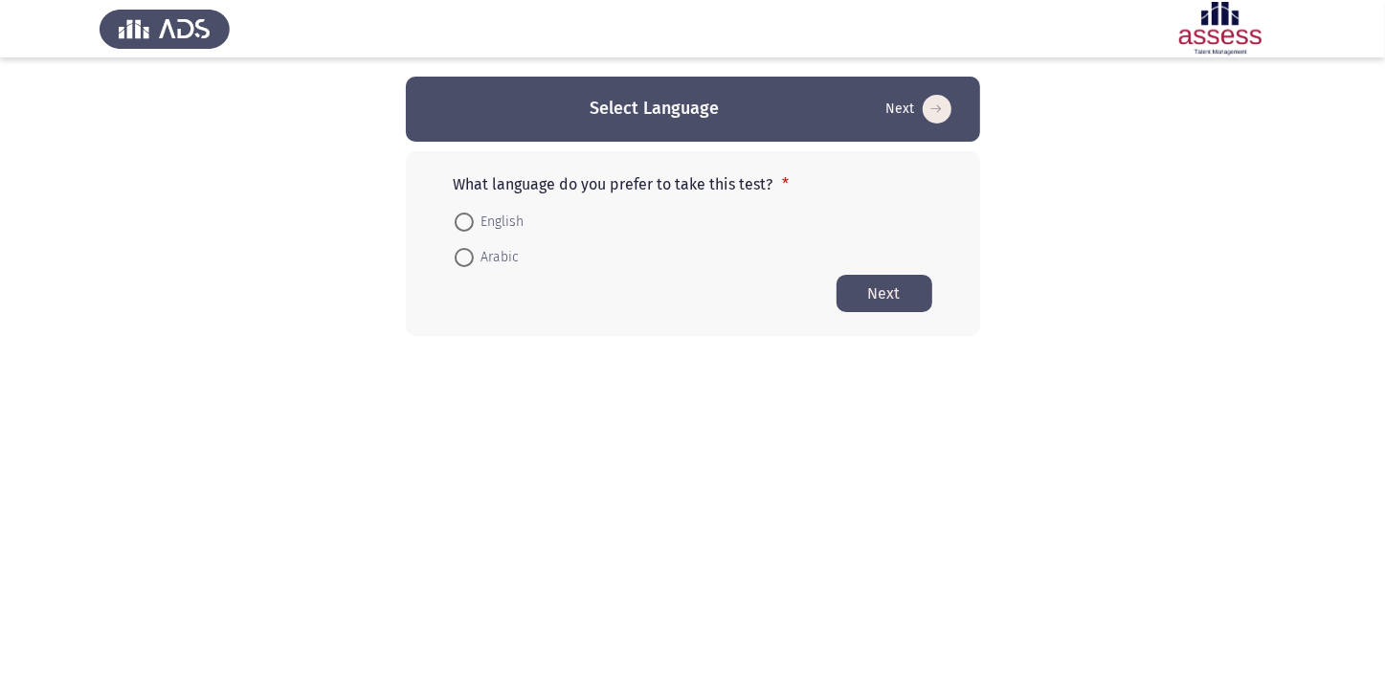
click at [459, 211] on label "English" at bounding box center [490, 222] width 70 height 23
click at [459, 212] on input "English" at bounding box center [464, 221] width 19 height 19
radio input "true"
click at [865, 286] on button "Next" at bounding box center [885, 292] width 96 height 37
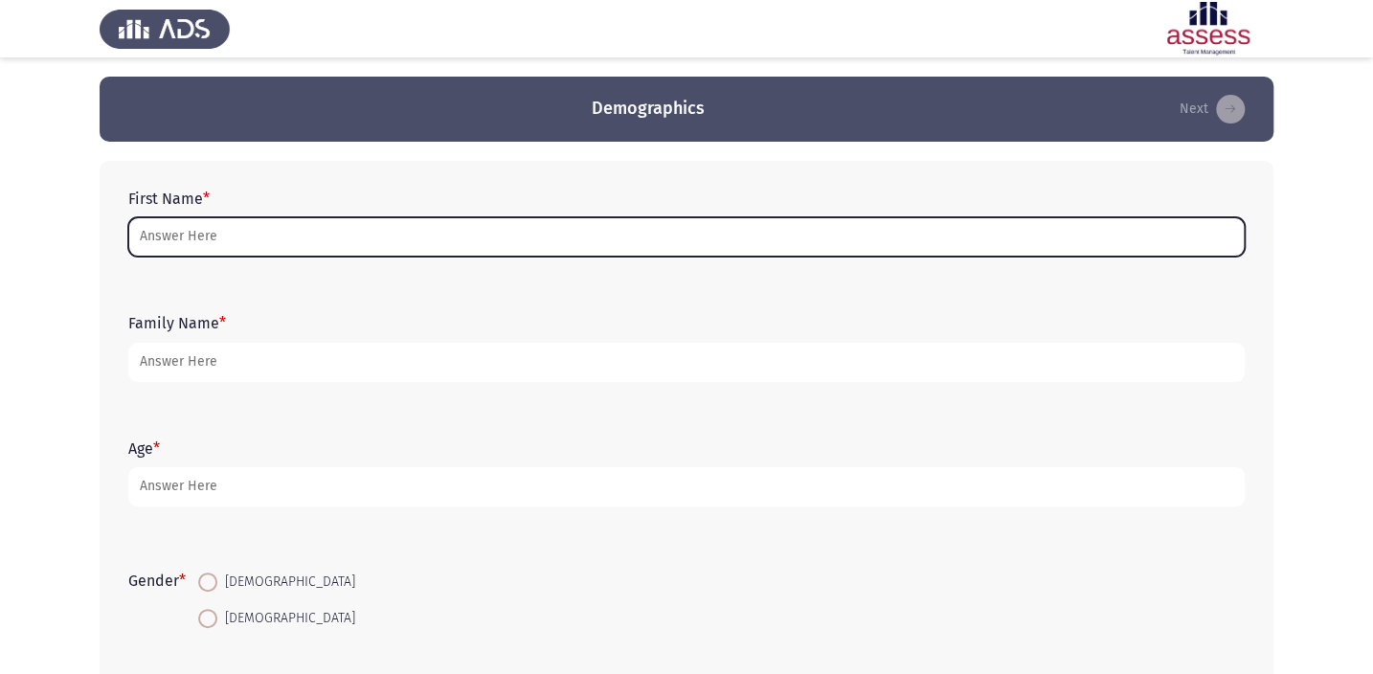
click at [690, 246] on input "First Name *" at bounding box center [686, 236] width 1116 height 39
type input "l"
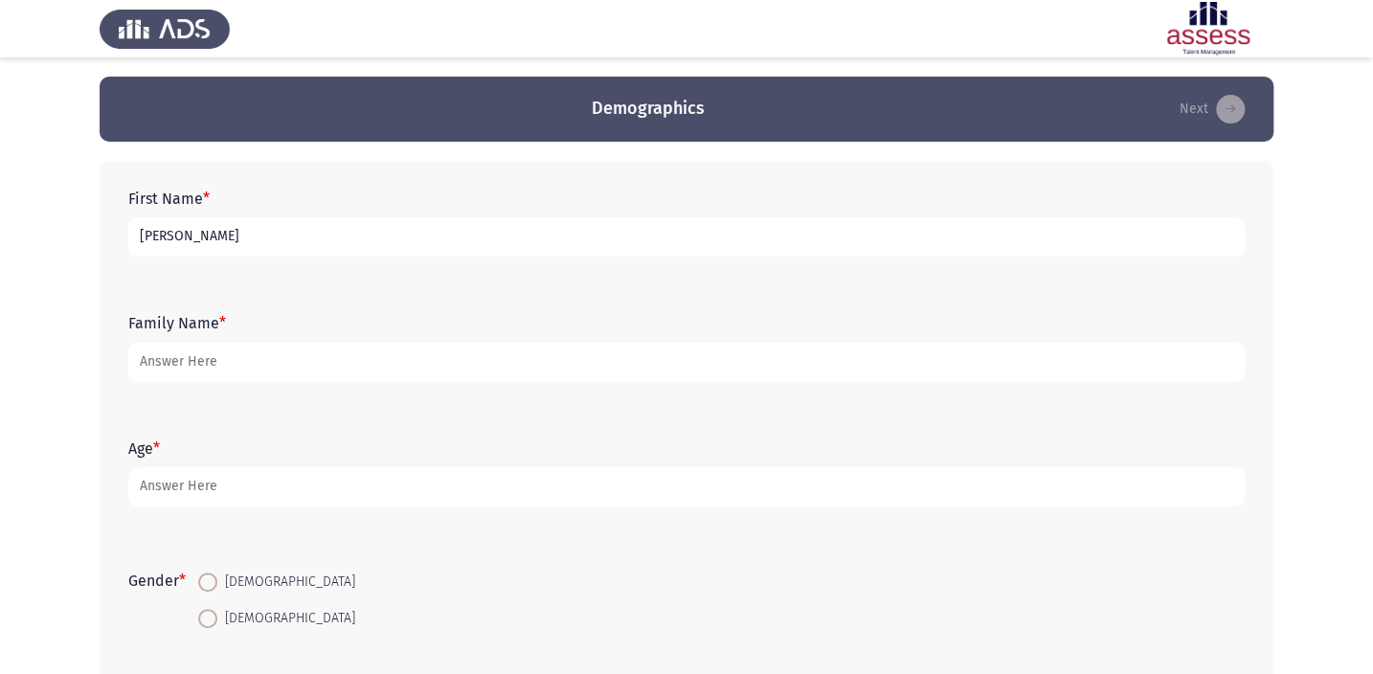
type input "[PERSON_NAME]"
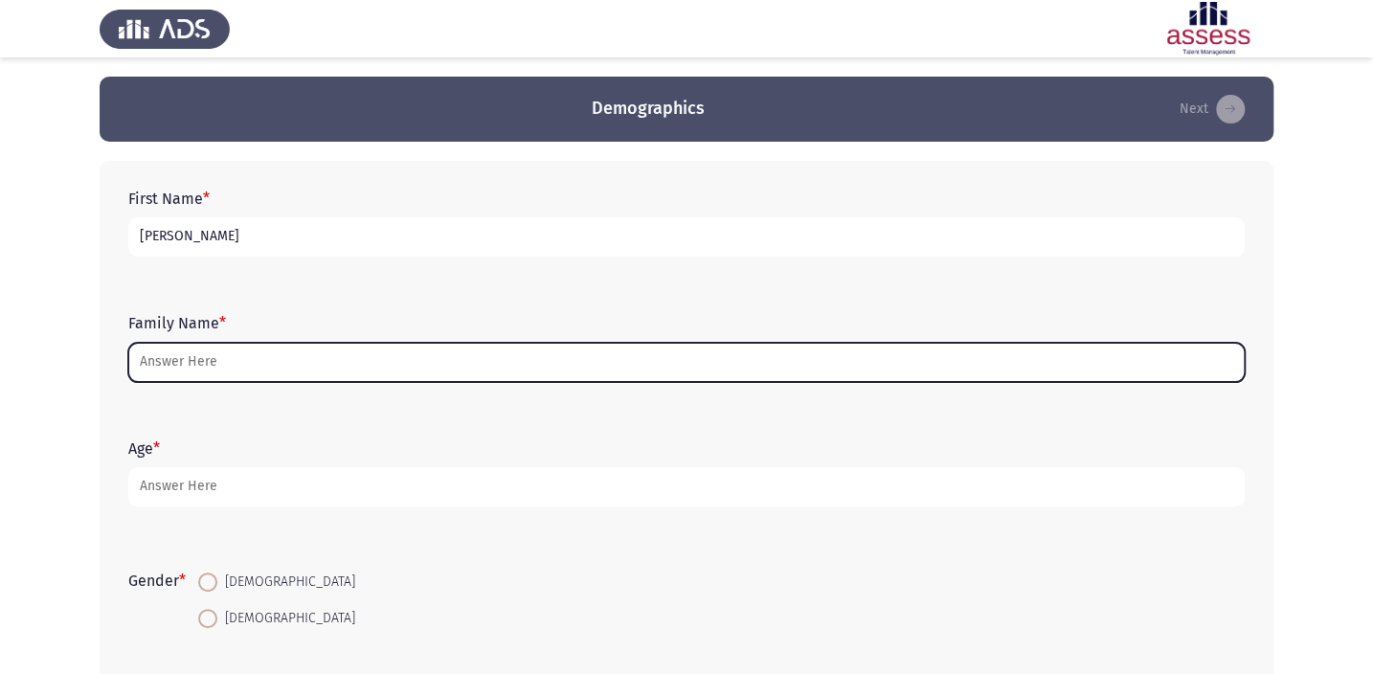
click at [748, 359] on input "Family Name *" at bounding box center [686, 362] width 1116 height 39
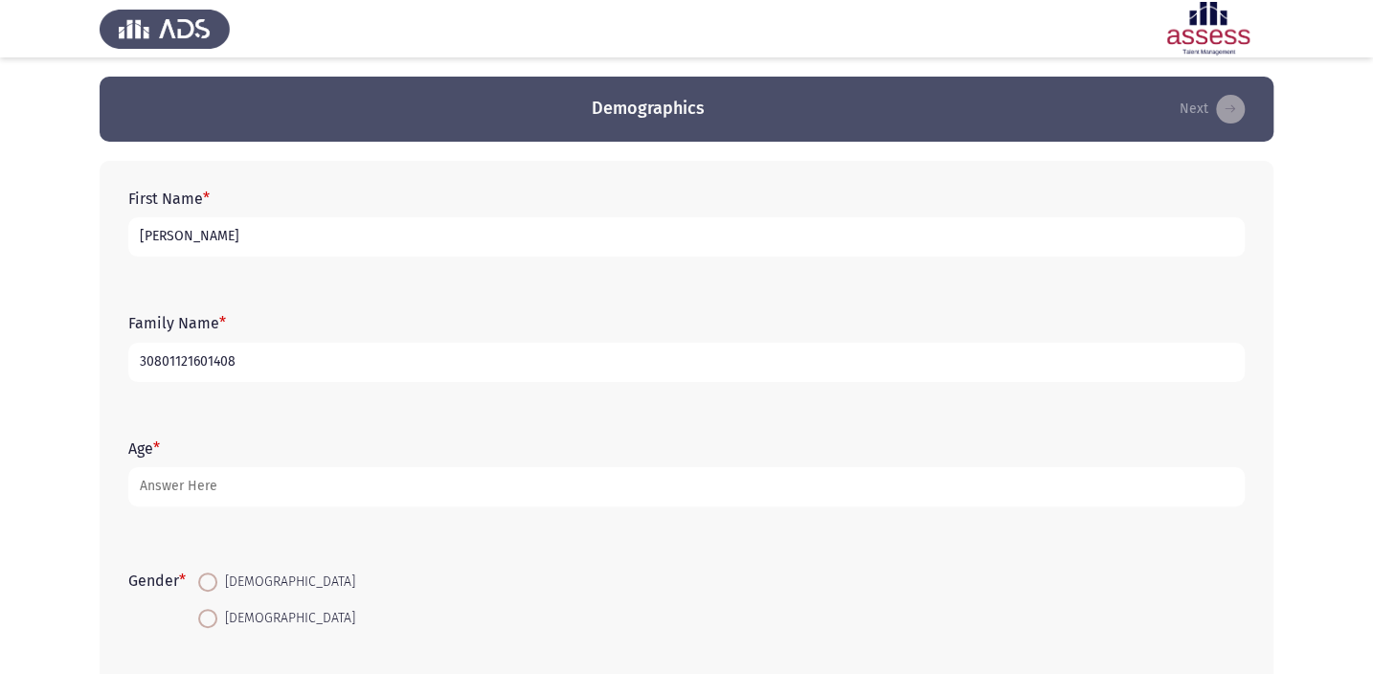
type input "30801121601408"
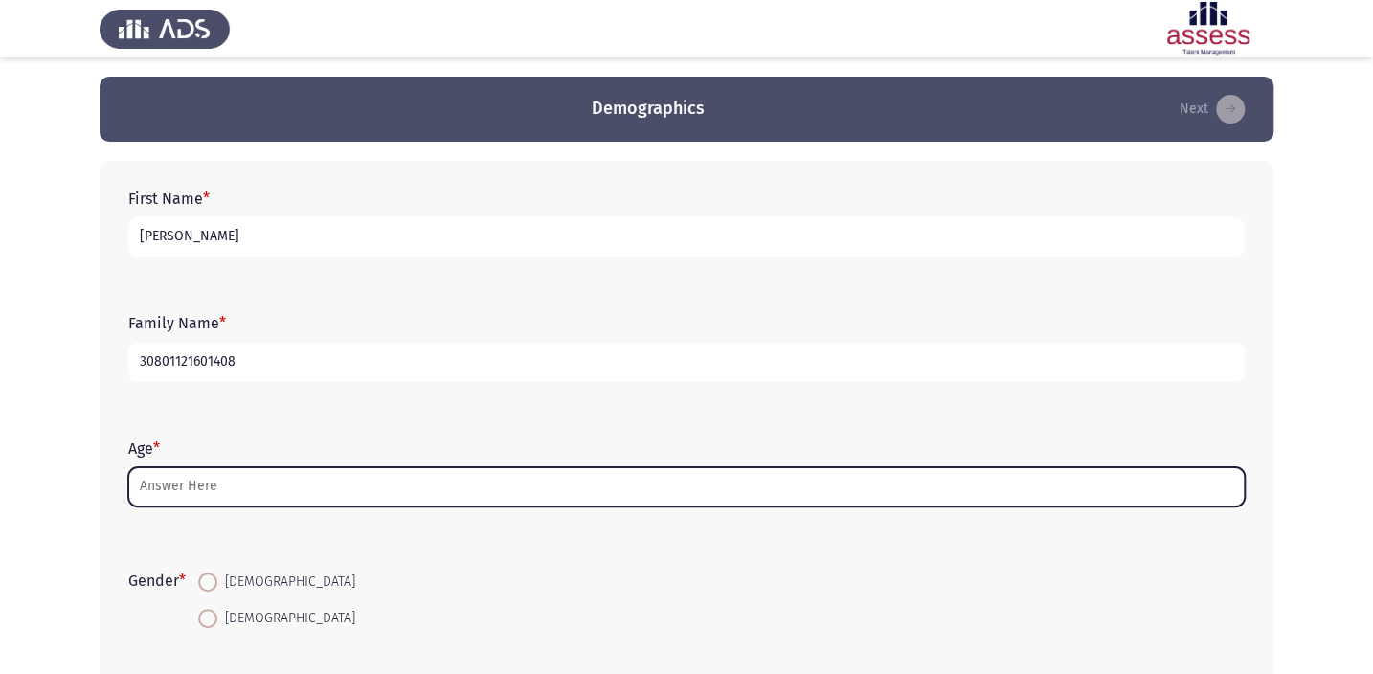
click at [751, 479] on input "Age *" at bounding box center [686, 486] width 1116 height 39
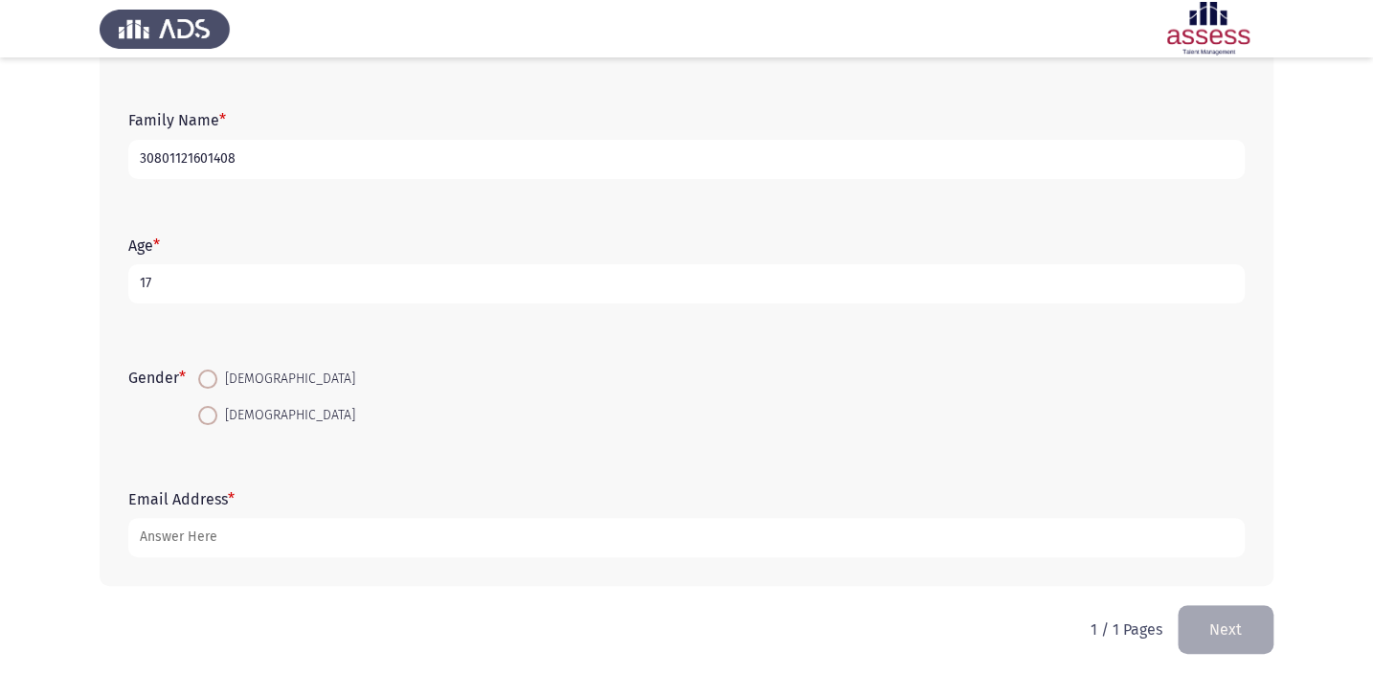
scroll to position [210, 0]
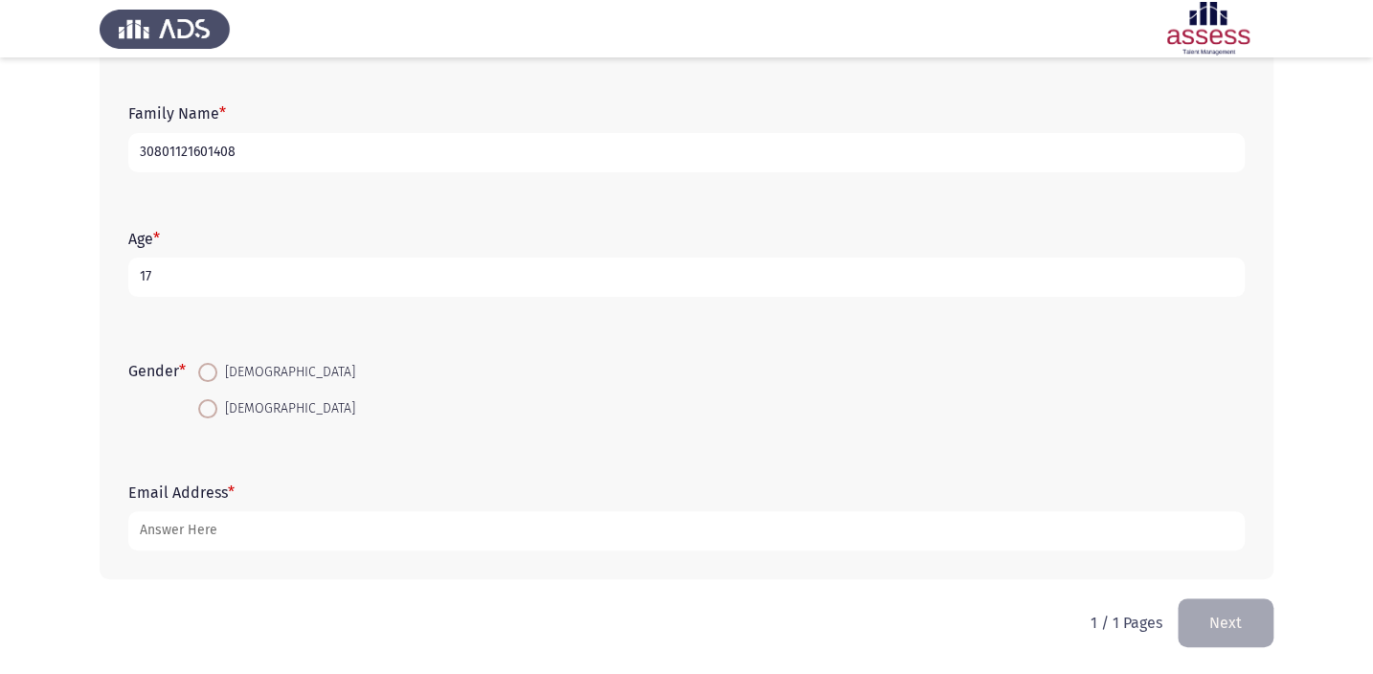
type input "17"
click at [210, 399] on span at bounding box center [207, 408] width 19 height 19
click at [210, 399] on input "[DEMOGRAPHIC_DATA]" at bounding box center [207, 408] width 19 height 19
radio input "true"
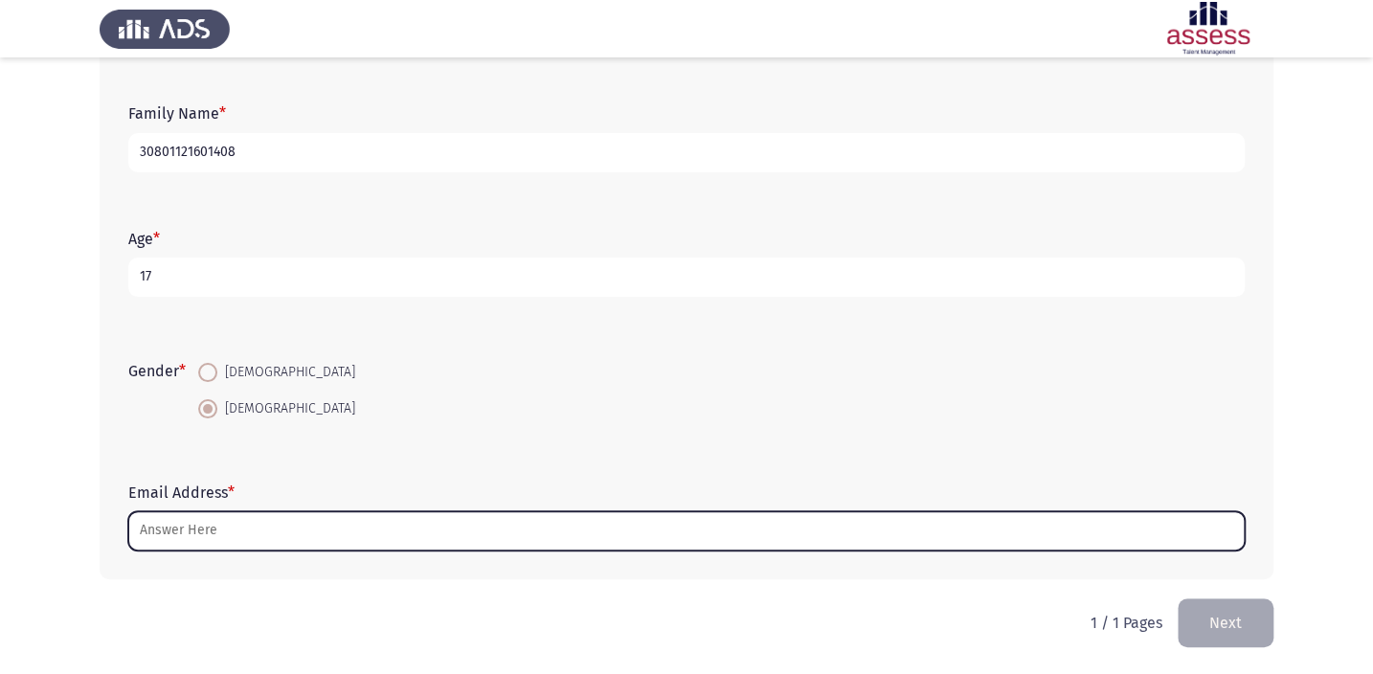
click at [274, 538] on input "Email Address *" at bounding box center [686, 530] width 1116 height 39
type input "ة"
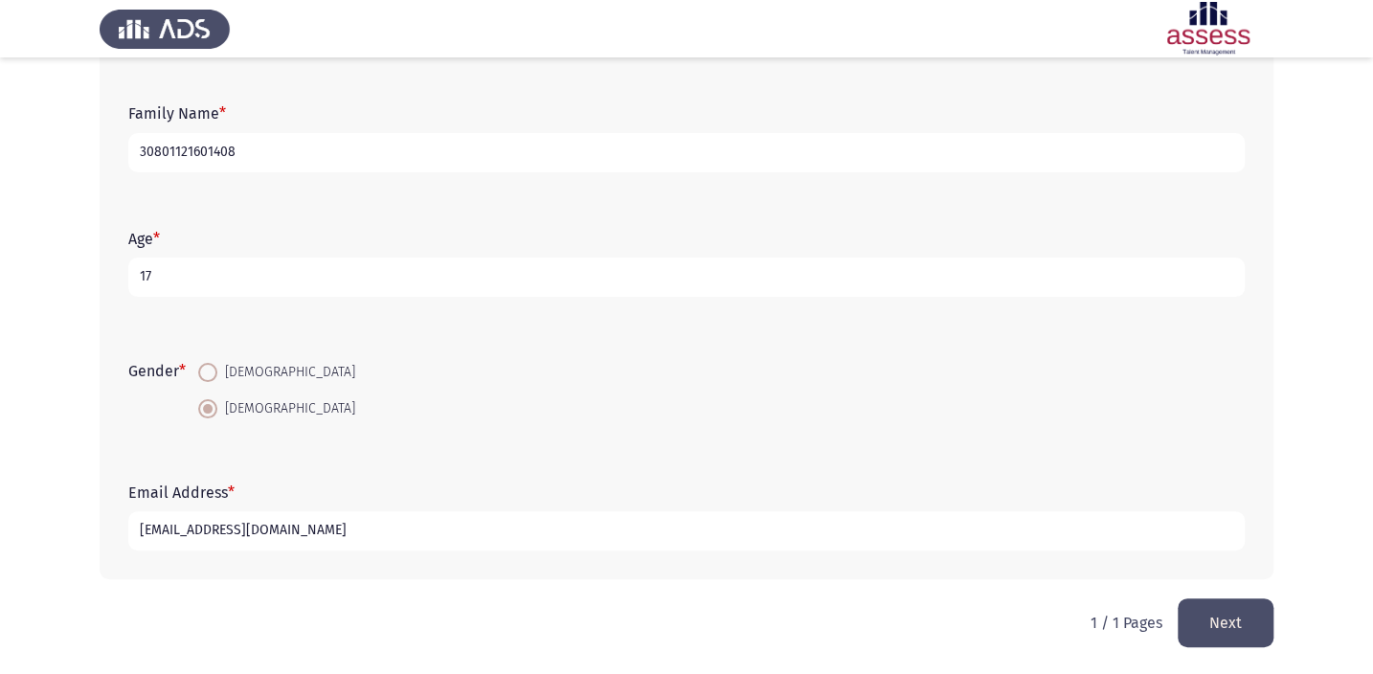
type input "[EMAIL_ADDRESS][DOMAIN_NAME]"
click at [1234, 623] on button "Next" at bounding box center [1225, 622] width 96 height 49
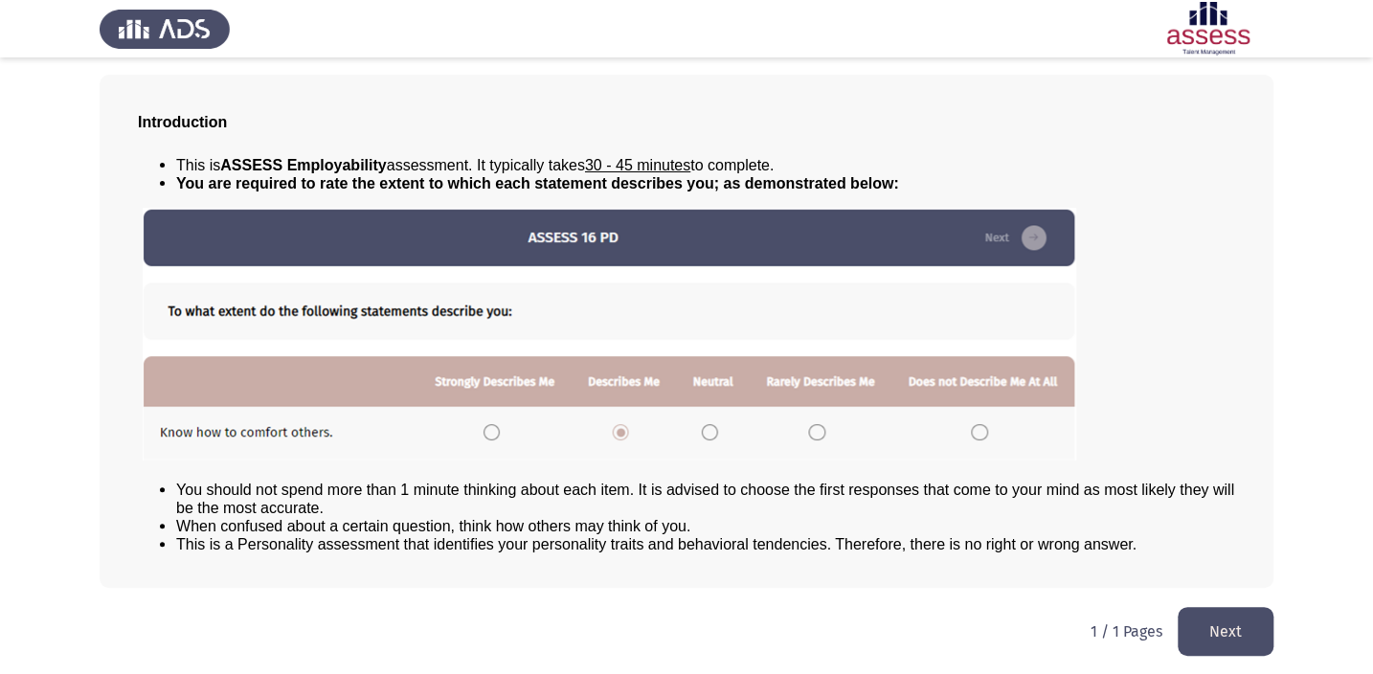
scroll to position [87, 0]
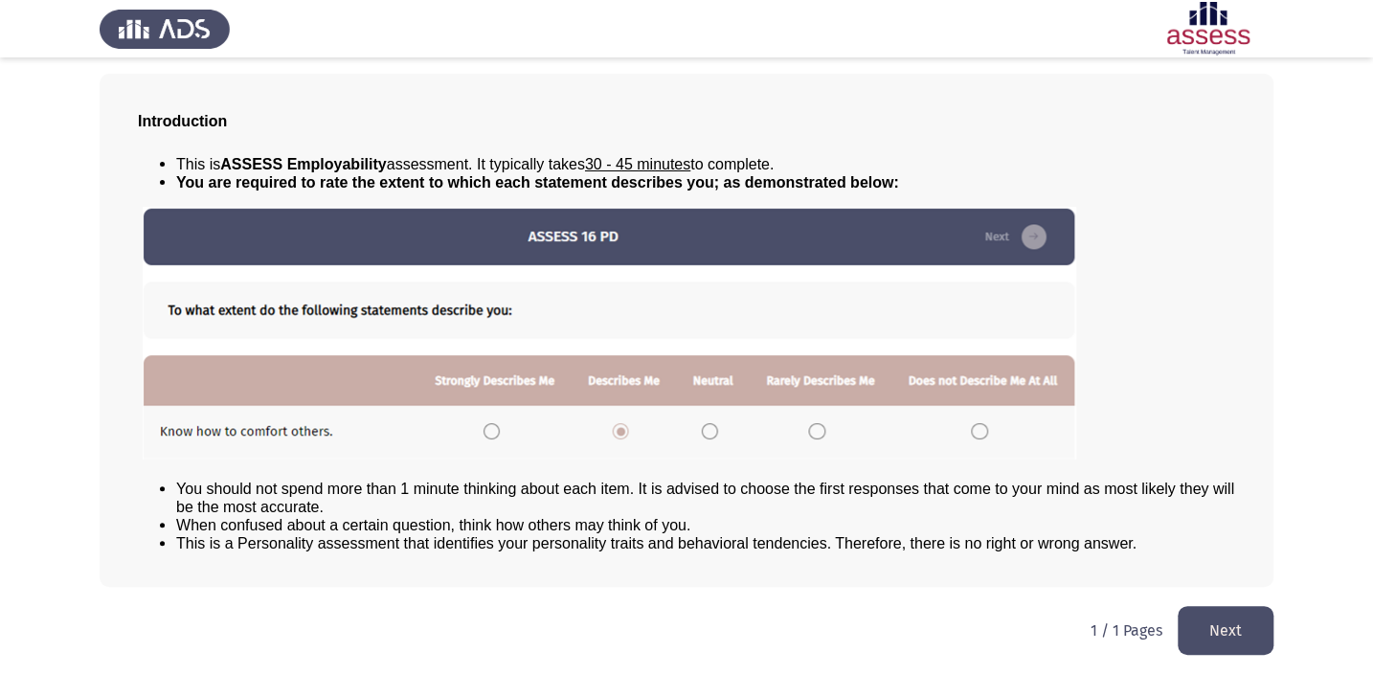
click at [1267, 632] on button "Next" at bounding box center [1225, 630] width 96 height 49
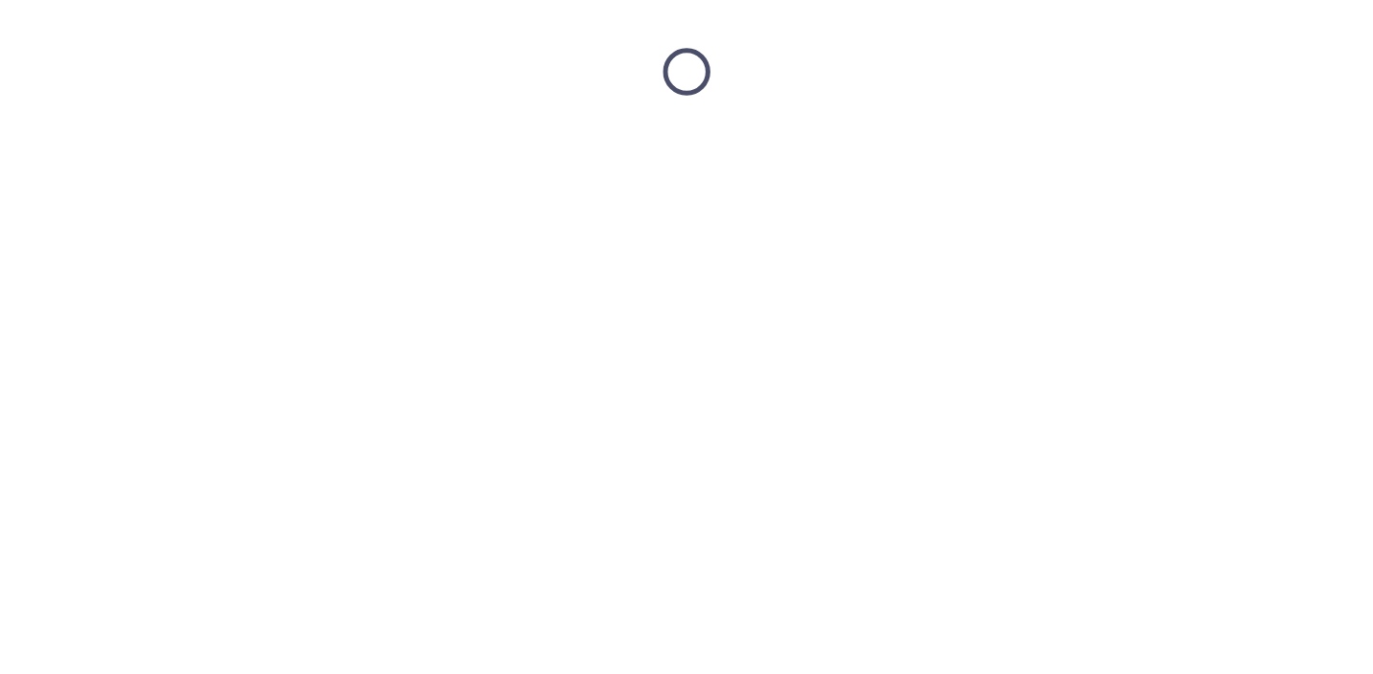
scroll to position [0, 0]
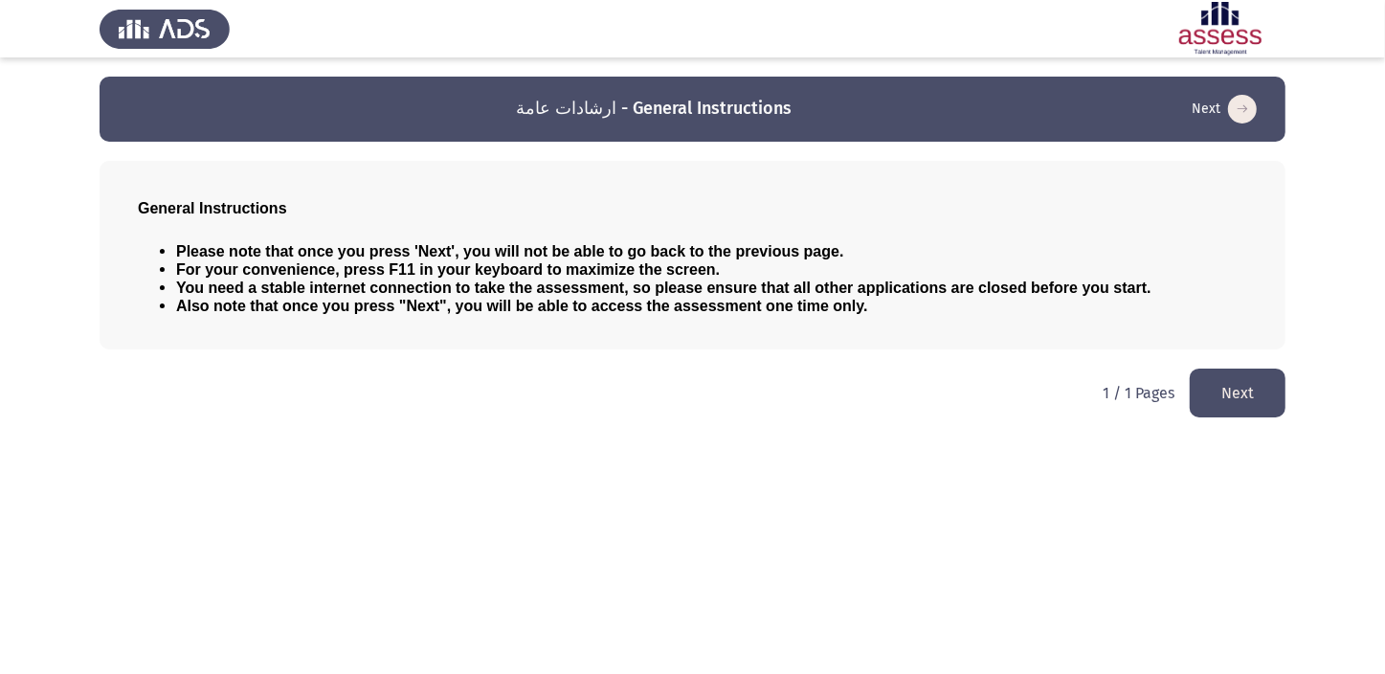
click at [1231, 401] on button "Next" at bounding box center [1238, 393] width 96 height 49
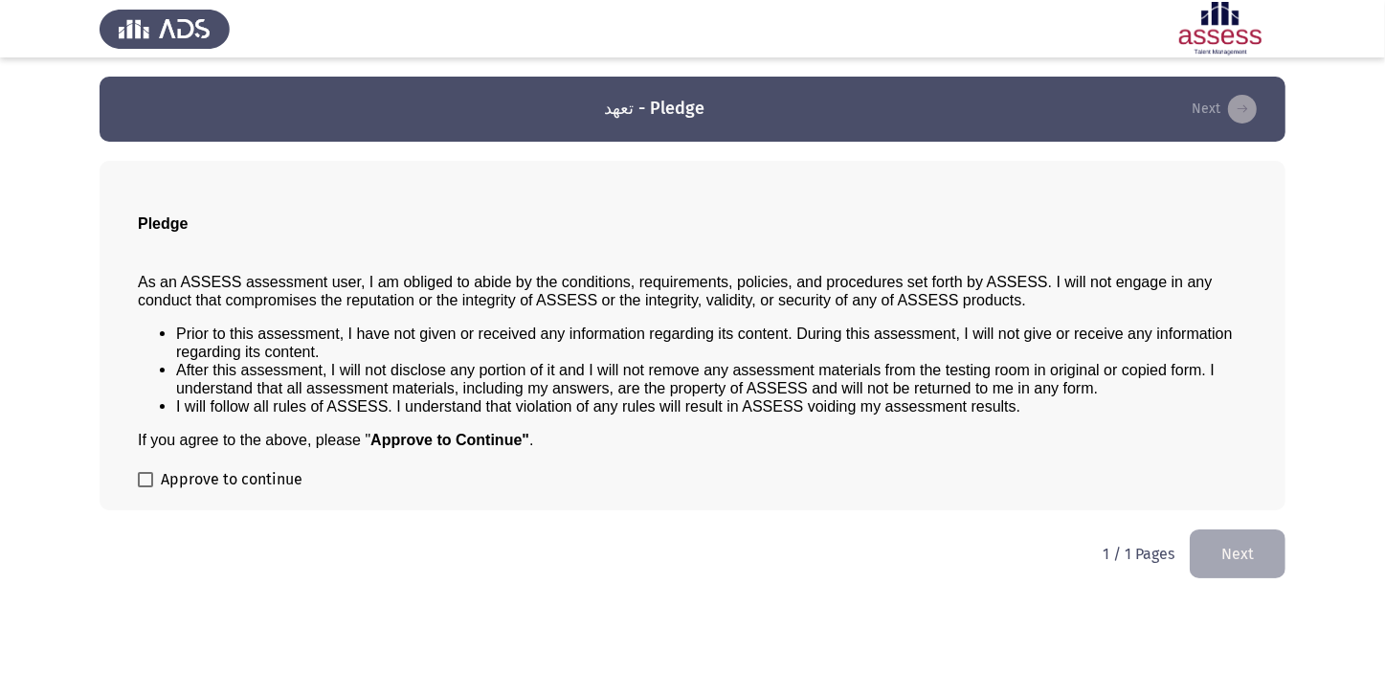
click at [139, 479] on span at bounding box center [145, 479] width 15 height 15
click at [145, 487] on input "Approve to continue" at bounding box center [145, 487] width 1 height 1
checkbox input "true"
click at [1205, 548] on button "Next" at bounding box center [1238, 553] width 96 height 49
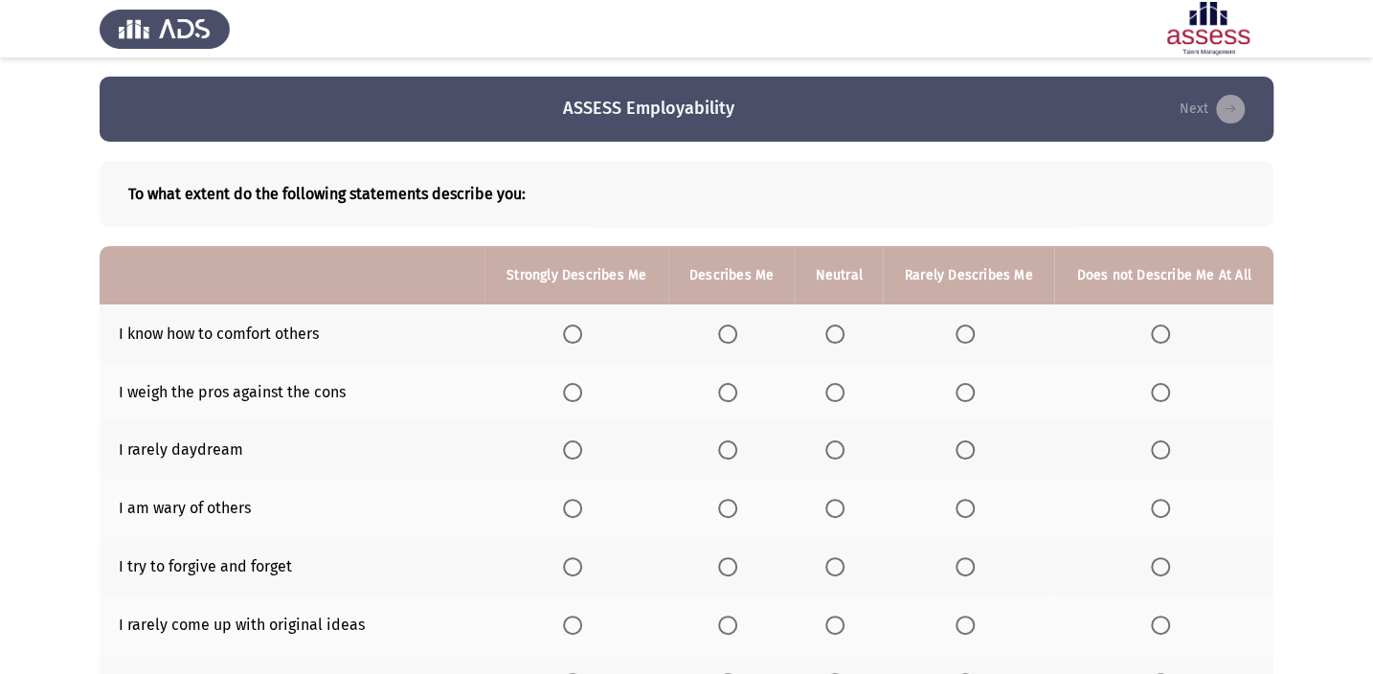
scroll to position [86, 0]
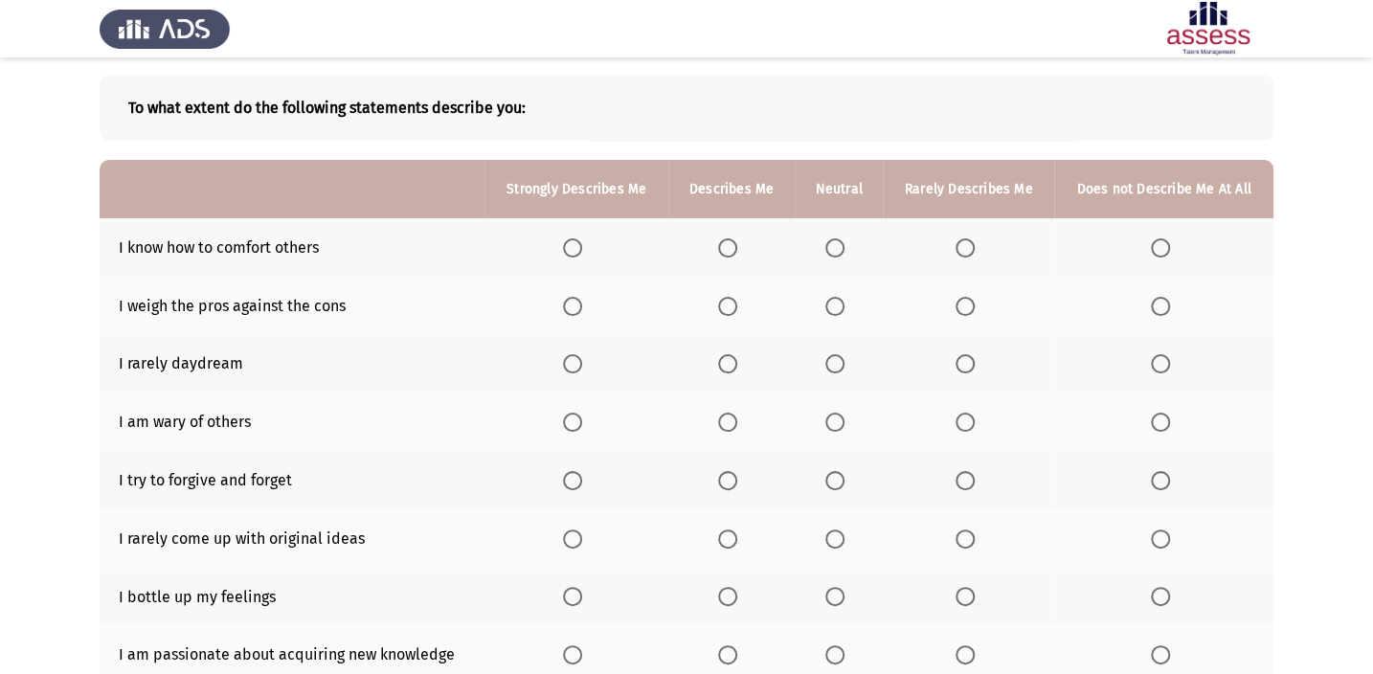
click at [831, 251] on span "Select an option" at bounding box center [834, 247] width 19 height 19
click at [831, 251] on input "Select an option" at bounding box center [834, 247] width 19 height 19
click at [725, 298] on span "Select an option" at bounding box center [727, 306] width 19 height 19
click at [725, 298] on input "Select an option" at bounding box center [727, 306] width 19 height 19
click at [728, 367] on span "Select an option" at bounding box center [727, 363] width 19 height 19
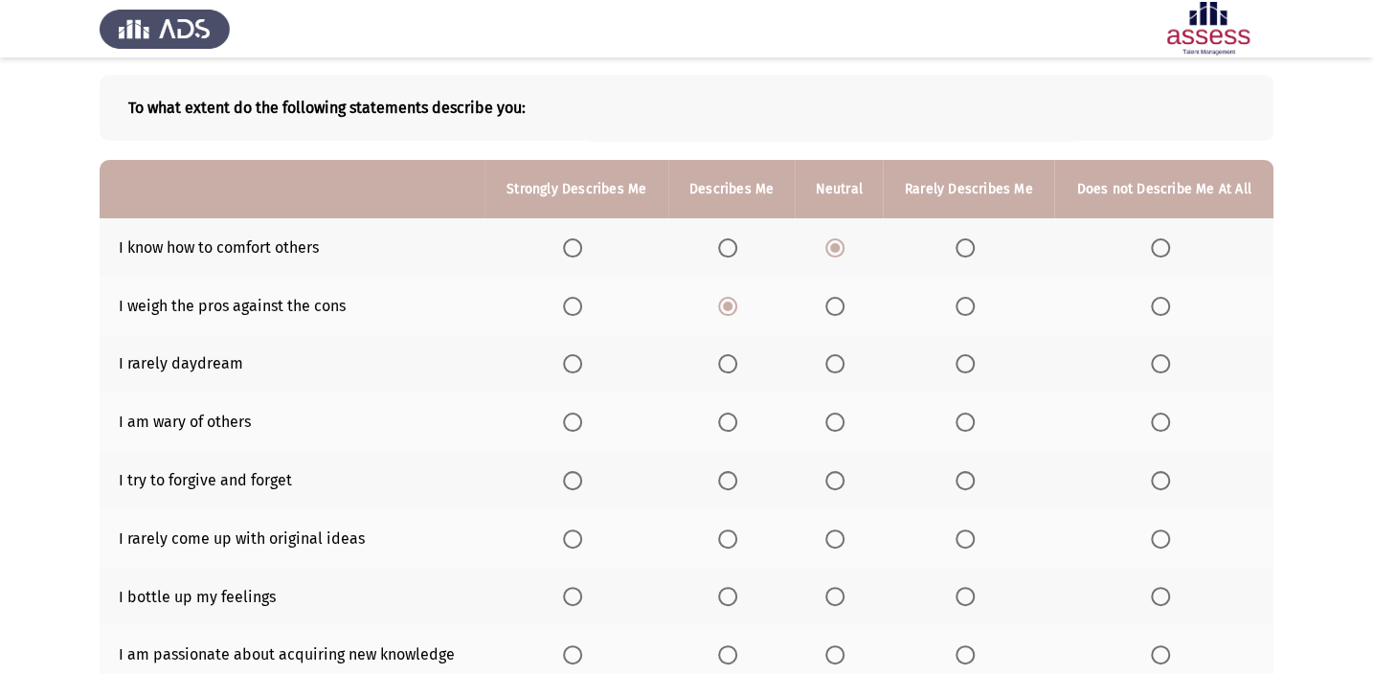
click at [728, 367] on input "Select an option" at bounding box center [727, 363] width 19 height 19
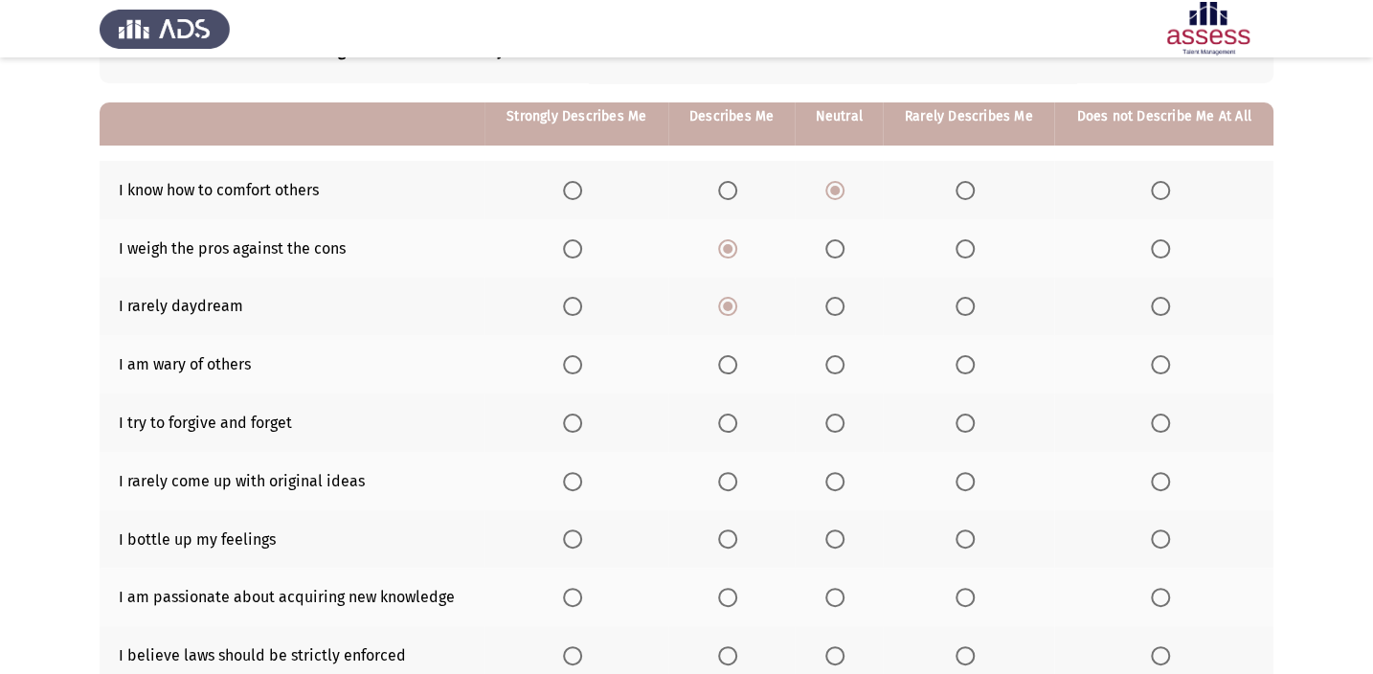
scroll to position [173, 0]
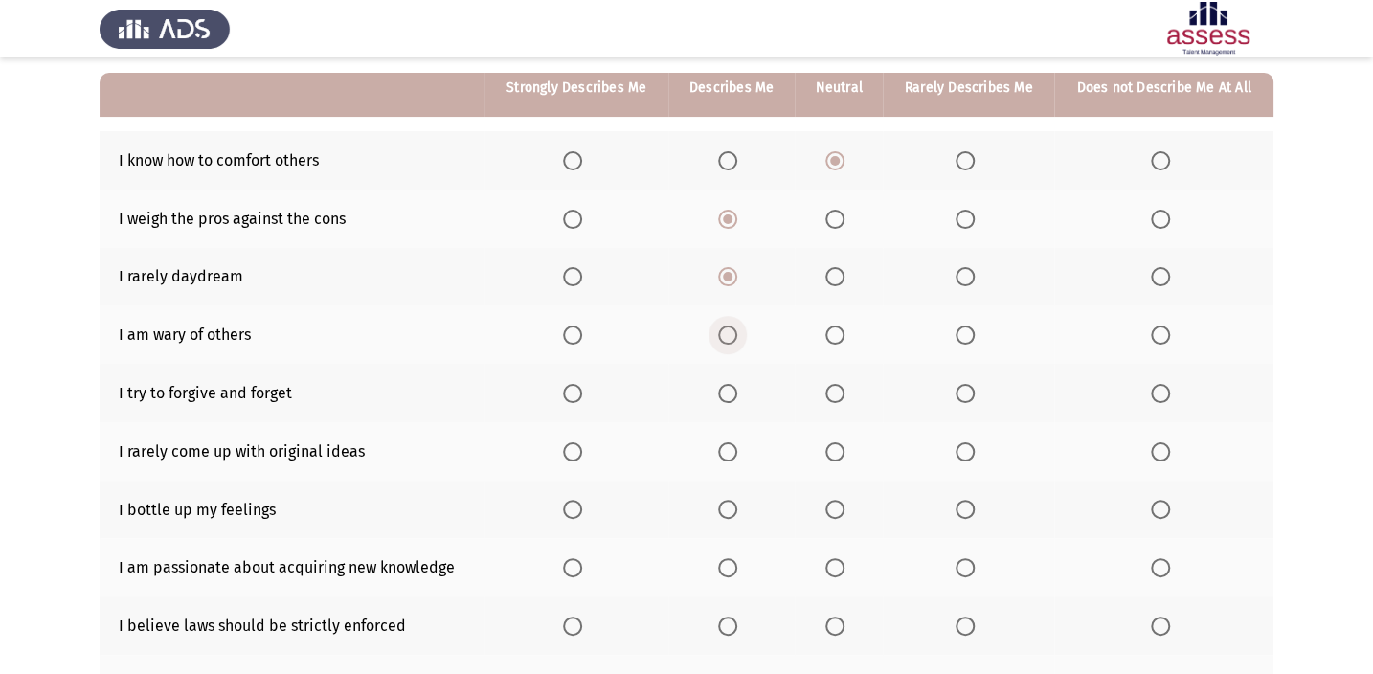
click at [726, 338] on span "Select an option" at bounding box center [727, 334] width 19 height 19
click at [726, 338] on input "Select an option" at bounding box center [727, 334] width 19 height 19
click at [727, 387] on span "Select an option" at bounding box center [727, 393] width 19 height 19
click at [727, 387] on input "Select an option" at bounding box center [727, 393] width 19 height 19
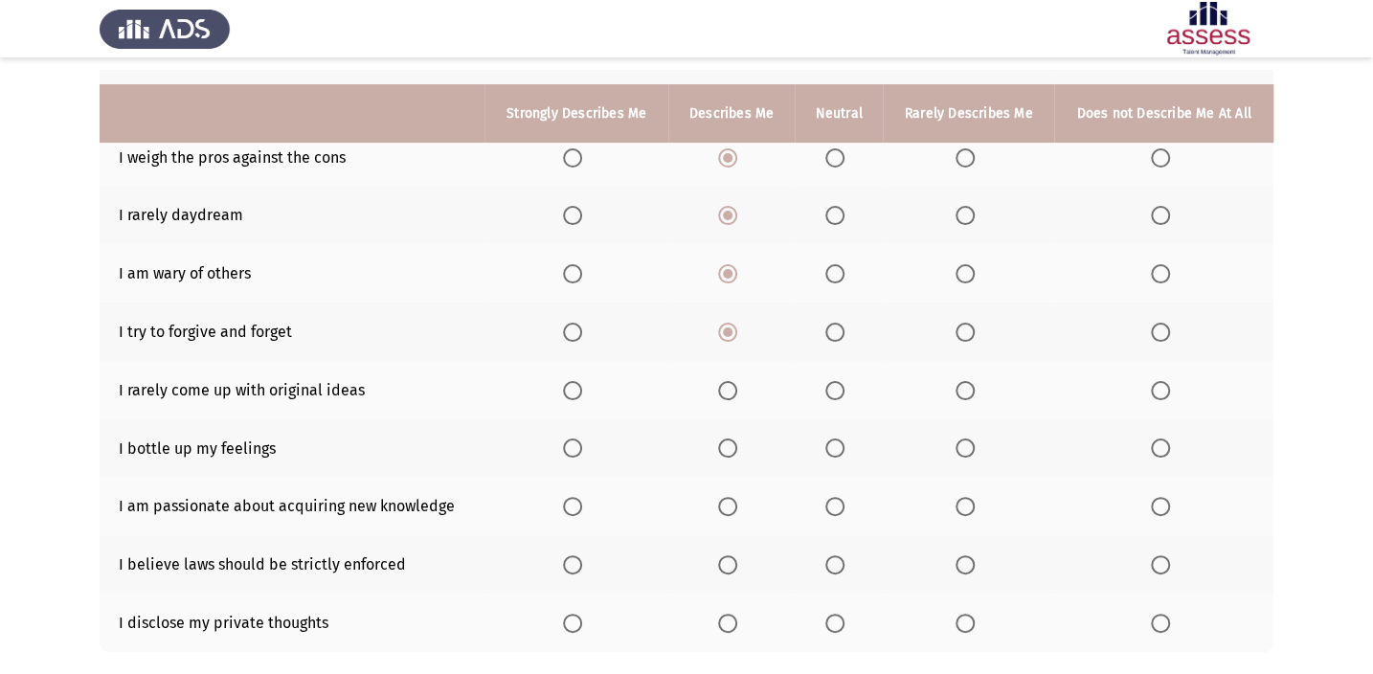
scroll to position [260, 0]
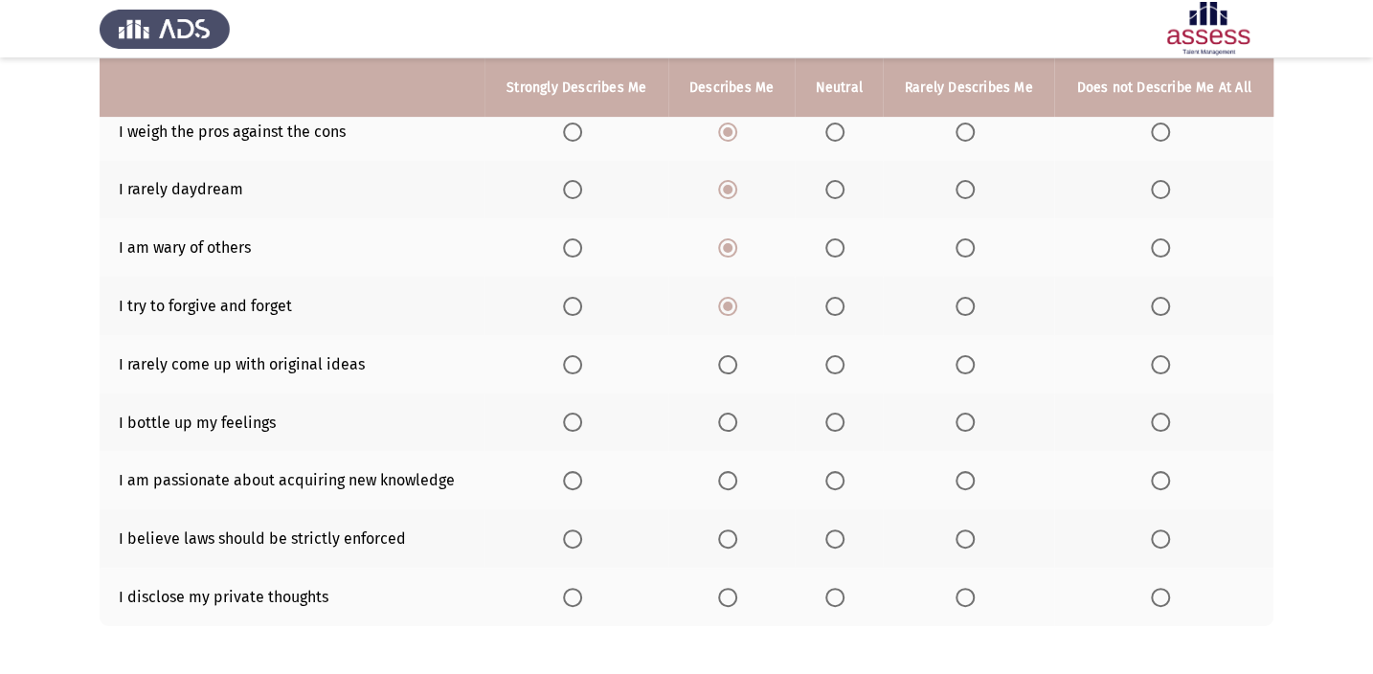
click at [832, 414] on span "Select an option" at bounding box center [834, 422] width 19 height 19
click at [832, 414] on input "Select an option" at bounding box center [834, 422] width 19 height 19
click at [574, 478] on span "Select an option" at bounding box center [572, 480] width 19 height 19
click at [574, 478] on input "Select an option" at bounding box center [572, 480] width 19 height 19
click at [725, 418] on span "Select an option" at bounding box center [727, 422] width 19 height 19
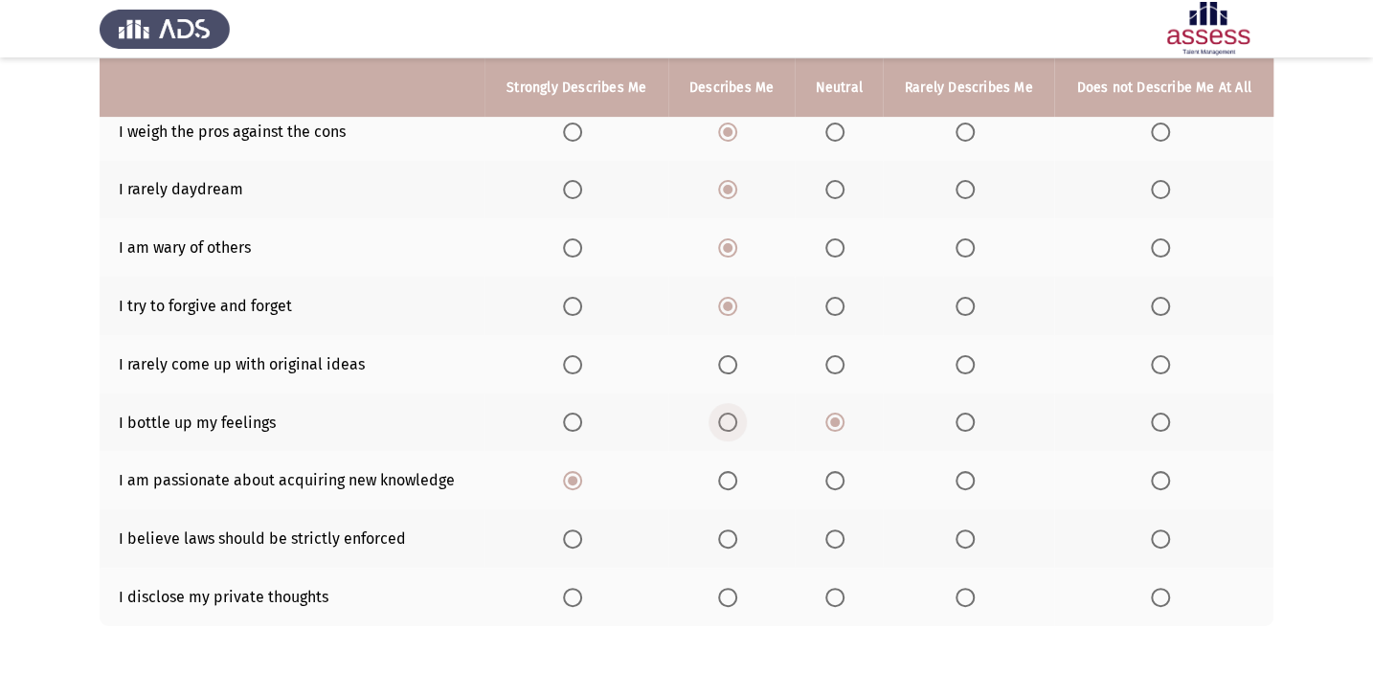
click at [725, 418] on input "Select an option" at bounding box center [727, 422] width 19 height 19
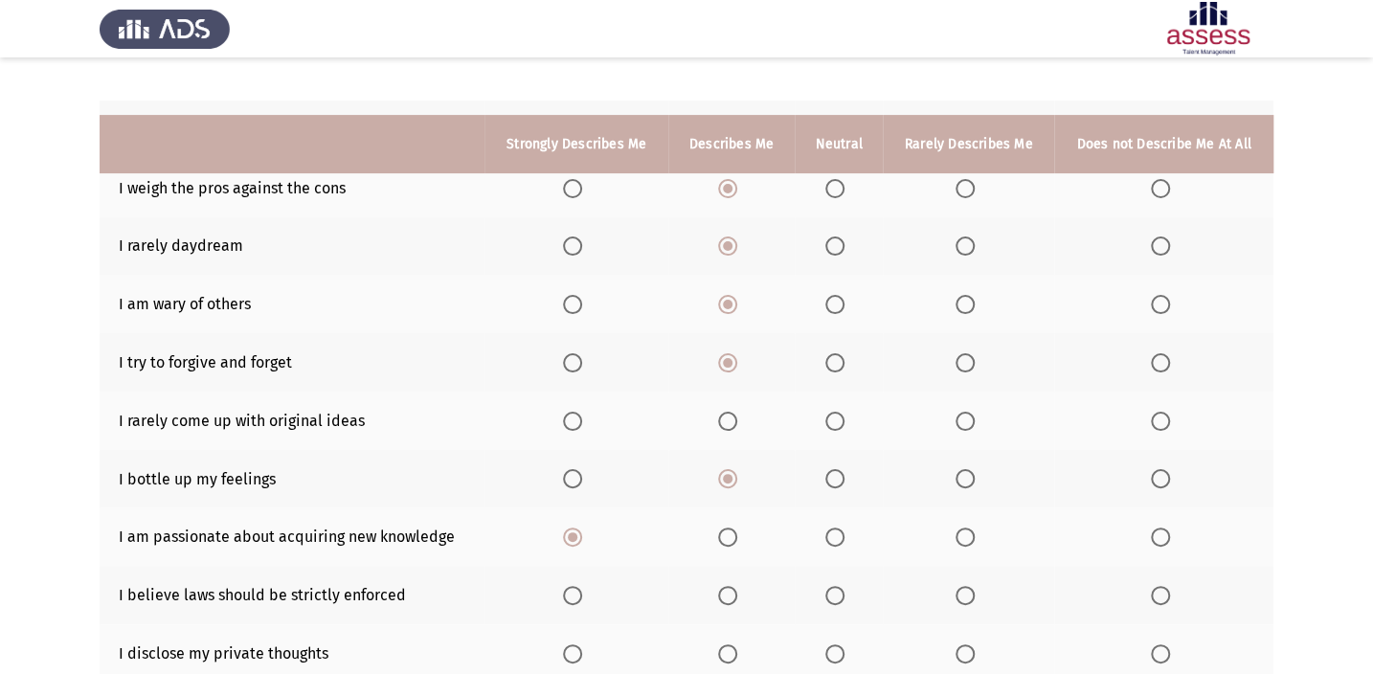
scroll to position [173, 0]
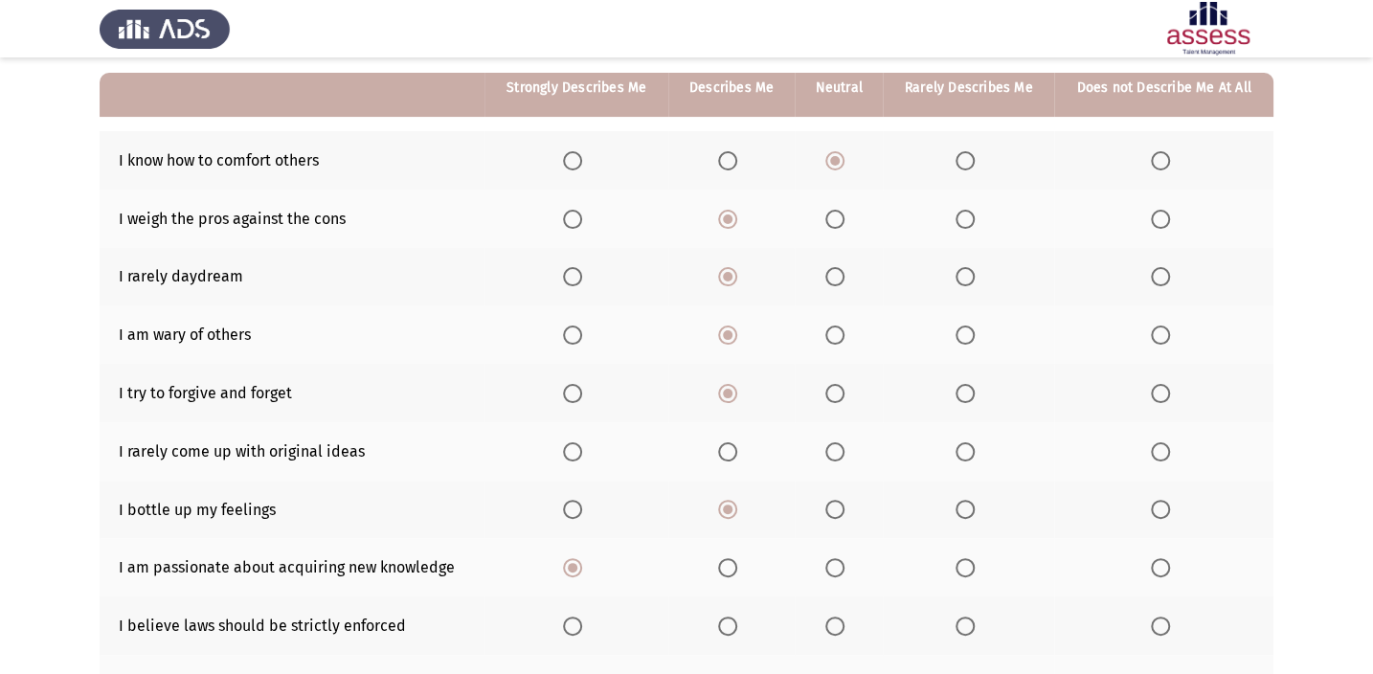
click at [578, 218] on span "Select an option" at bounding box center [572, 219] width 19 height 19
click at [578, 218] on input "Select an option" at bounding box center [572, 219] width 19 height 19
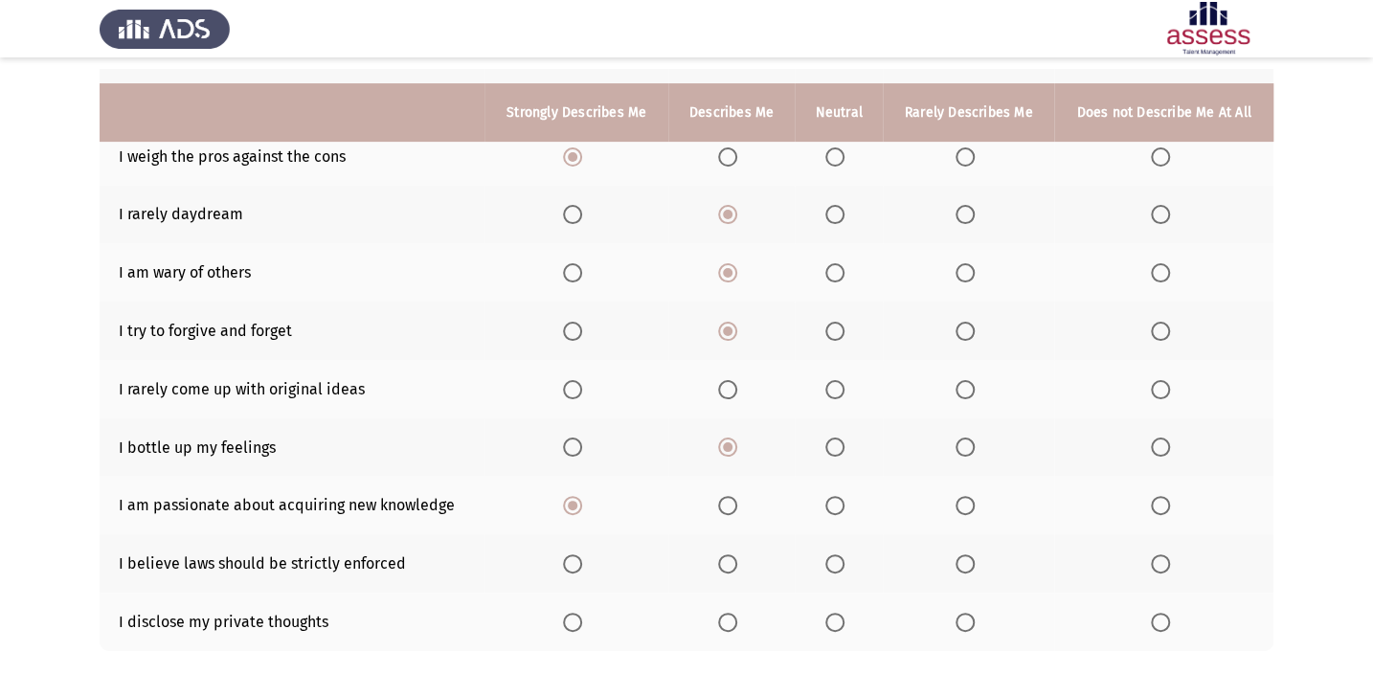
scroll to position [260, 0]
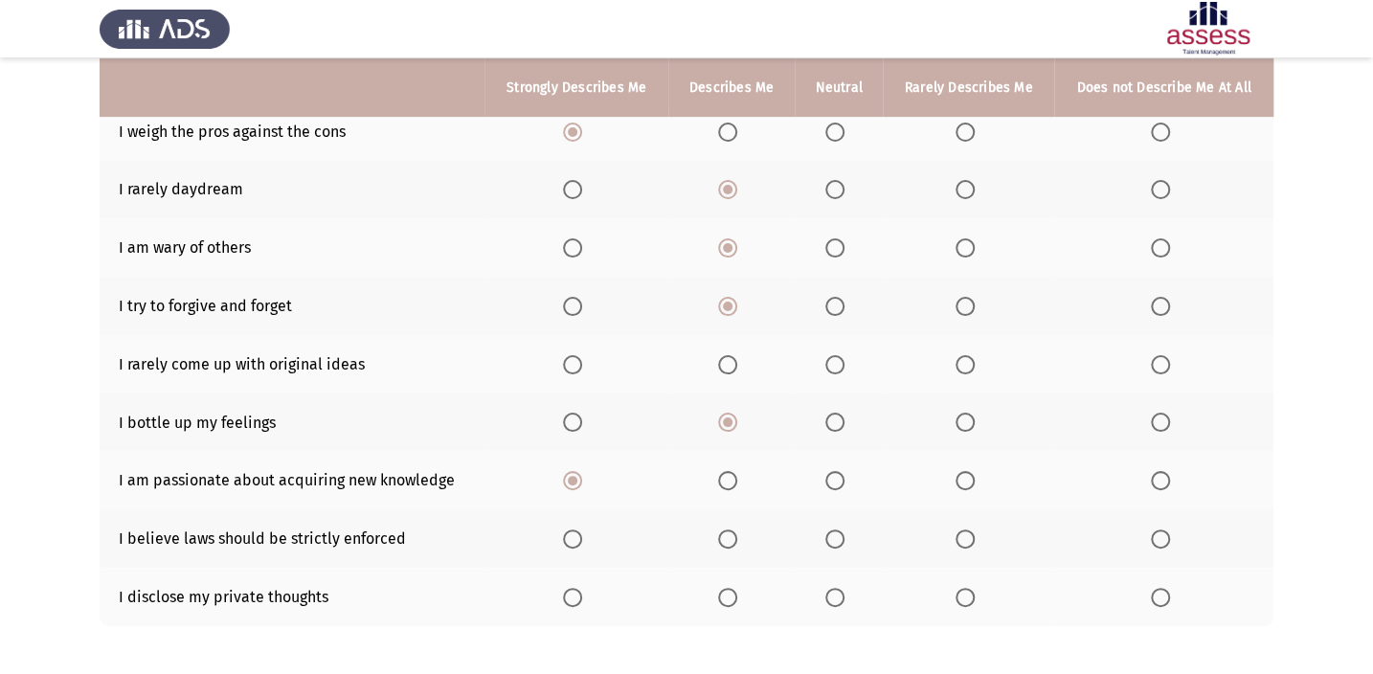
click at [836, 364] on span "Select an option" at bounding box center [834, 364] width 19 height 19
click at [836, 364] on input "Select an option" at bounding box center [834, 364] width 19 height 19
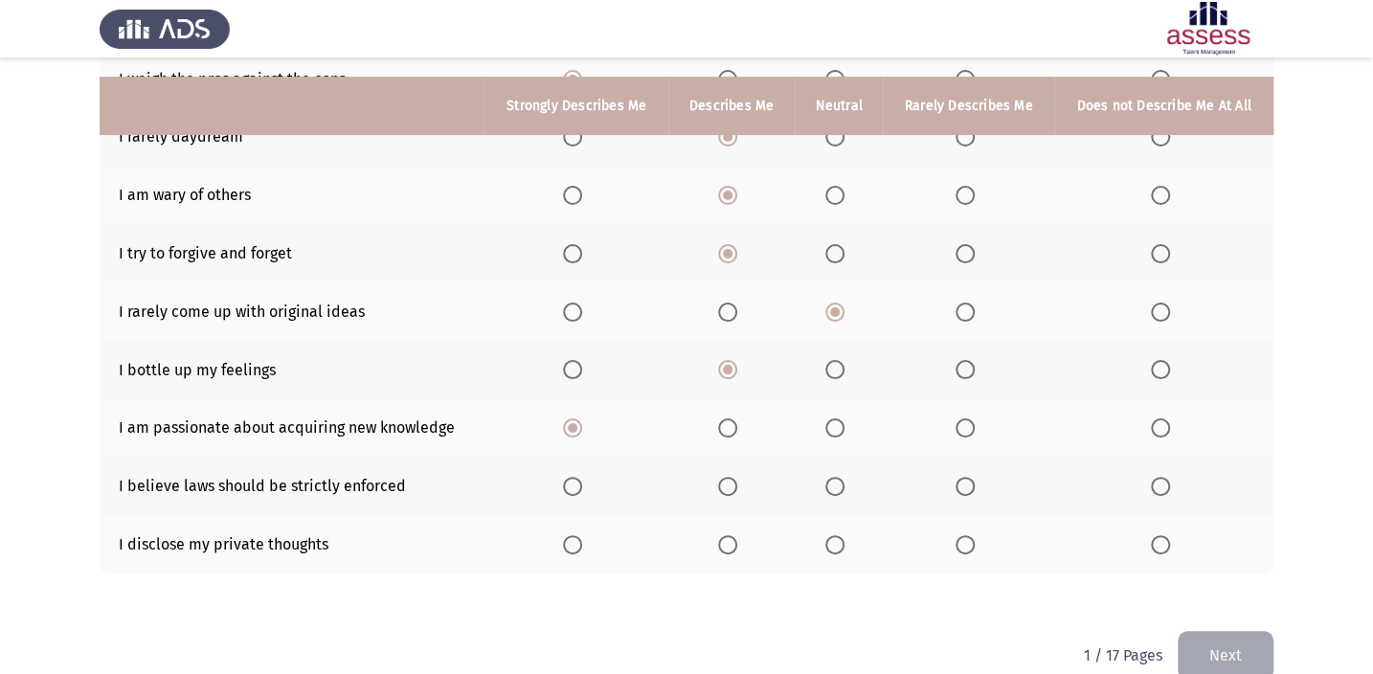
scroll to position [342, 0]
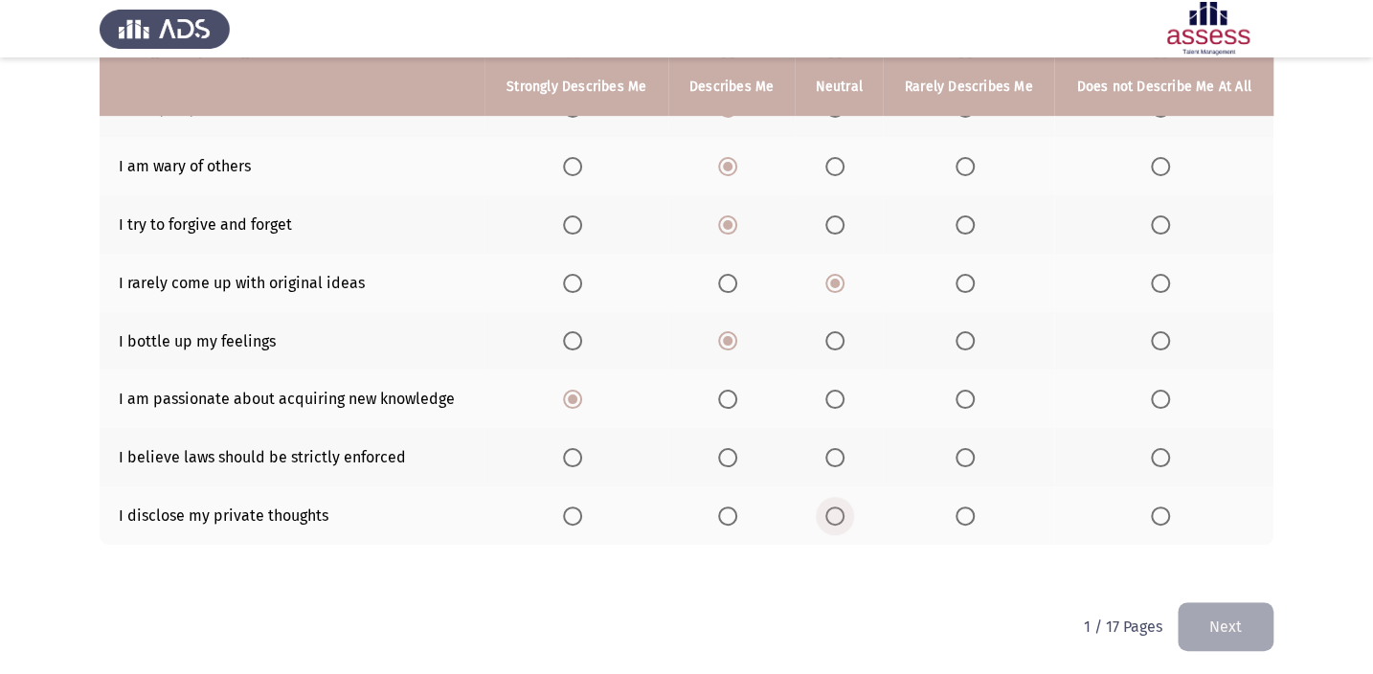
click at [845, 516] on label "Select an option" at bounding box center [838, 515] width 27 height 19
click at [844, 516] on input "Select an option" at bounding box center [834, 515] width 19 height 19
click at [839, 456] on span "Select an option" at bounding box center [834, 457] width 19 height 19
click at [839, 456] on input "Select an option" at bounding box center [834, 457] width 19 height 19
click at [1208, 613] on button "Next" at bounding box center [1225, 626] width 96 height 49
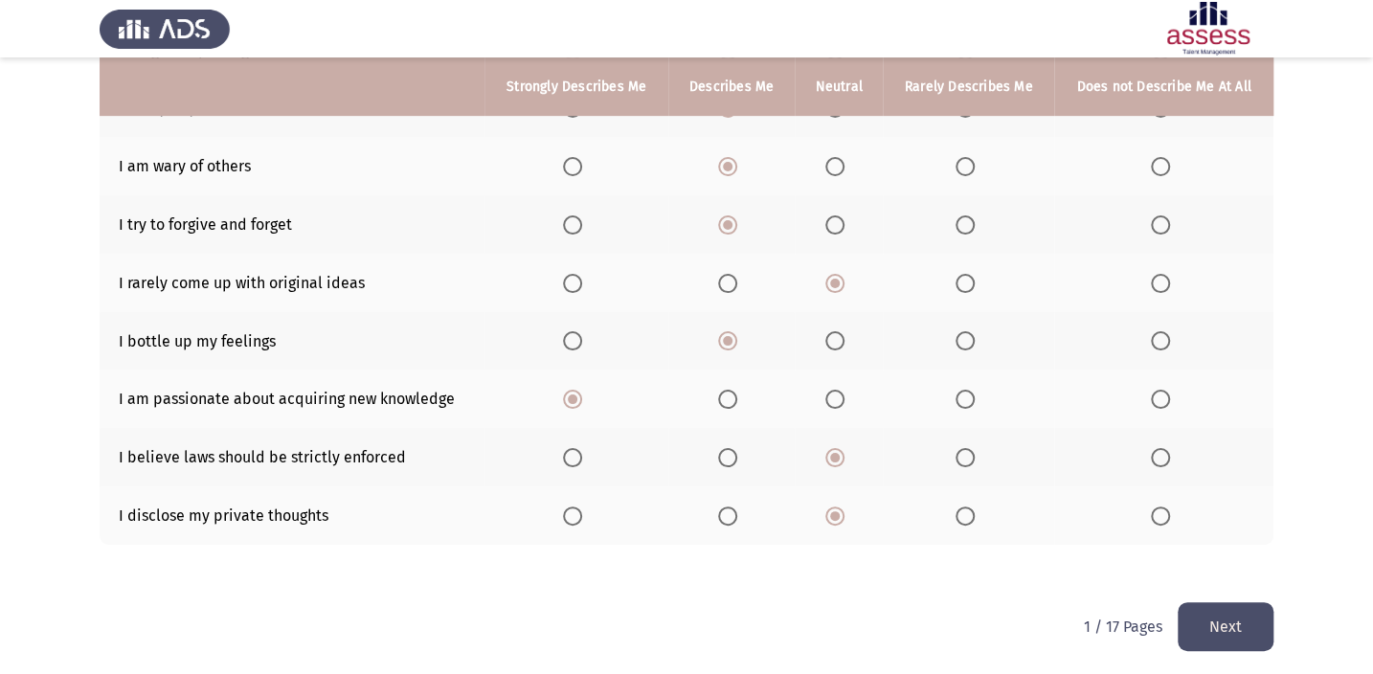
scroll to position [0, 0]
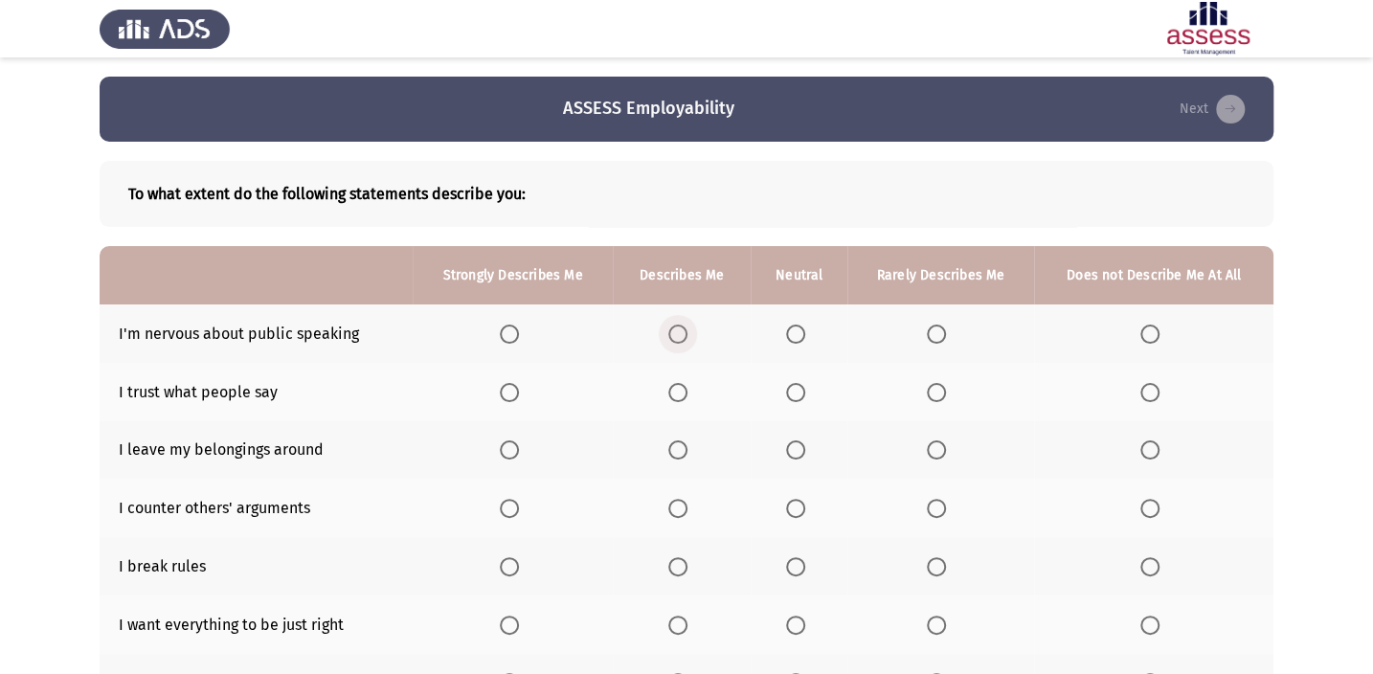
click at [673, 333] on span "Select an option" at bounding box center [677, 333] width 19 height 19
click at [673, 333] on input "Select an option" at bounding box center [677, 333] width 19 height 19
click at [801, 386] on span "Select an option" at bounding box center [795, 392] width 19 height 19
click at [801, 386] on input "Select an option" at bounding box center [795, 392] width 19 height 19
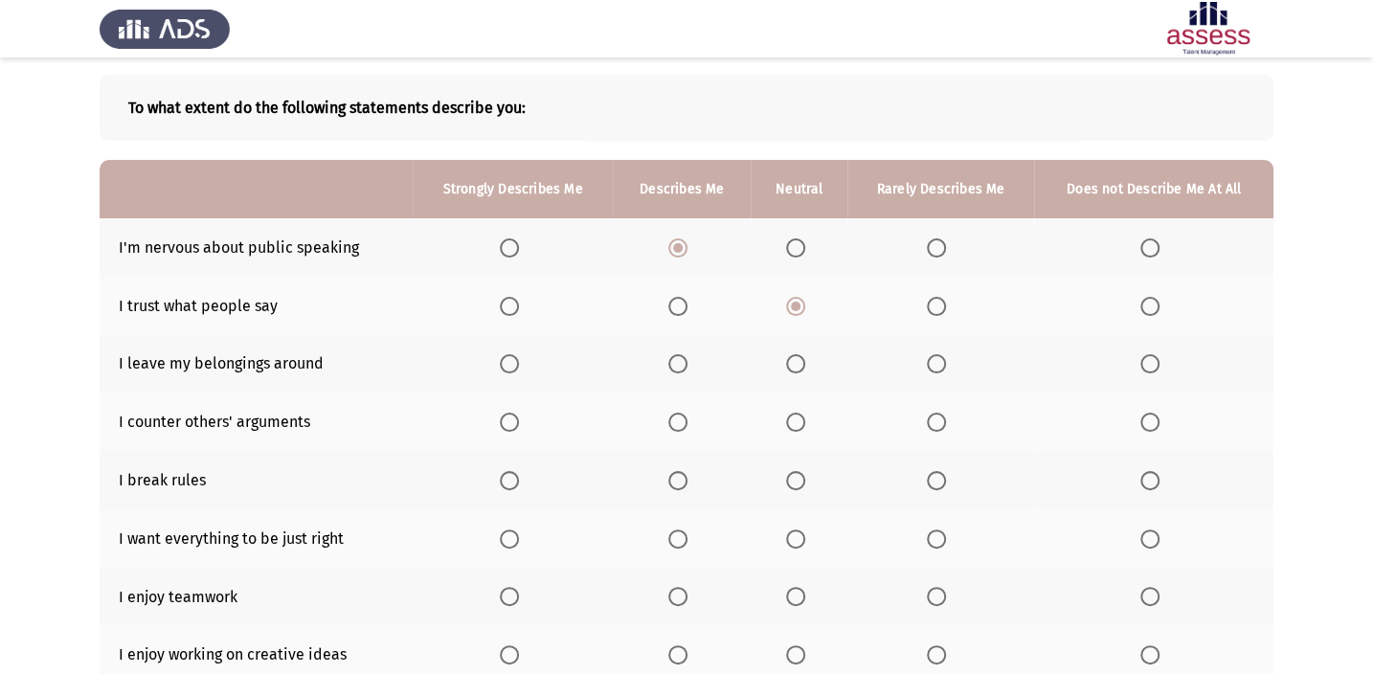
click at [1154, 478] on span "Select an option" at bounding box center [1149, 480] width 19 height 19
click at [1154, 478] on input "Select an option" at bounding box center [1149, 480] width 19 height 19
click at [794, 423] on span "Select an option" at bounding box center [795, 422] width 19 height 19
click at [794, 423] on input "Select an option" at bounding box center [795, 422] width 19 height 19
click at [937, 370] on span "Select an option" at bounding box center [936, 363] width 19 height 19
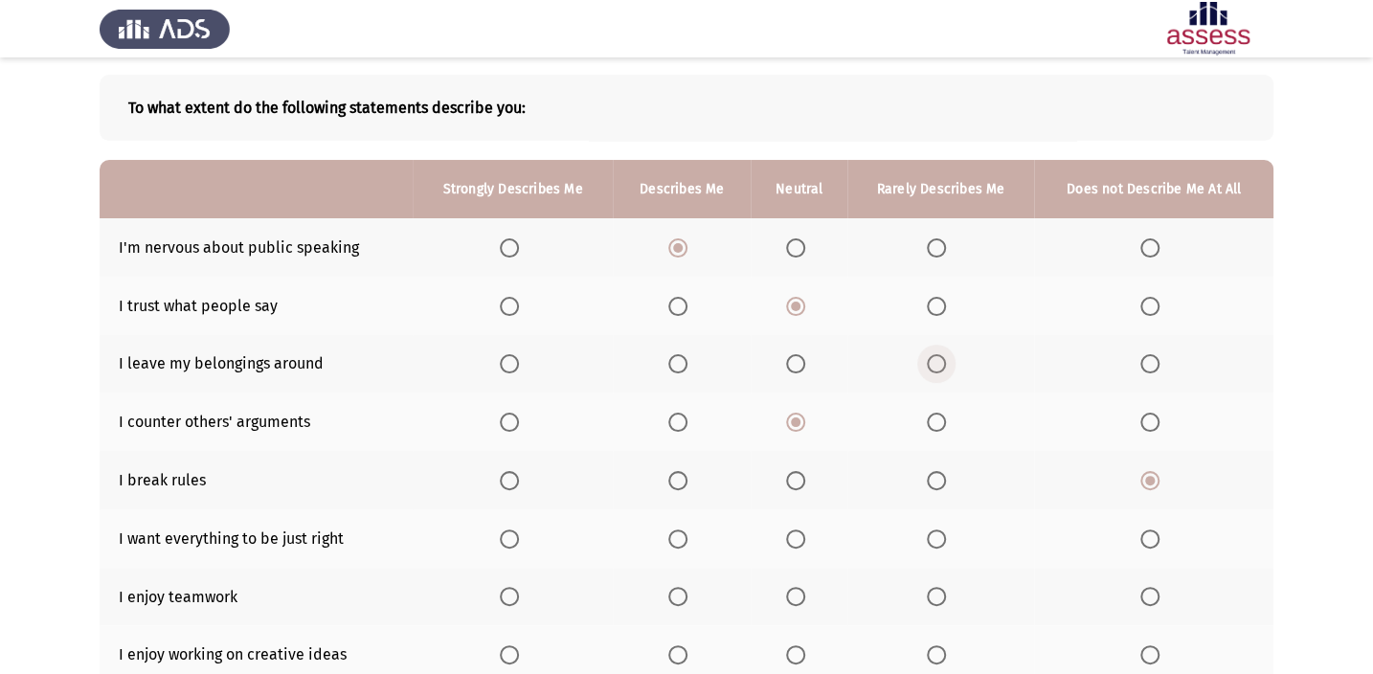
click at [937, 370] on input "Select an option" at bounding box center [936, 363] width 19 height 19
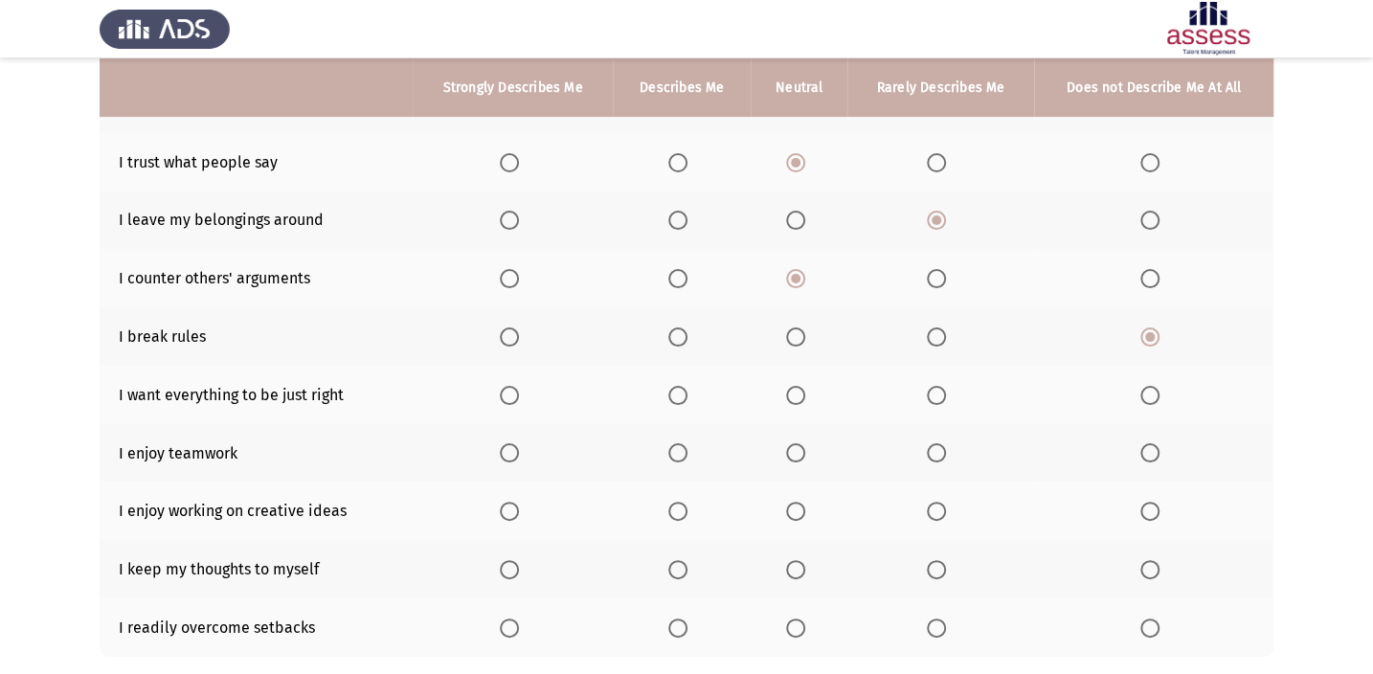
scroll to position [260, 0]
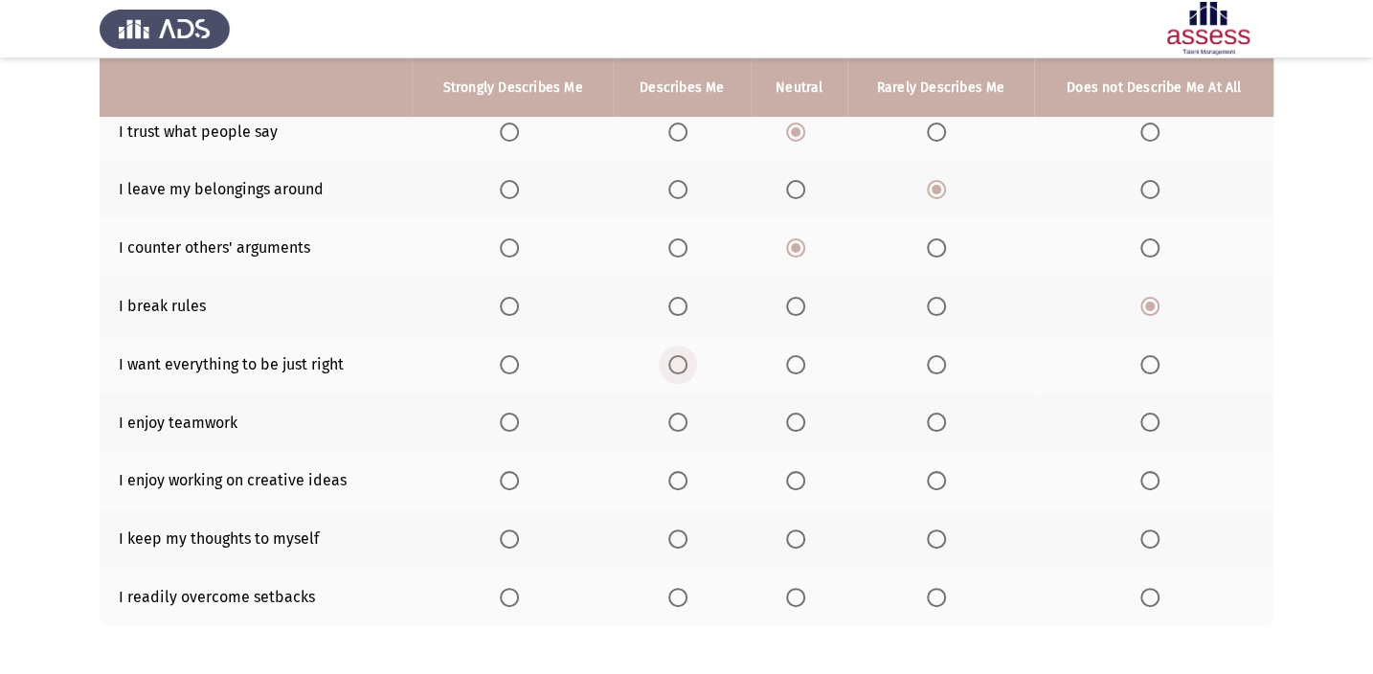
click at [685, 369] on span "Select an option" at bounding box center [677, 364] width 19 height 19
click at [685, 369] on input "Select an option" at bounding box center [677, 364] width 19 height 19
click at [687, 424] on span "Select an option" at bounding box center [677, 422] width 19 height 19
click at [687, 424] on input "Select an option" at bounding box center [677, 422] width 19 height 19
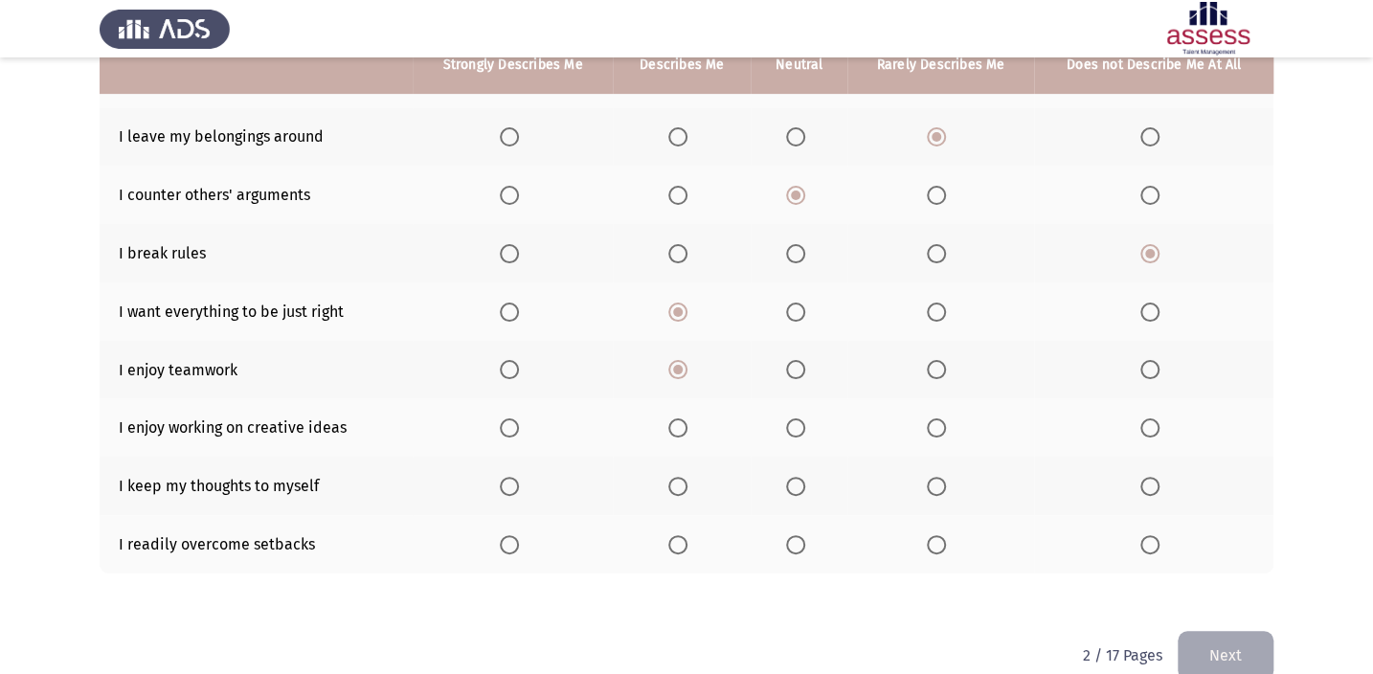
scroll to position [342, 0]
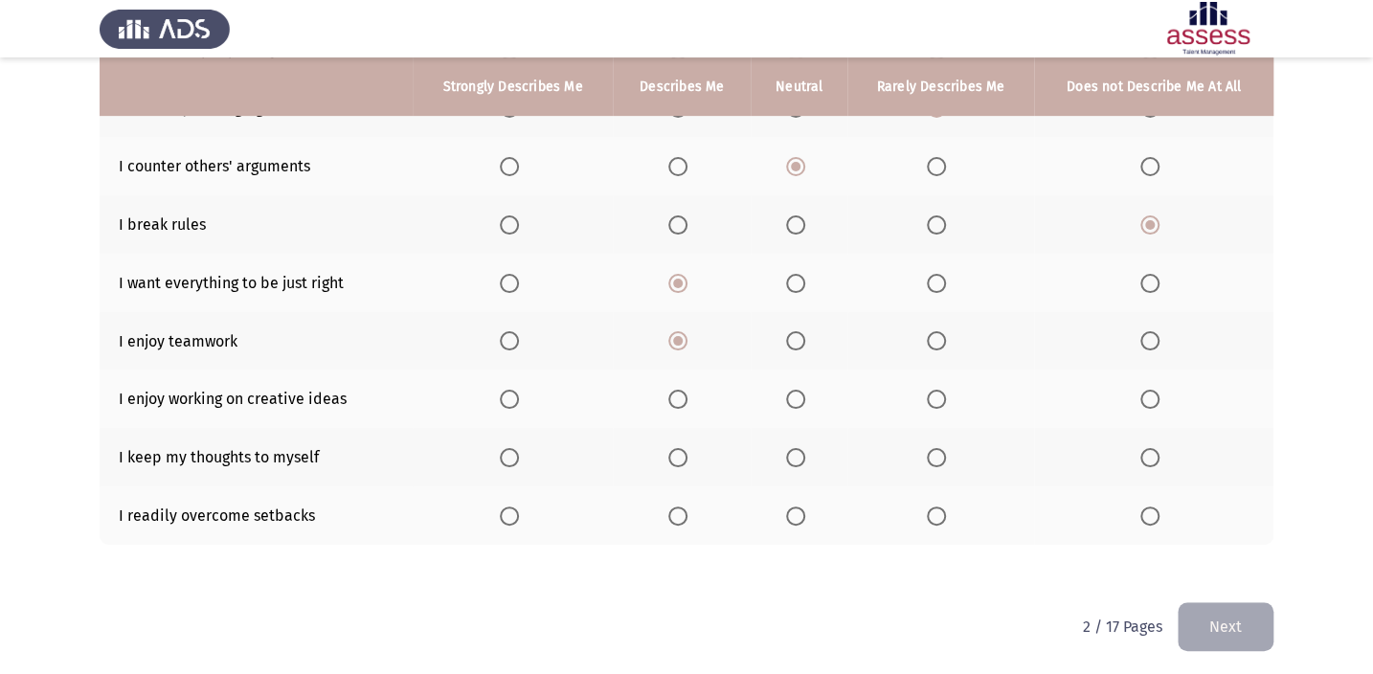
click at [508, 402] on span "Select an option" at bounding box center [509, 399] width 19 height 19
click at [508, 402] on input "Select an option" at bounding box center [509, 399] width 19 height 19
click at [679, 450] on span "Select an option" at bounding box center [677, 457] width 19 height 19
click at [679, 450] on input "Select an option" at bounding box center [677, 457] width 19 height 19
click at [789, 512] on span "Select an option" at bounding box center [795, 515] width 19 height 19
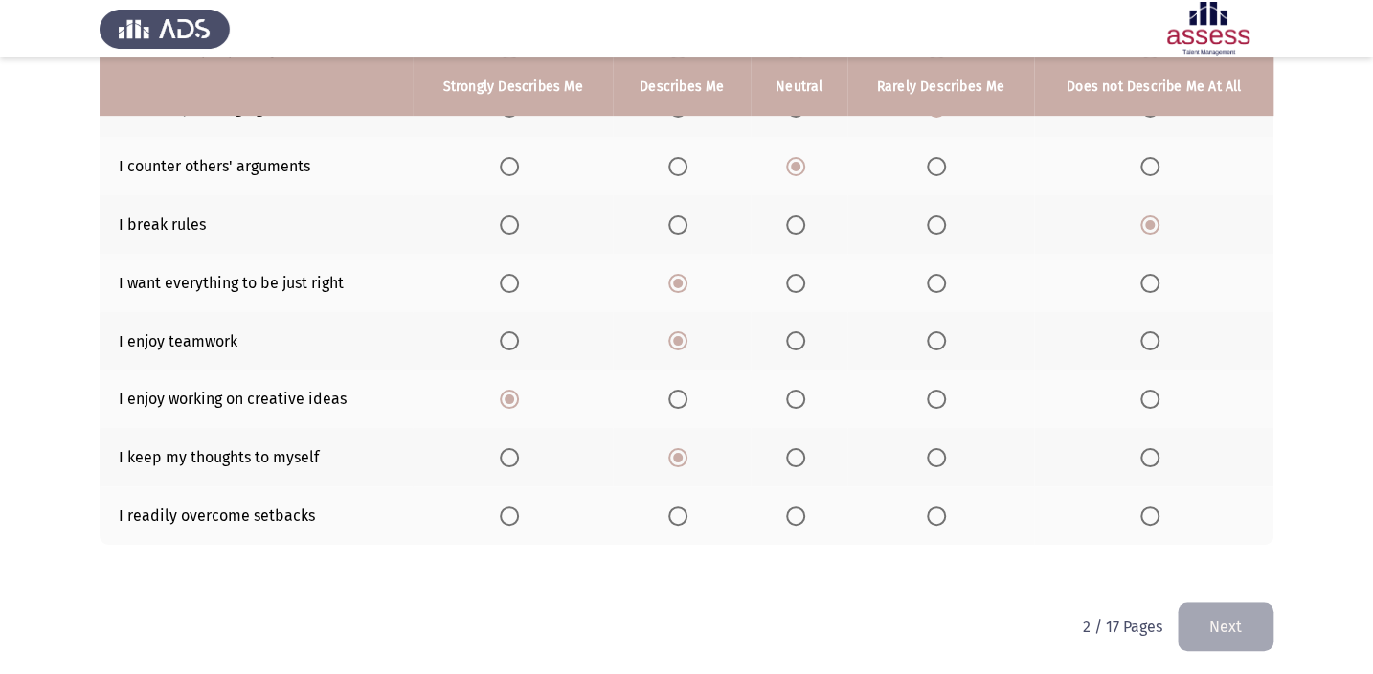
click at [789, 512] on input "Select an option" at bounding box center [795, 515] width 19 height 19
click at [1197, 622] on button "Next" at bounding box center [1225, 626] width 96 height 49
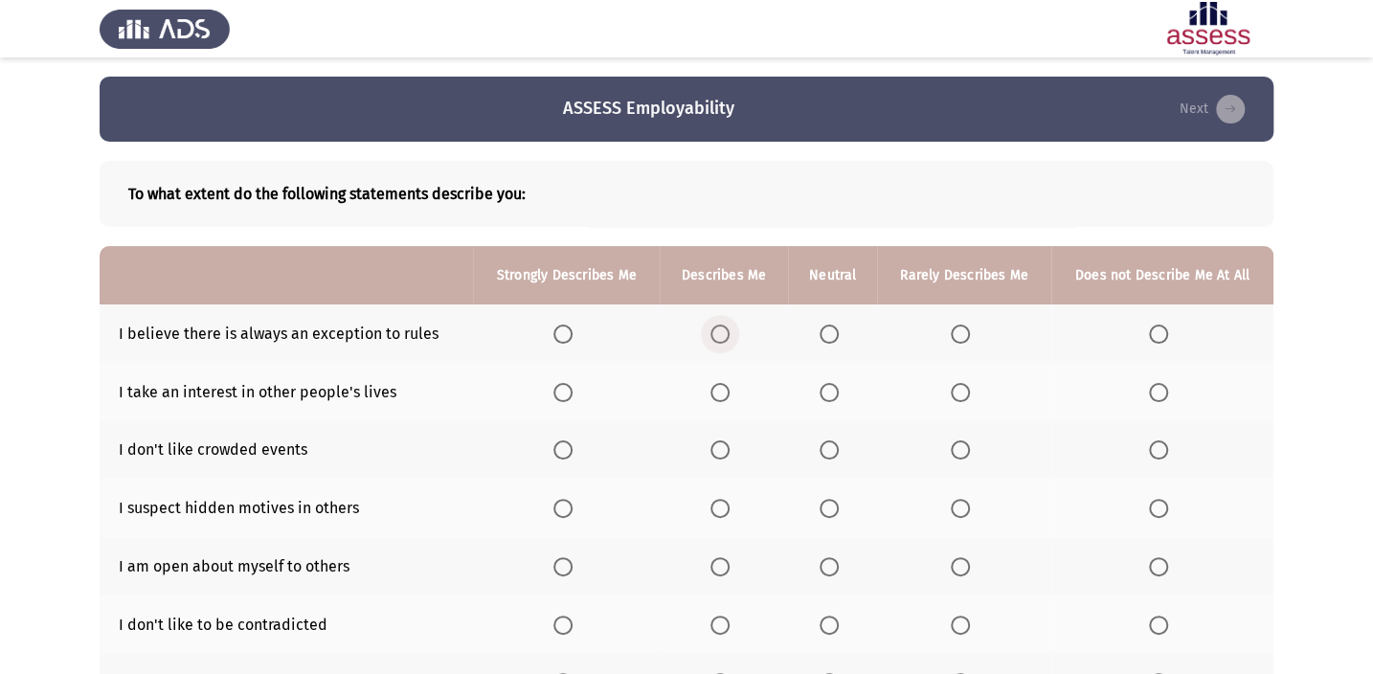
click at [722, 341] on span "Select an option" at bounding box center [719, 333] width 19 height 19
click at [722, 341] on input "Select an option" at bounding box center [719, 333] width 19 height 19
click at [828, 347] on th at bounding box center [832, 333] width 89 height 58
click at [828, 326] on span "Select an option" at bounding box center [828, 333] width 19 height 19
click at [828, 326] on input "Select an option" at bounding box center [828, 333] width 19 height 19
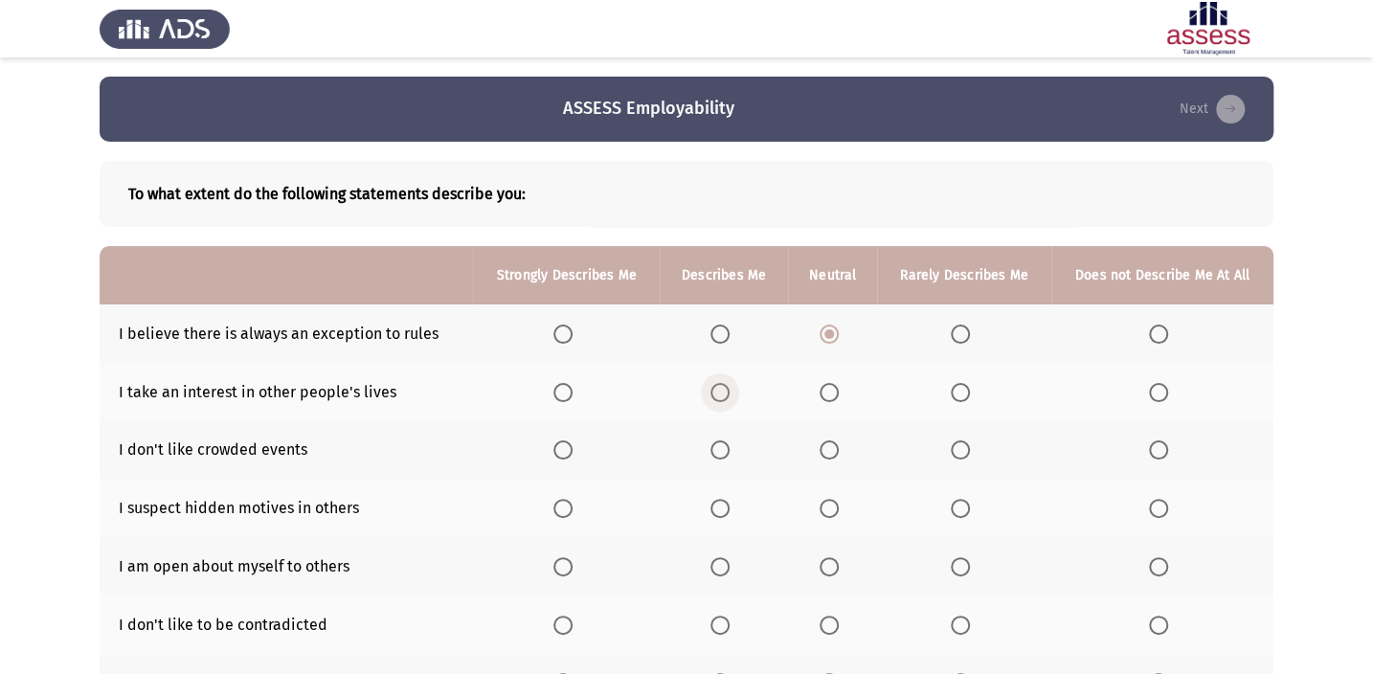
click at [722, 392] on span "Select an option" at bounding box center [719, 392] width 19 height 19
click at [722, 392] on input "Select an option" at bounding box center [719, 392] width 19 height 19
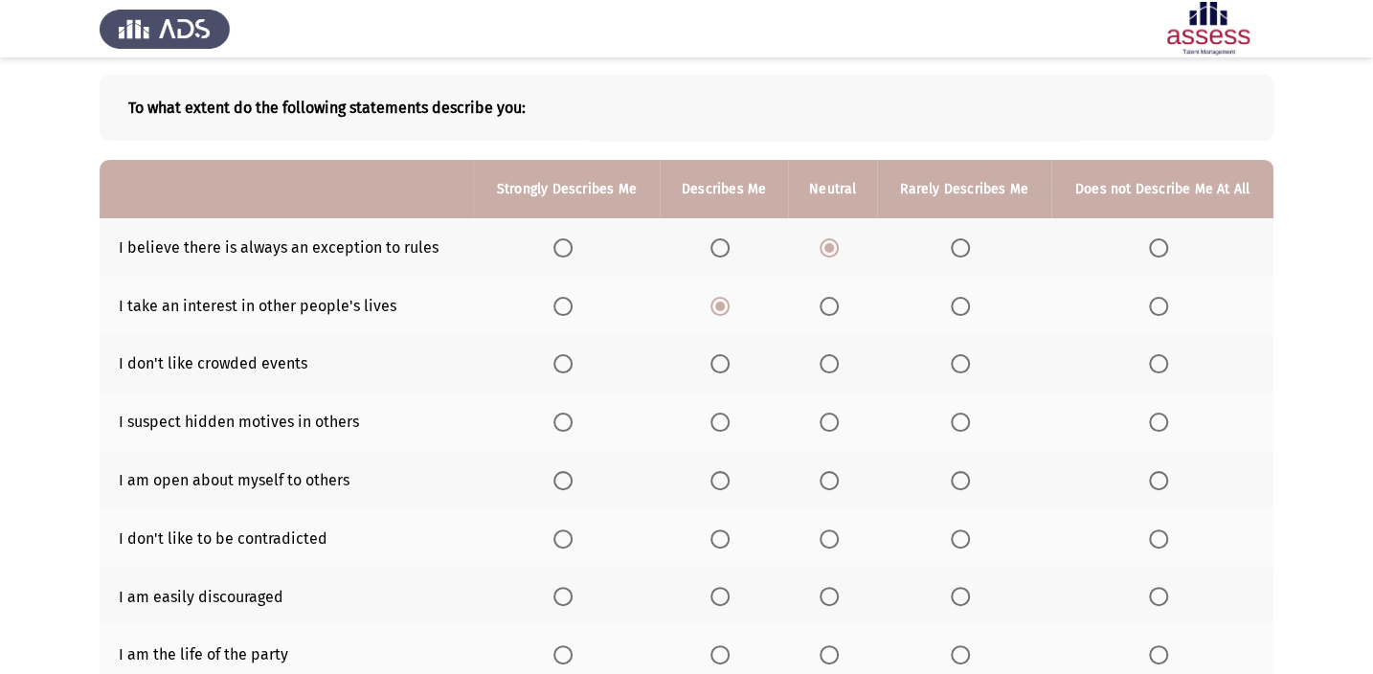
click at [964, 364] on span "Select an option" at bounding box center [960, 363] width 19 height 19
click at [964, 364] on input "Select an option" at bounding box center [960, 363] width 19 height 19
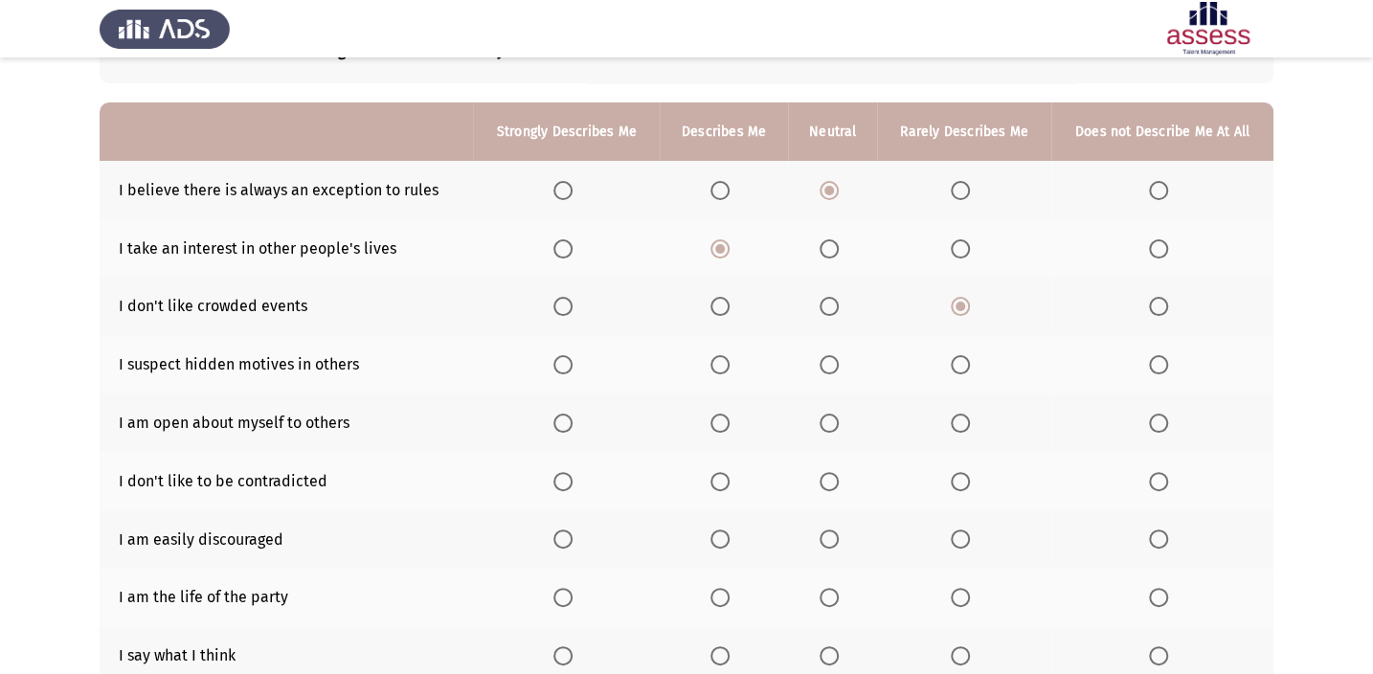
scroll to position [173, 0]
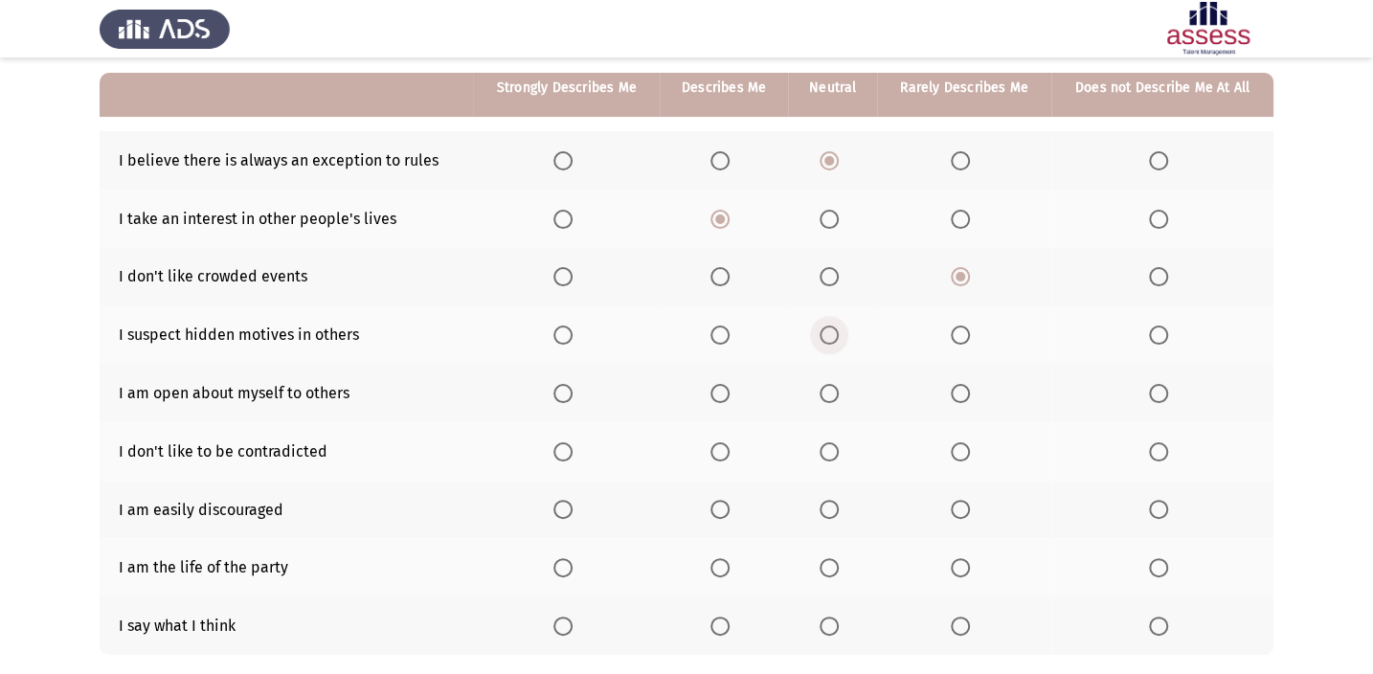
click at [819, 336] on span "Select an option" at bounding box center [828, 334] width 19 height 19
click at [819, 336] on input "Select an option" at bounding box center [828, 334] width 19 height 19
click at [824, 392] on span "Select an option" at bounding box center [828, 393] width 19 height 19
click at [824, 392] on input "Select an option" at bounding box center [828, 393] width 19 height 19
click at [822, 445] on span "Select an option" at bounding box center [828, 451] width 19 height 19
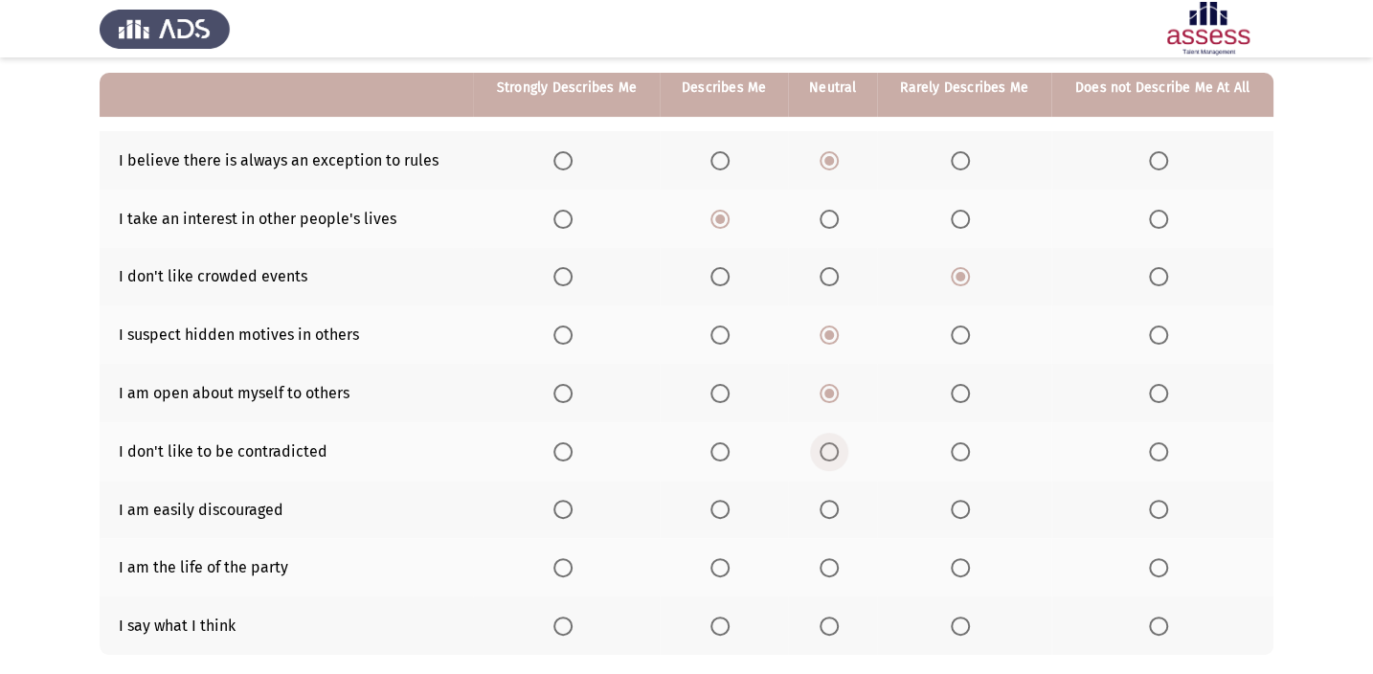
click at [822, 445] on input "Select an option" at bounding box center [828, 451] width 19 height 19
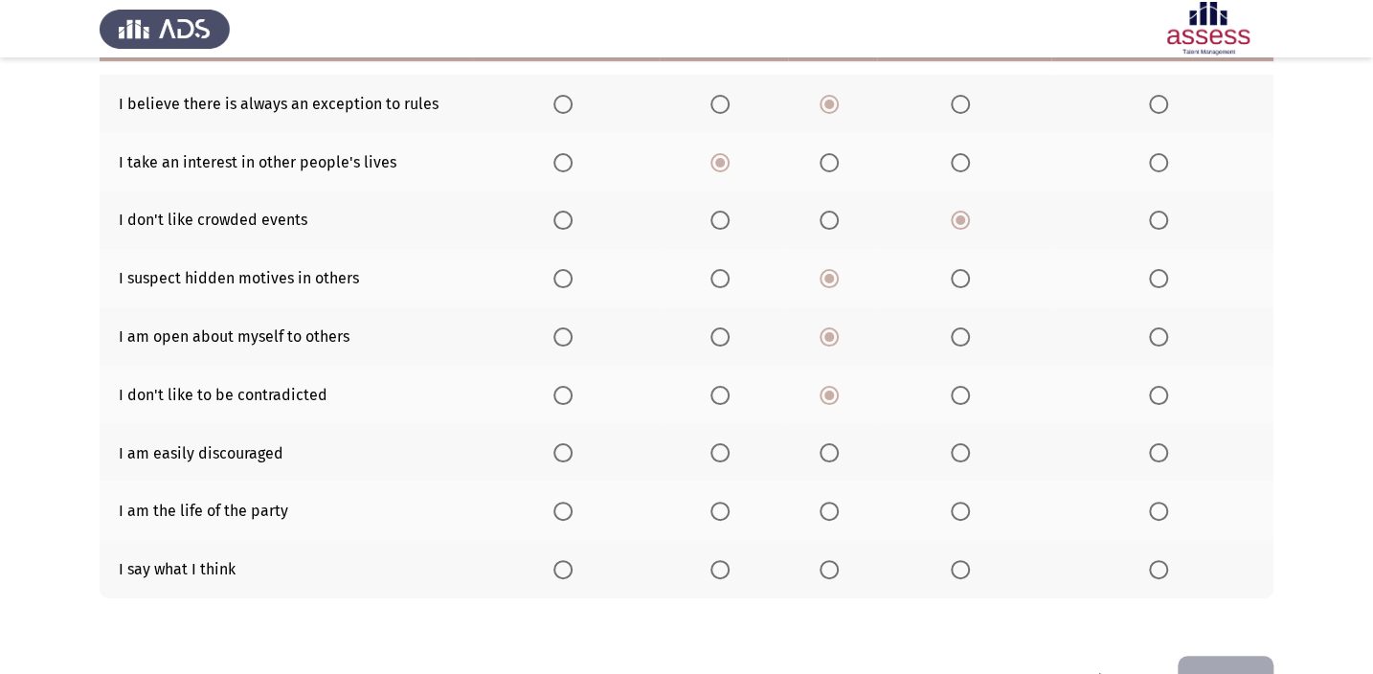
scroll to position [260, 0]
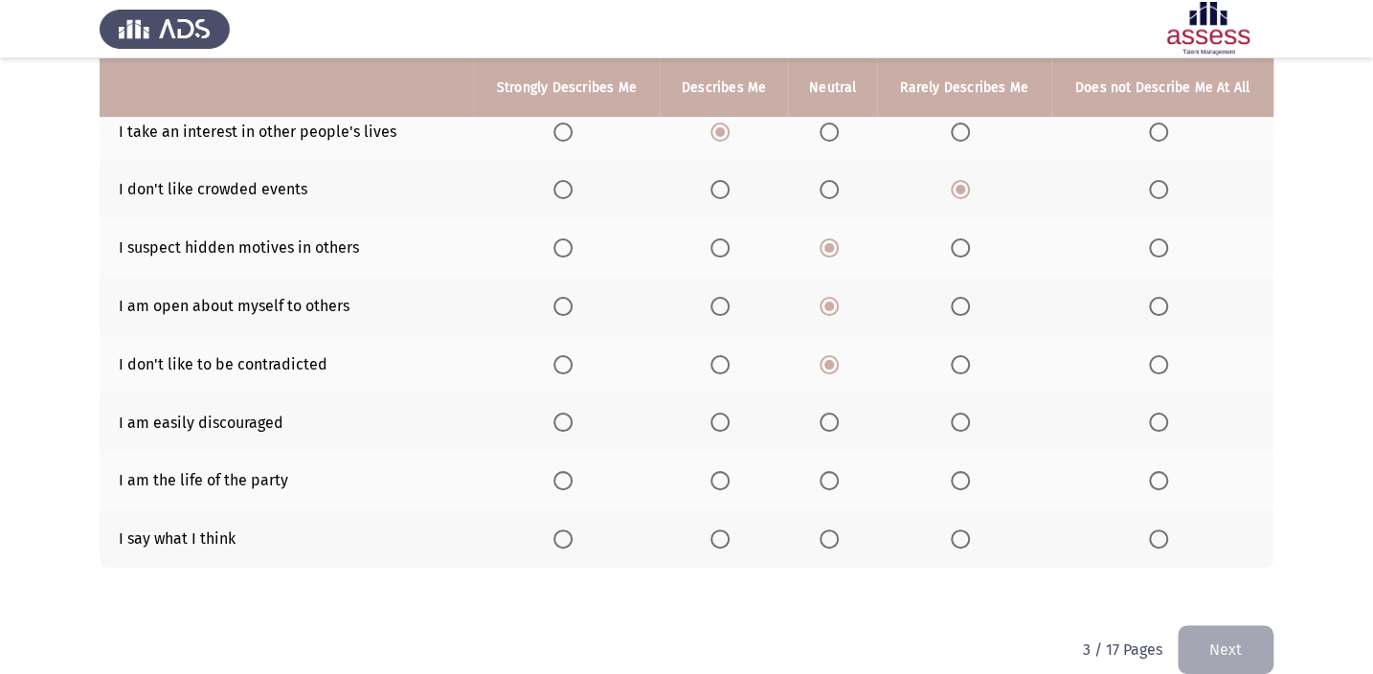
click at [721, 422] on span "Select an option" at bounding box center [719, 422] width 19 height 19
click at [721, 422] on input "Select an option" at bounding box center [719, 422] width 19 height 19
click at [1152, 536] on span "Select an option" at bounding box center [1158, 538] width 19 height 19
click at [1152, 536] on input "Select an option" at bounding box center [1158, 538] width 19 height 19
click at [828, 481] on span "Select an option" at bounding box center [828, 480] width 19 height 19
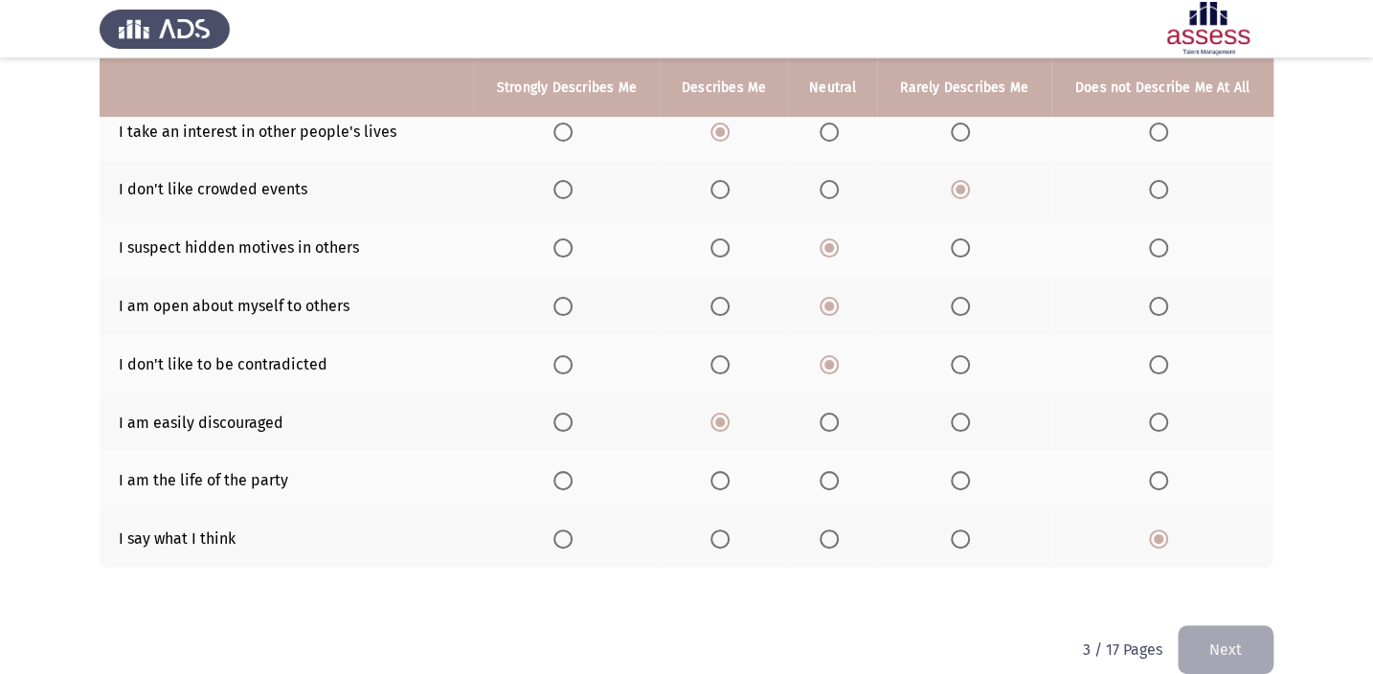
click at [828, 481] on input "Select an option" at bounding box center [828, 480] width 19 height 19
click at [1199, 634] on button "Next" at bounding box center [1225, 649] width 96 height 49
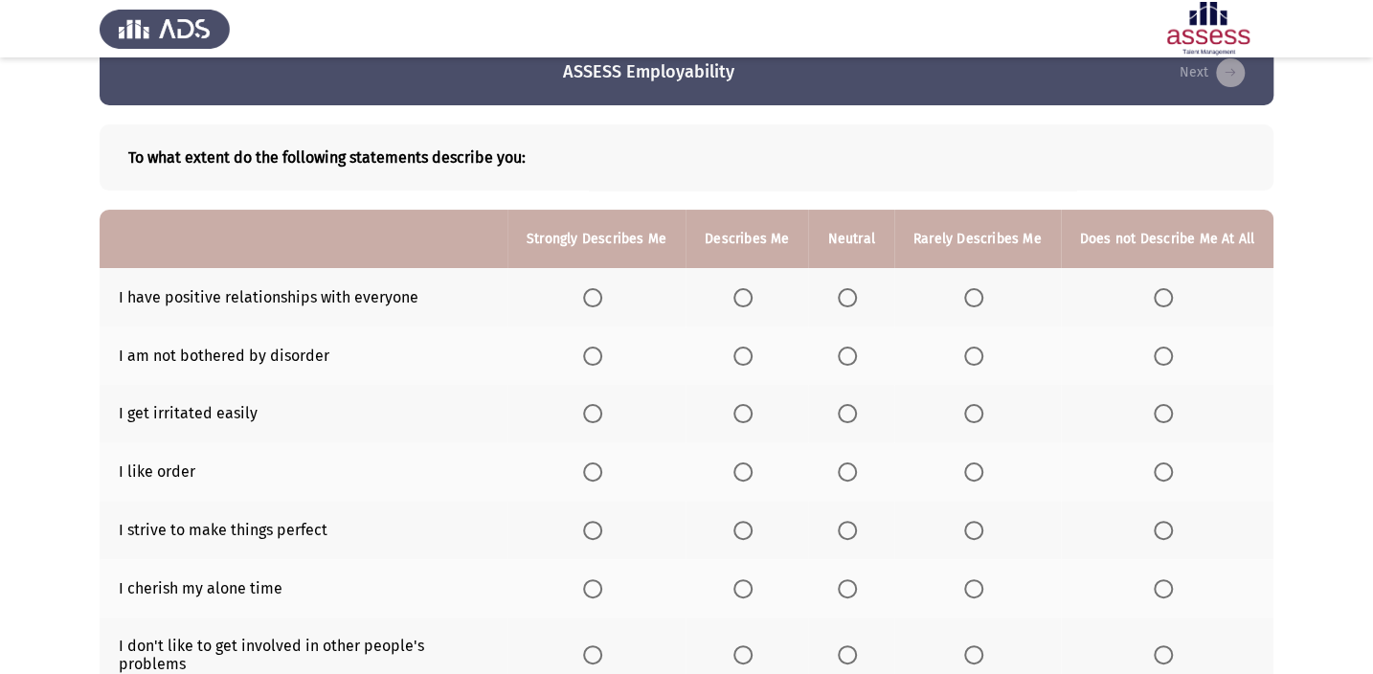
scroll to position [0, 0]
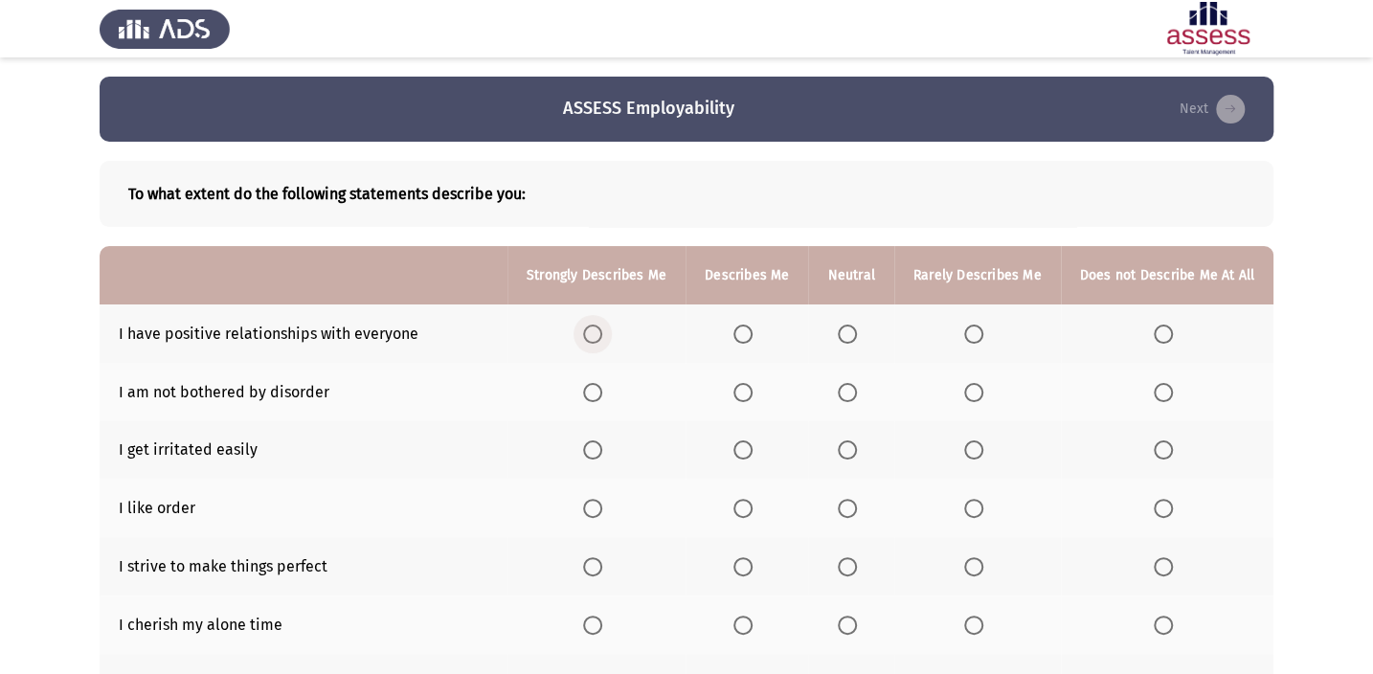
click at [595, 330] on span "Select an option" at bounding box center [592, 333] width 19 height 19
click at [595, 330] on input "Select an option" at bounding box center [592, 333] width 19 height 19
click at [857, 383] on span "Select an option" at bounding box center [847, 392] width 19 height 19
click at [857, 383] on input "Select an option" at bounding box center [847, 392] width 19 height 19
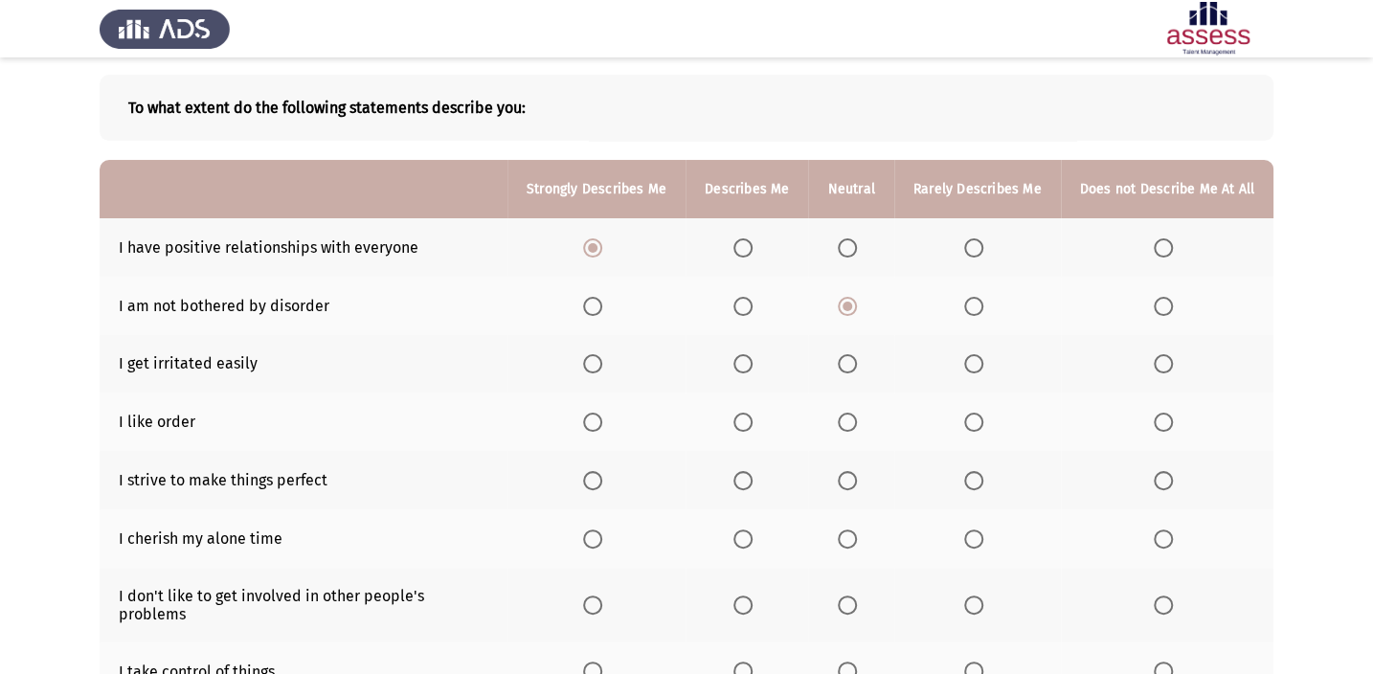
click at [839, 360] on span "Select an option" at bounding box center [847, 363] width 19 height 19
click at [839, 360] on input "Select an option" at bounding box center [847, 363] width 19 height 19
click at [846, 413] on span "Select an option" at bounding box center [847, 422] width 19 height 19
click at [846, 413] on input "Select an option" at bounding box center [847, 422] width 19 height 19
click at [759, 479] on label "Select an option" at bounding box center [746, 480] width 27 height 19
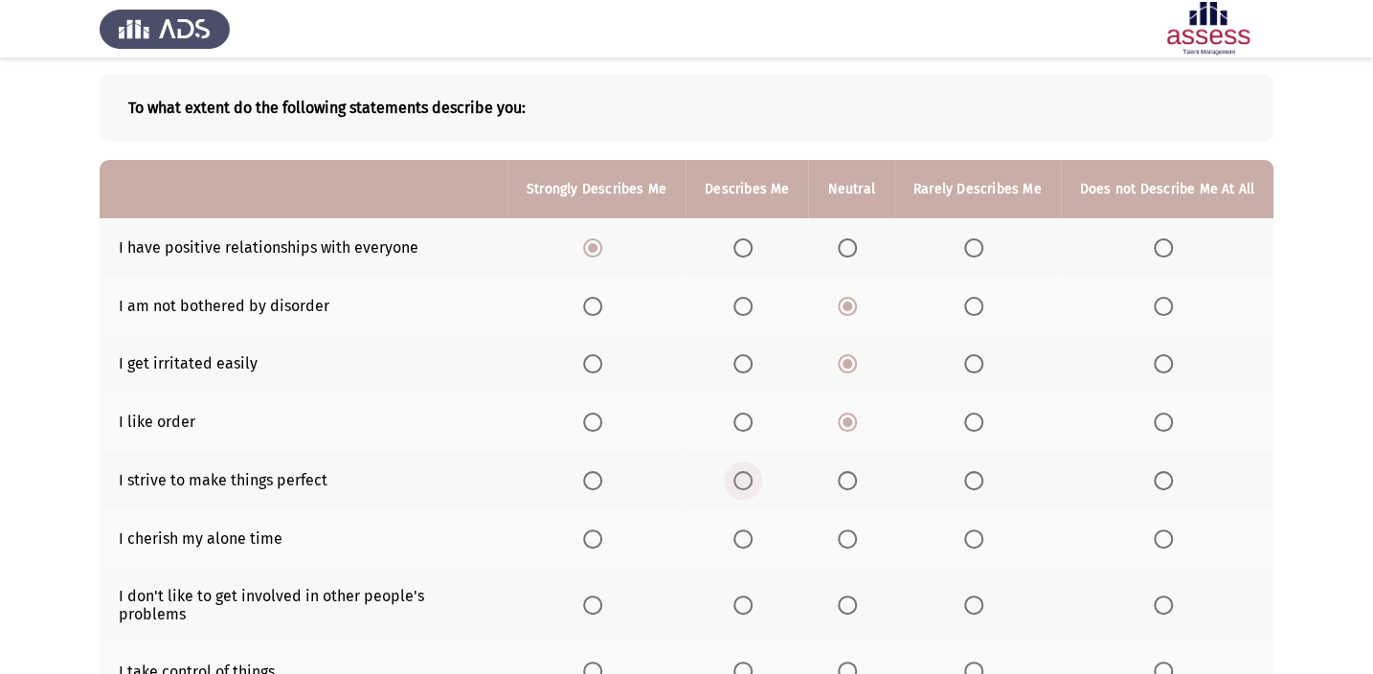
click at [752, 479] on input "Select an option" at bounding box center [742, 480] width 19 height 19
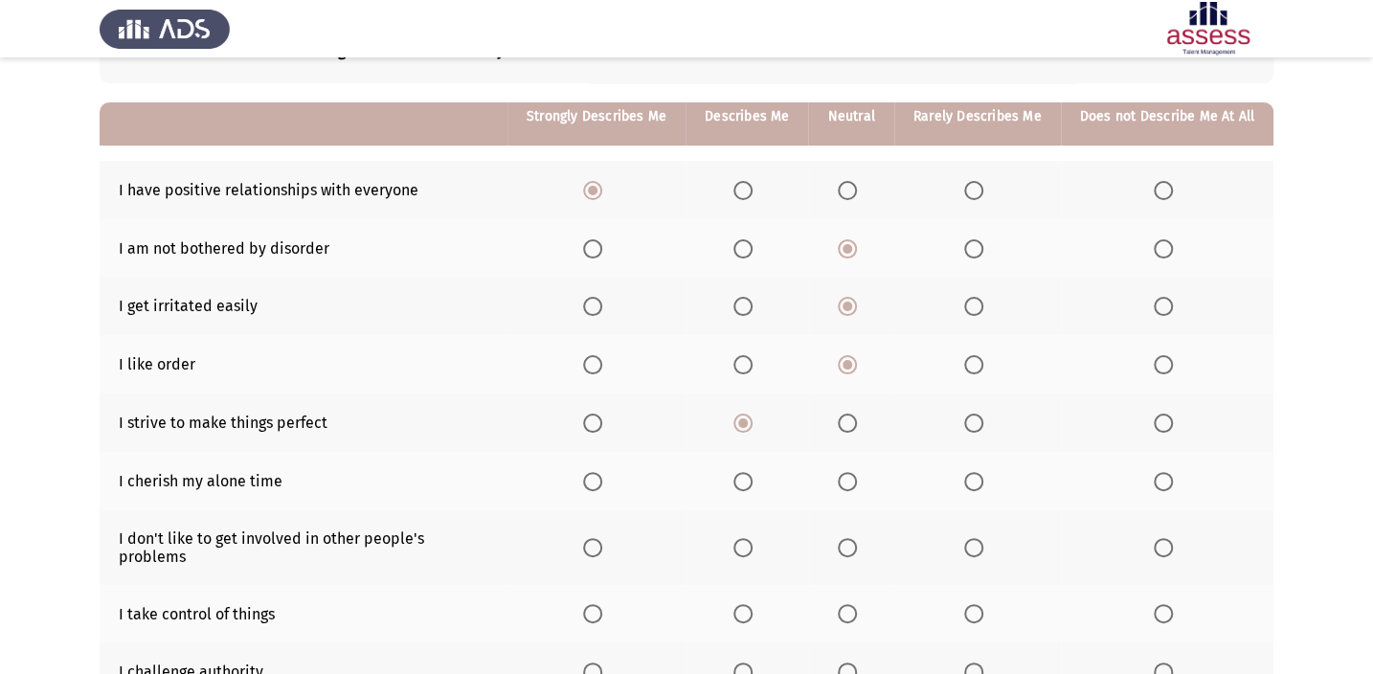
scroll to position [173, 0]
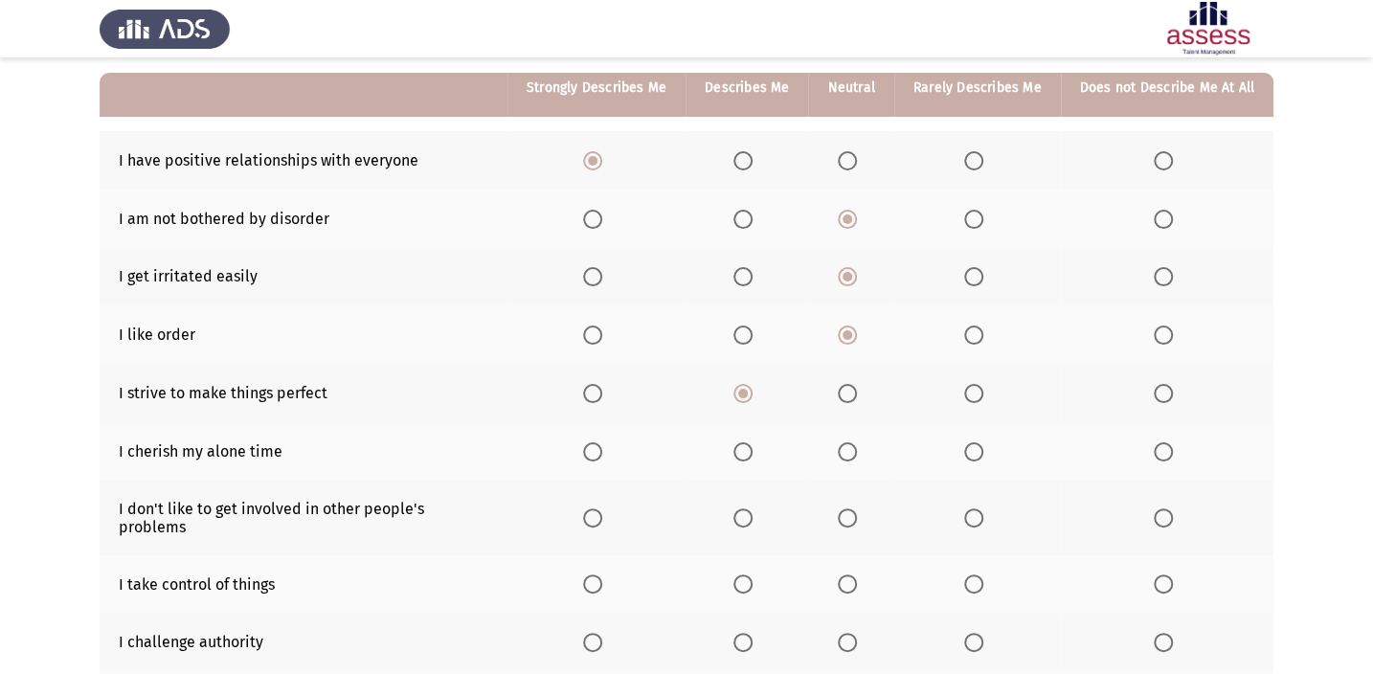
click at [743, 574] on span "Select an option" at bounding box center [742, 583] width 19 height 19
click at [743, 574] on input "Select an option" at bounding box center [742, 583] width 19 height 19
click at [1159, 633] on span "Select an option" at bounding box center [1162, 642] width 19 height 19
click at [1159, 633] on input "Select an option" at bounding box center [1162, 642] width 19 height 19
click at [853, 448] on span "Select an option" at bounding box center [847, 451] width 19 height 19
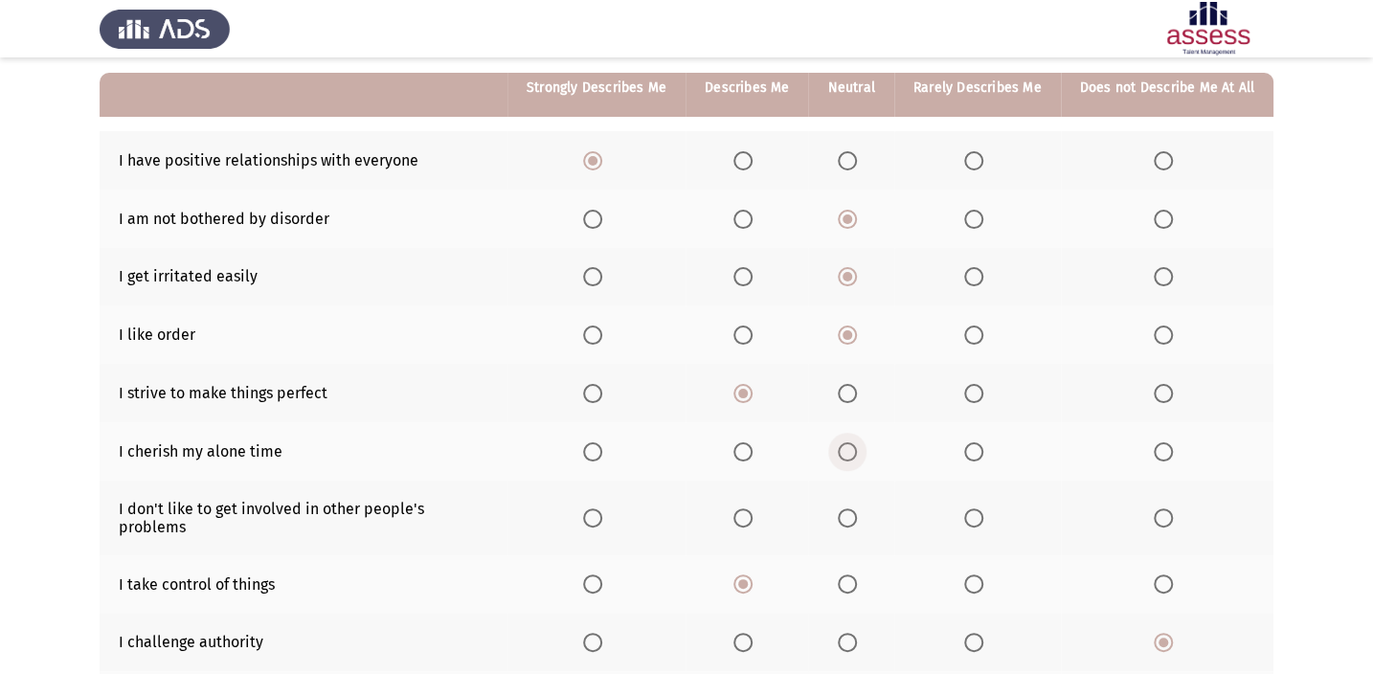
click at [853, 448] on input "Select an option" at bounding box center [847, 451] width 19 height 19
click at [844, 508] on span "Select an option" at bounding box center [847, 517] width 19 height 19
click at [844, 508] on input "Select an option" at bounding box center [847, 517] width 19 height 19
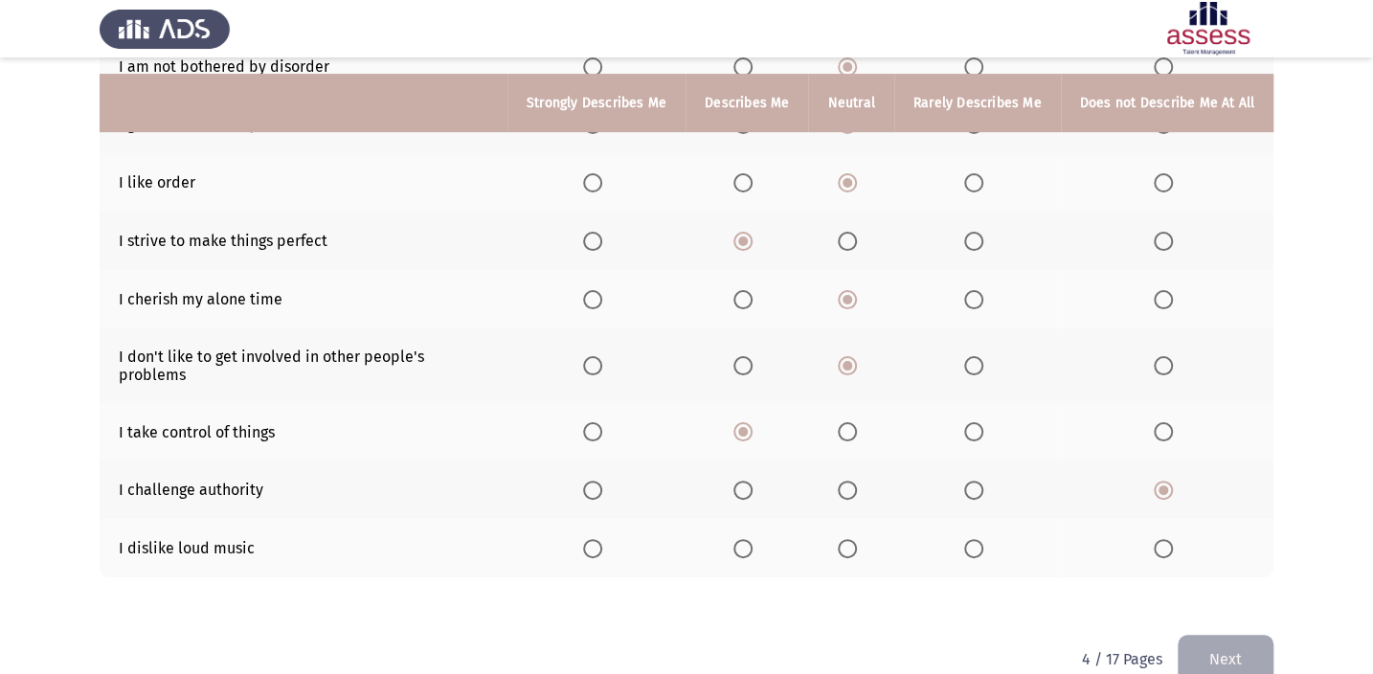
scroll to position [342, 0]
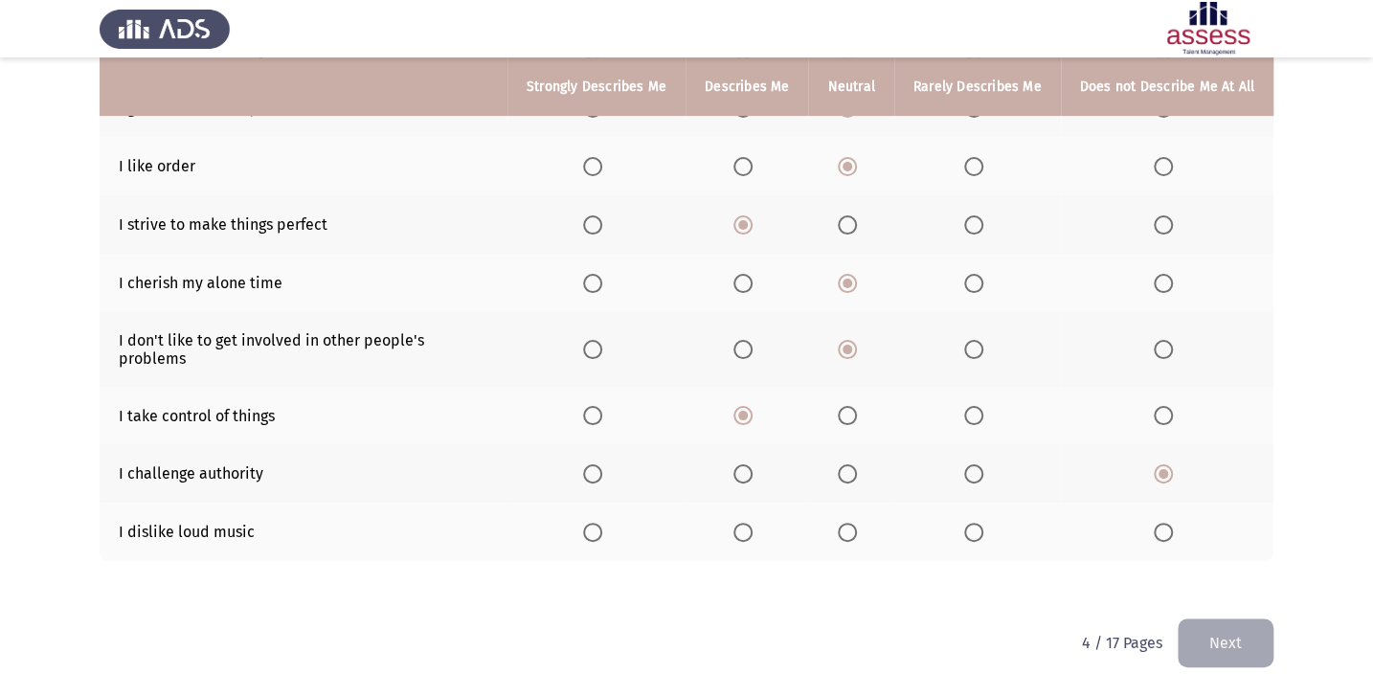
click at [967, 523] on span "Select an option" at bounding box center [973, 532] width 19 height 19
click at [967, 523] on input "Select an option" at bounding box center [973, 532] width 19 height 19
click at [1194, 618] on button "Next" at bounding box center [1225, 642] width 96 height 49
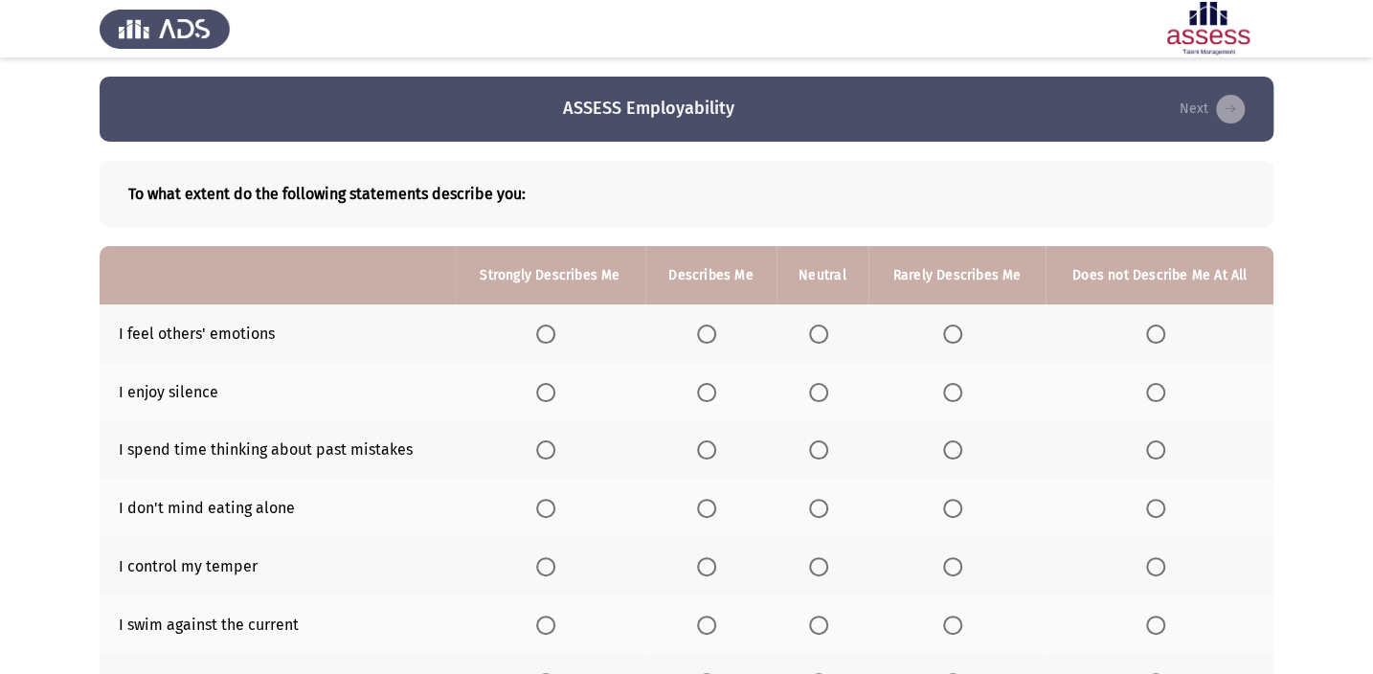
click at [698, 342] on span "Select an option" at bounding box center [706, 333] width 19 height 19
click at [698, 342] on input "Select an option" at bounding box center [706, 333] width 19 height 19
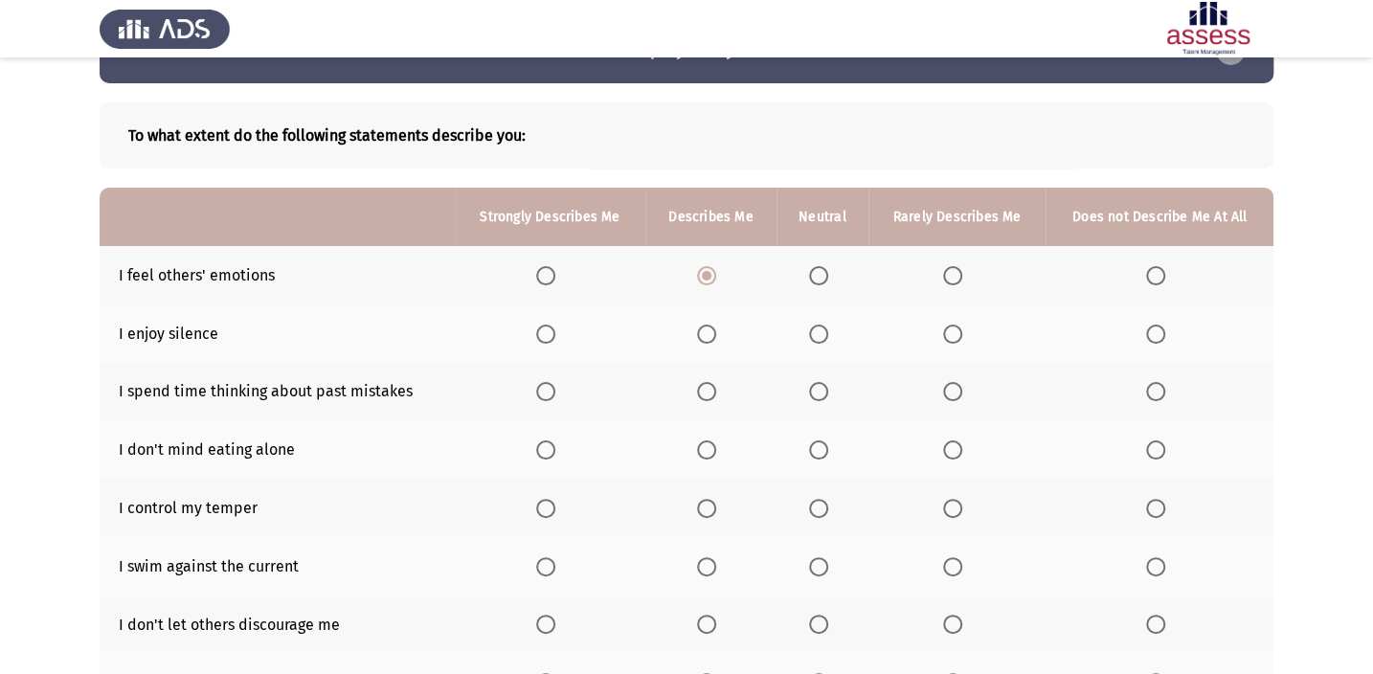
scroll to position [86, 0]
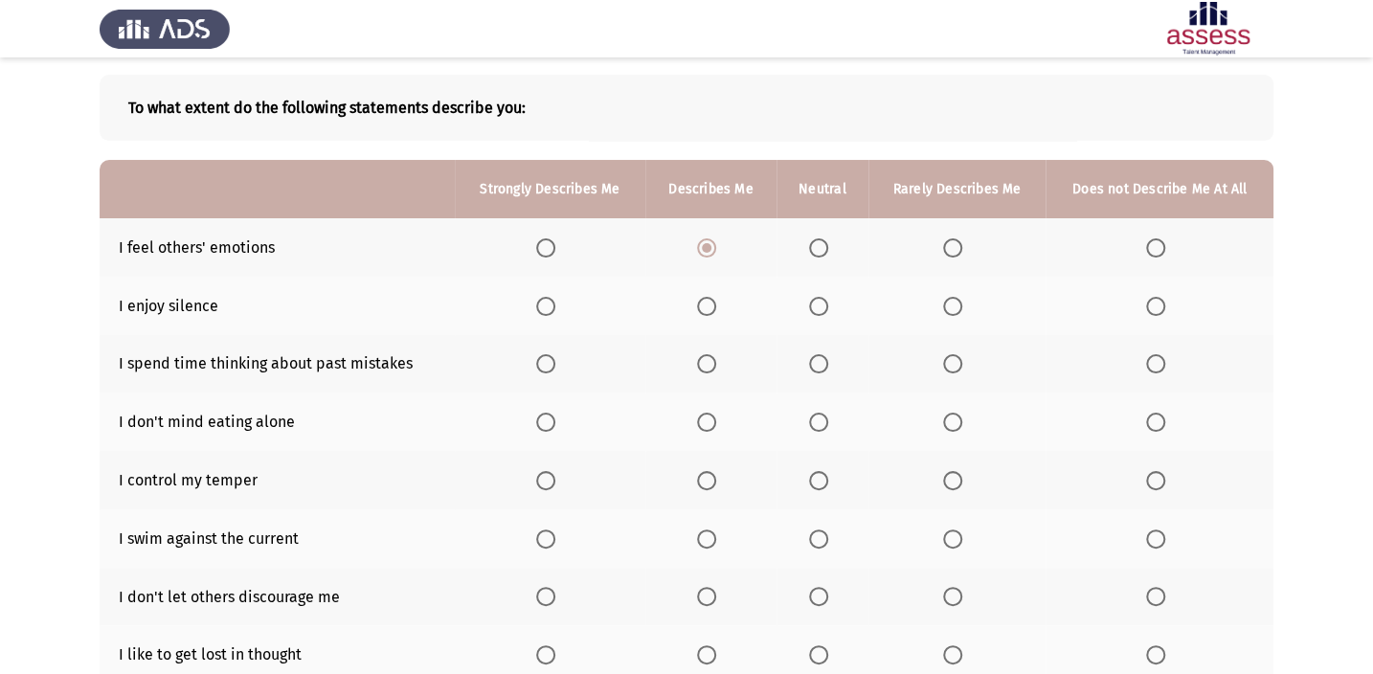
click at [705, 297] on span "Select an option" at bounding box center [706, 306] width 19 height 19
click at [705, 297] on input "Select an option" at bounding box center [706, 306] width 19 height 19
click at [816, 354] on span "Select an option" at bounding box center [818, 363] width 19 height 19
click at [816, 354] on input "Select an option" at bounding box center [818, 363] width 19 height 19
click at [705, 416] on span "Select an option" at bounding box center [706, 422] width 19 height 19
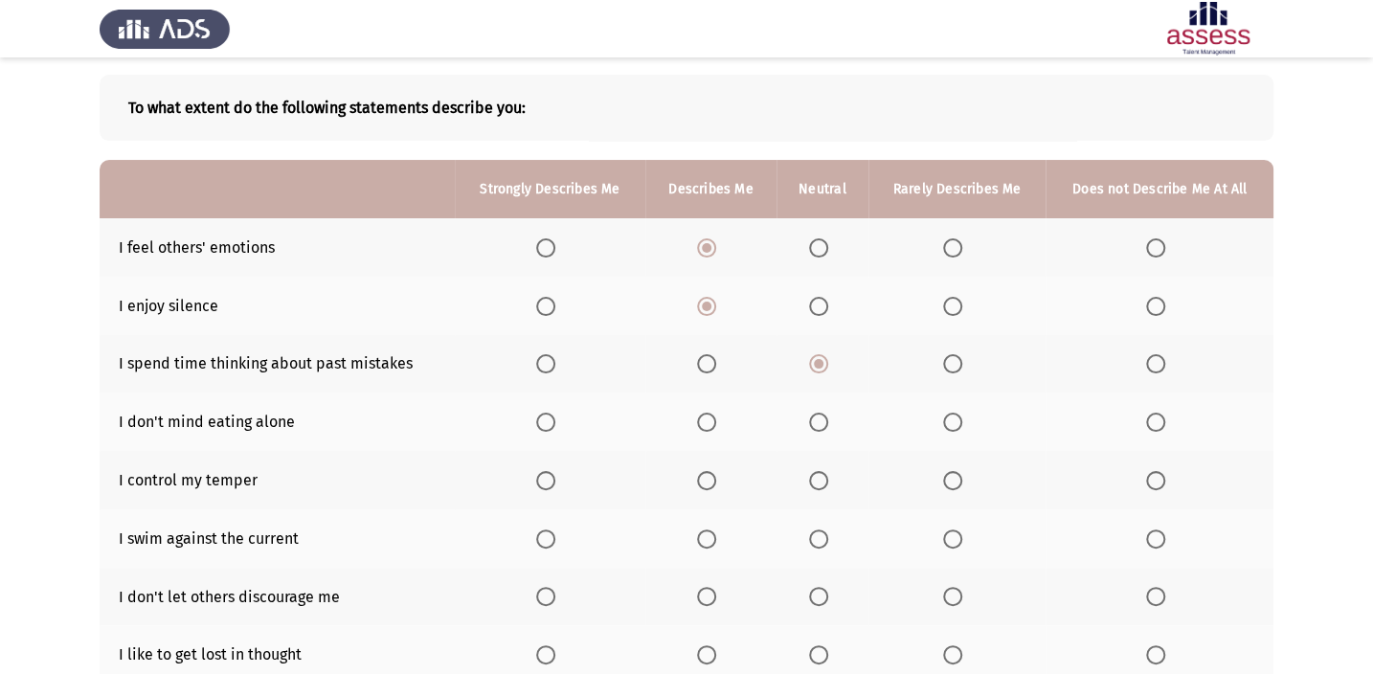
click at [705, 416] on input "Select an option" at bounding box center [706, 422] width 19 height 19
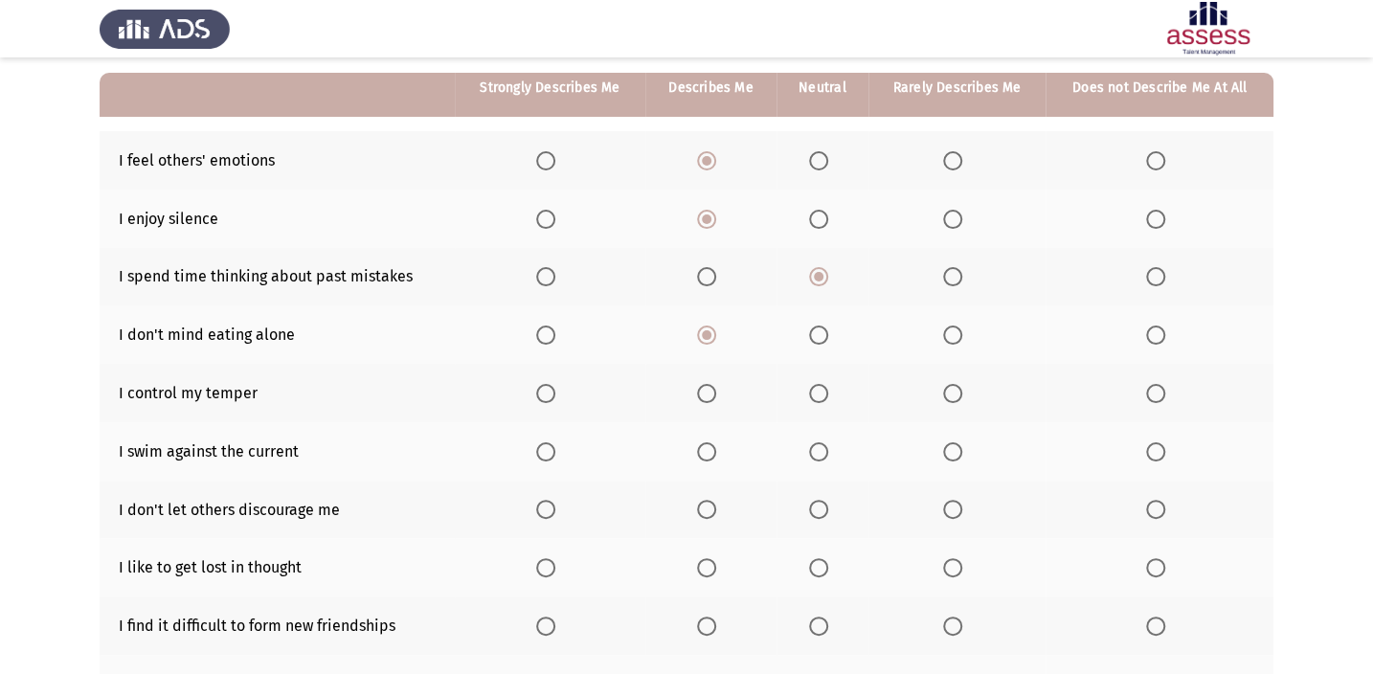
click at [708, 394] on span "Select an option" at bounding box center [706, 393] width 19 height 19
click at [708, 394] on input "Select an option" at bounding box center [706, 393] width 19 height 19
click at [955, 446] on span "Select an option" at bounding box center [952, 451] width 19 height 19
click at [955, 446] on input "Select an option" at bounding box center [952, 451] width 19 height 19
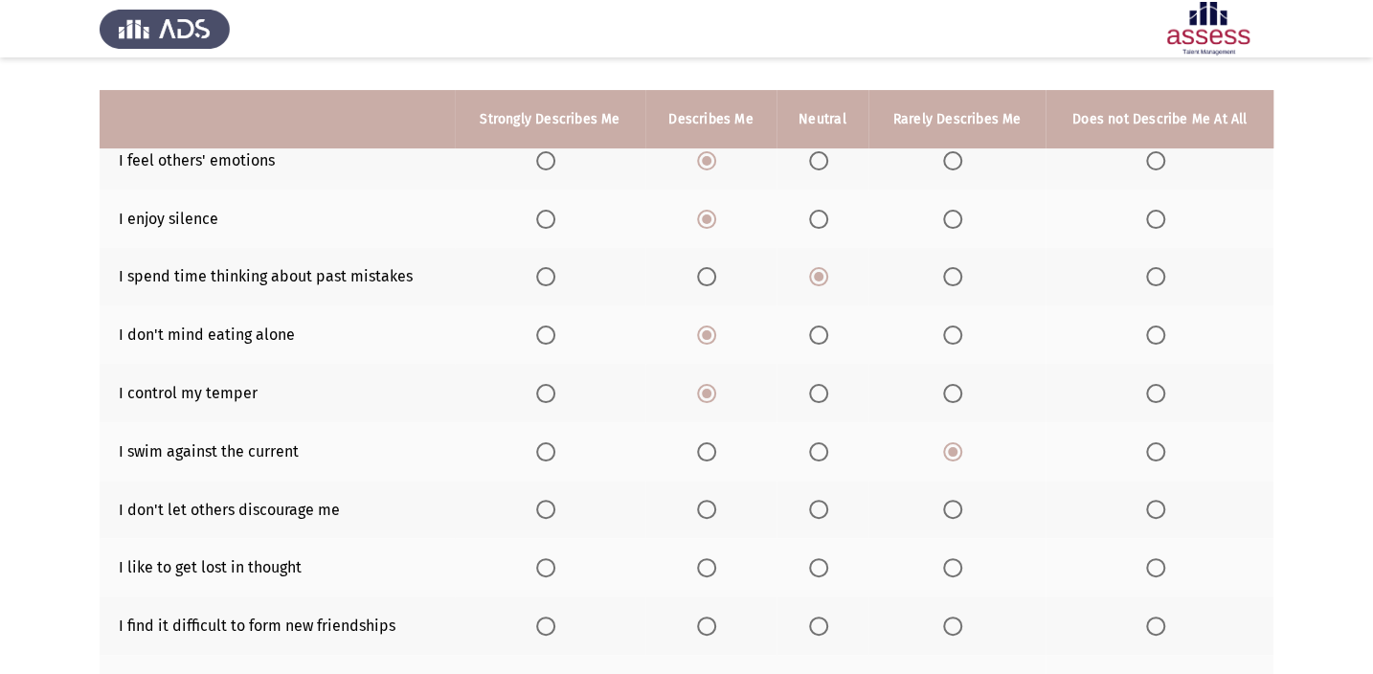
scroll to position [260, 0]
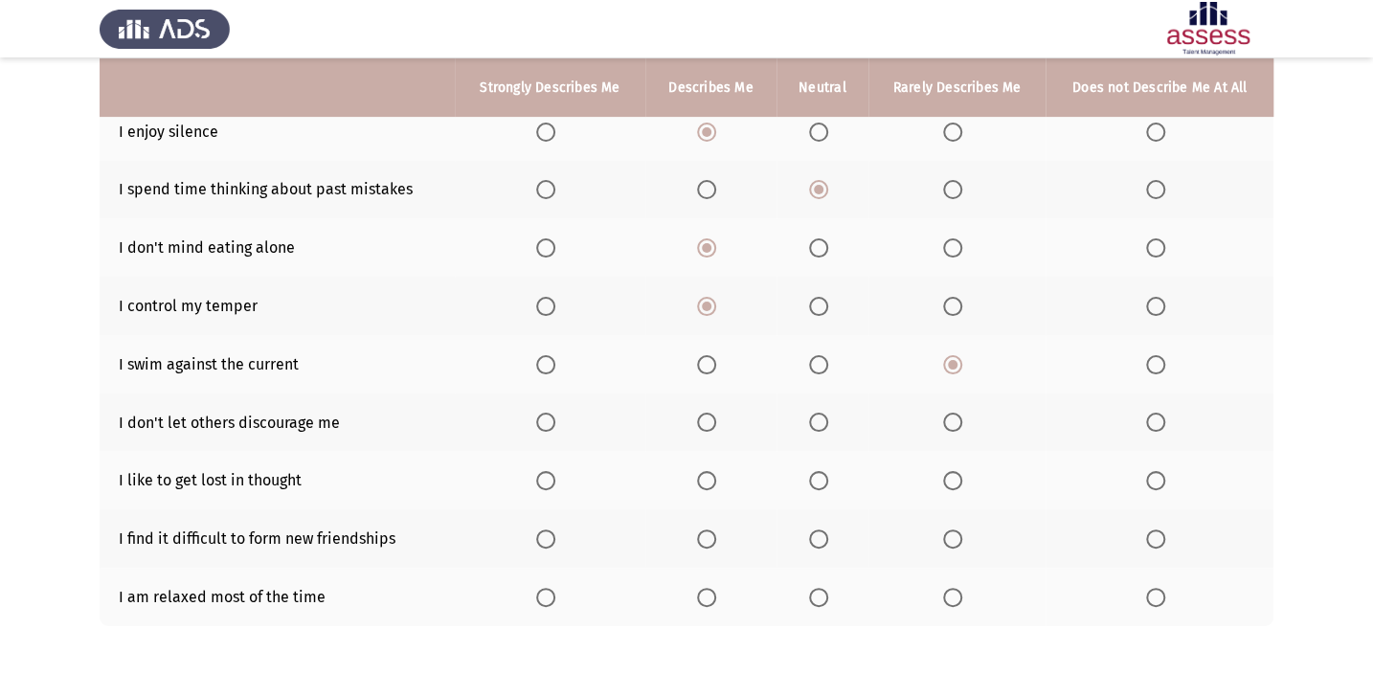
click at [721, 429] on th at bounding box center [710, 422] width 131 height 58
click at [712, 418] on span "Select an option" at bounding box center [706, 422] width 19 height 19
click at [712, 418] on input "Select an option" at bounding box center [706, 422] width 19 height 19
click at [956, 479] on span "Select an option" at bounding box center [952, 480] width 19 height 19
click at [956, 479] on input "Select an option" at bounding box center [952, 480] width 19 height 19
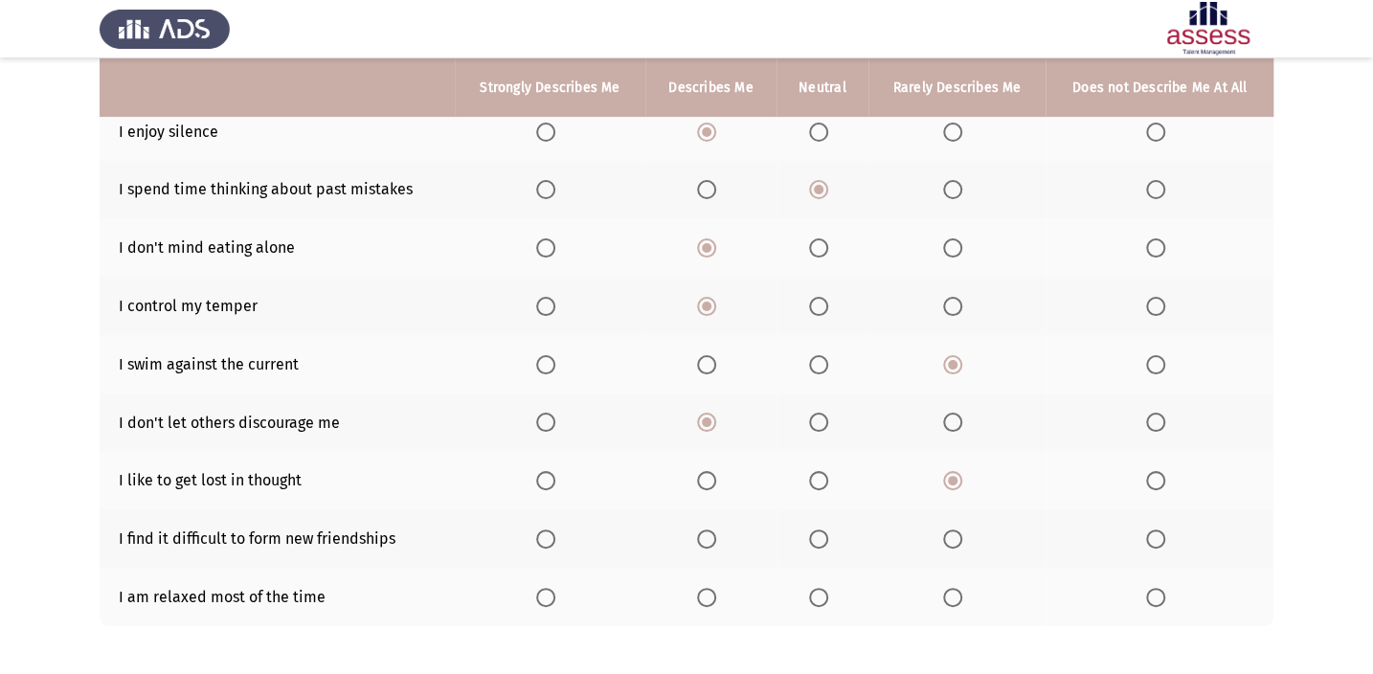
click at [952, 532] on span "Select an option" at bounding box center [952, 538] width 19 height 19
click at [952, 532] on input "Select an option" at bounding box center [952, 538] width 19 height 19
click at [1162, 593] on span "Select an option" at bounding box center [1155, 597] width 19 height 19
click at [1162, 593] on input "Select an option" at bounding box center [1155, 597] width 19 height 19
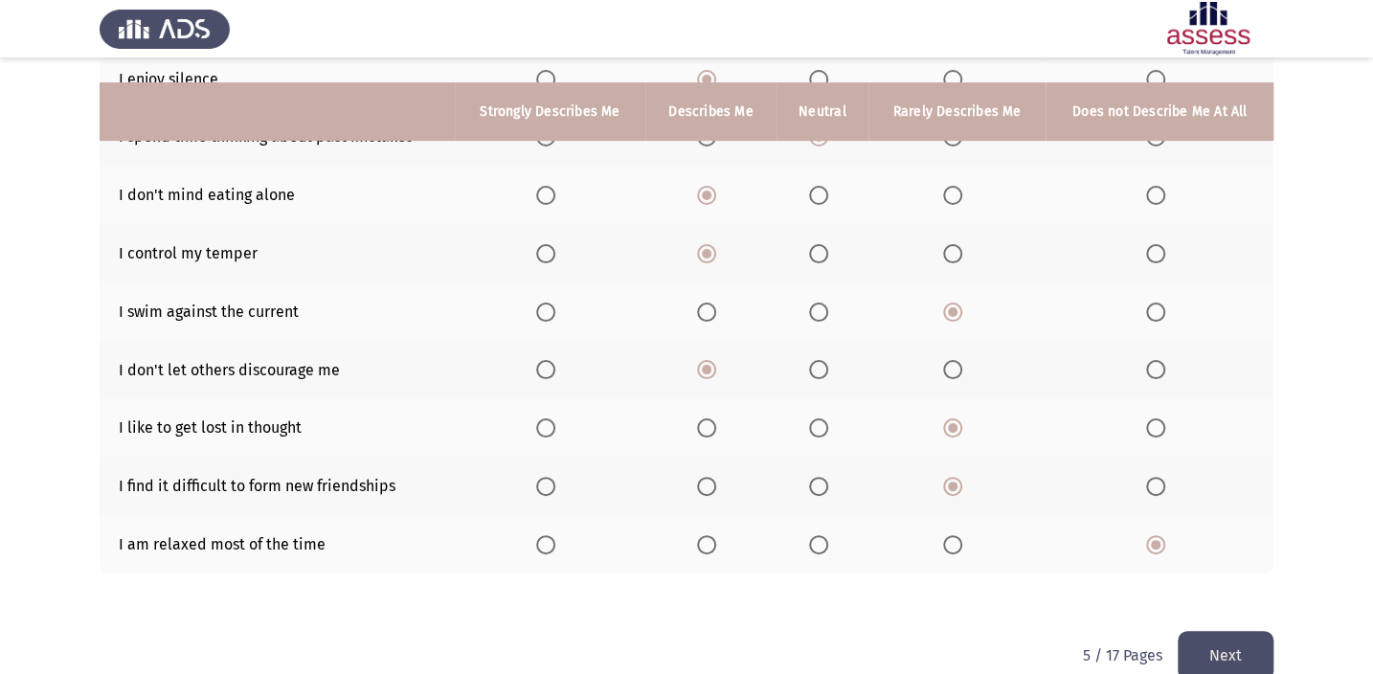
scroll to position [342, 0]
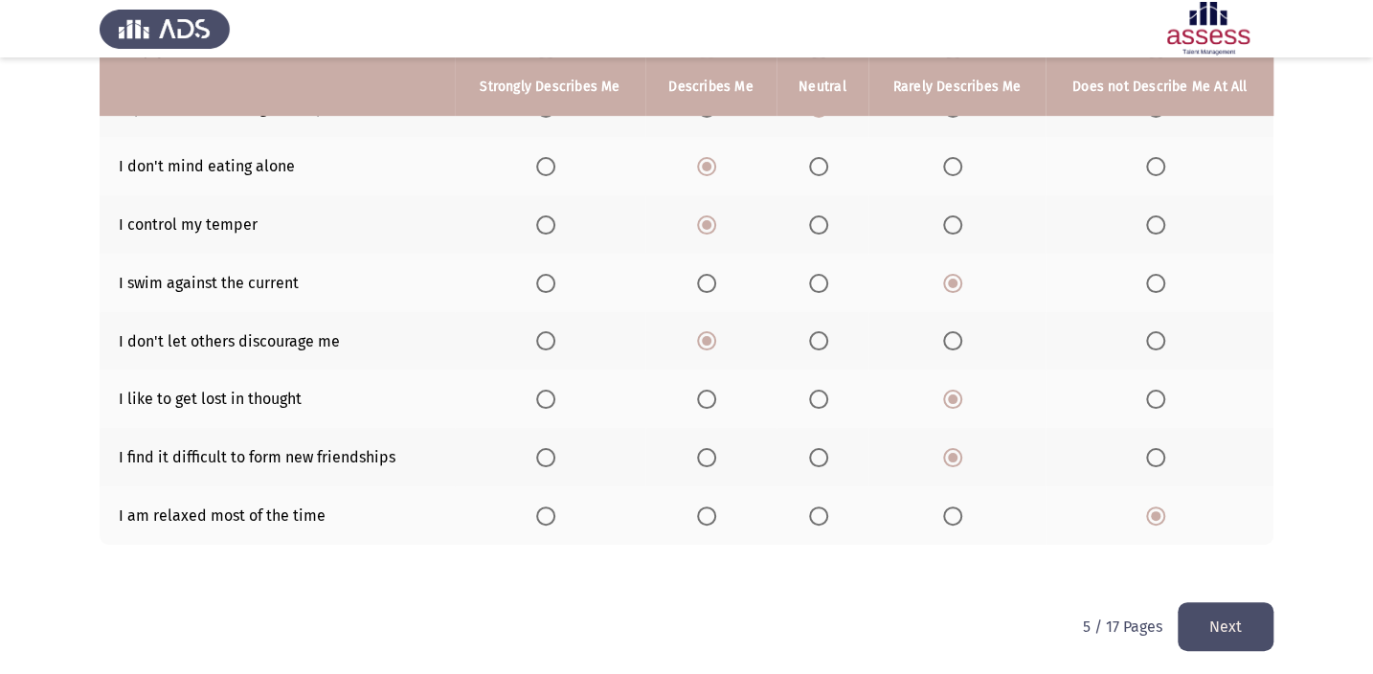
click at [1205, 611] on button "Next" at bounding box center [1225, 626] width 96 height 49
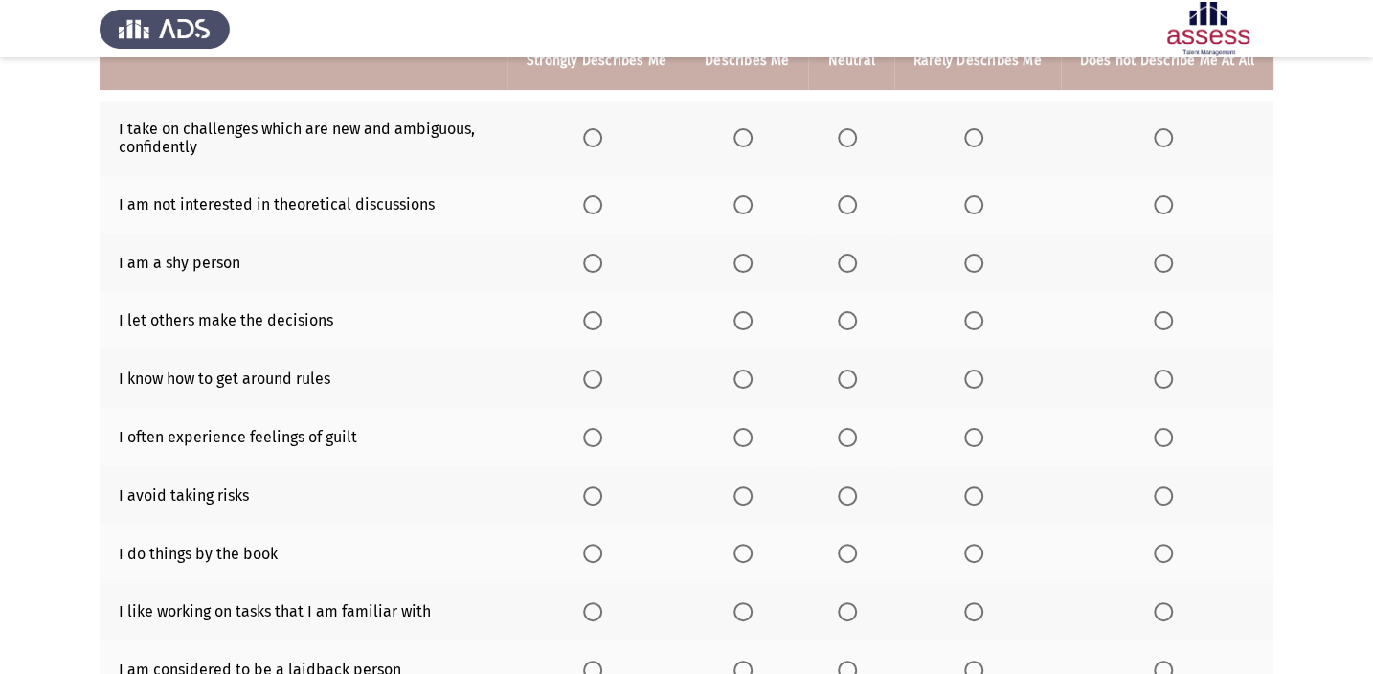
scroll to position [173, 0]
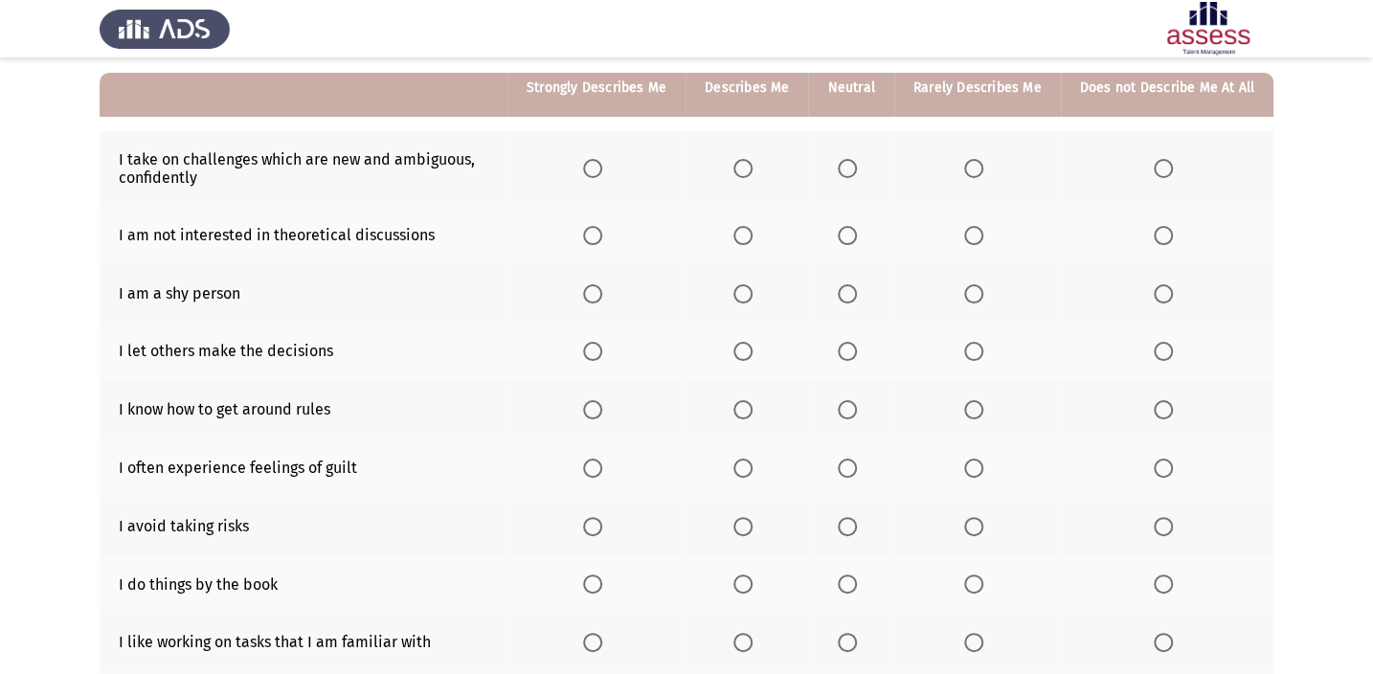
click at [747, 164] on span "Select an option" at bounding box center [742, 168] width 19 height 19
click at [747, 164] on input "Select an option" at bounding box center [742, 168] width 19 height 19
click at [849, 235] on span "Select an option" at bounding box center [847, 235] width 19 height 19
click at [849, 235] on input "Select an option" at bounding box center [847, 235] width 19 height 19
click at [749, 293] on span "Select an option" at bounding box center [742, 293] width 19 height 19
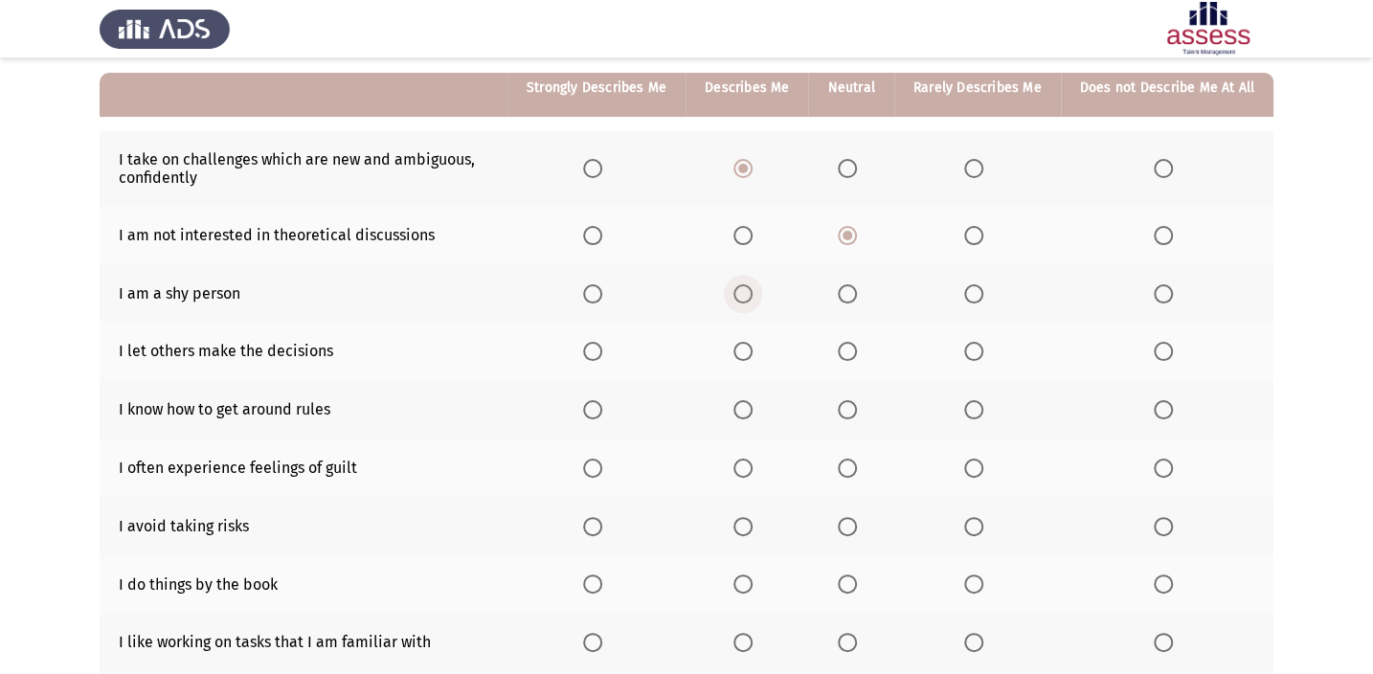
click at [749, 293] on input "Select an option" at bounding box center [742, 293] width 19 height 19
click at [978, 353] on span "Select an option" at bounding box center [973, 351] width 19 height 19
click at [978, 353] on input "Select an option" at bounding box center [973, 351] width 19 height 19
click at [749, 422] on th at bounding box center [746, 409] width 123 height 58
click at [743, 412] on span "Select an option" at bounding box center [742, 409] width 19 height 19
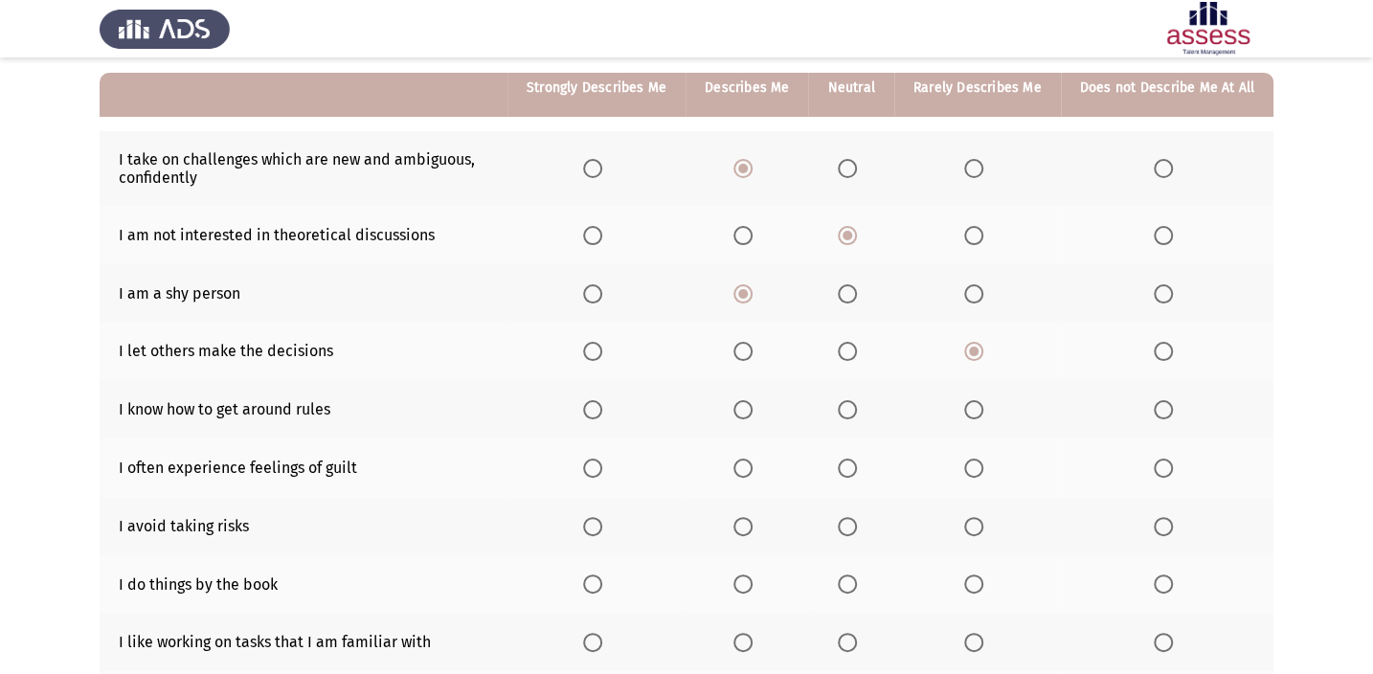
click at [743, 412] on input "Select an option" at bounding box center [742, 409] width 19 height 19
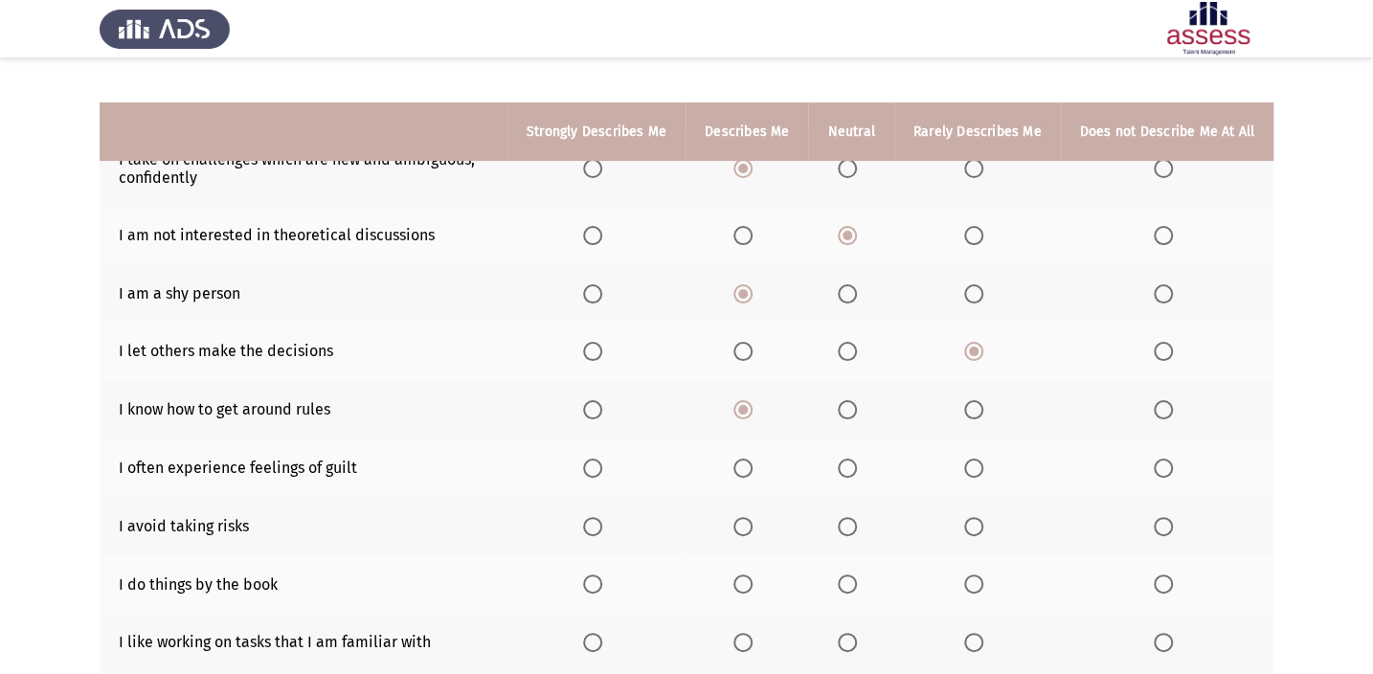
scroll to position [260, 0]
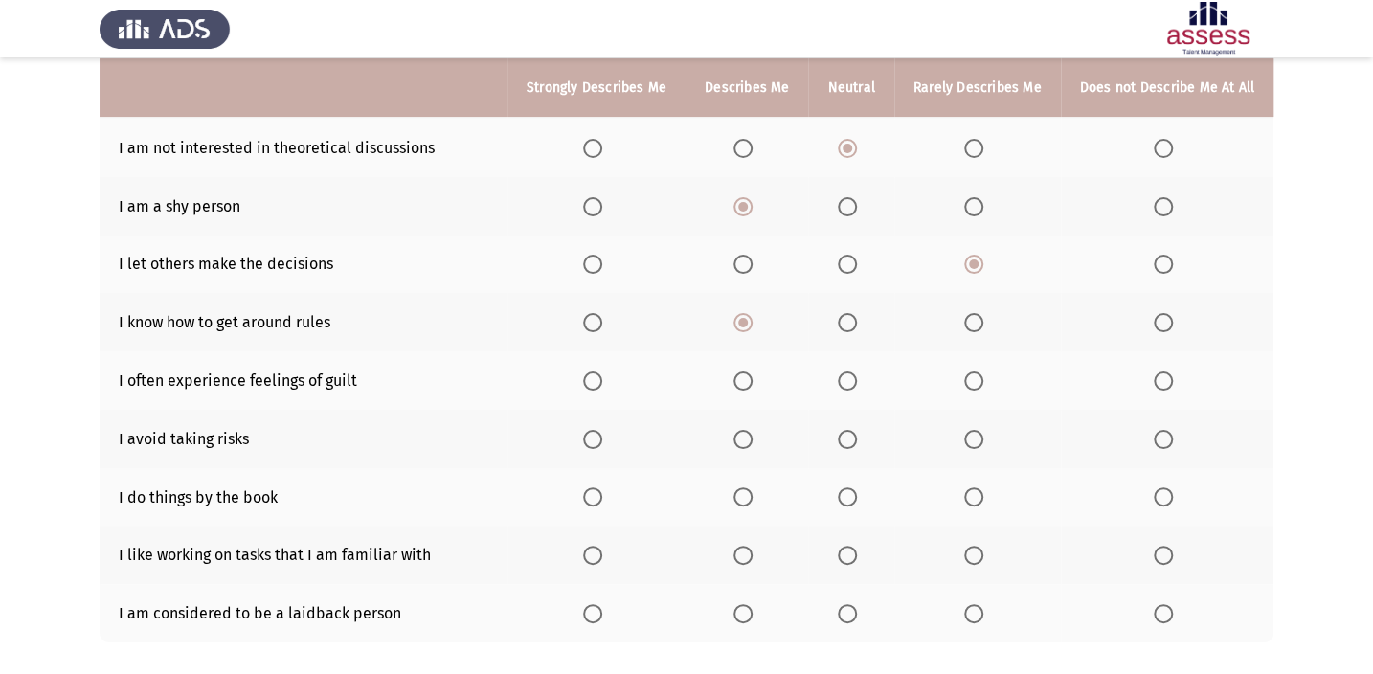
click at [752, 383] on span "Select an option" at bounding box center [742, 380] width 19 height 19
click at [752, 383] on input "Select an option" at bounding box center [742, 380] width 19 height 19
click at [975, 439] on span "Select an option" at bounding box center [973, 439] width 19 height 19
click at [975, 439] on input "Select an option" at bounding box center [973, 439] width 19 height 19
click at [847, 488] on span "Select an option" at bounding box center [847, 496] width 19 height 19
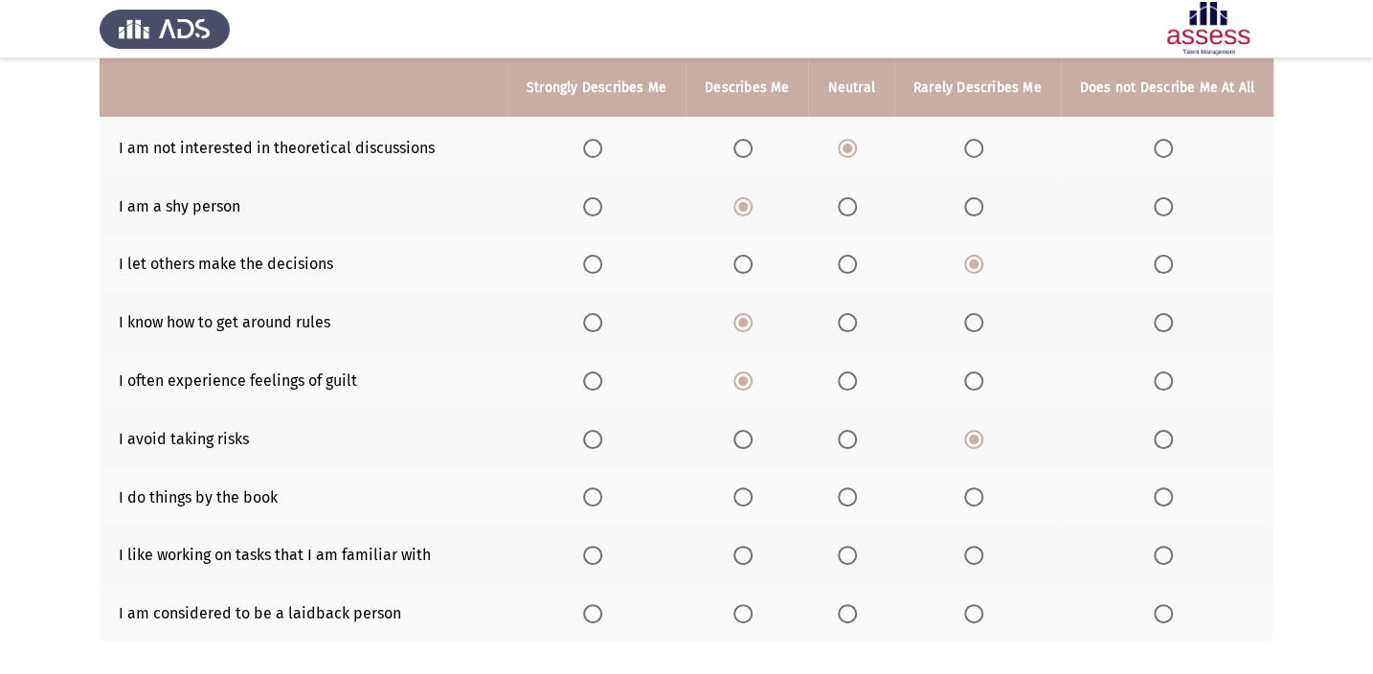
click at [847, 488] on input "Select an option" at bounding box center [847, 496] width 19 height 19
click at [602, 548] on span "Select an option" at bounding box center [592, 555] width 19 height 19
click at [602, 548] on input "Select an option" at bounding box center [592, 555] width 19 height 19
click at [849, 613] on span "Select an option" at bounding box center [847, 613] width 19 height 19
click at [849, 613] on input "Select an option" at bounding box center [847, 613] width 19 height 19
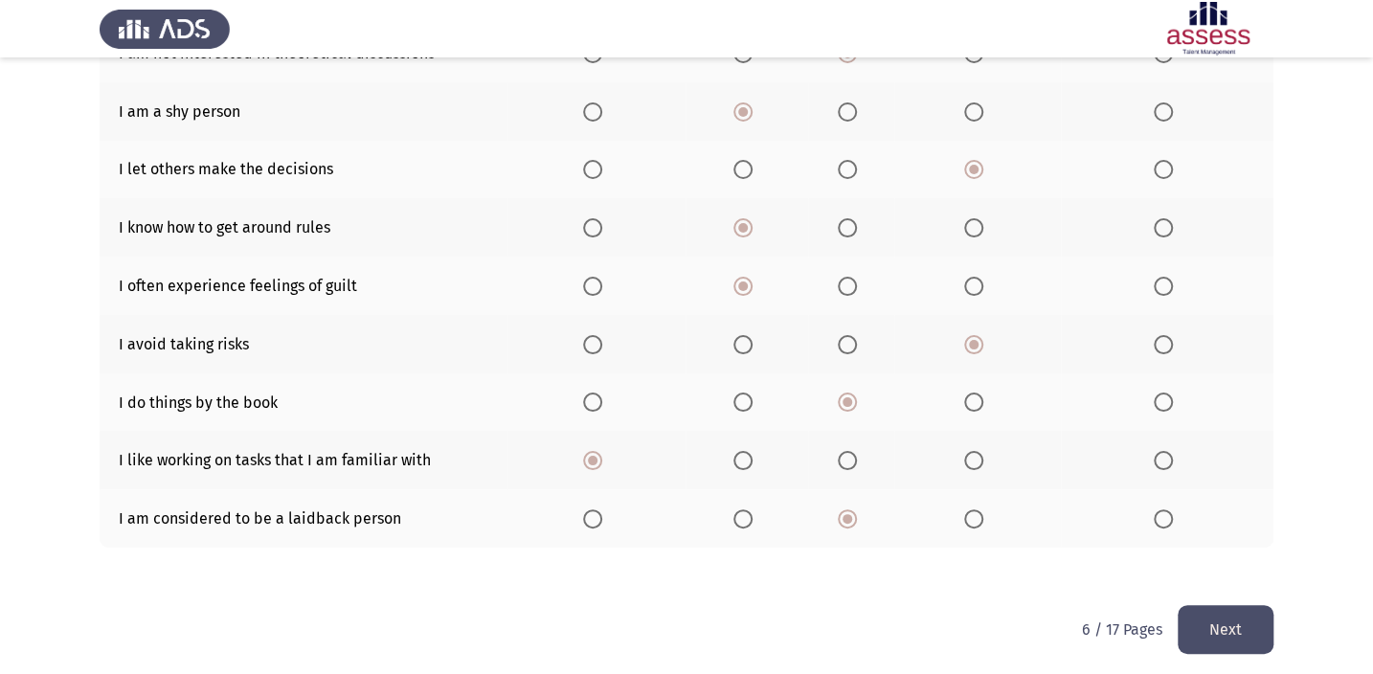
scroll to position [359, 0]
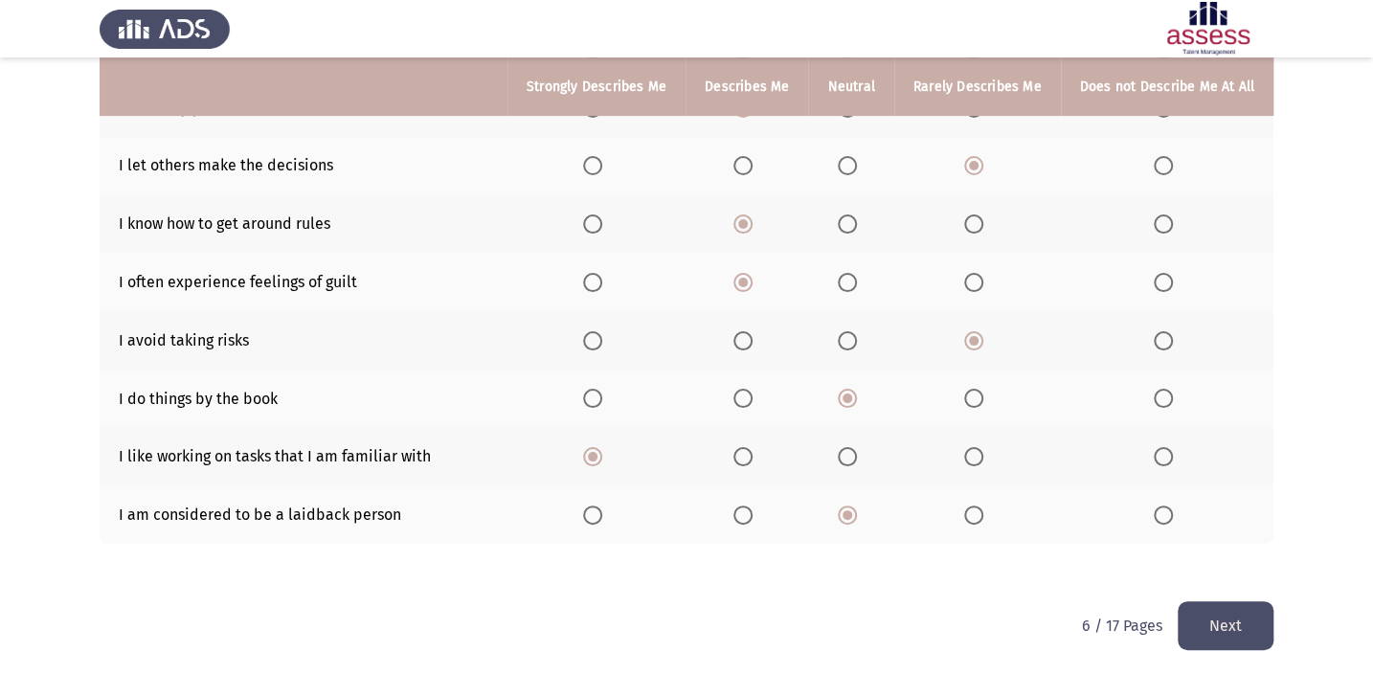
click at [1213, 629] on button "Next" at bounding box center [1225, 625] width 96 height 49
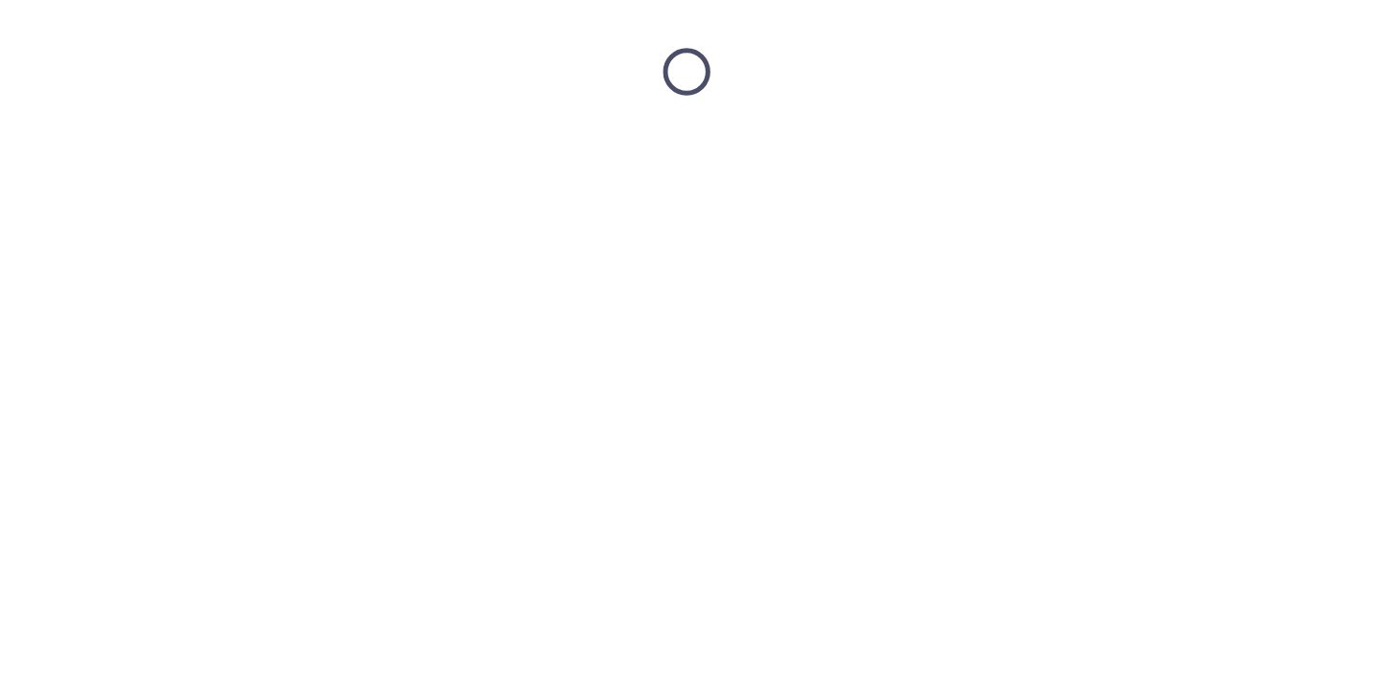
scroll to position [0, 0]
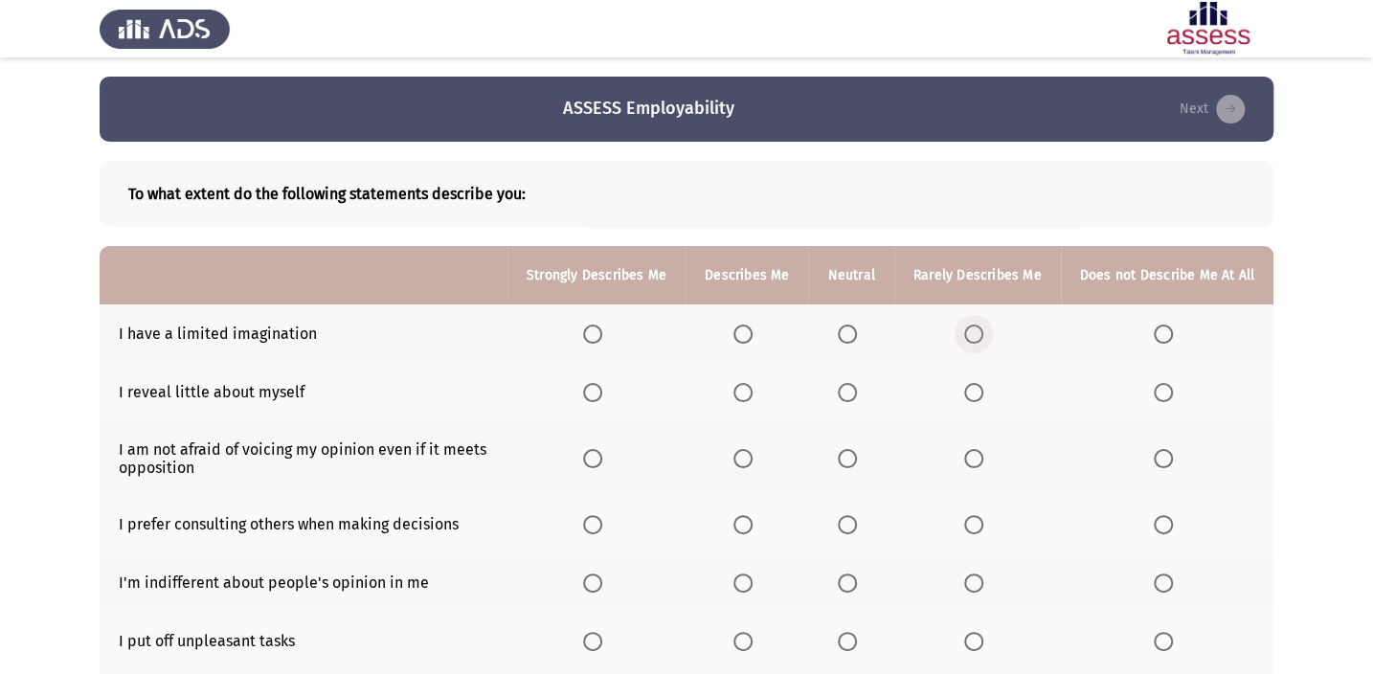
click at [973, 332] on span "Select an option" at bounding box center [973, 333] width 19 height 19
click at [973, 332] on input "Select an option" at bounding box center [973, 333] width 19 height 19
click at [847, 390] on span "Select an option" at bounding box center [847, 392] width 19 height 19
click at [847, 390] on input "Select an option" at bounding box center [847, 392] width 19 height 19
click at [983, 466] on span "Select an option" at bounding box center [973, 458] width 19 height 19
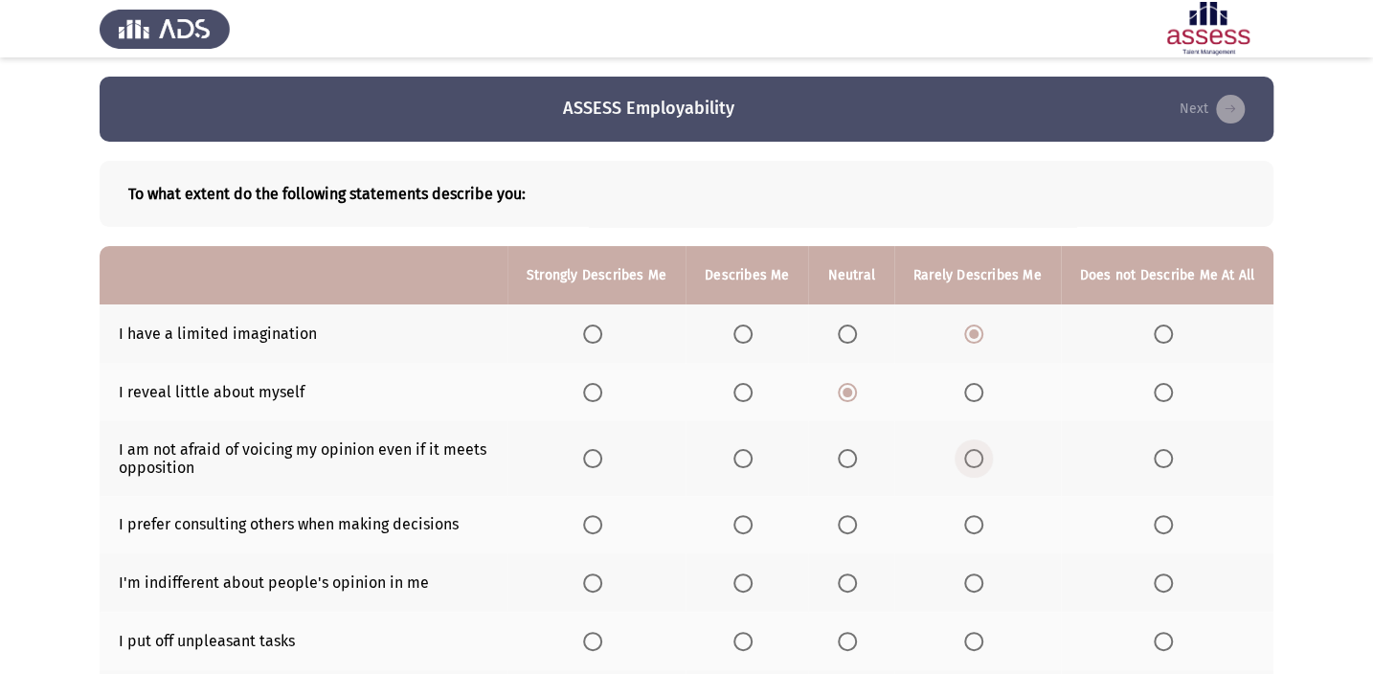
click at [983, 466] on input "Select an option" at bounding box center [973, 458] width 19 height 19
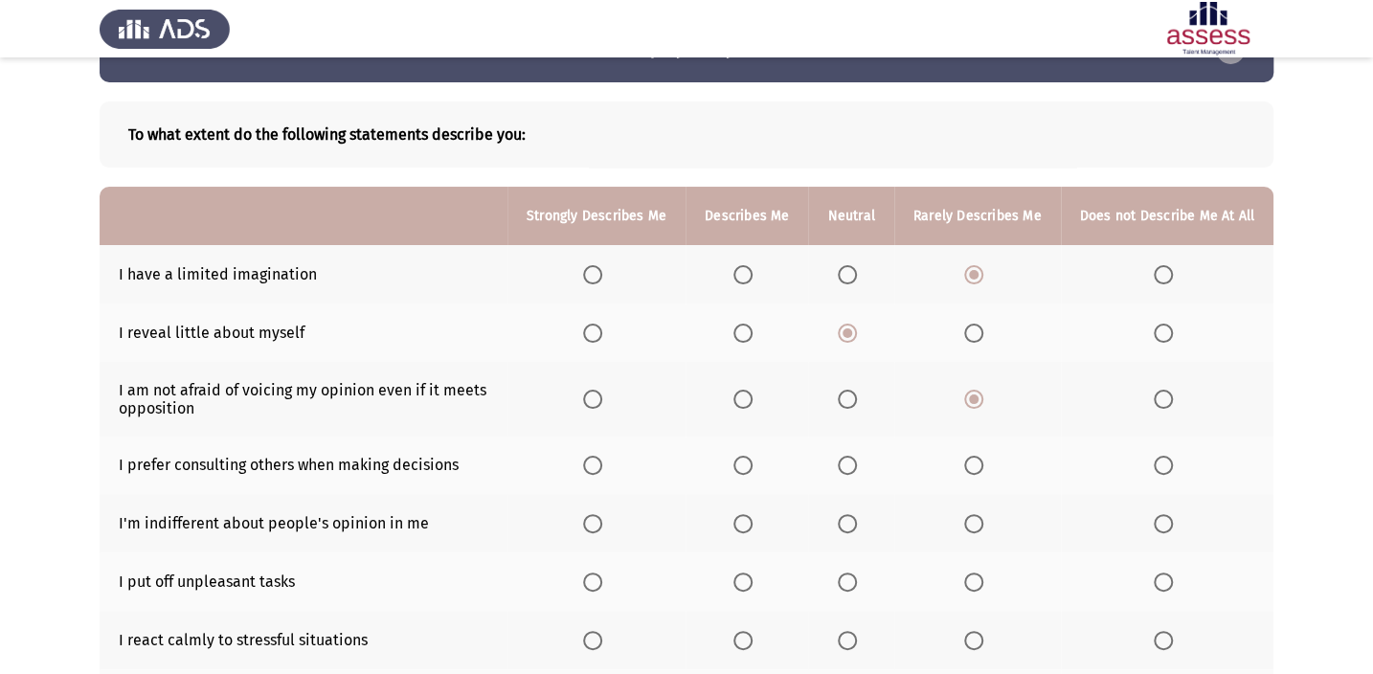
scroll to position [86, 0]
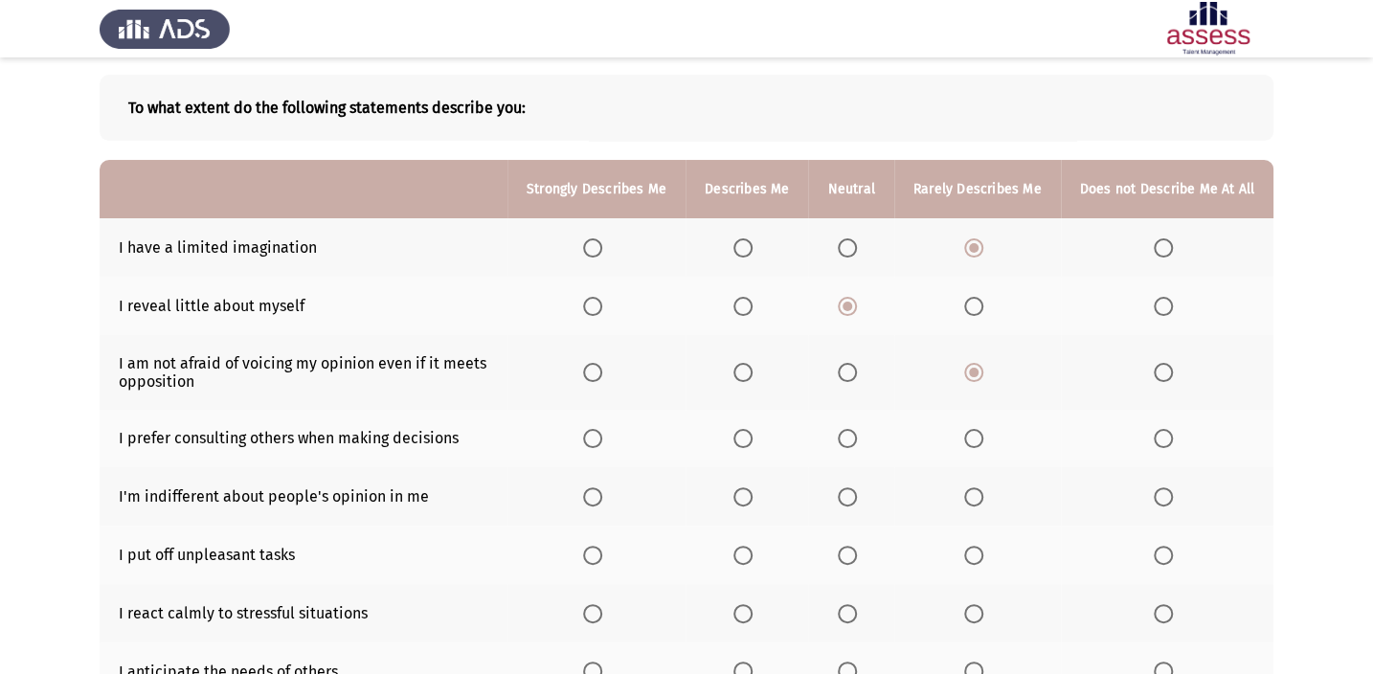
click at [848, 430] on span "Select an option" at bounding box center [847, 438] width 19 height 19
click at [848, 430] on input "Select an option" at bounding box center [847, 438] width 19 height 19
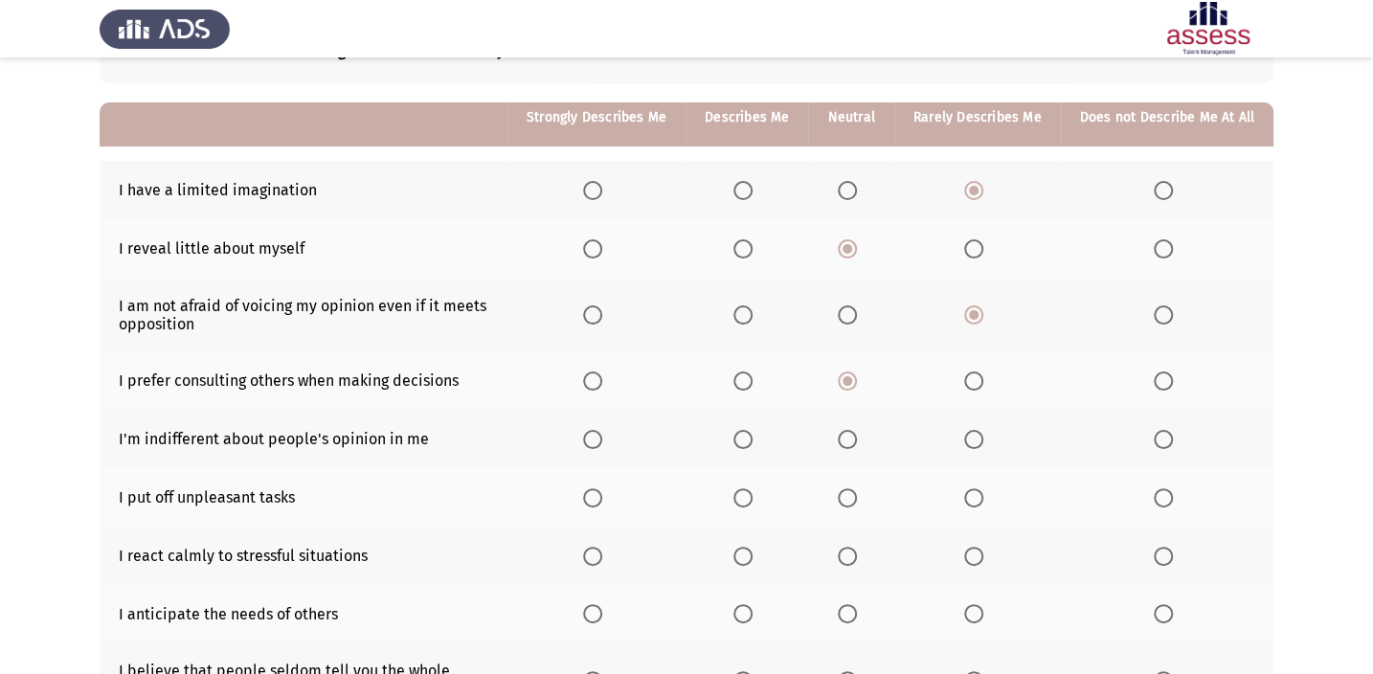
scroll to position [173, 0]
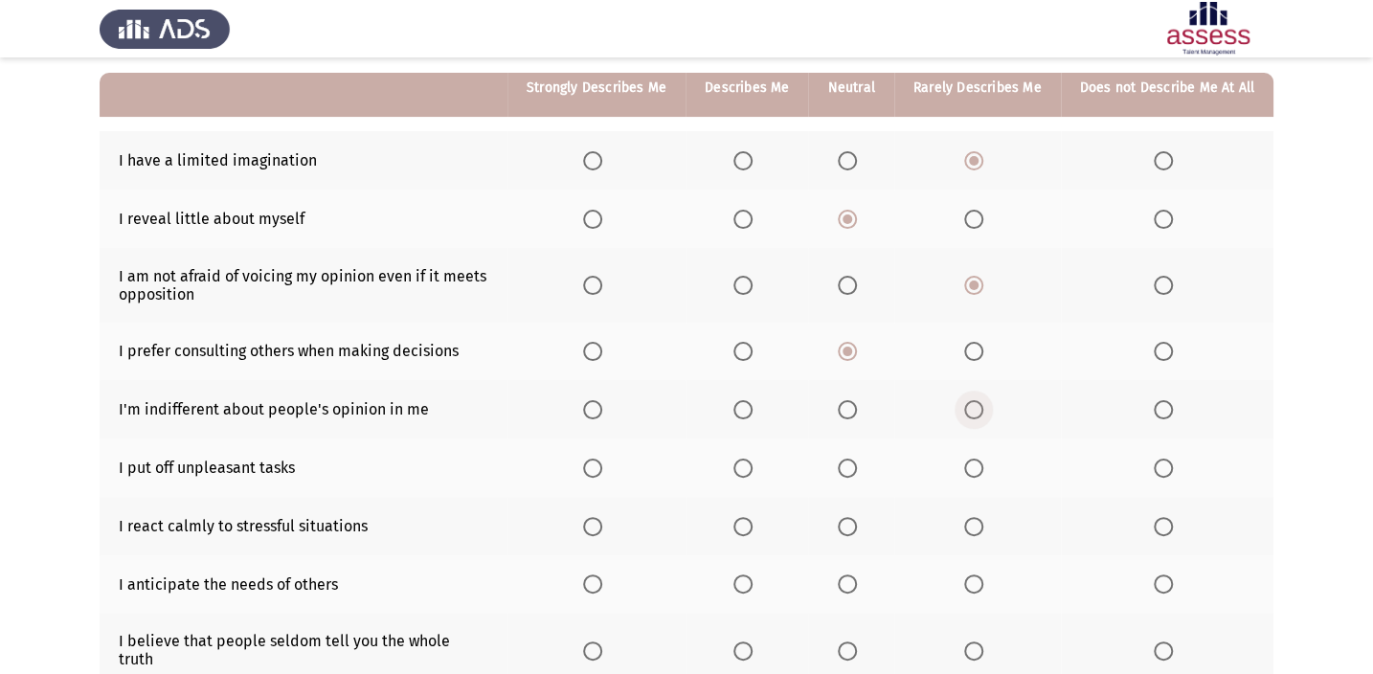
click at [983, 416] on span "Select an option" at bounding box center [973, 409] width 19 height 19
click at [983, 416] on input "Select an option" at bounding box center [973, 409] width 19 height 19
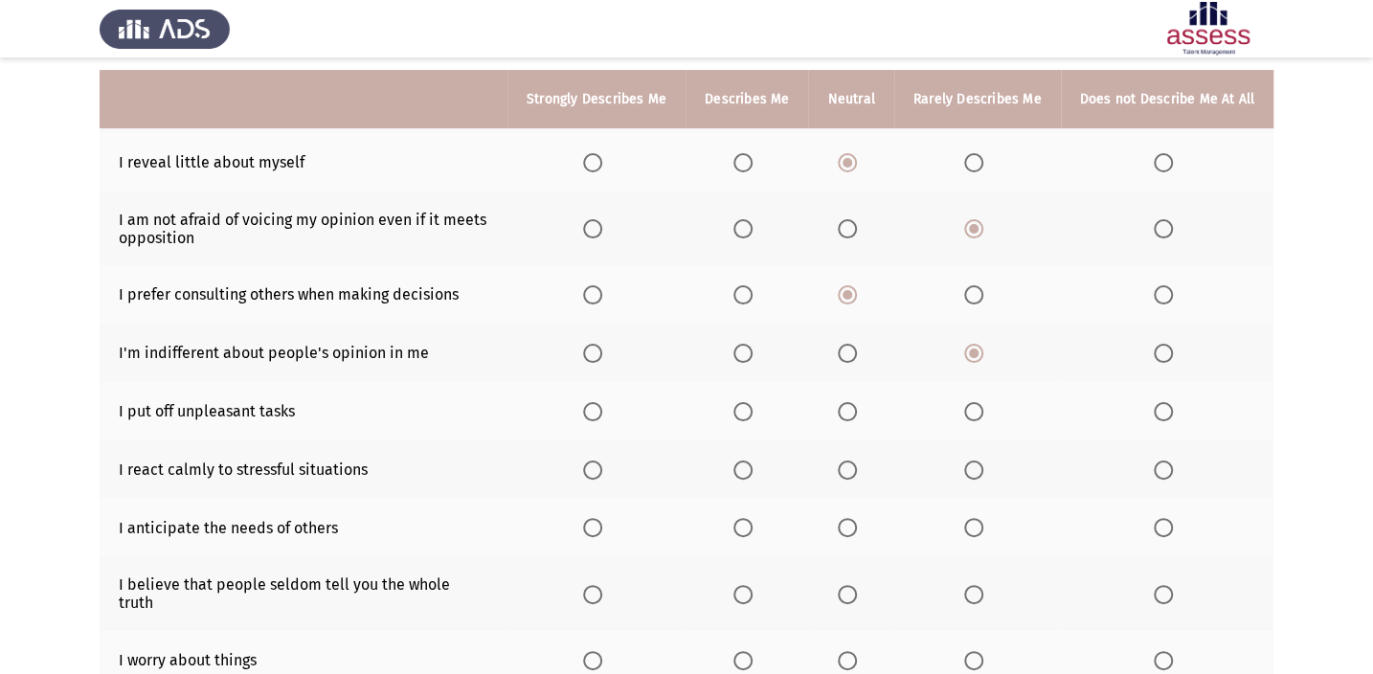
scroll to position [260, 0]
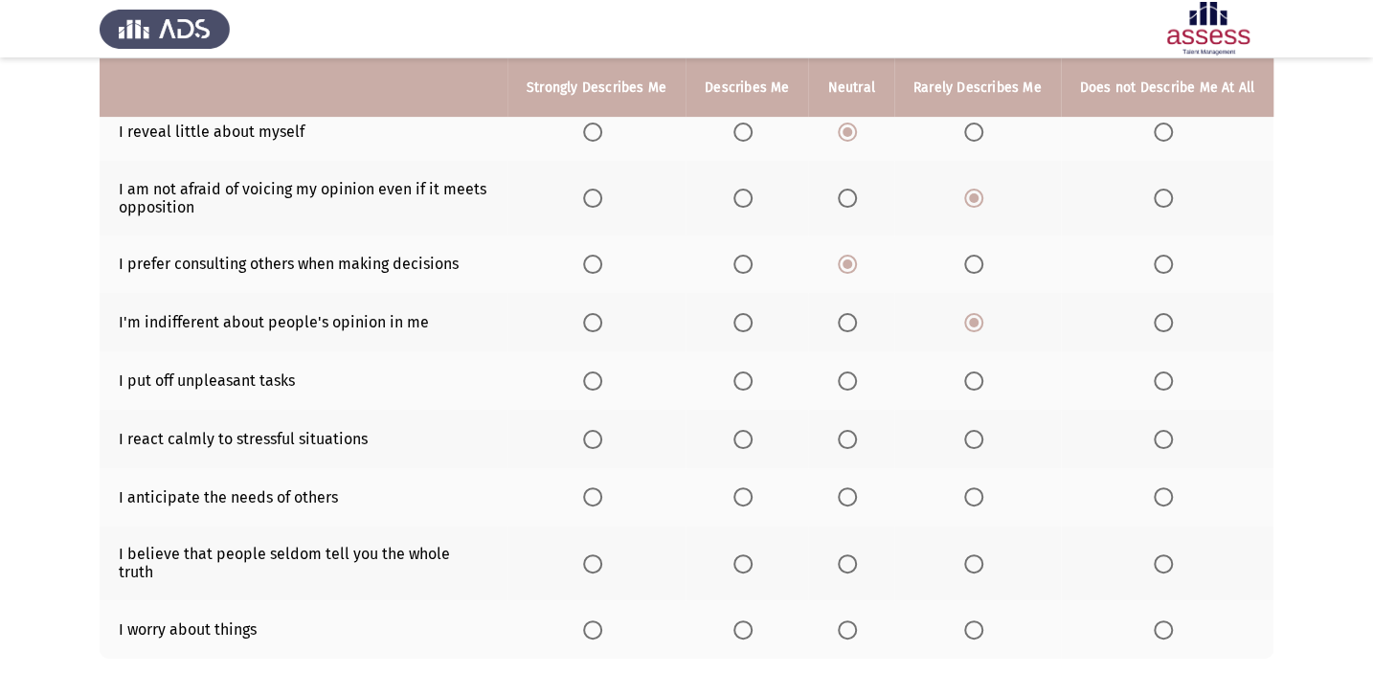
click at [857, 371] on span "Select an option" at bounding box center [847, 380] width 19 height 19
click at [857, 371] on input "Select an option" at bounding box center [847, 380] width 19 height 19
click at [752, 441] on span "Select an option" at bounding box center [742, 439] width 19 height 19
click at [752, 441] on input "Select an option" at bounding box center [742, 439] width 19 height 19
click at [855, 493] on span "Select an option" at bounding box center [847, 496] width 19 height 19
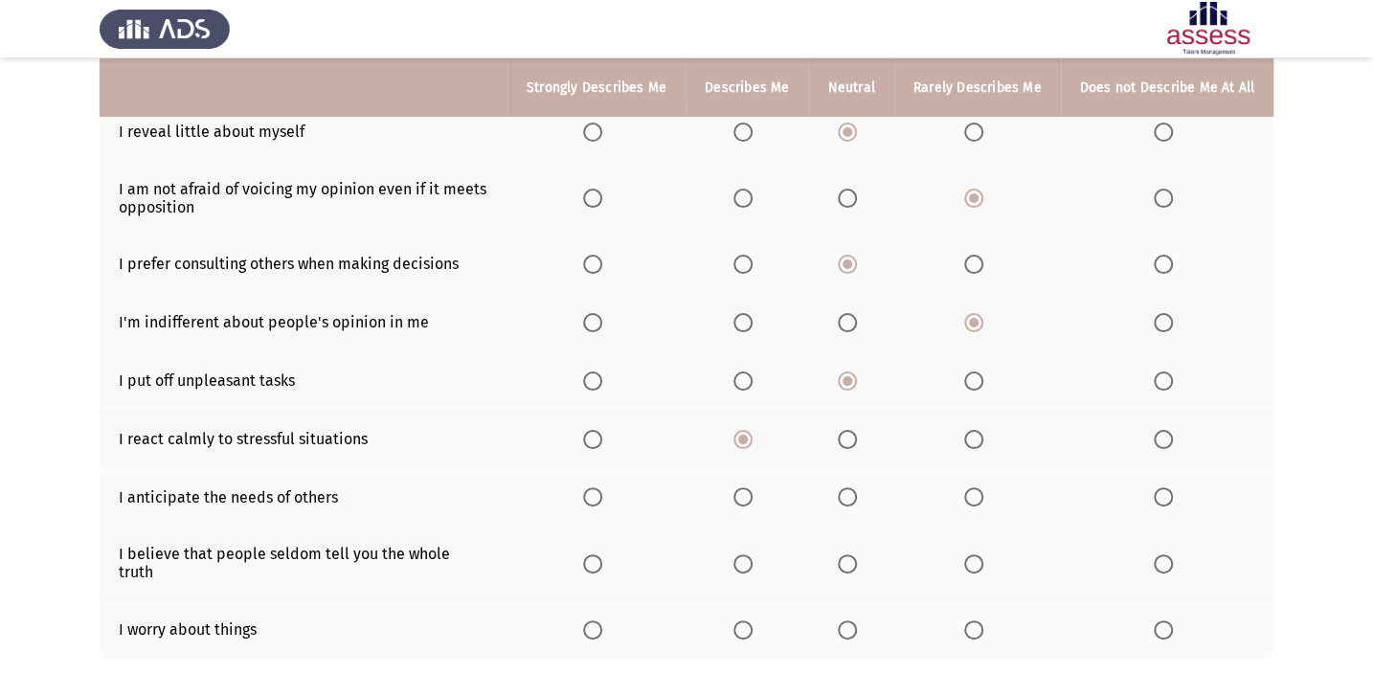
click at [855, 493] on input "Select an option" at bounding box center [847, 496] width 19 height 19
click at [854, 554] on span "Select an option" at bounding box center [847, 563] width 19 height 19
click at [854, 554] on input "Select an option" at bounding box center [847, 563] width 19 height 19
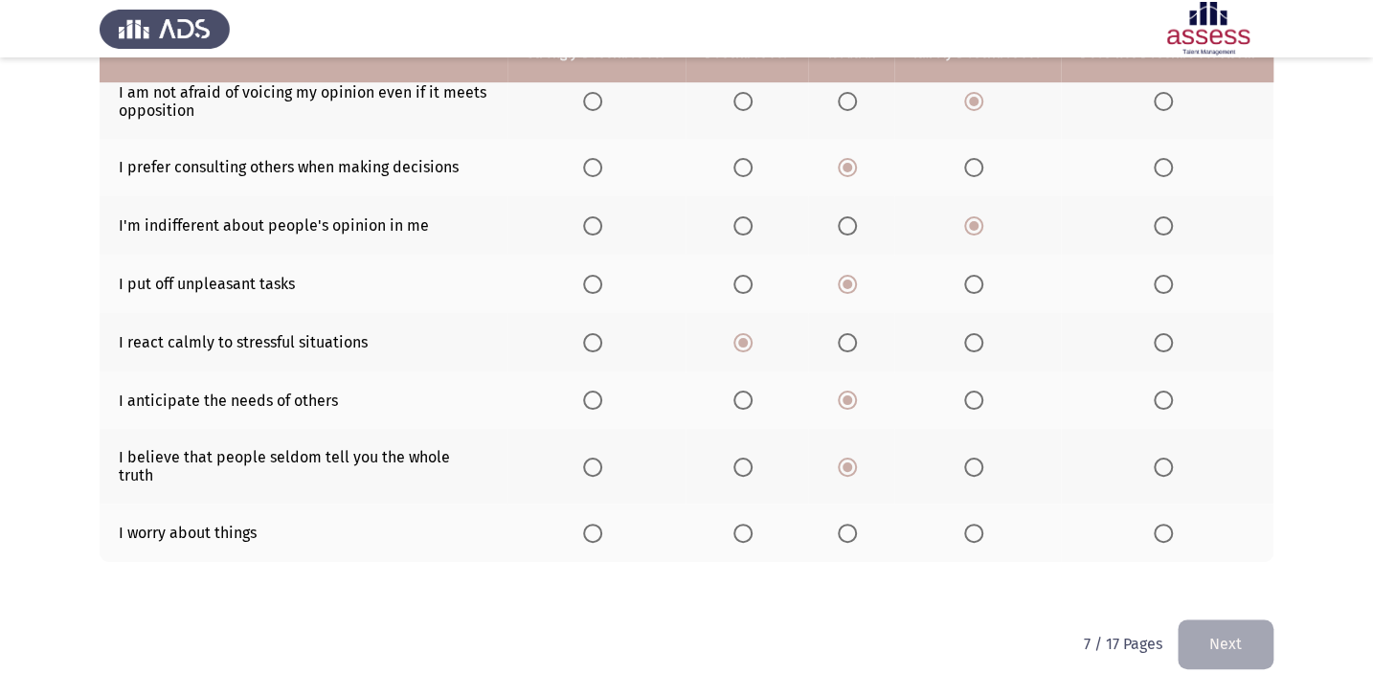
scroll to position [359, 0]
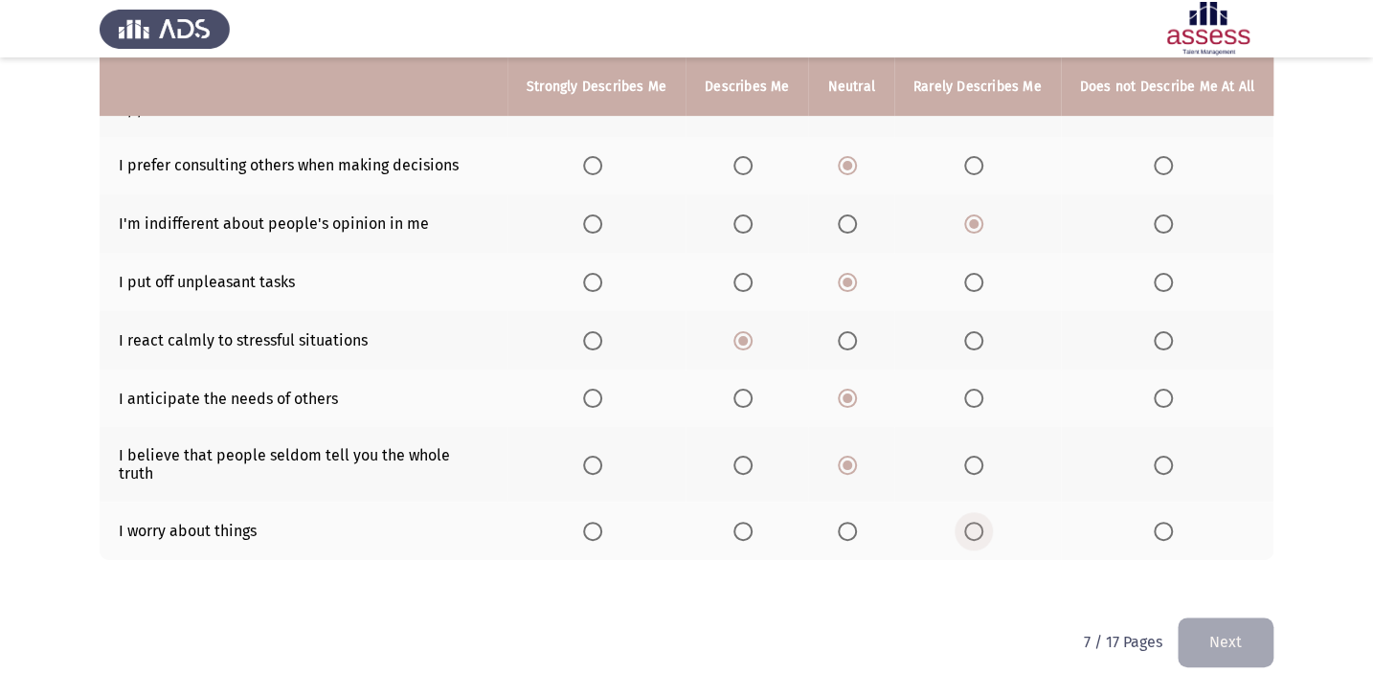
click at [973, 531] on span "Select an option" at bounding box center [973, 531] width 0 height 0
click at [975, 522] on input "Select an option" at bounding box center [973, 531] width 19 height 19
click at [1244, 622] on button "Next" at bounding box center [1225, 641] width 96 height 49
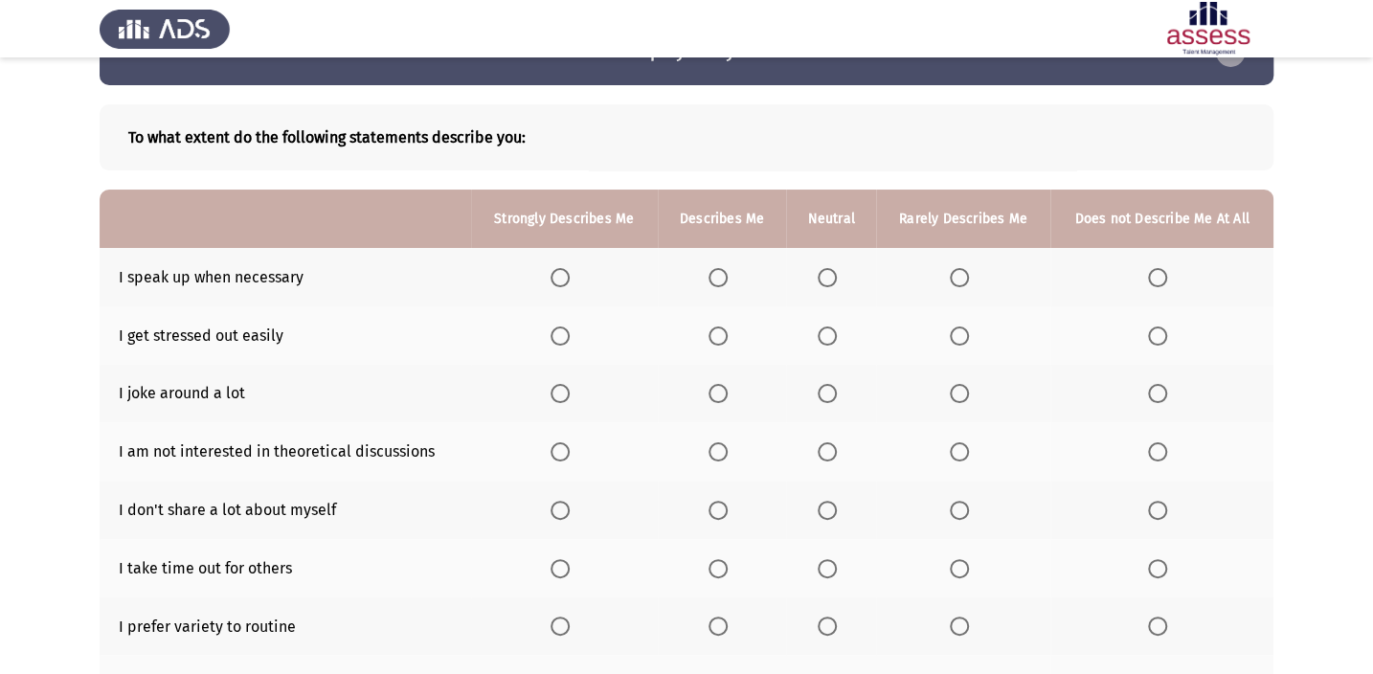
scroll to position [86, 0]
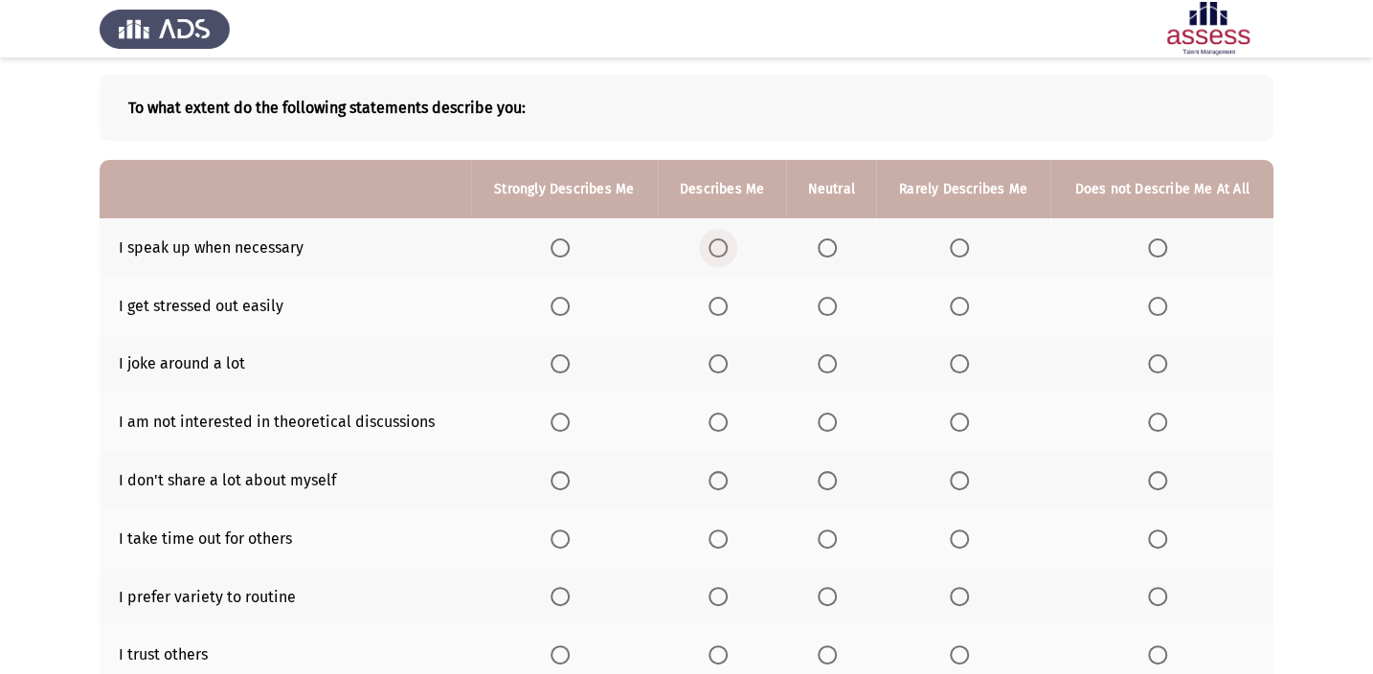
click at [721, 247] on span "Select an option" at bounding box center [717, 247] width 19 height 19
click at [721, 247] on input "Select an option" at bounding box center [717, 247] width 19 height 19
click at [959, 306] on span "Select an option" at bounding box center [959, 306] width 19 height 19
click at [959, 306] on input "Select an option" at bounding box center [959, 306] width 19 height 19
click at [822, 364] on span "Select an option" at bounding box center [826, 363] width 19 height 19
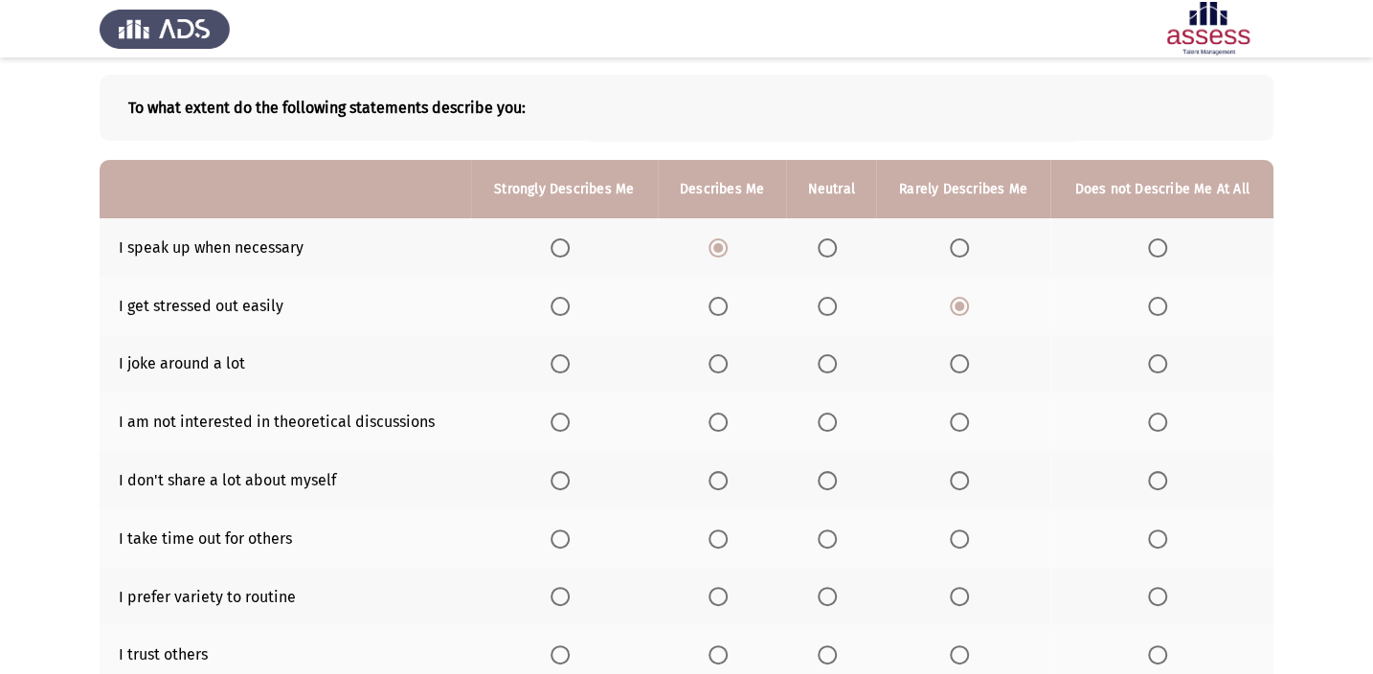
click at [822, 364] on input "Select an option" at bounding box center [826, 363] width 19 height 19
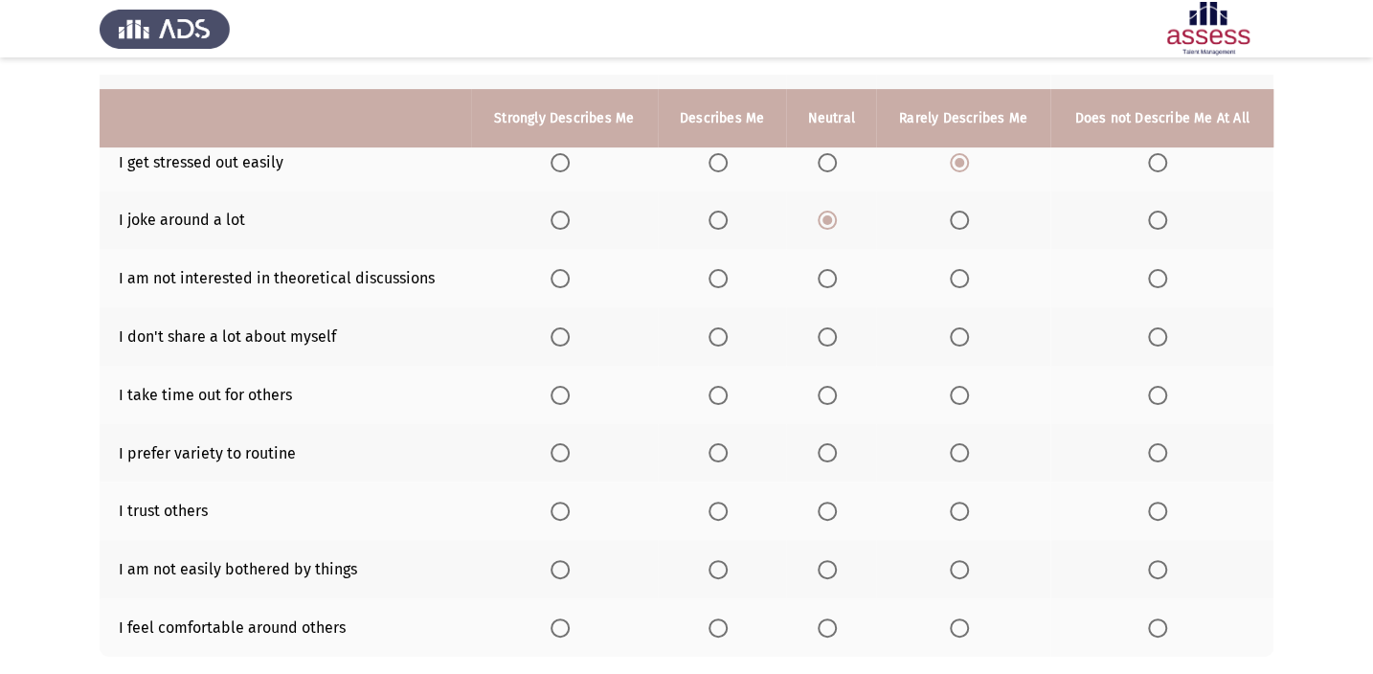
scroll to position [260, 0]
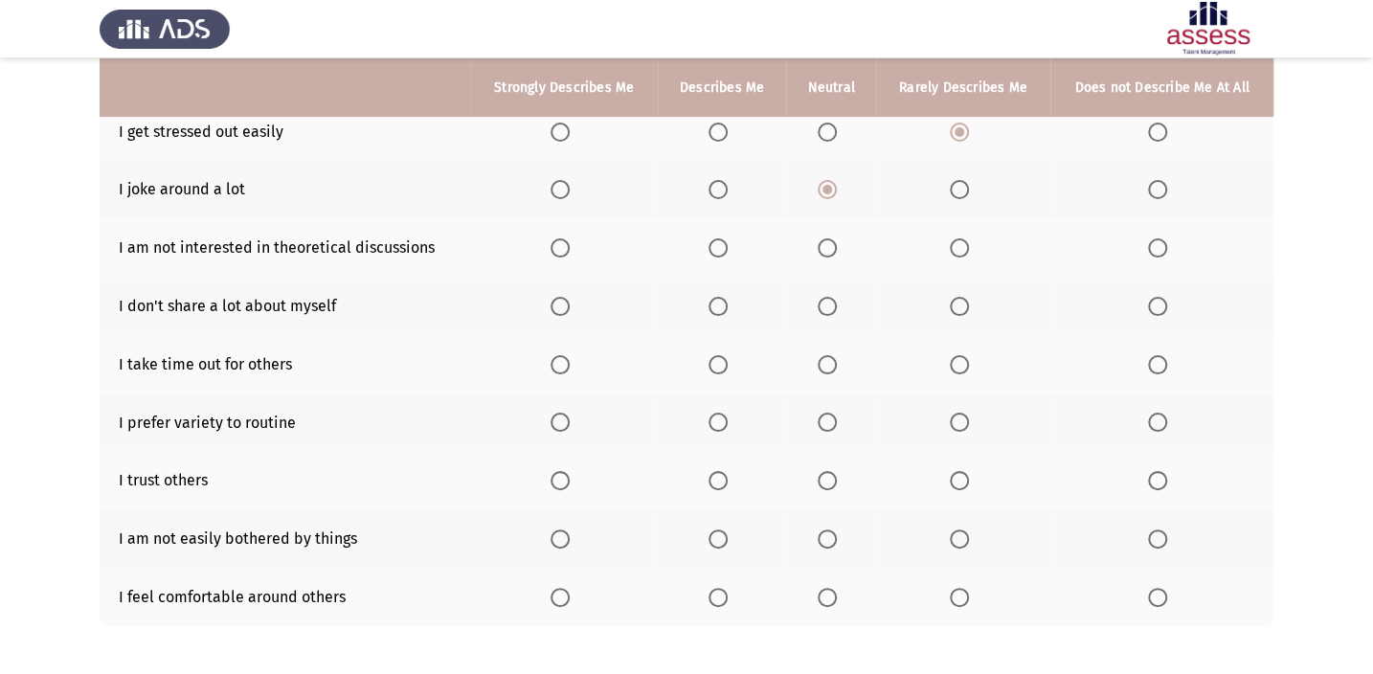
click at [833, 249] on span "Select an option" at bounding box center [826, 247] width 19 height 19
click at [833, 249] on input "Select an option" at bounding box center [826, 247] width 19 height 19
click at [709, 297] on span "Select an option" at bounding box center [717, 306] width 19 height 19
click at [709, 297] on input "Select an option" at bounding box center [717, 306] width 19 height 19
click at [717, 358] on span "Select an option" at bounding box center [717, 364] width 19 height 19
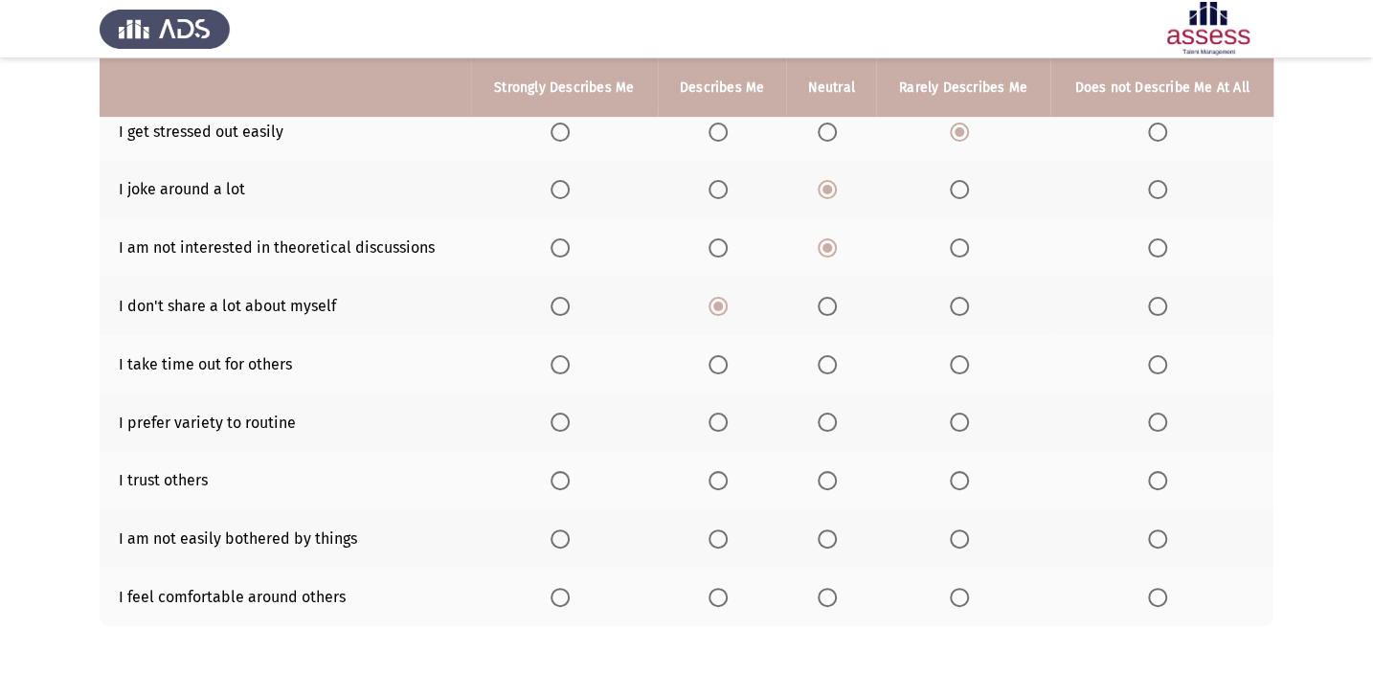
click at [717, 358] on input "Select an option" at bounding box center [717, 364] width 19 height 19
click at [717, 417] on span "Select an option" at bounding box center [717, 422] width 19 height 19
click at [717, 417] on input "Select an option" at bounding box center [717, 422] width 19 height 19
click at [833, 471] on span "Select an option" at bounding box center [826, 480] width 19 height 19
click at [833, 471] on input "Select an option" at bounding box center [826, 480] width 19 height 19
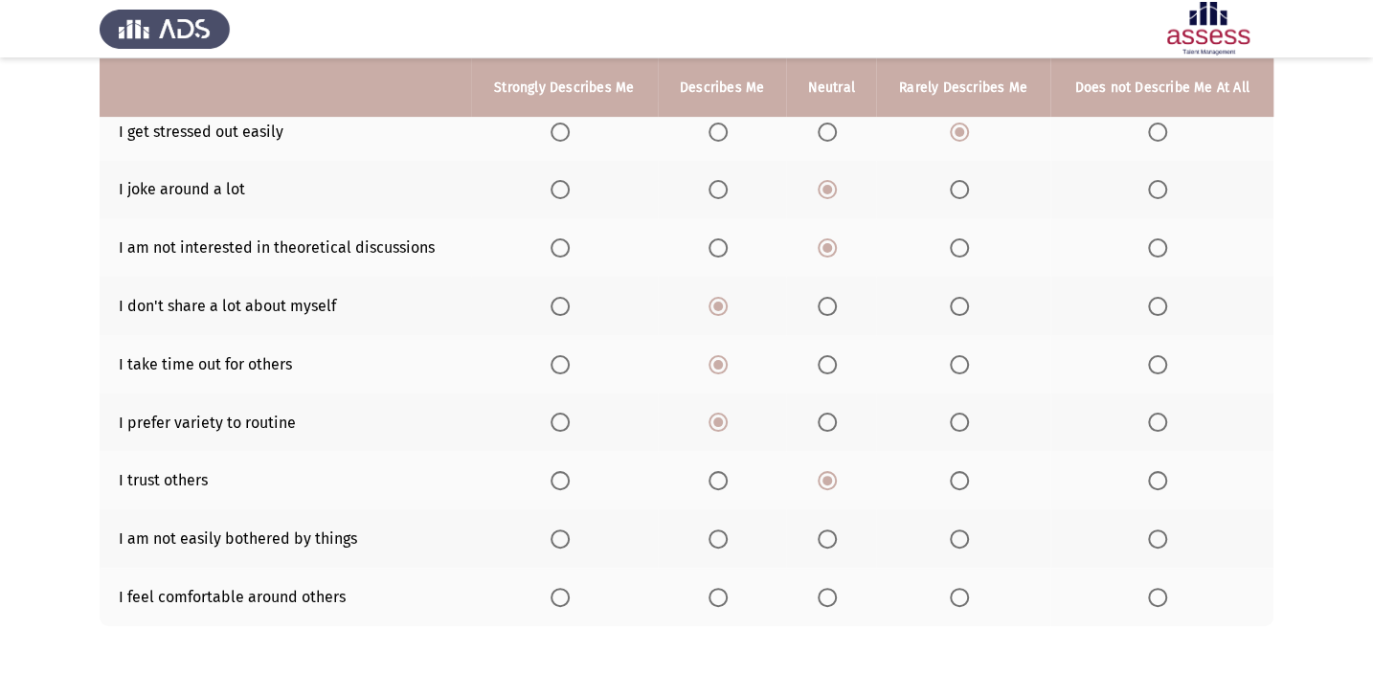
click at [718, 589] on span "Select an option" at bounding box center [717, 597] width 19 height 19
click at [718, 589] on input "Select an option" at bounding box center [717, 597] width 19 height 19
click at [557, 529] on span "Select an option" at bounding box center [559, 538] width 19 height 19
click at [557, 529] on input "Select an option" at bounding box center [559, 538] width 19 height 19
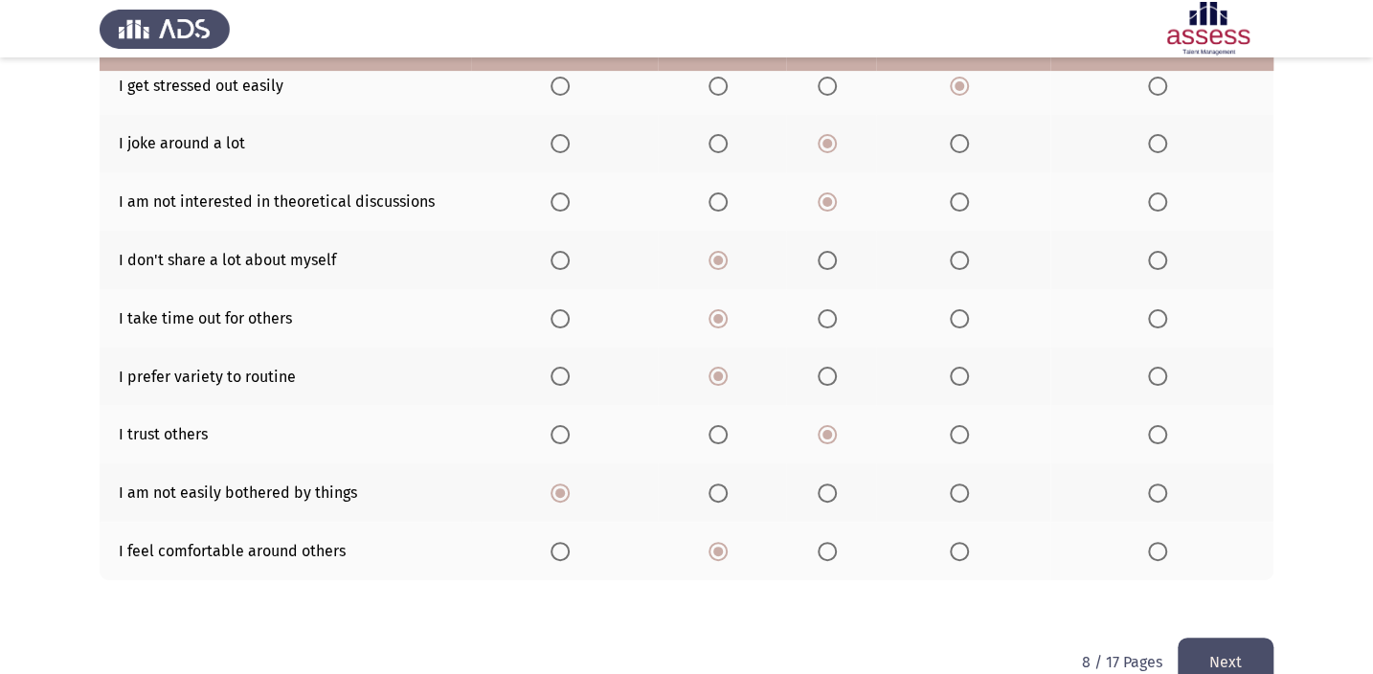
scroll to position [342, 0]
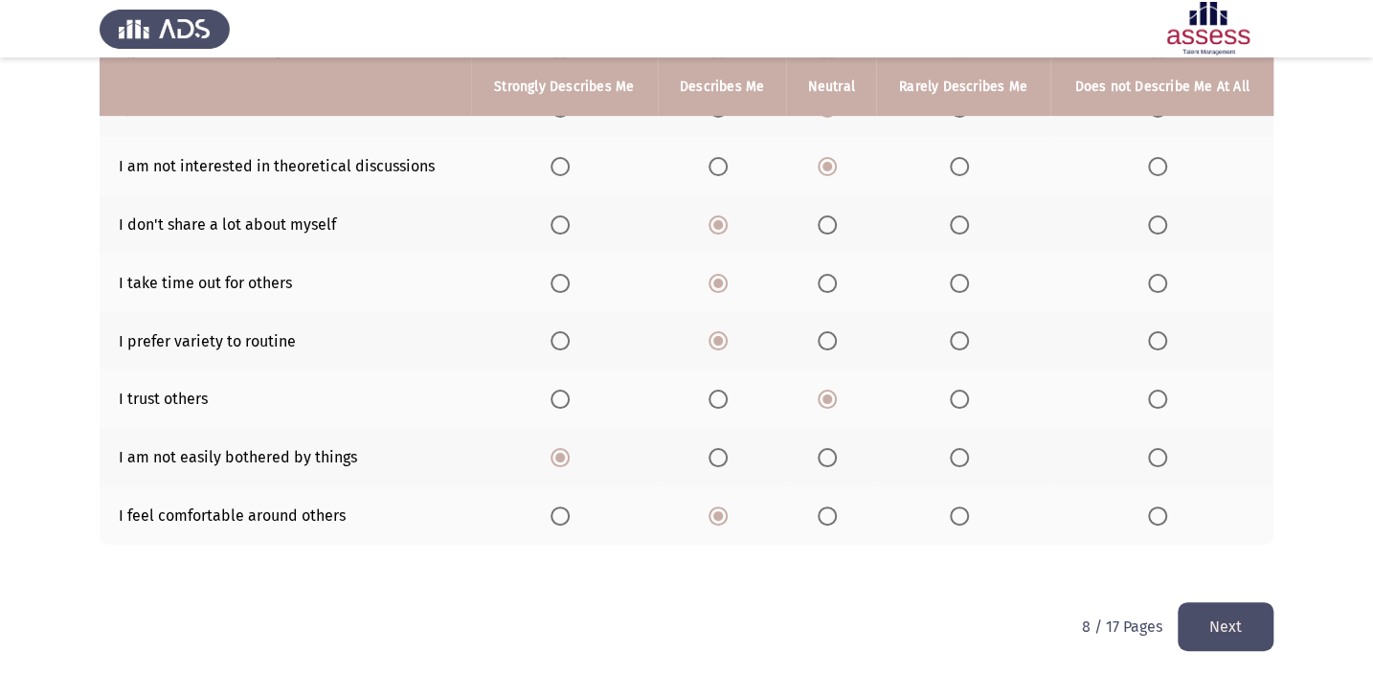
click at [1242, 613] on button "Next" at bounding box center [1225, 626] width 96 height 49
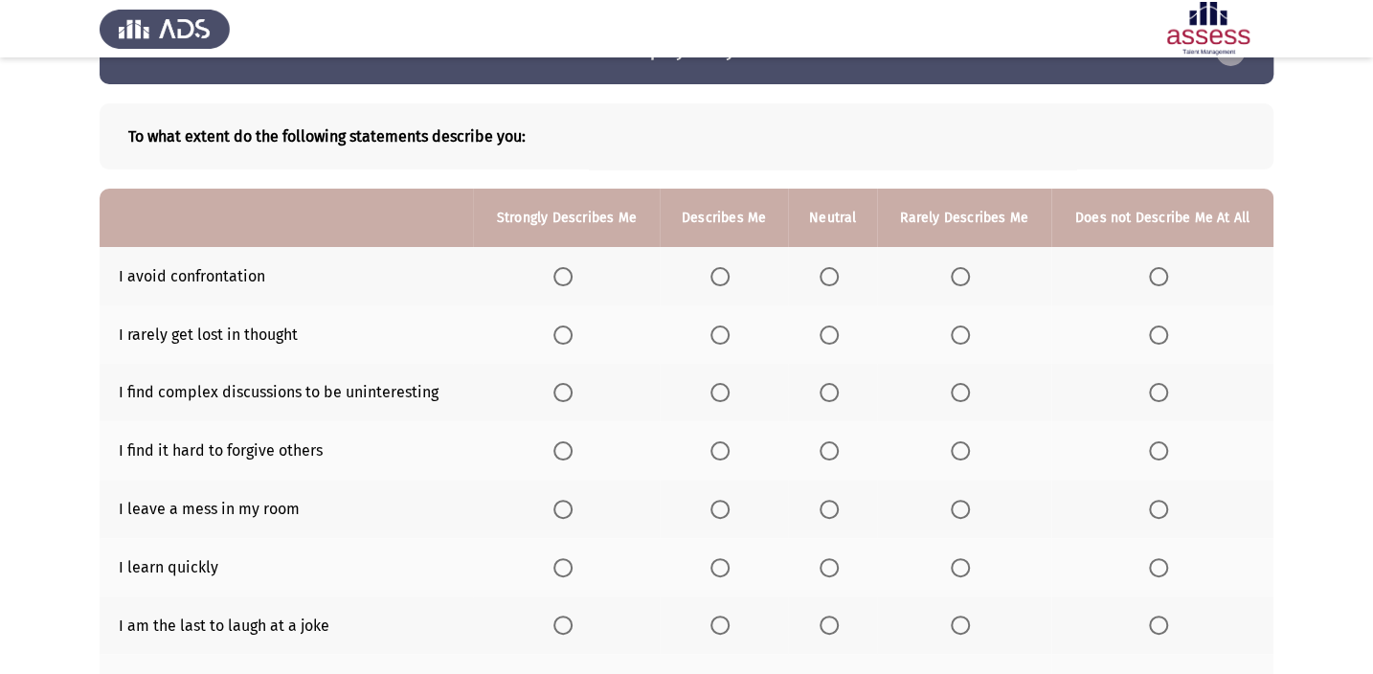
scroll to position [86, 0]
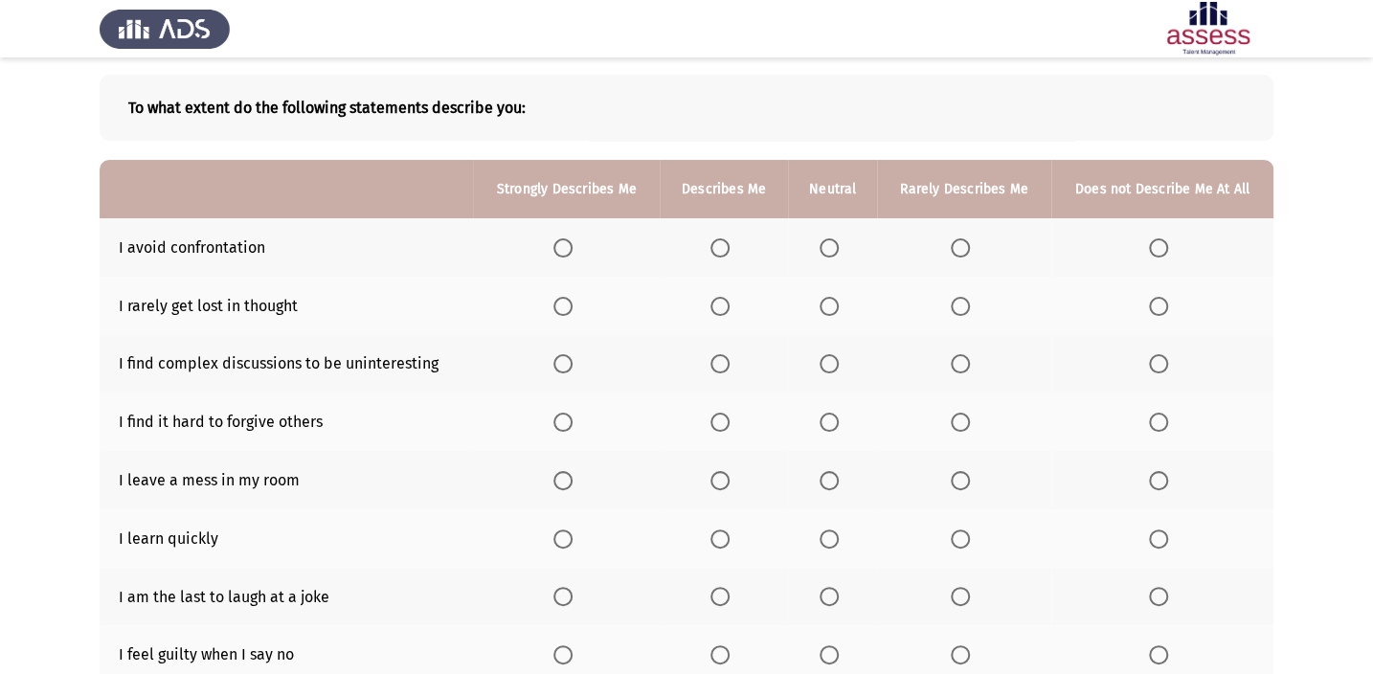
click at [836, 245] on span "Select an option" at bounding box center [828, 247] width 19 height 19
click at [836, 245] on input "Select an option" at bounding box center [828, 247] width 19 height 19
click at [832, 307] on span "Select an option" at bounding box center [828, 306] width 19 height 19
click at [832, 307] on input "Select an option" at bounding box center [828, 306] width 19 height 19
click at [829, 360] on span "Select an option" at bounding box center [828, 363] width 19 height 19
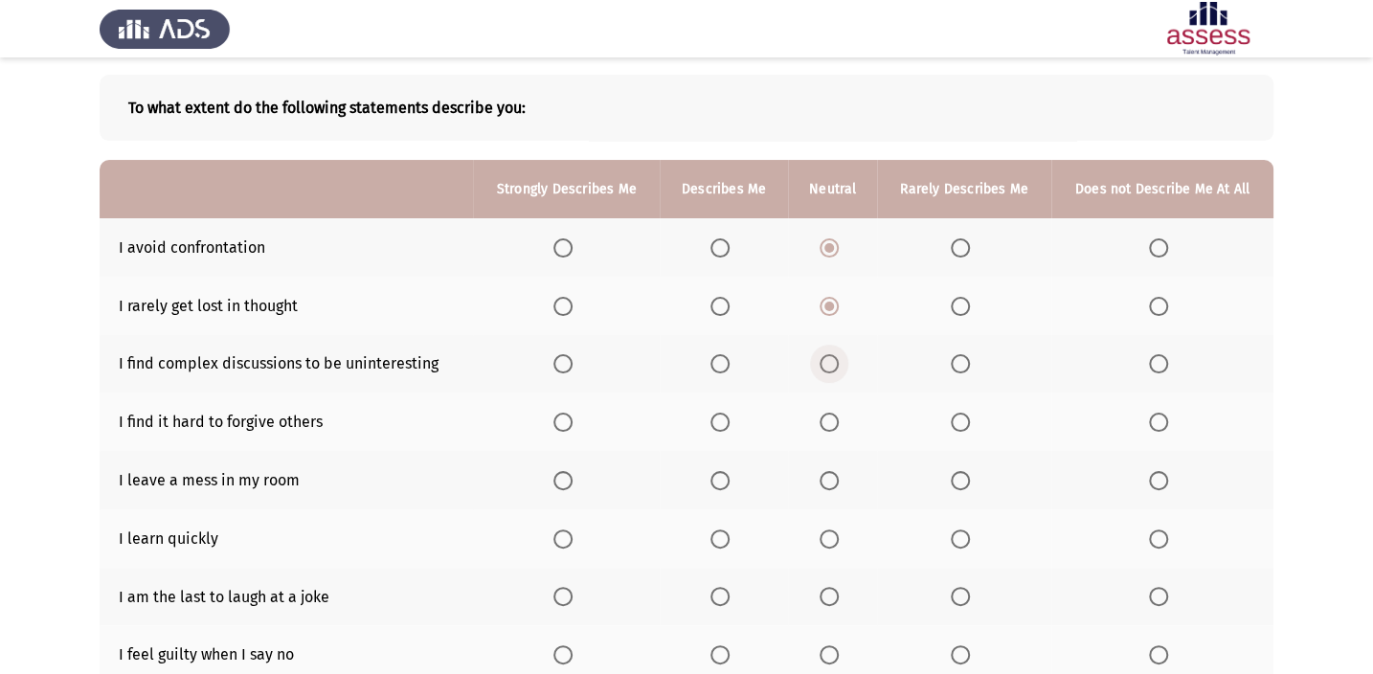
click at [829, 360] on input "Select an option" at bounding box center [828, 363] width 19 height 19
click at [953, 417] on span "Select an option" at bounding box center [960, 422] width 19 height 19
click at [953, 417] on input "Select an option" at bounding box center [960, 422] width 19 height 19
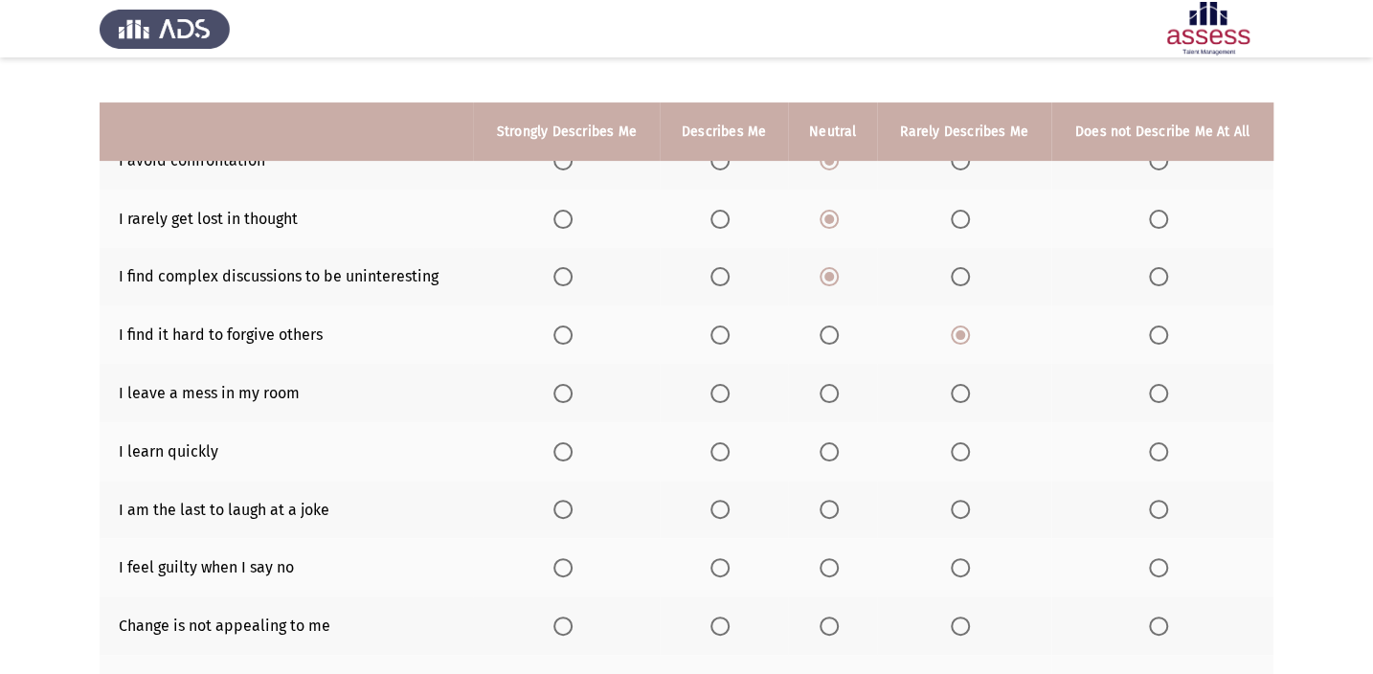
scroll to position [260, 0]
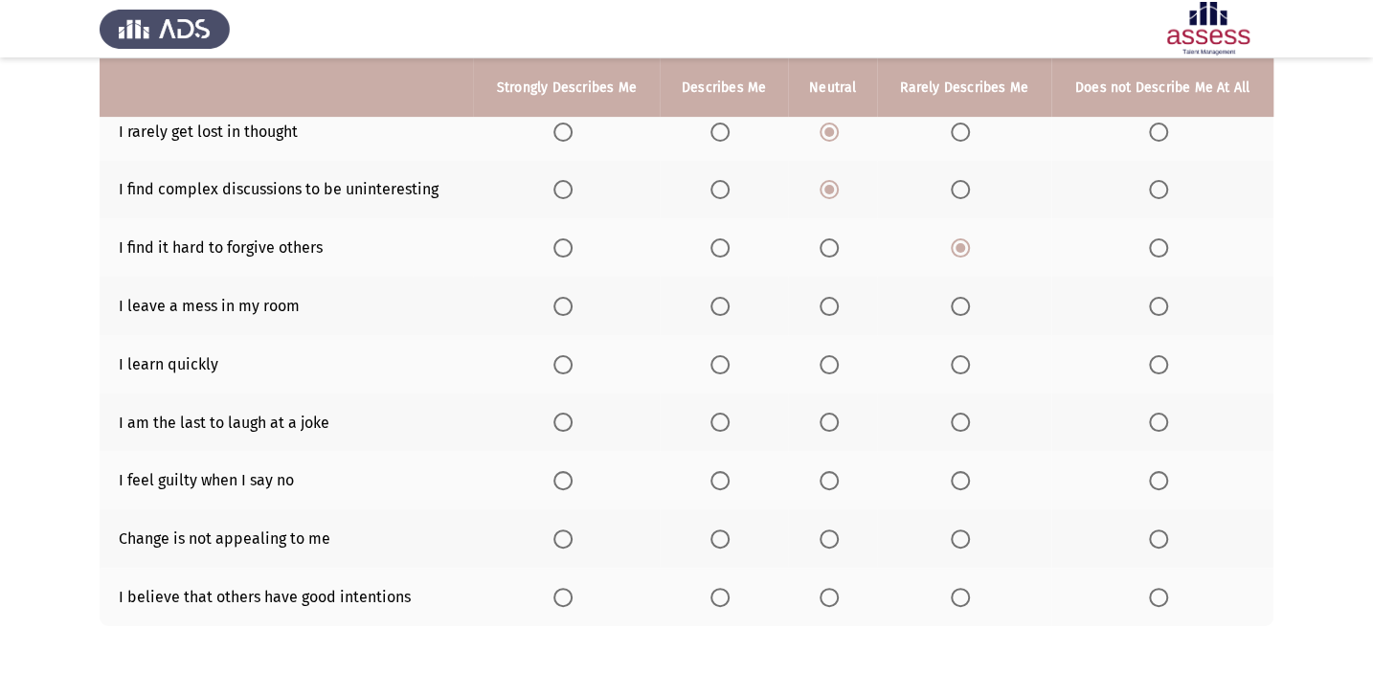
click at [1152, 306] on span "Select an option" at bounding box center [1158, 306] width 19 height 19
click at [1152, 306] on input "Select an option" at bounding box center [1158, 306] width 19 height 19
click at [720, 369] on span "Select an option" at bounding box center [719, 364] width 19 height 19
click at [720, 369] on input "Select an option" at bounding box center [719, 364] width 19 height 19
click at [562, 357] on span "Select an option" at bounding box center [562, 364] width 19 height 19
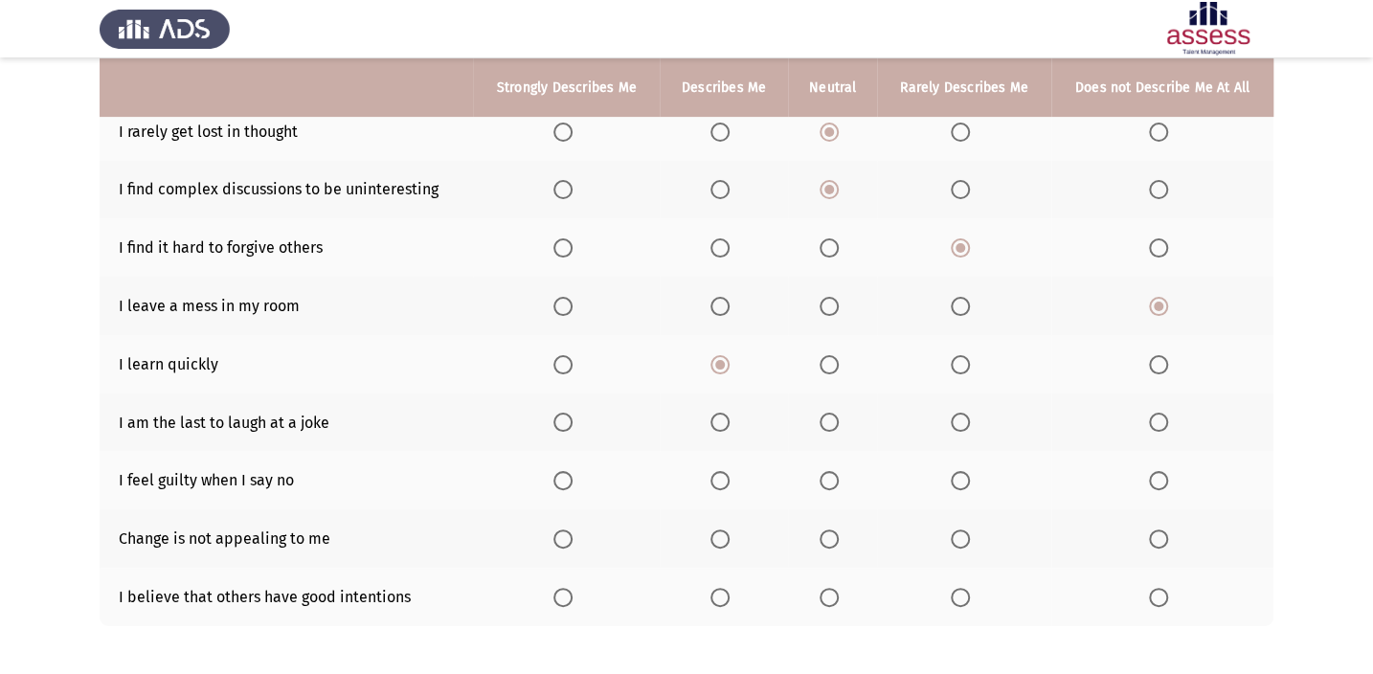
click at [562, 357] on input "Select an option" at bounding box center [562, 364] width 19 height 19
click at [834, 413] on span "Select an option" at bounding box center [828, 422] width 19 height 19
click at [834, 413] on input "Select an option" at bounding box center [828, 422] width 19 height 19
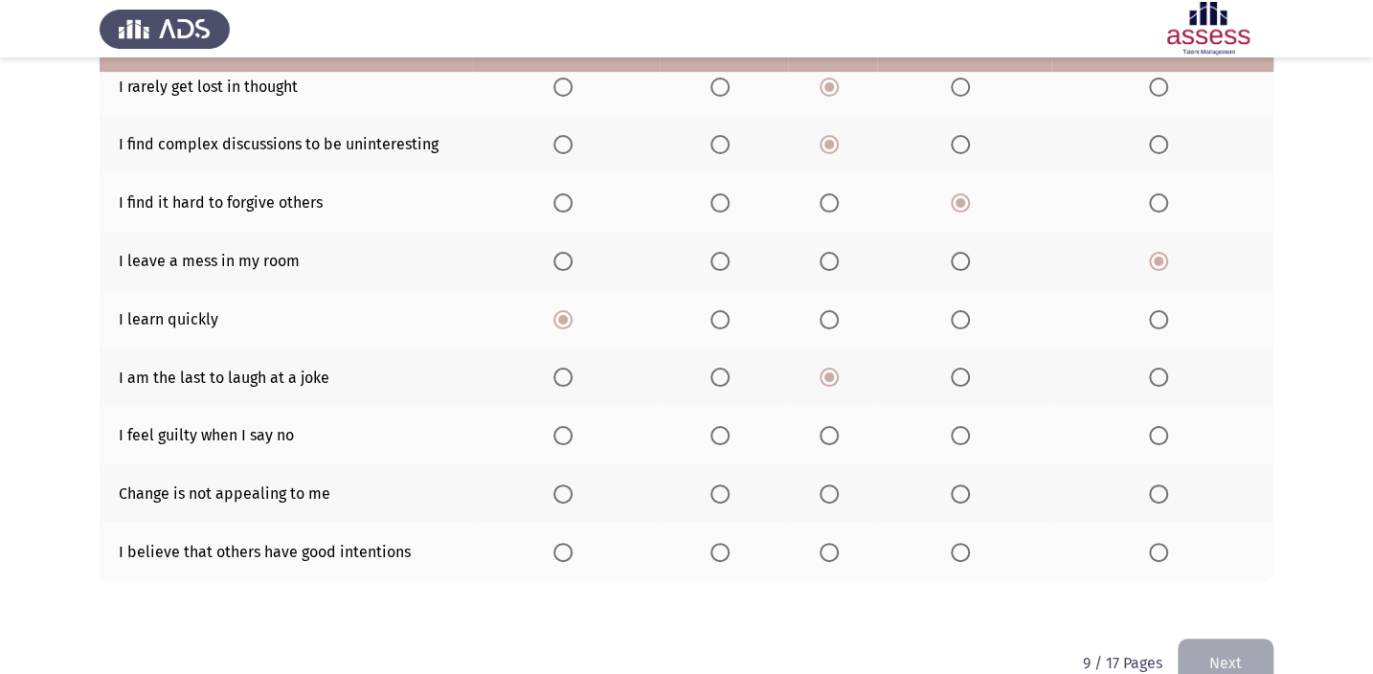
scroll to position [342, 0]
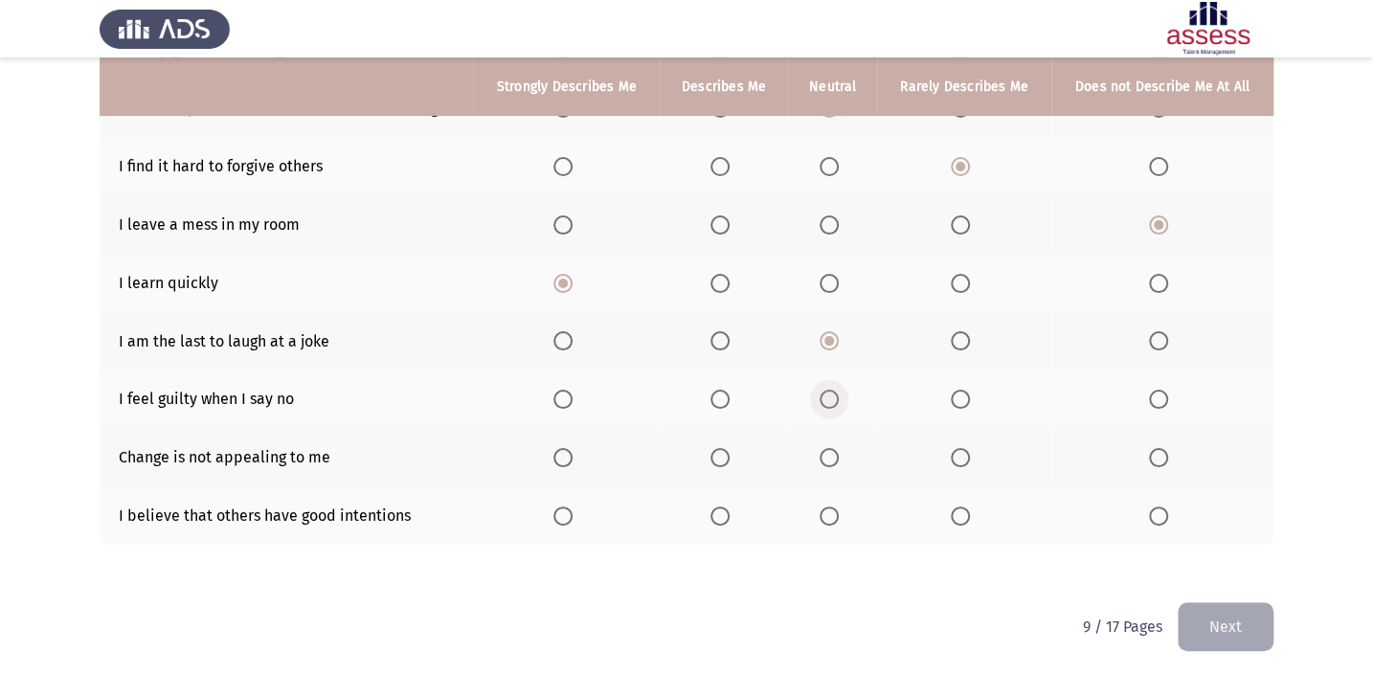
click at [832, 401] on span "Select an option" at bounding box center [828, 399] width 19 height 19
click at [832, 401] on input "Select an option" at bounding box center [828, 399] width 19 height 19
click at [967, 402] on span "Select an option" at bounding box center [960, 399] width 19 height 19
click at [967, 402] on input "Select an option" at bounding box center [960, 399] width 19 height 19
click at [832, 506] on span "Select an option" at bounding box center [828, 515] width 19 height 19
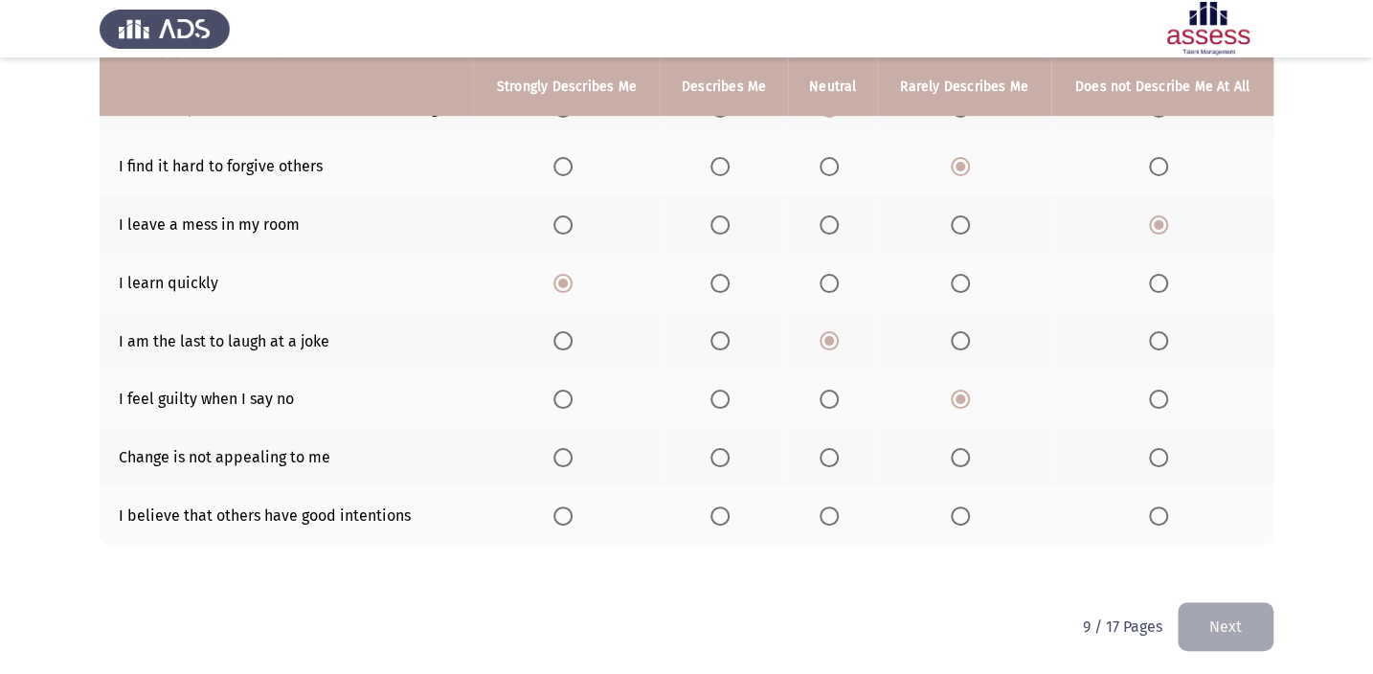
click at [832, 506] on input "Select an option" at bounding box center [828, 515] width 19 height 19
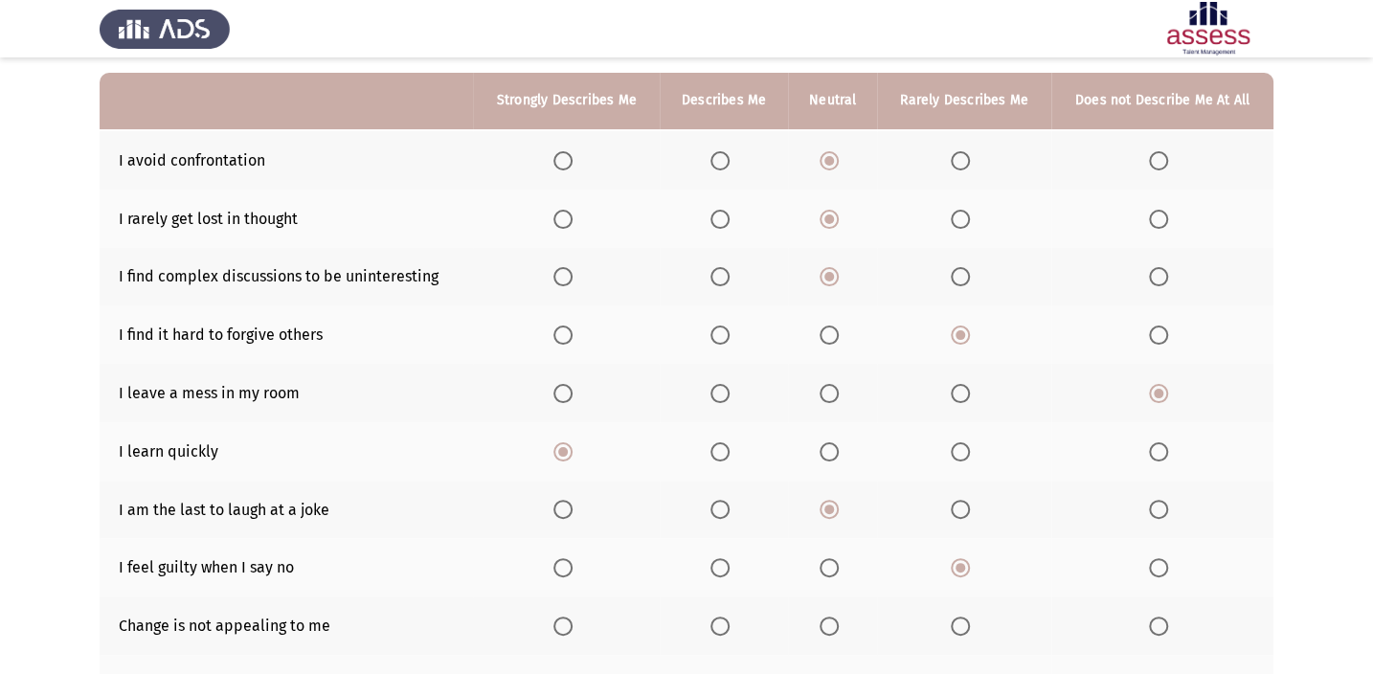
scroll to position [260, 0]
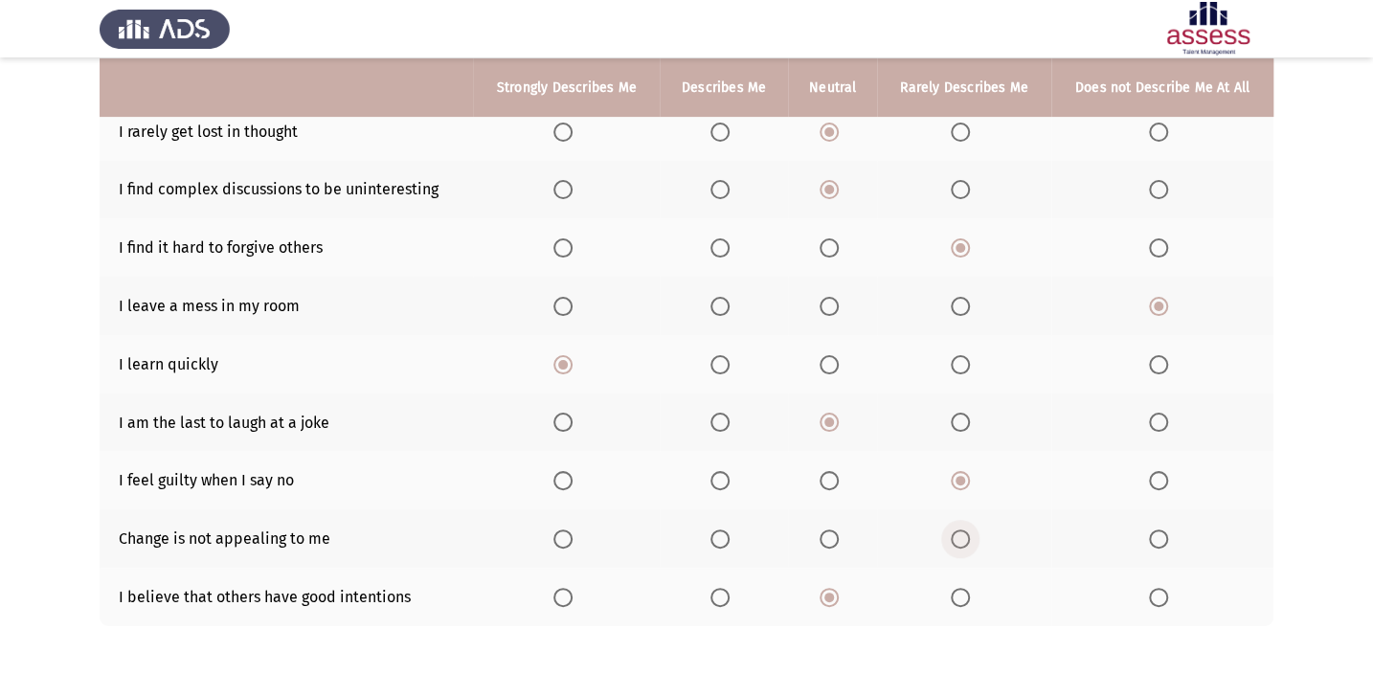
click at [960, 539] on span "Select an option" at bounding box center [960, 539] width 0 height 0
click at [959, 533] on input "Select an option" at bounding box center [960, 538] width 19 height 19
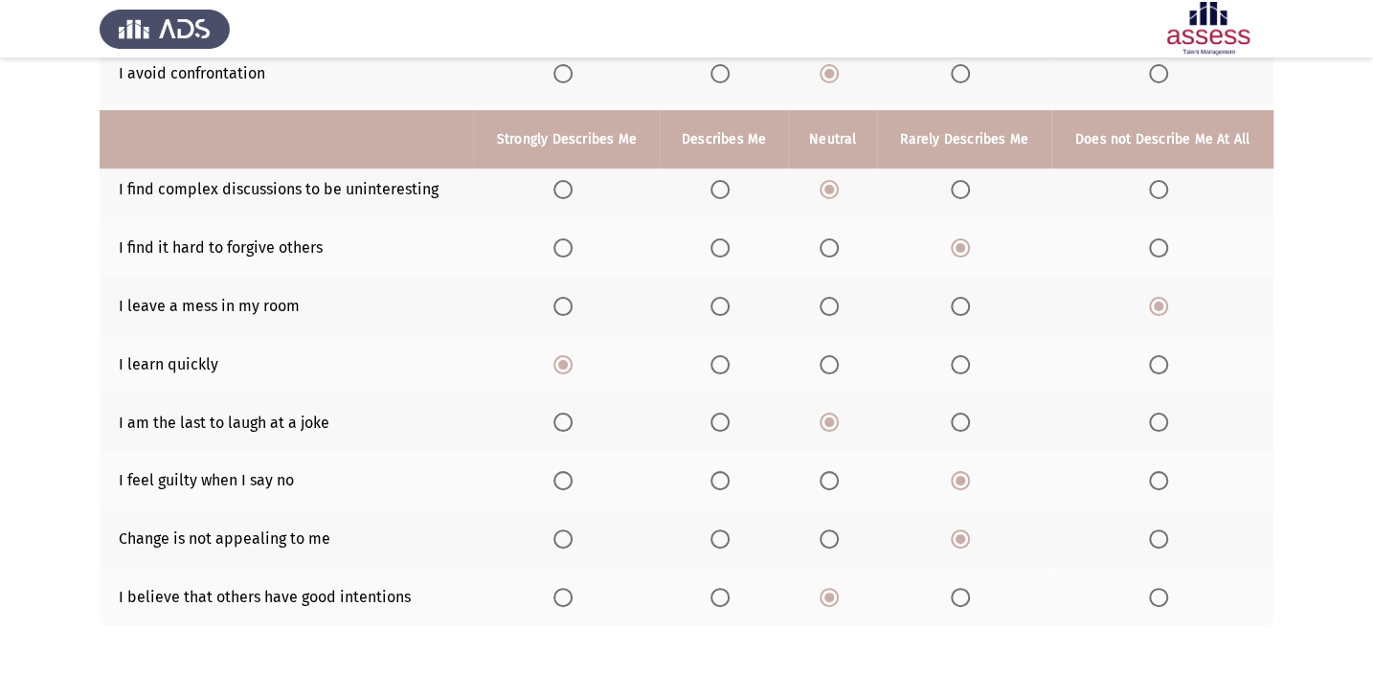
scroll to position [342, 0]
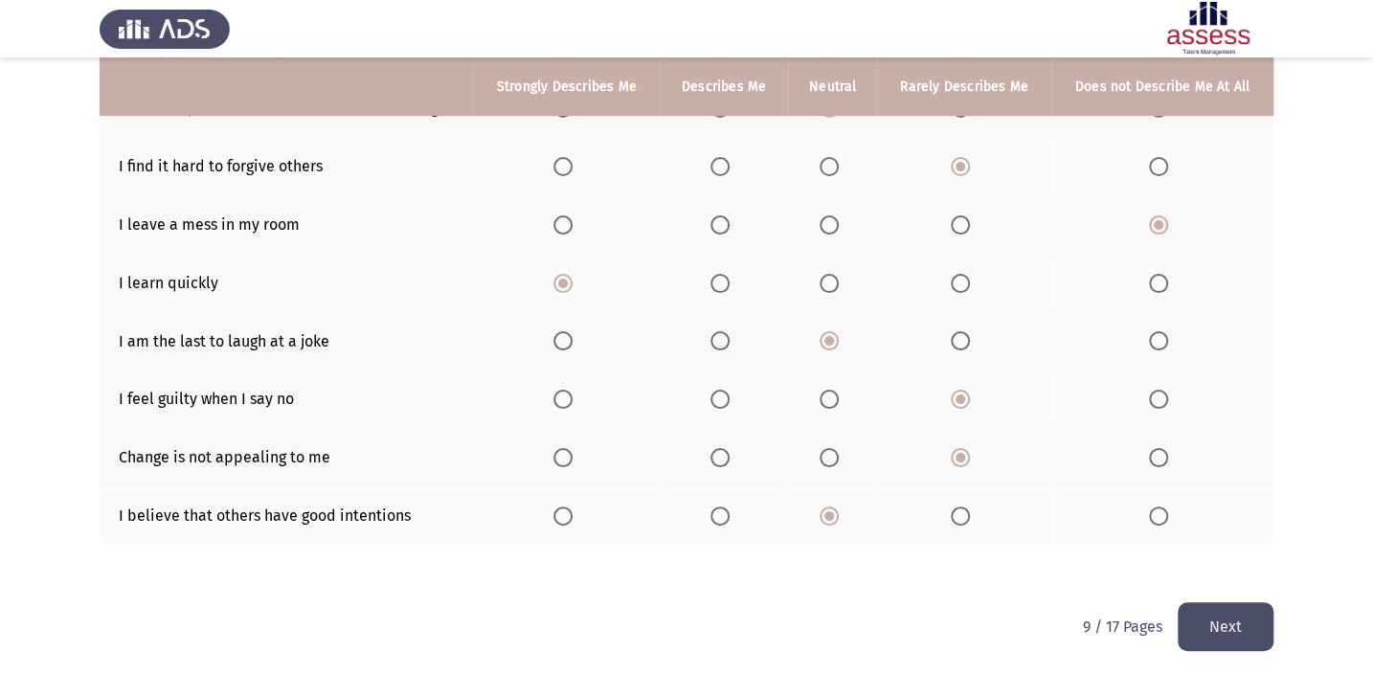
click at [1203, 621] on button "Next" at bounding box center [1225, 626] width 96 height 49
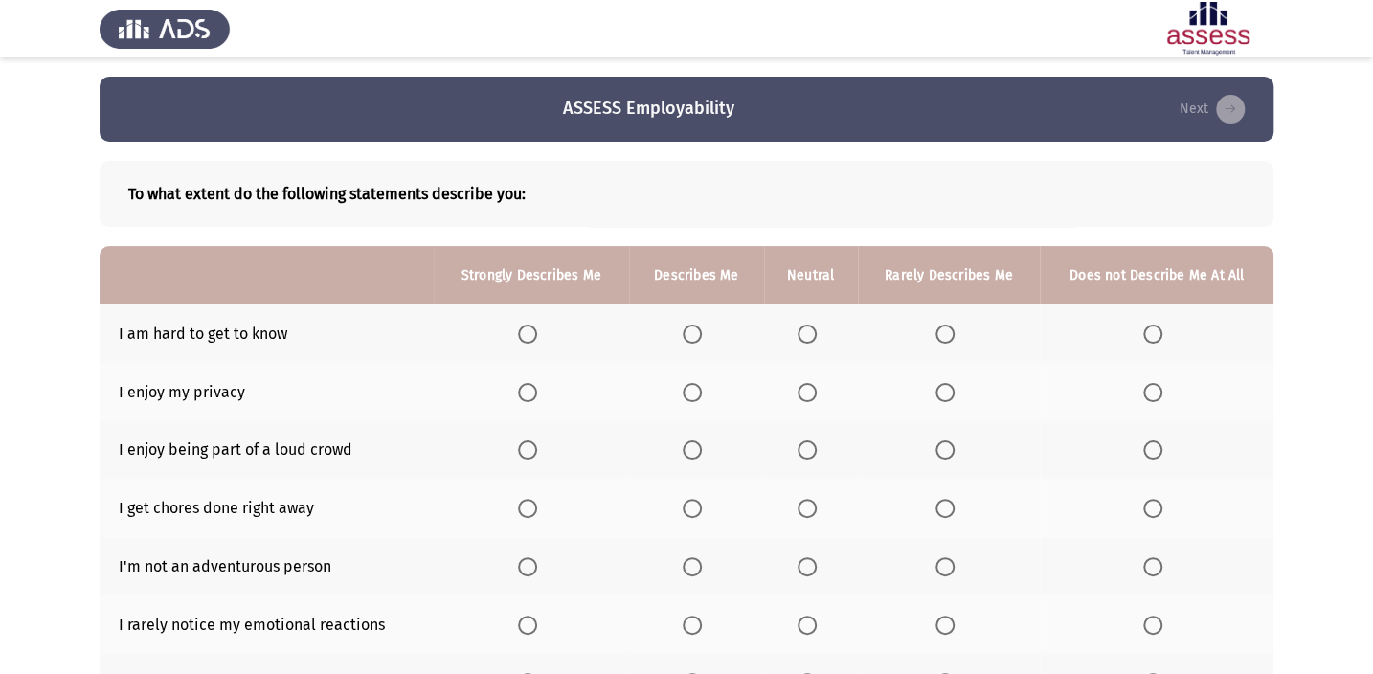
scroll to position [86, 0]
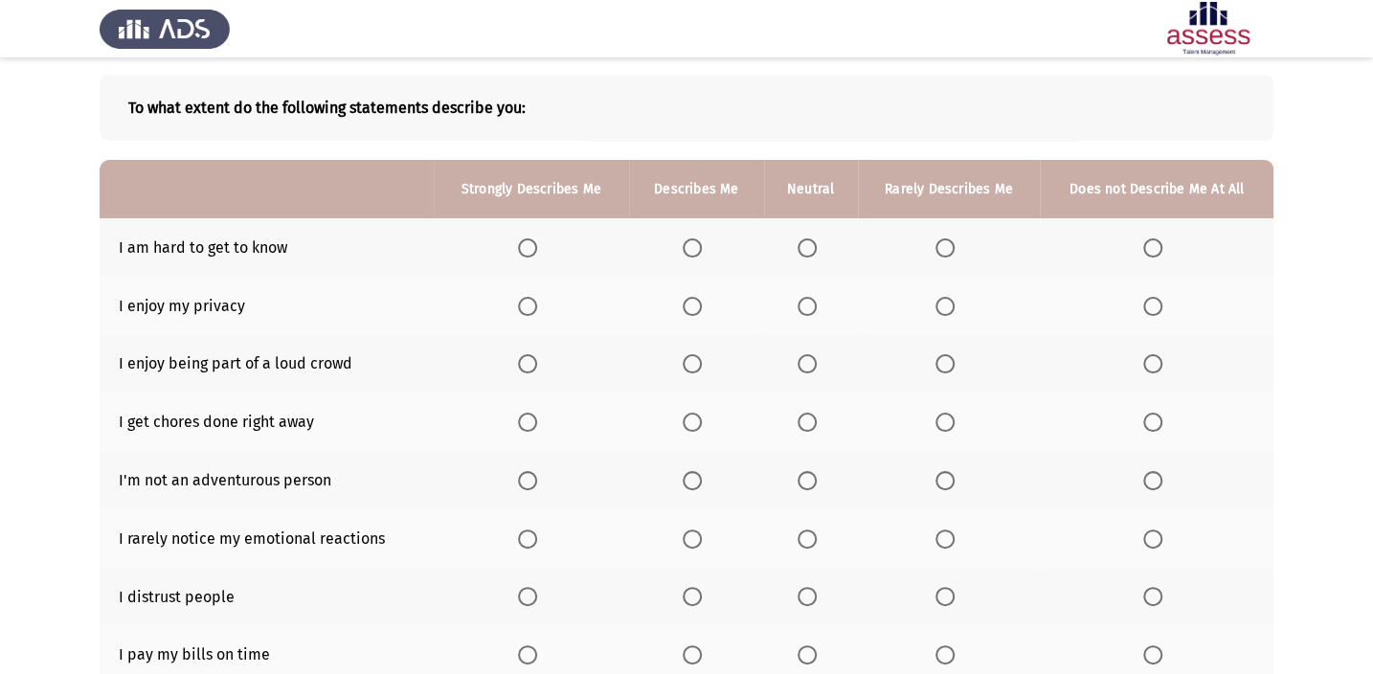
click at [814, 245] on span "Select an option" at bounding box center [806, 247] width 19 height 19
click at [814, 245] on input "Select an option" at bounding box center [806, 247] width 19 height 19
click at [699, 307] on span "Select an option" at bounding box center [691, 306] width 19 height 19
click at [699, 307] on input "Select an option" at bounding box center [691, 306] width 19 height 19
click at [813, 414] on span "Select an option" at bounding box center [806, 422] width 19 height 19
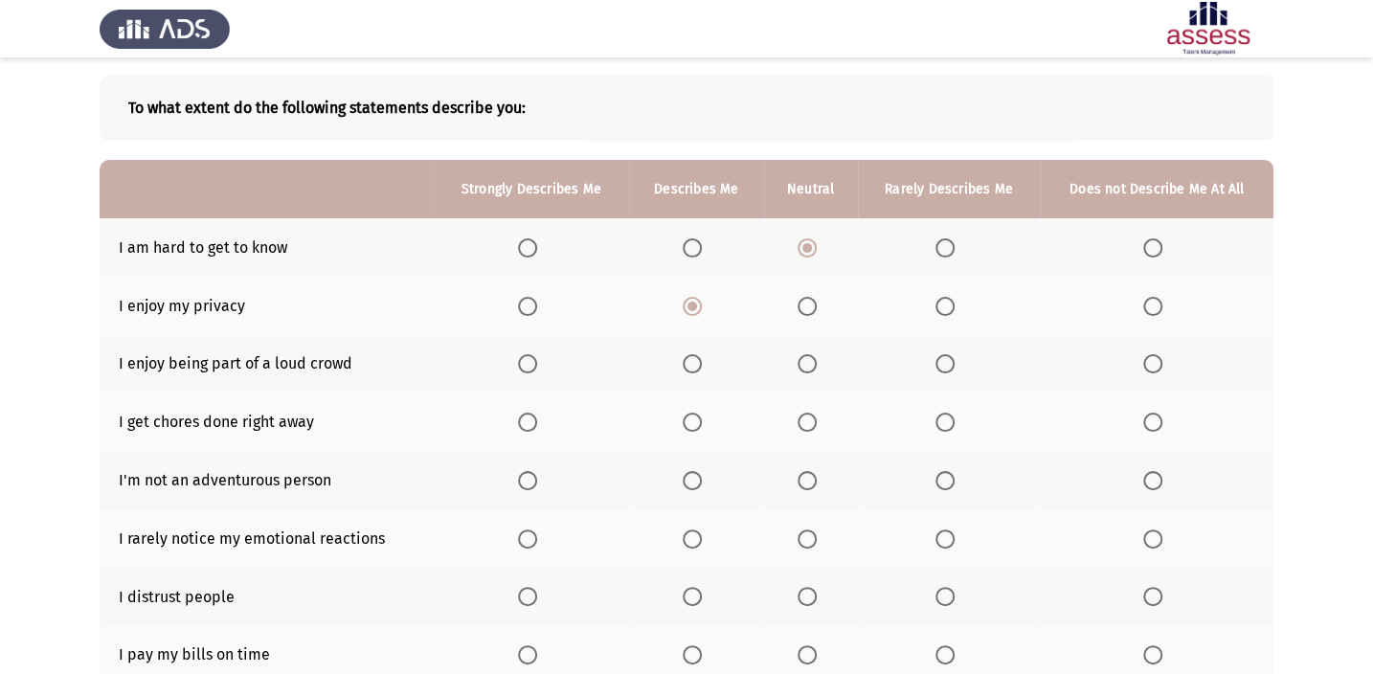
click at [813, 414] on input "Select an option" at bounding box center [806, 422] width 19 height 19
click at [536, 361] on span "Select an option" at bounding box center [527, 363] width 19 height 19
click at [536, 361] on input "Select an option" at bounding box center [527, 363] width 19 height 19
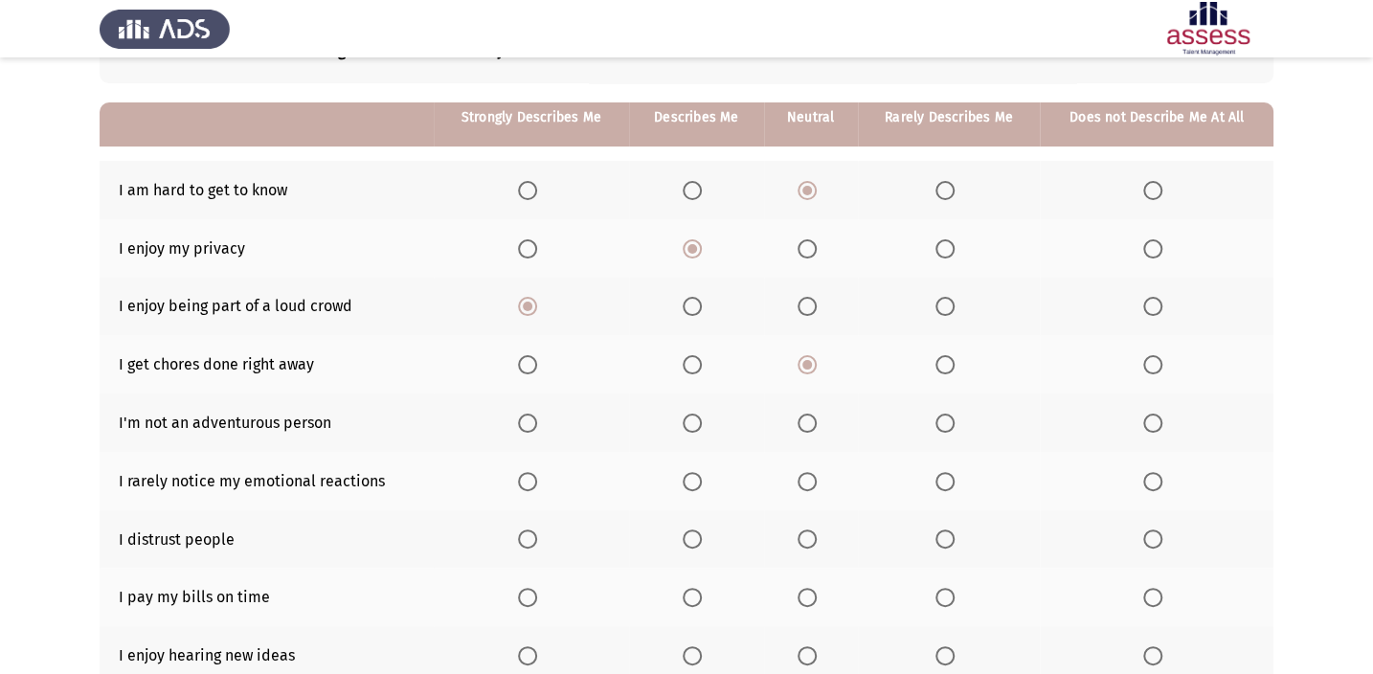
scroll to position [173, 0]
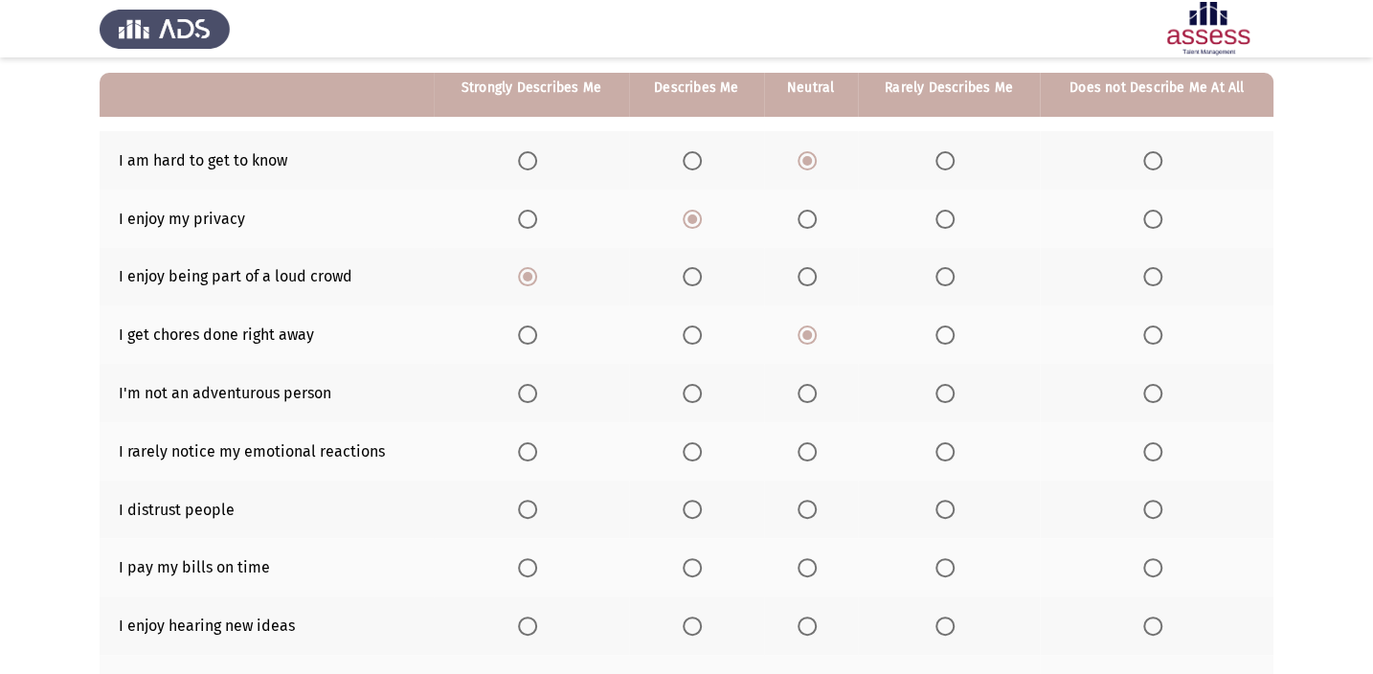
click at [1157, 392] on span "Select an option" at bounding box center [1152, 393] width 19 height 19
click at [1157, 392] on input "Select an option" at bounding box center [1152, 393] width 19 height 19
click at [944, 442] on span "Select an option" at bounding box center [944, 451] width 19 height 19
click at [944, 442] on input "Select an option" at bounding box center [944, 451] width 19 height 19
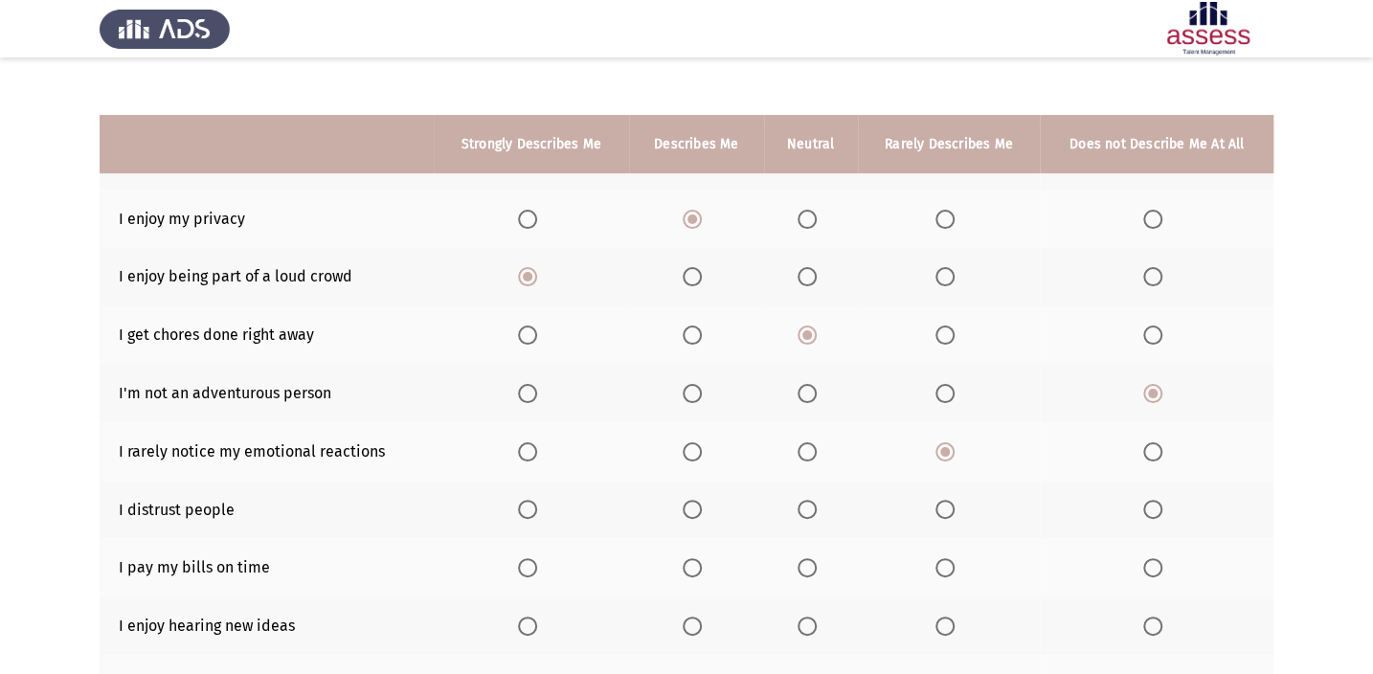
scroll to position [260, 0]
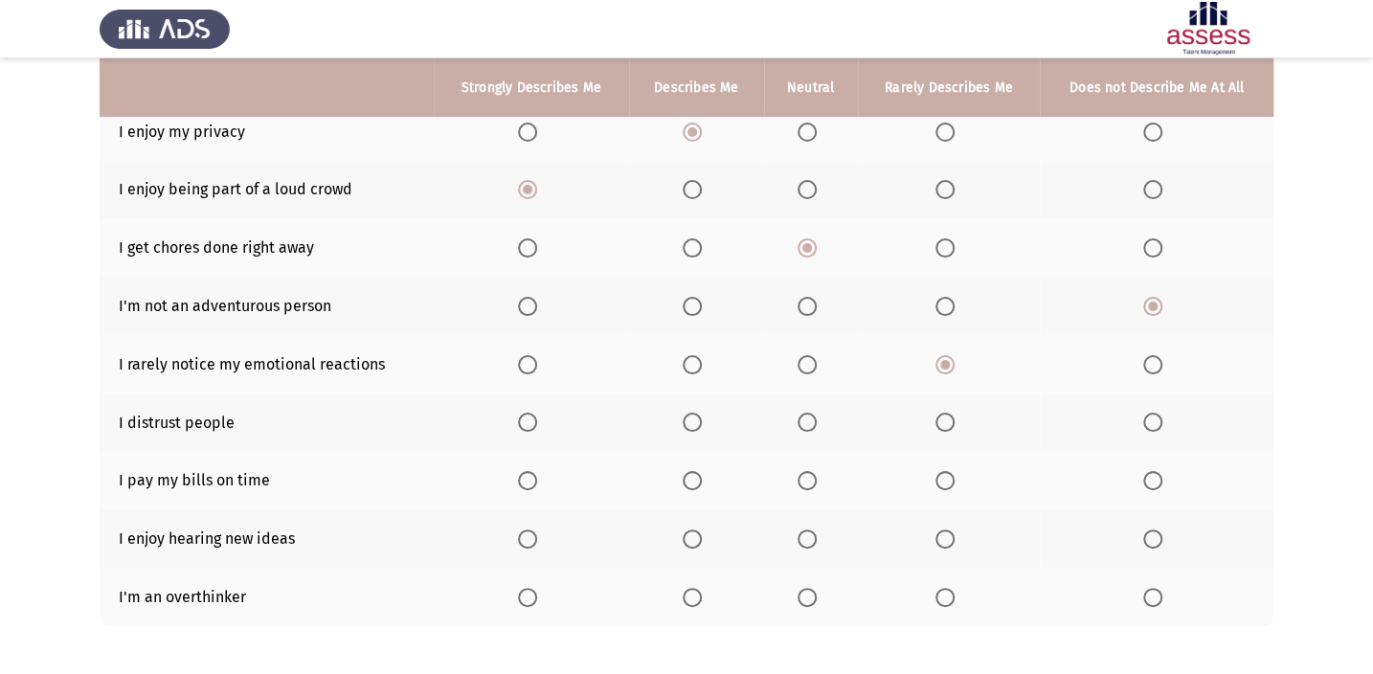
click at [806, 415] on span "Select an option" at bounding box center [806, 422] width 19 height 19
click at [806, 415] on input "Select an option" at bounding box center [806, 422] width 19 height 19
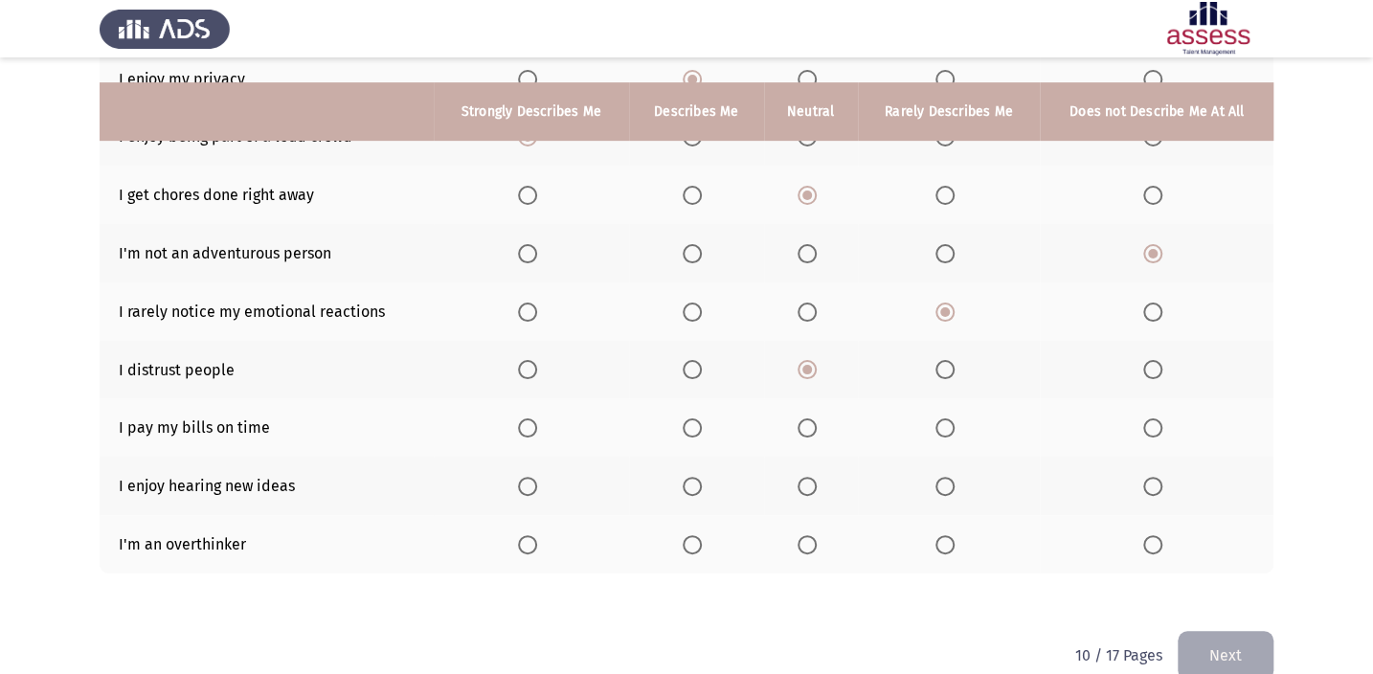
scroll to position [342, 0]
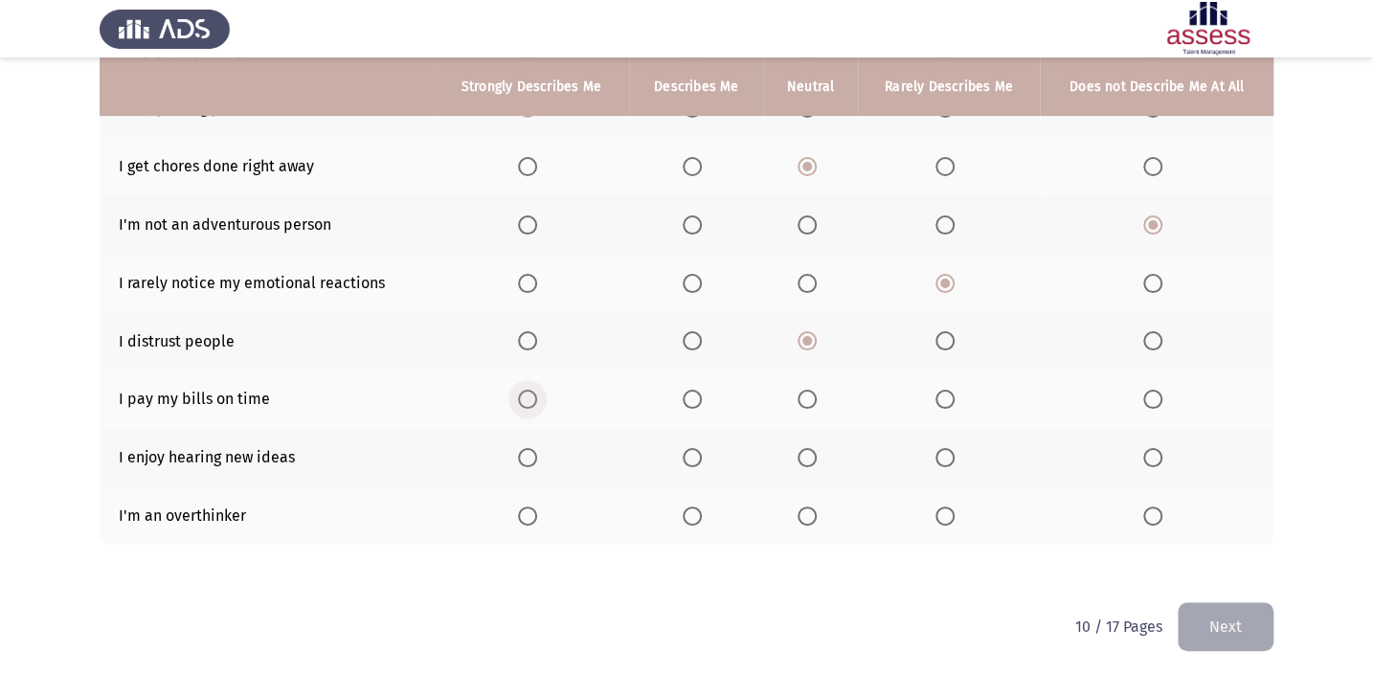
click at [520, 396] on span "Select an option" at bounding box center [527, 399] width 19 height 19
click at [520, 396] on input "Select an option" at bounding box center [527, 399] width 19 height 19
click at [534, 452] on span "Select an option" at bounding box center [527, 457] width 19 height 19
click at [534, 452] on input "Select an option" at bounding box center [527, 457] width 19 height 19
click at [804, 517] on span "Select an option" at bounding box center [806, 515] width 19 height 19
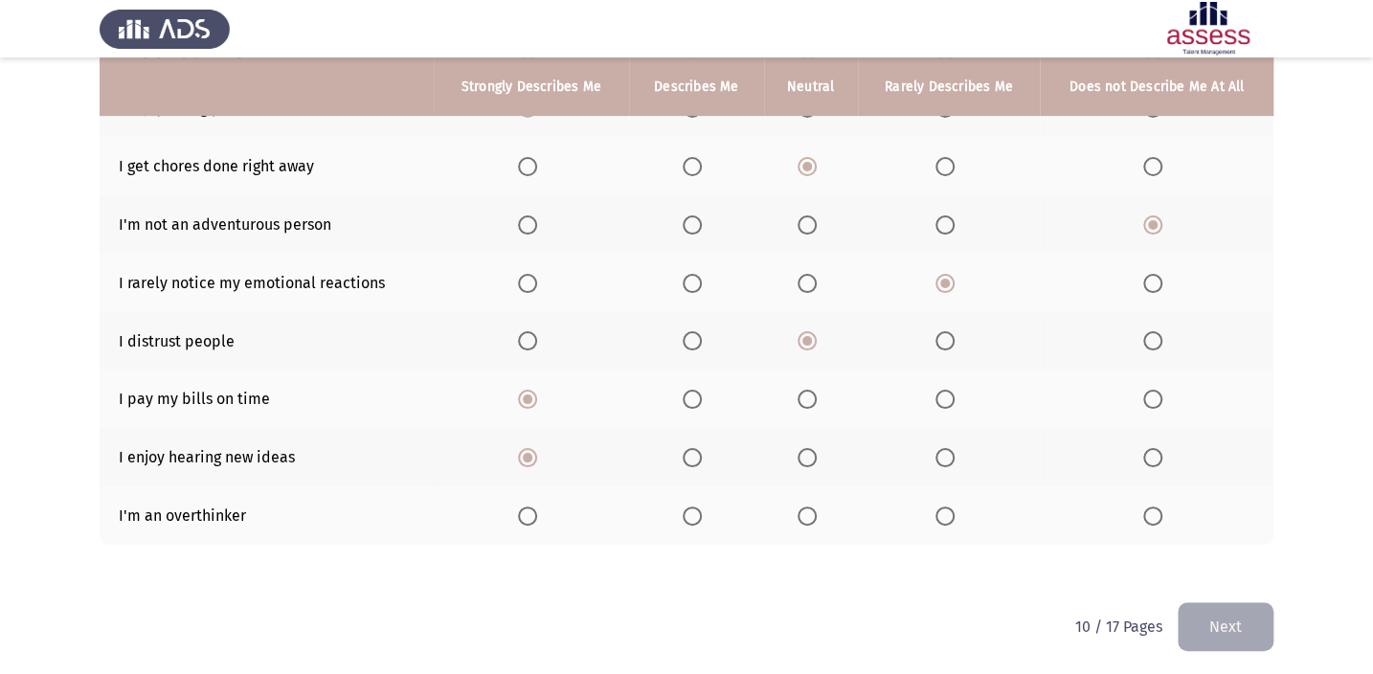
click at [804, 517] on input "Select an option" at bounding box center [806, 515] width 19 height 19
click at [1200, 612] on button "Next" at bounding box center [1225, 626] width 96 height 49
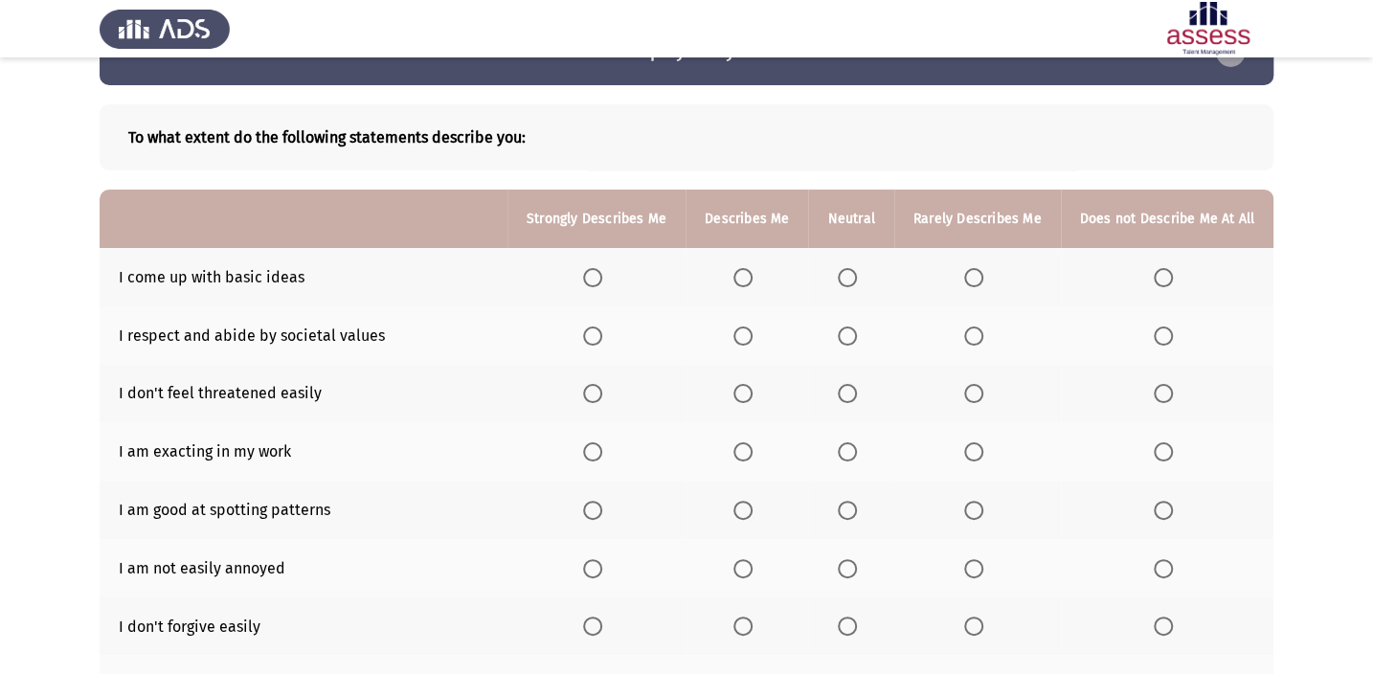
scroll to position [86, 0]
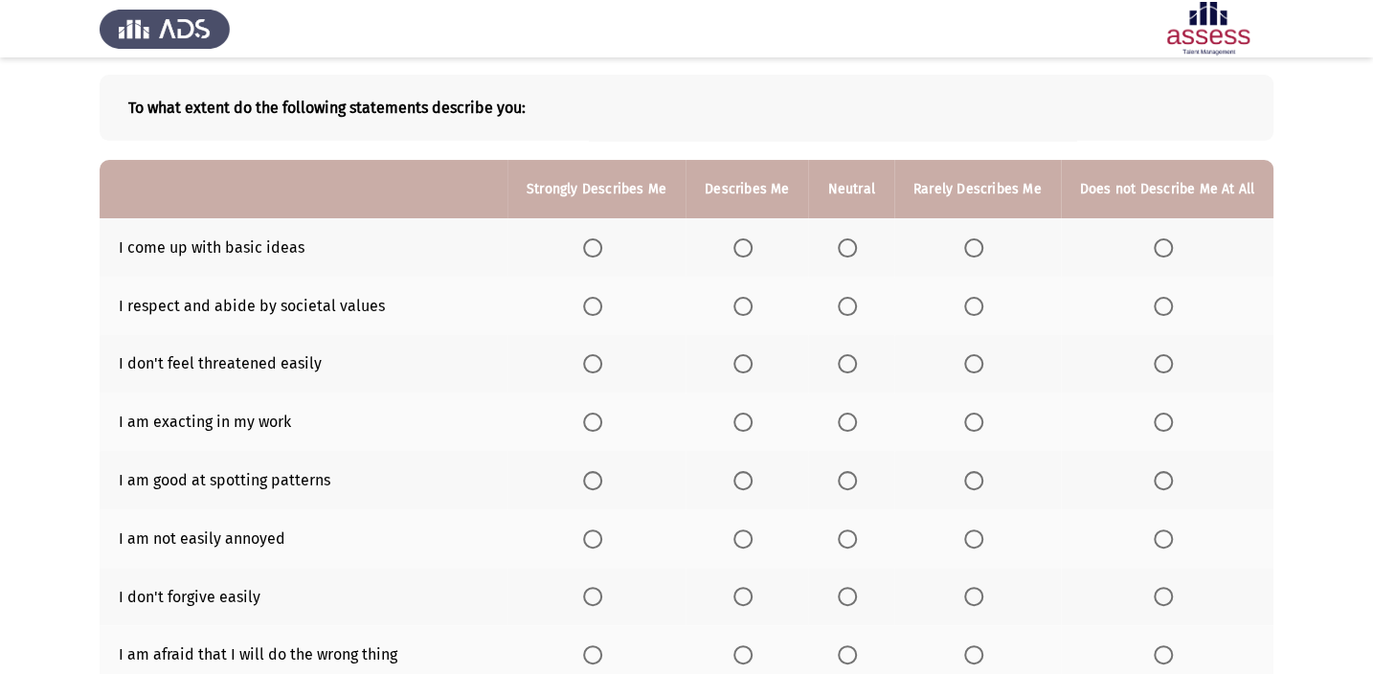
click at [848, 244] on span "Select an option" at bounding box center [847, 247] width 19 height 19
click at [848, 244] on input "Select an option" at bounding box center [847, 247] width 19 height 19
click at [752, 305] on span "Select an option" at bounding box center [742, 306] width 19 height 19
click at [752, 305] on input "Select an option" at bounding box center [742, 306] width 19 height 19
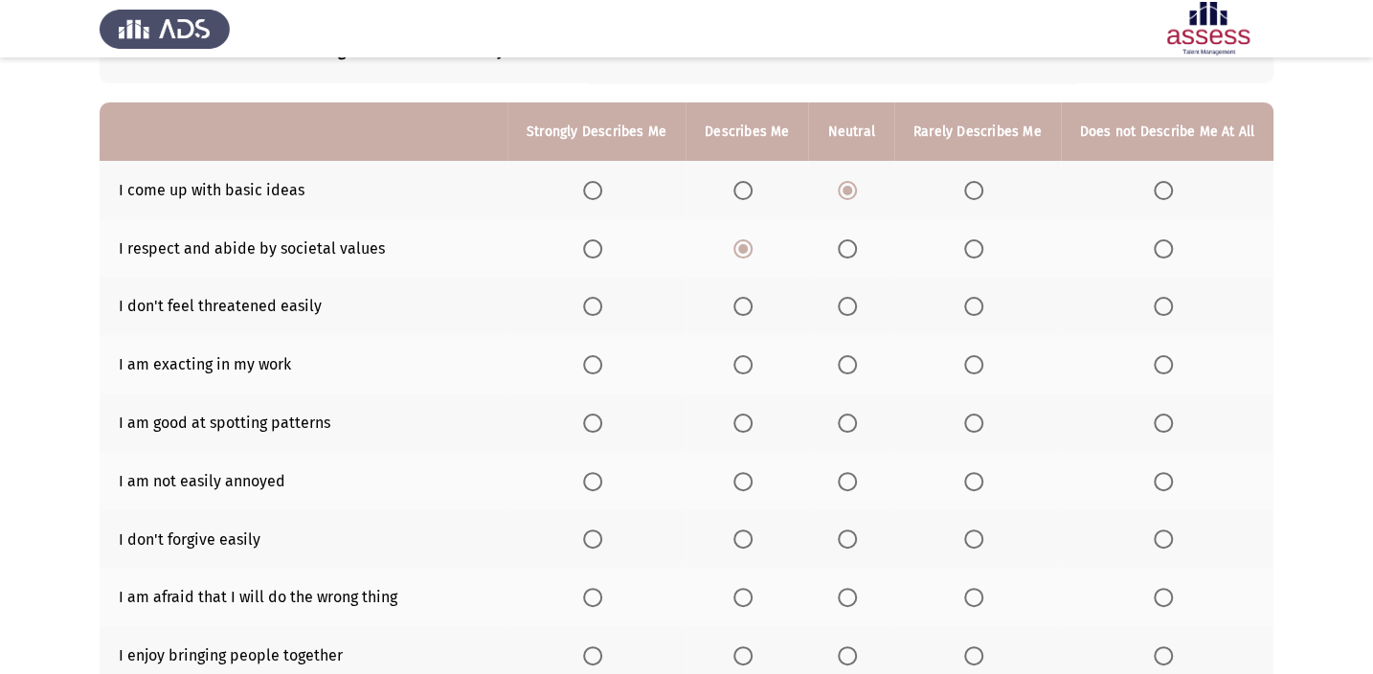
scroll to position [173, 0]
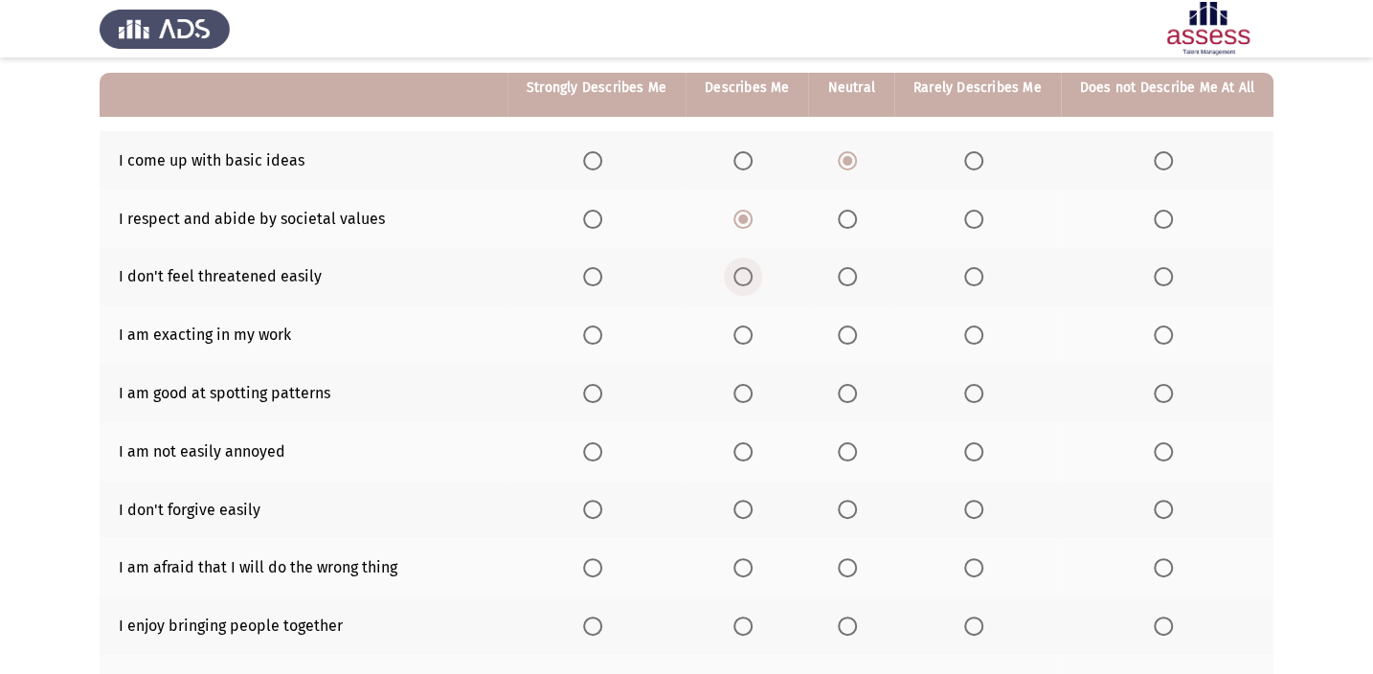
click at [750, 278] on span "Select an option" at bounding box center [742, 276] width 19 height 19
click at [750, 278] on input "Select an option" at bounding box center [742, 276] width 19 height 19
click at [851, 335] on span "Select an option" at bounding box center [847, 334] width 19 height 19
click at [851, 335] on input "Select an option" at bounding box center [847, 334] width 19 height 19
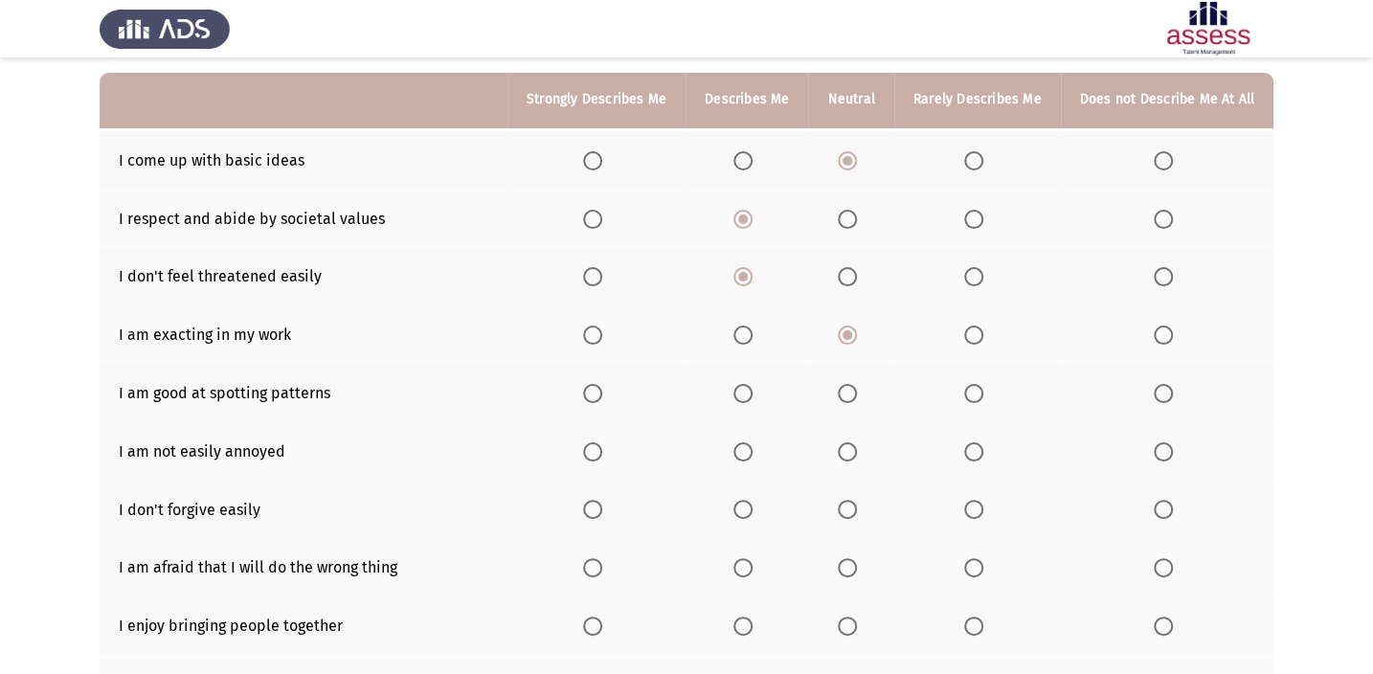
scroll to position [260, 0]
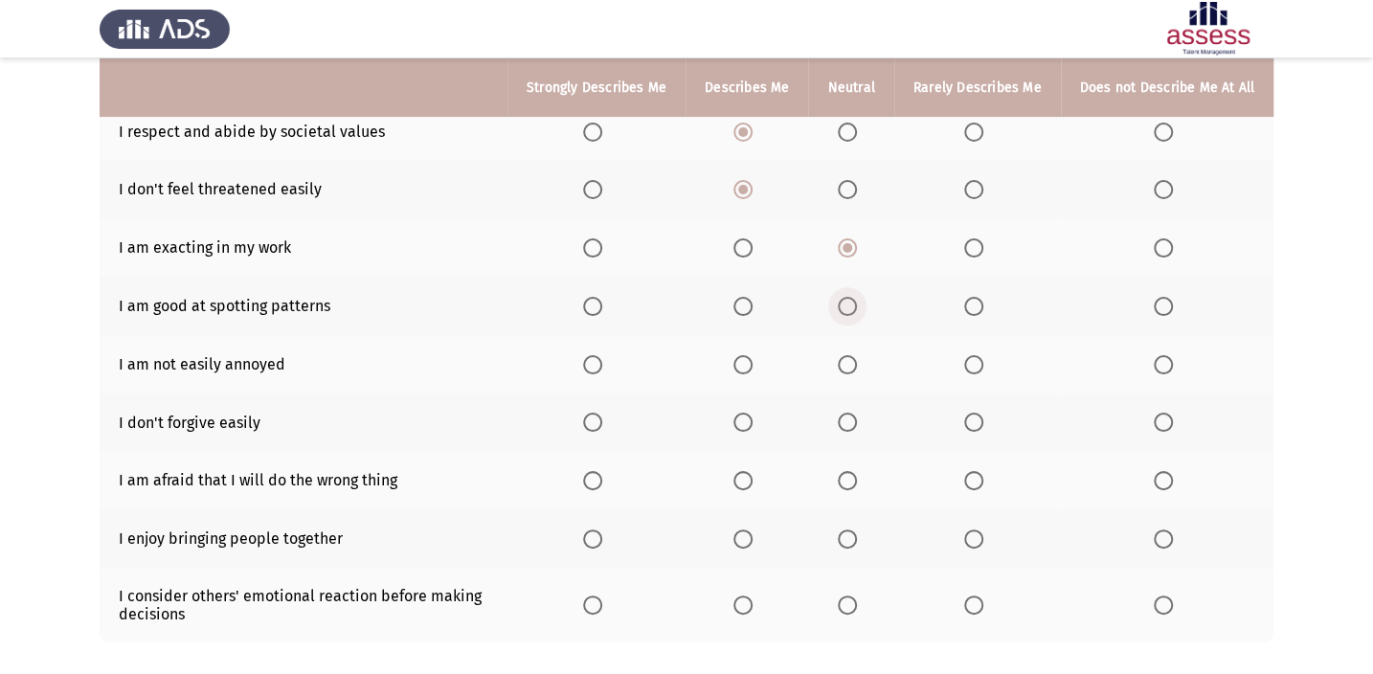
click at [845, 304] on span "Select an option" at bounding box center [847, 306] width 19 height 19
click at [845, 304] on input "Select an option" at bounding box center [847, 306] width 19 height 19
click at [752, 362] on span "Select an option" at bounding box center [742, 364] width 19 height 19
click at [752, 362] on input "Select an option" at bounding box center [742, 364] width 19 height 19
click at [751, 419] on span "Select an option" at bounding box center [742, 422] width 19 height 19
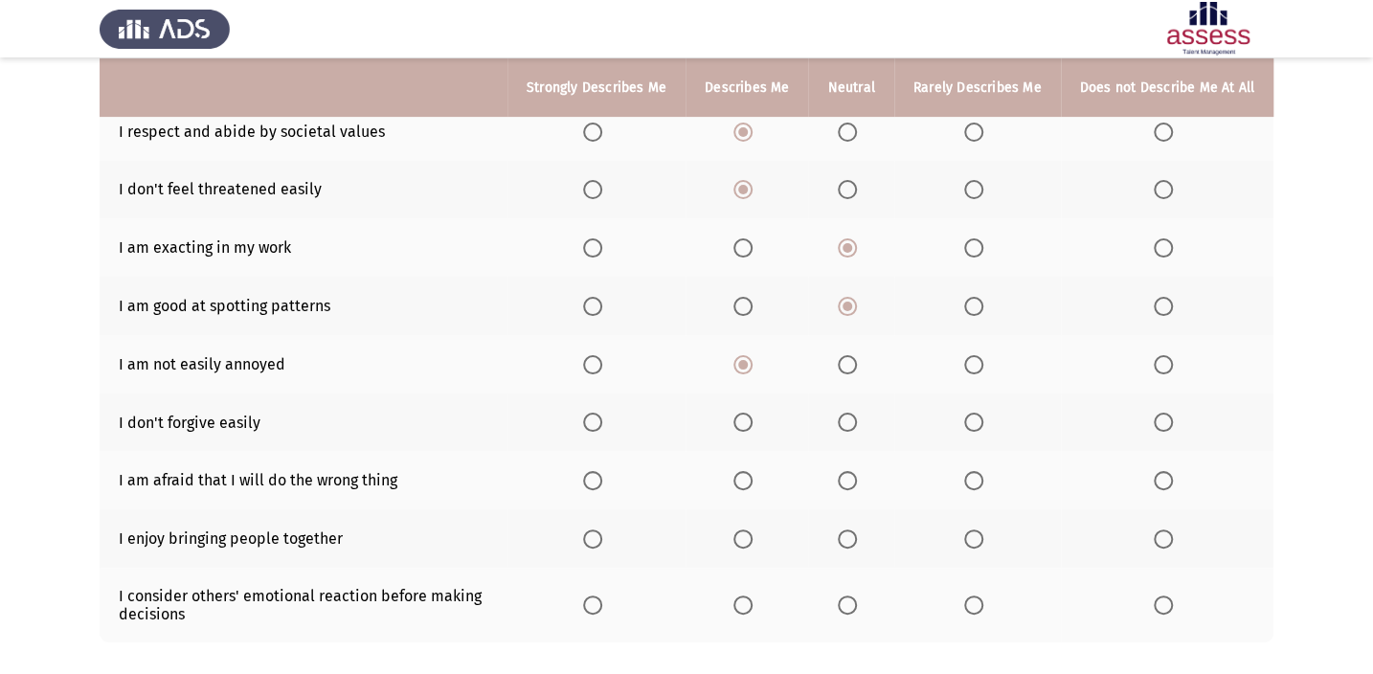
click at [751, 419] on input "Select an option" at bounding box center [742, 422] width 19 height 19
click at [974, 423] on span "Select an option" at bounding box center [973, 422] width 19 height 19
click at [974, 423] on input "Select an option" at bounding box center [973, 422] width 19 height 19
click at [747, 472] on span "Select an option" at bounding box center [742, 480] width 19 height 19
click at [747, 472] on input "Select an option" at bounding box center [742, 480] width 19 height 19
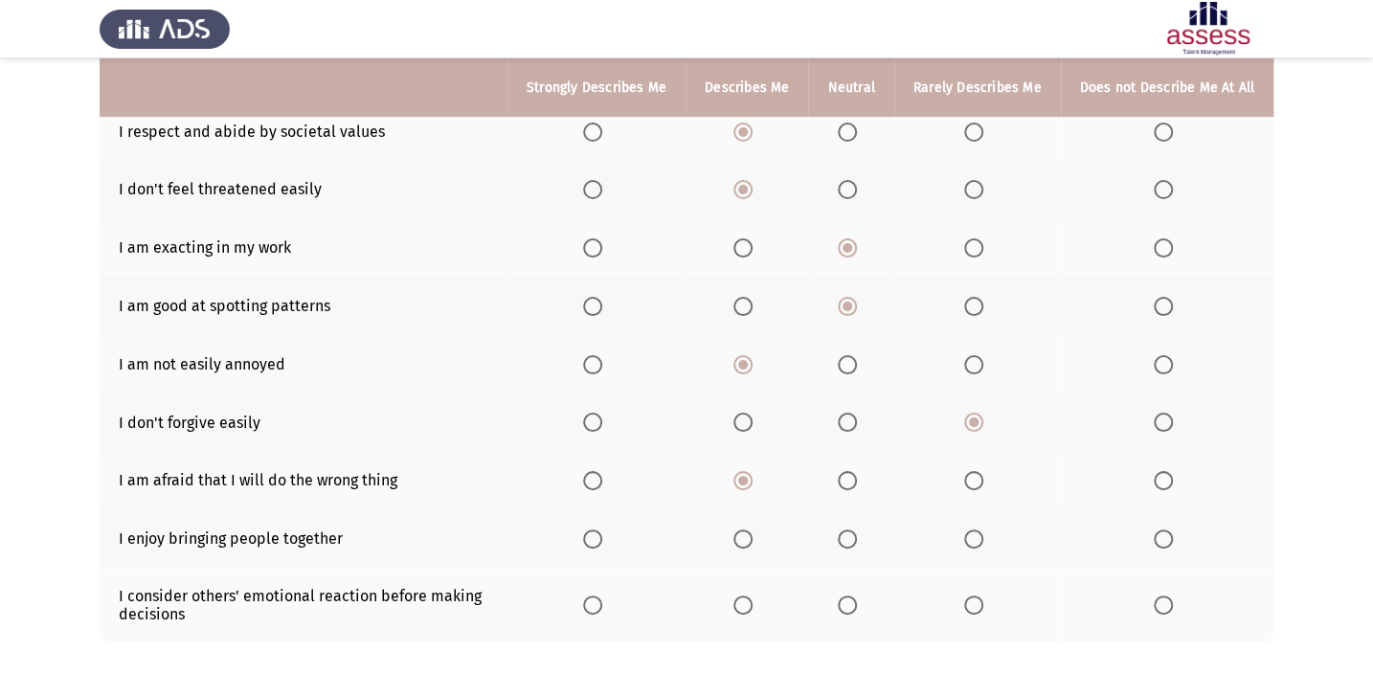
click at [752, 529] on span "Select an option" at bounding box center [742, 538] width 19 height 19
click at [752, 529] on input "Select an option" at bounding box center [742, 538] width 19 height 19
click at [980, 473] on span "Select an option" at bounding box center [973, 480] width 19 height 19
click at [980, 473] on input "Select an option" at bounding box center [973, 480] width 19 height 19
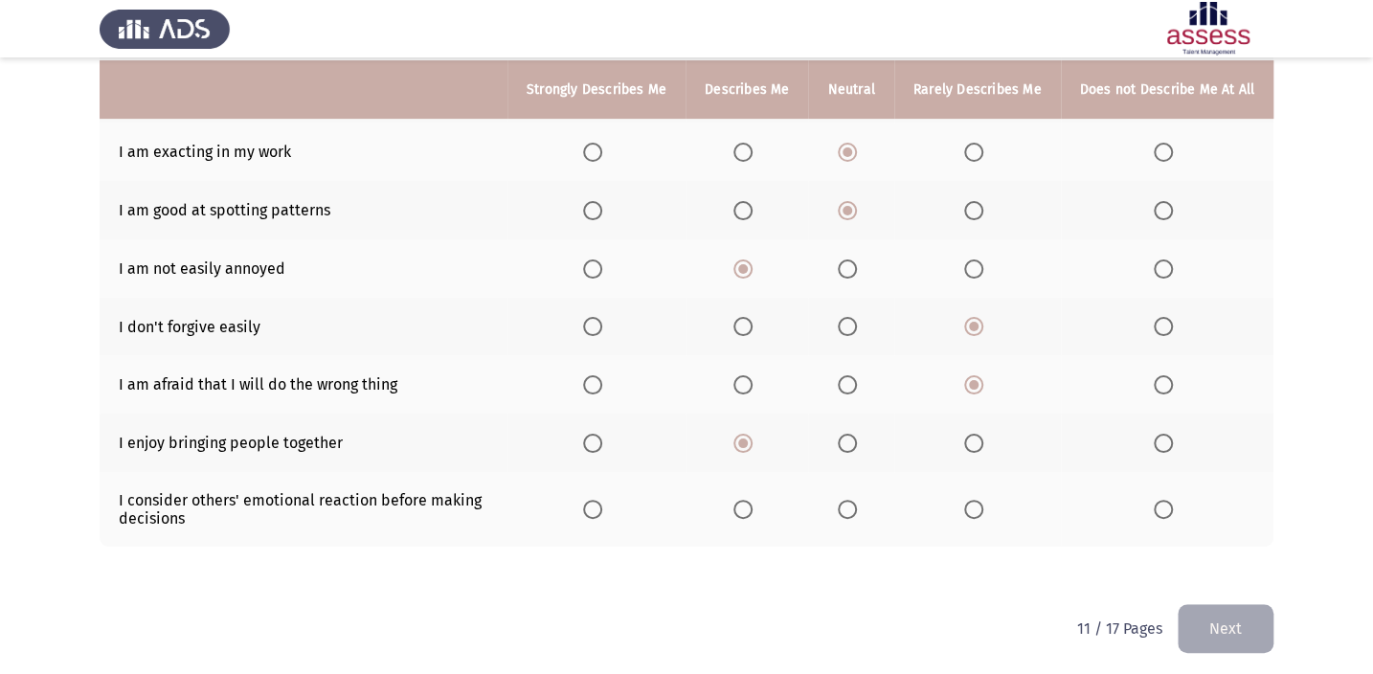
scroll to position [359, 0]
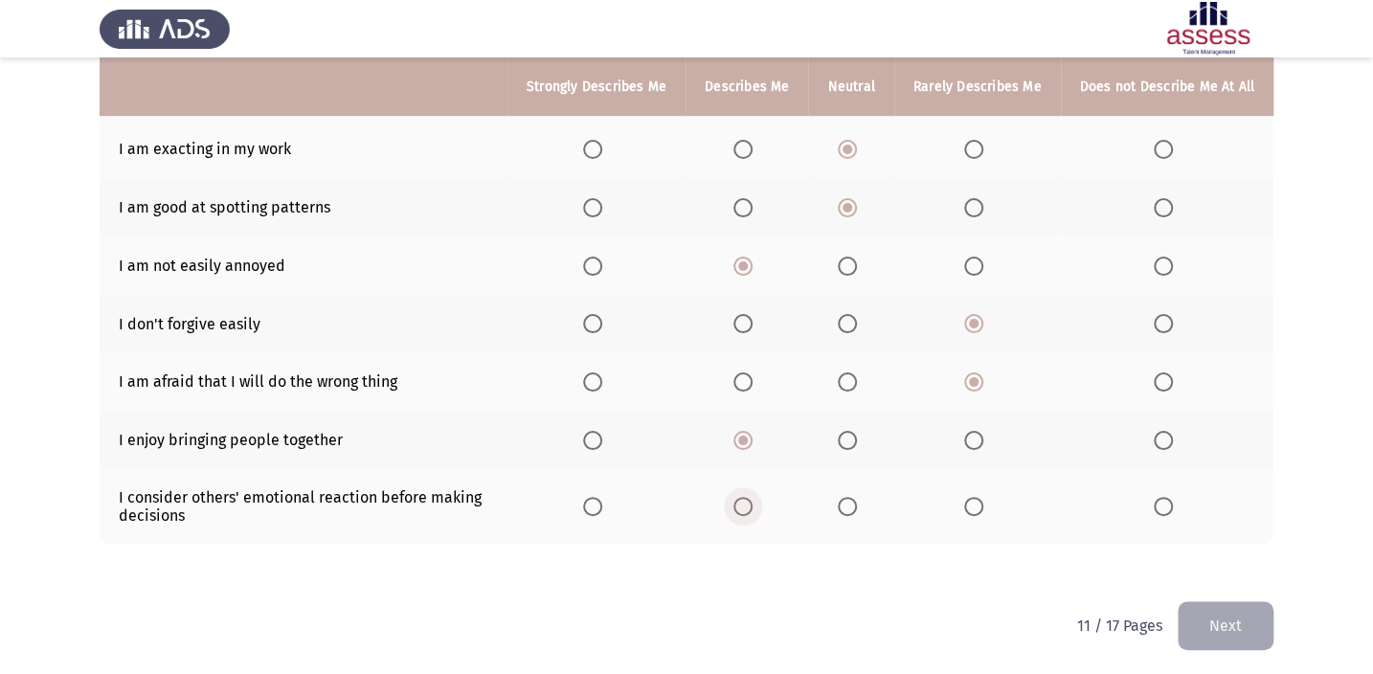
click at [749, 497] on span "Select an option" at bounding box center [742, 506] width 19 height 19
click at [749, 497] on input "Select an option" at bounding box center [742, 506] width 19 height 19
click at [1226, 630] on button "Next" at bounding box center [1225, 625] width 96 height 49
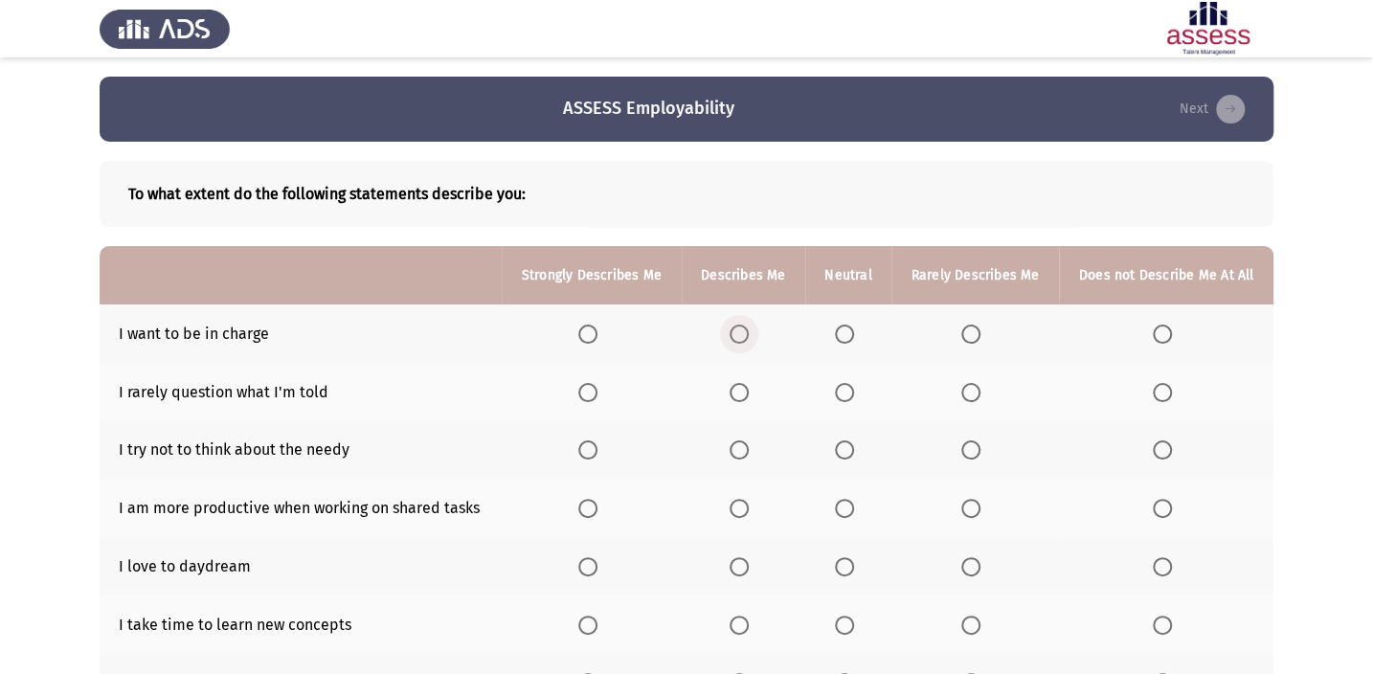
click at [733, 335] on span "Select an option" at bounding box center [738, 333] width 19 height 19
click at [733, 335] on input "Select an option" at bounding box center [738, 333] width 19 height 19
click at [850, 390] on span "Select an option" at bounding box center [844, 392] width 19 height 19
click at [850, 390] on input "Select an option" at bounding box center [844, 392] width 19 height 19
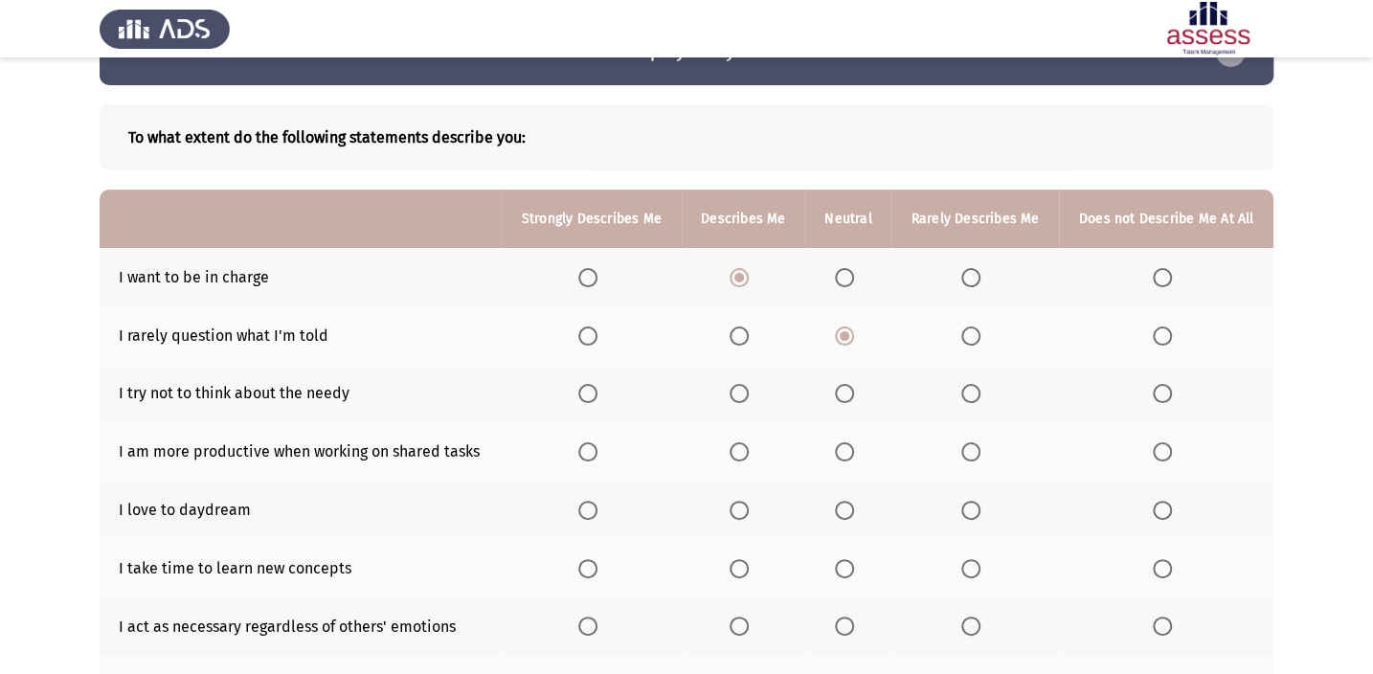
scroll to position [86, 0]
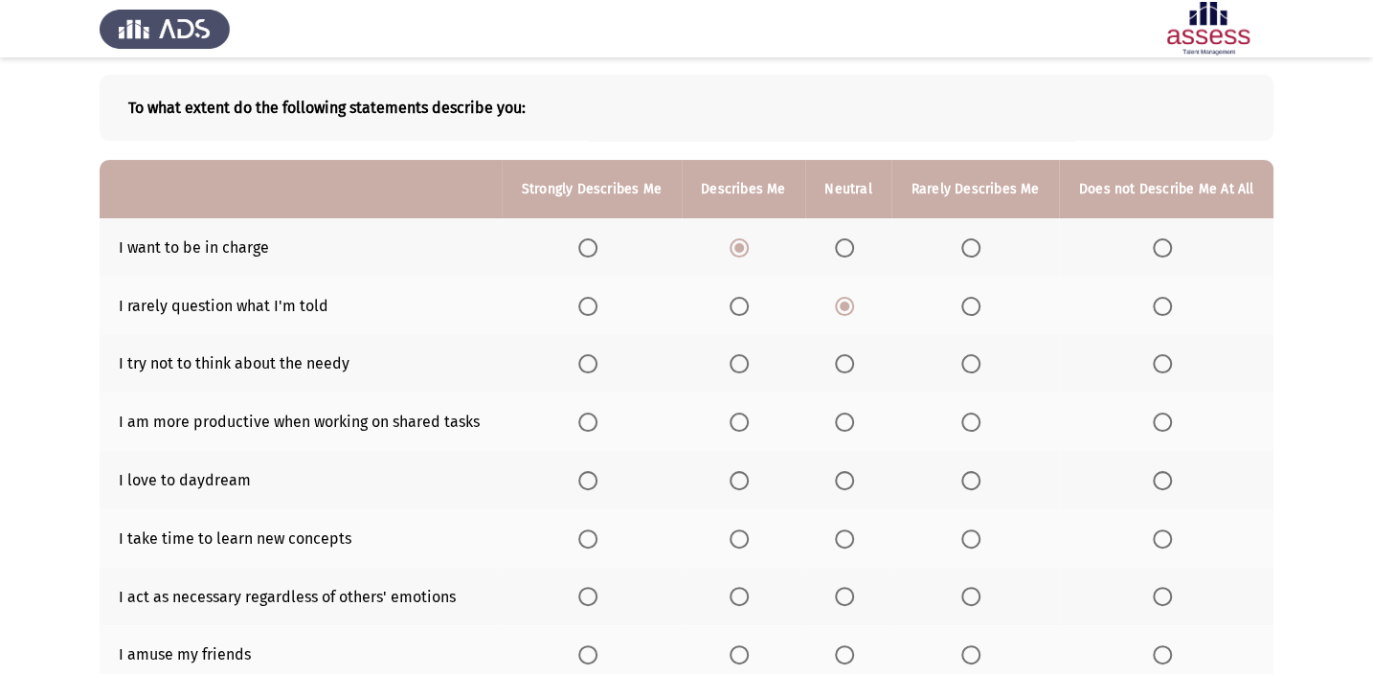
click at [841, 372] on th at bounding box center [848, 364] width 86 height 58
click at [843, 364] on span "Select an option" at bounding box center [844, 363] width 19 height 19
click at [843, 364] on input "Select an option" at bounding box center [844, 363] width 19 height 19
click at [747, 417] on span "Select an option" at bounding box center [738, 422] width 19 height 19
click at [747, 417] on input "Select an option" at bounding box center [738, 422] width 19 height 19
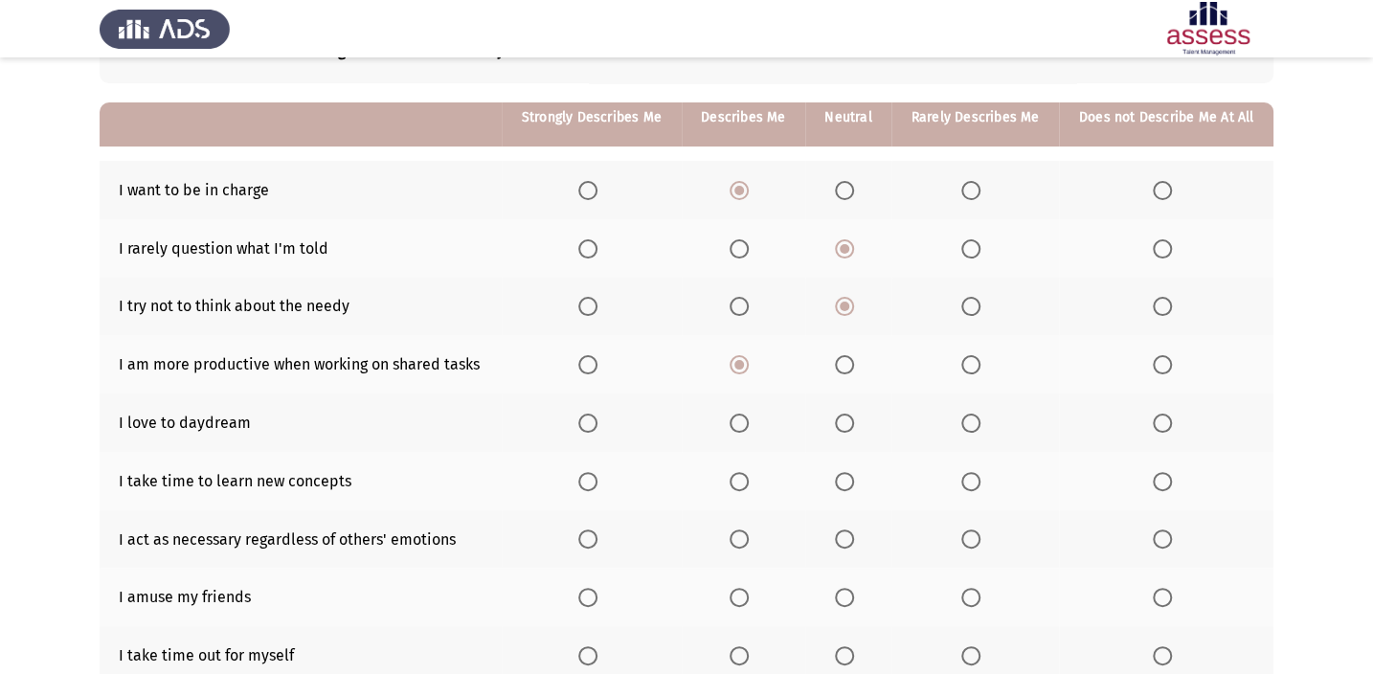
scroll to position [173, 0]
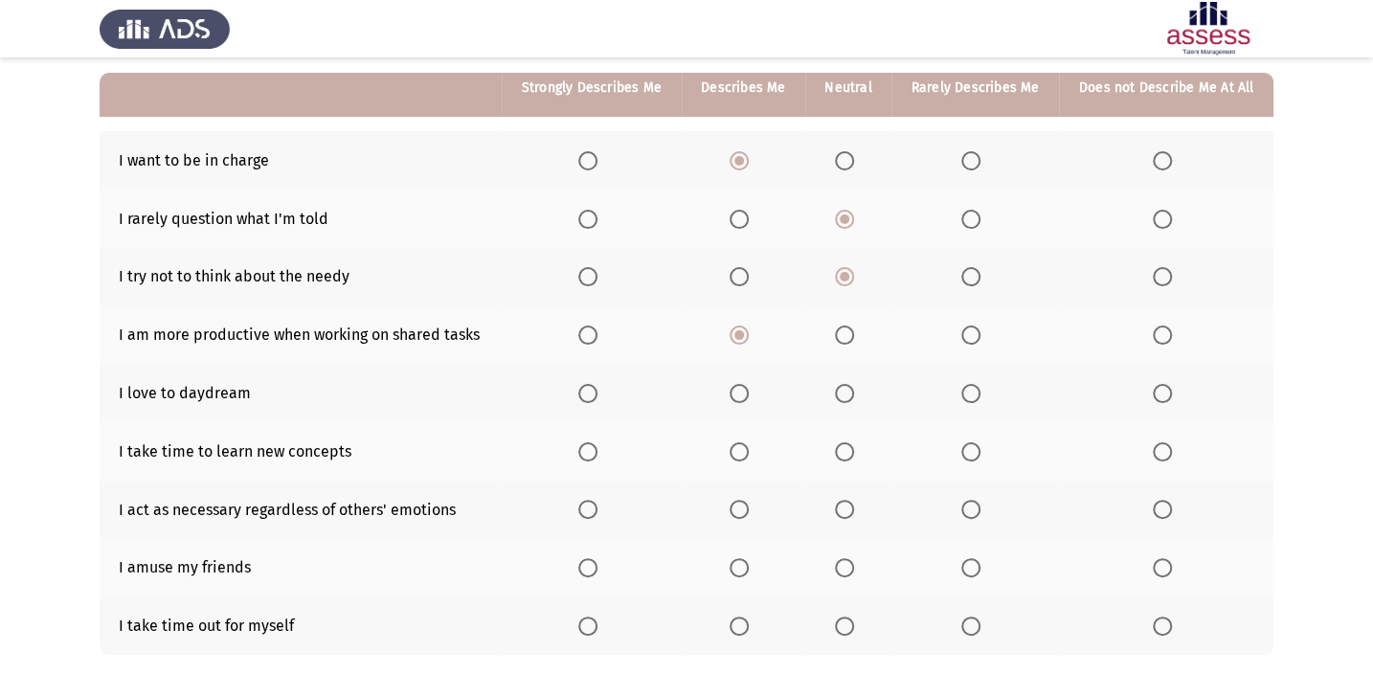
click at [836, 384] on span "Select an option" at bounding box center [844, 393] width 19 height 19
click at [836, 384] on input "Select an option" at bounding box center [844, 393] width 19 height 19
click at [850, 446] on span "Select an option" at bounding box center [844, 451] width 19 height 19
click at [850, 446] on input "Select an option" at bounding box center [844, 451] width 19 height 19
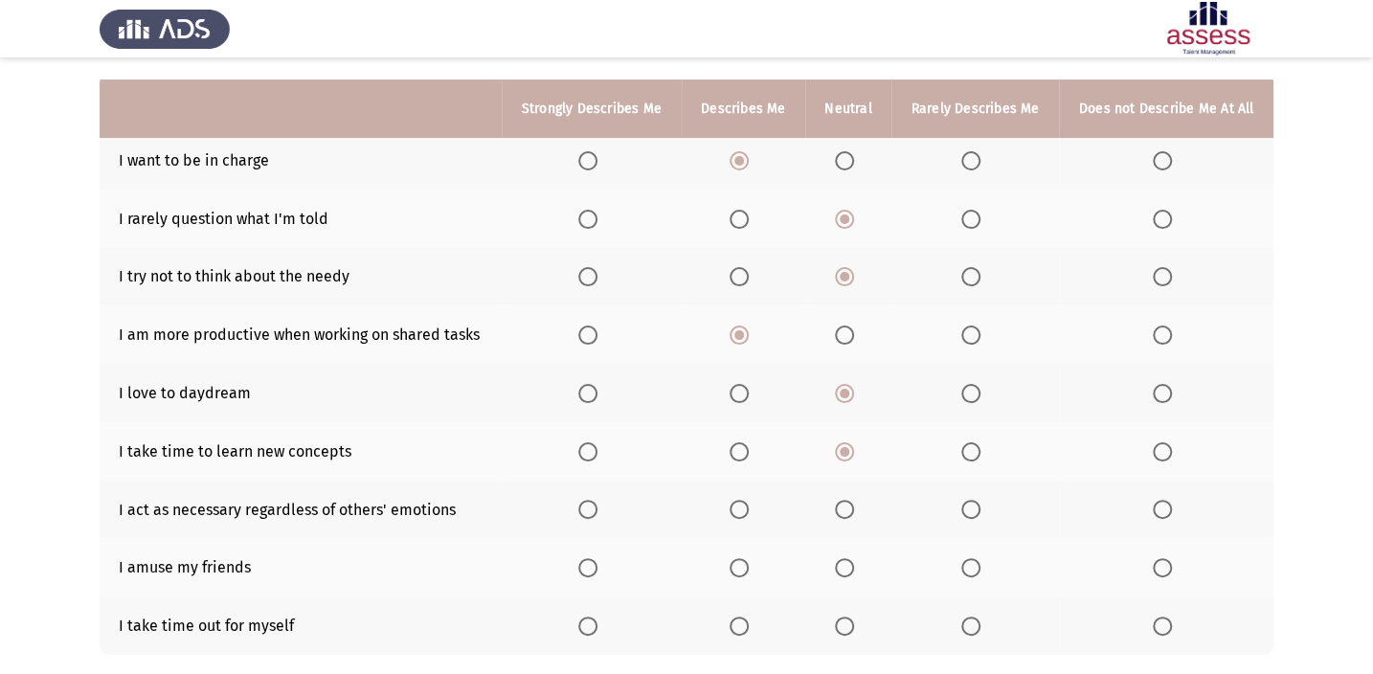
scroll to position [260, 0]
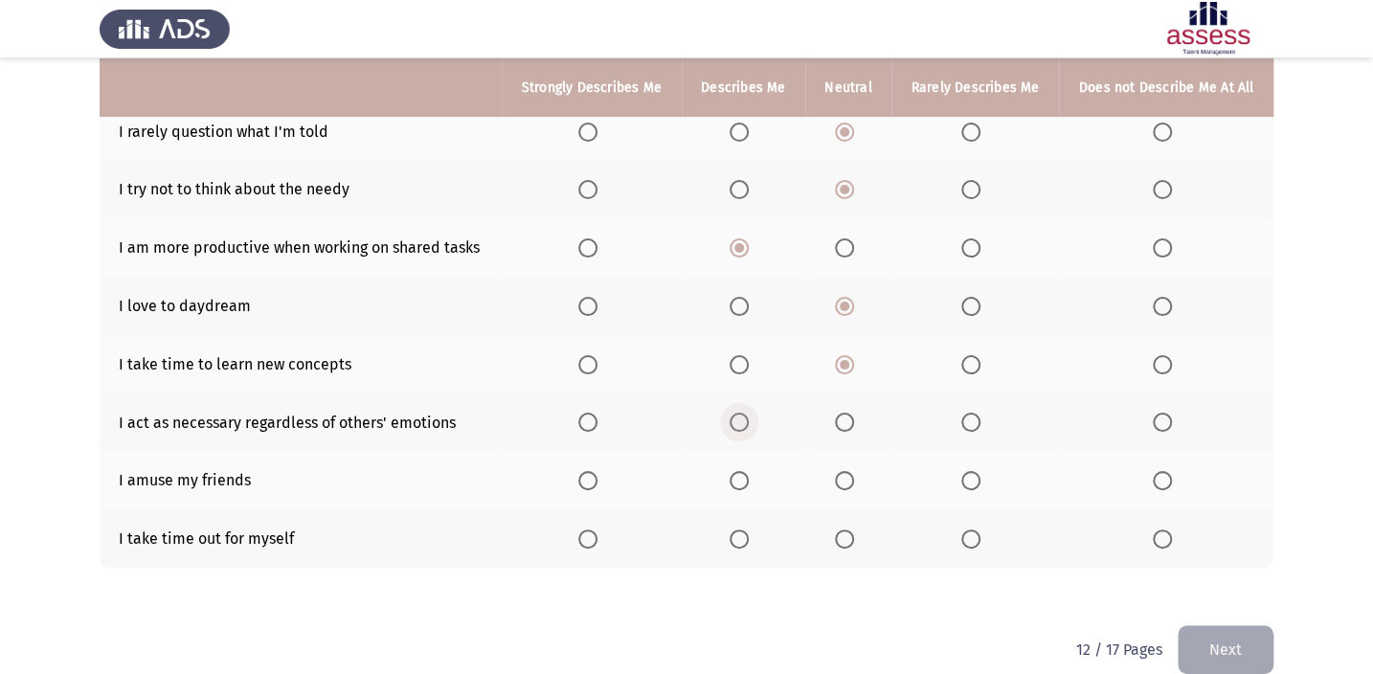
click at [742, 428] on span "Select an option" at bounding box center [738, 422] width 19 height 19
click at [742, 428] on input "Select an option" at bounding box center [738, 422] width 19 height 19
click at [736, 529] on span "Select an option" at bounding box center [738, 538] width 19 height 19
click at [736, 529] on input "Select an option" at bounding box center [738, 538] width 19 height 19
click at [851, 482] on label "Select an option" at bounding box center [848, 480] width 27 height 19
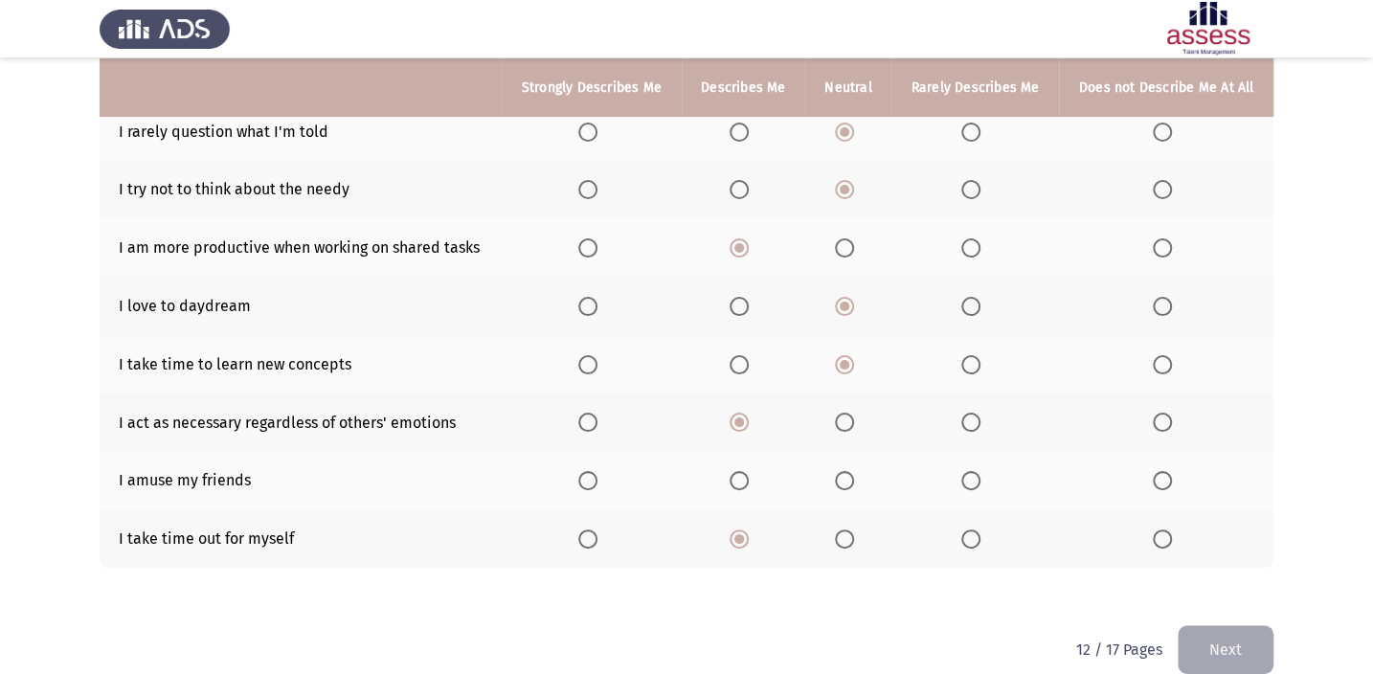
click at [851, 482] on input "Select an option" at bounding box center [844, 480] width 19 height 19
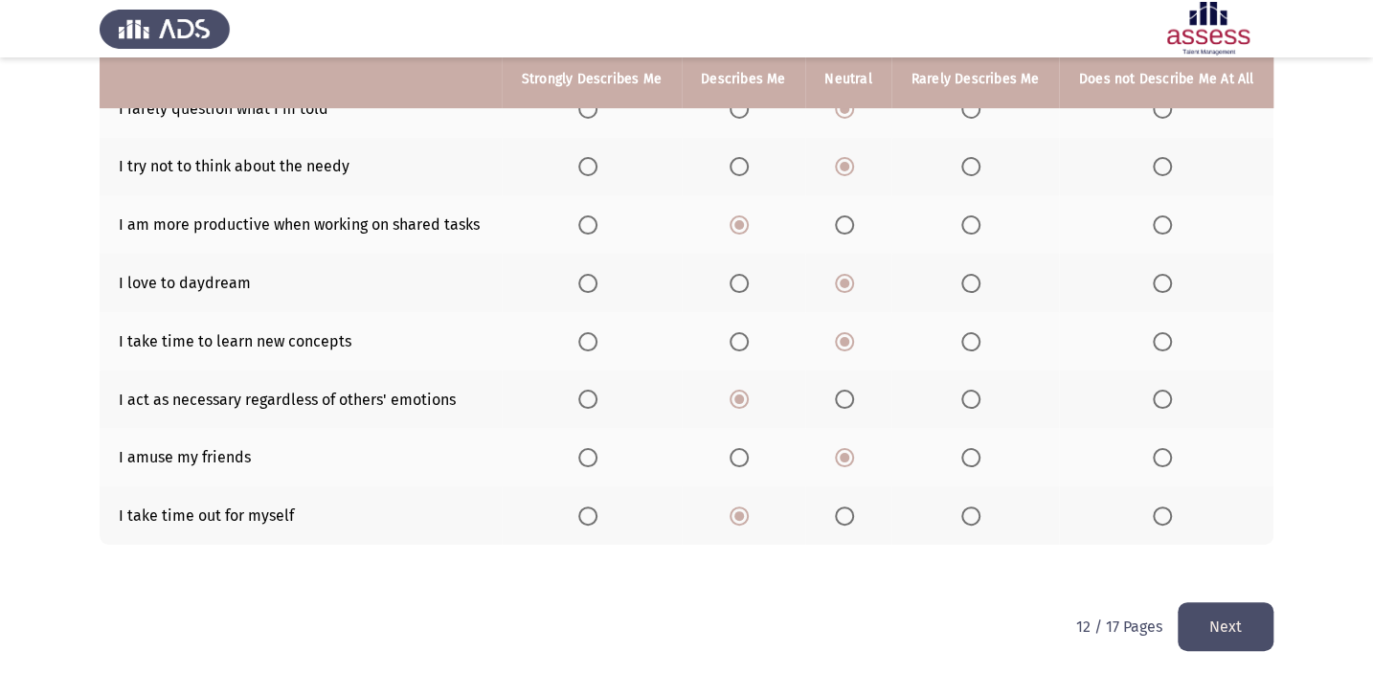
scroll to position [284, 0]
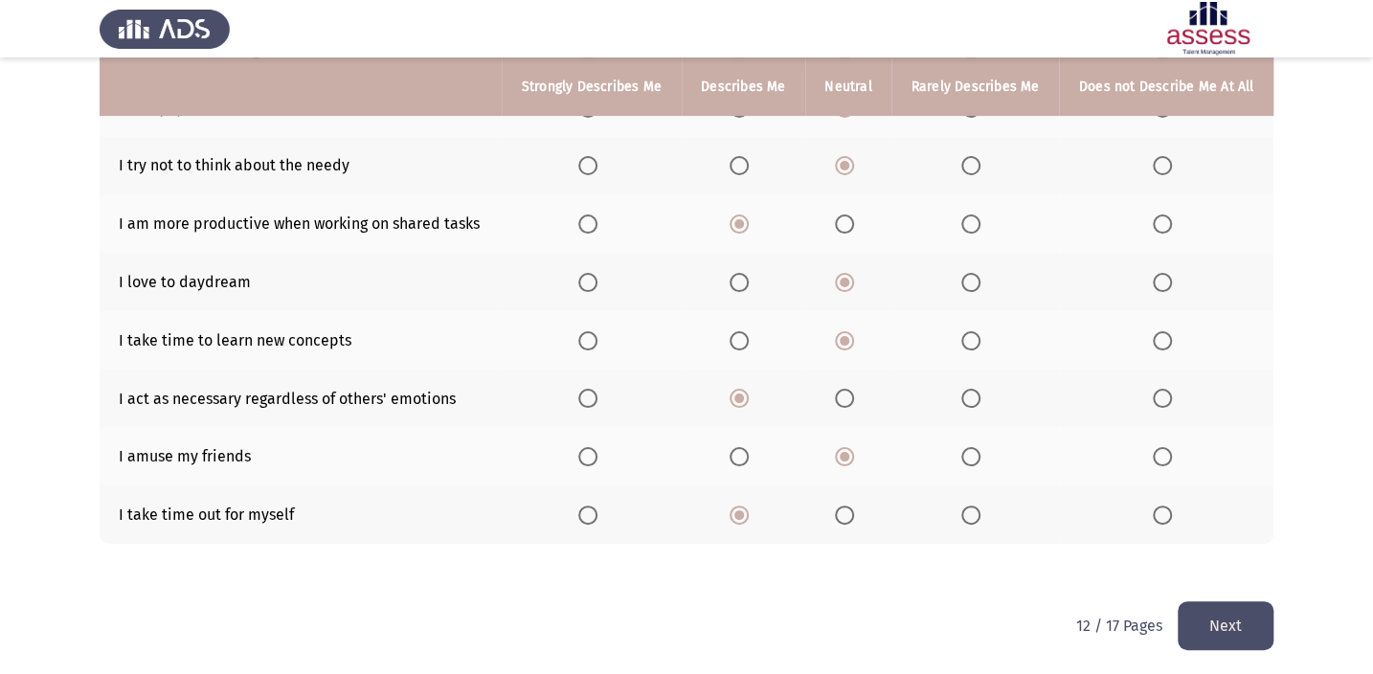
click at [1234, 609] on button "Next" at bounding box center [1225, 625] width 96 height 49
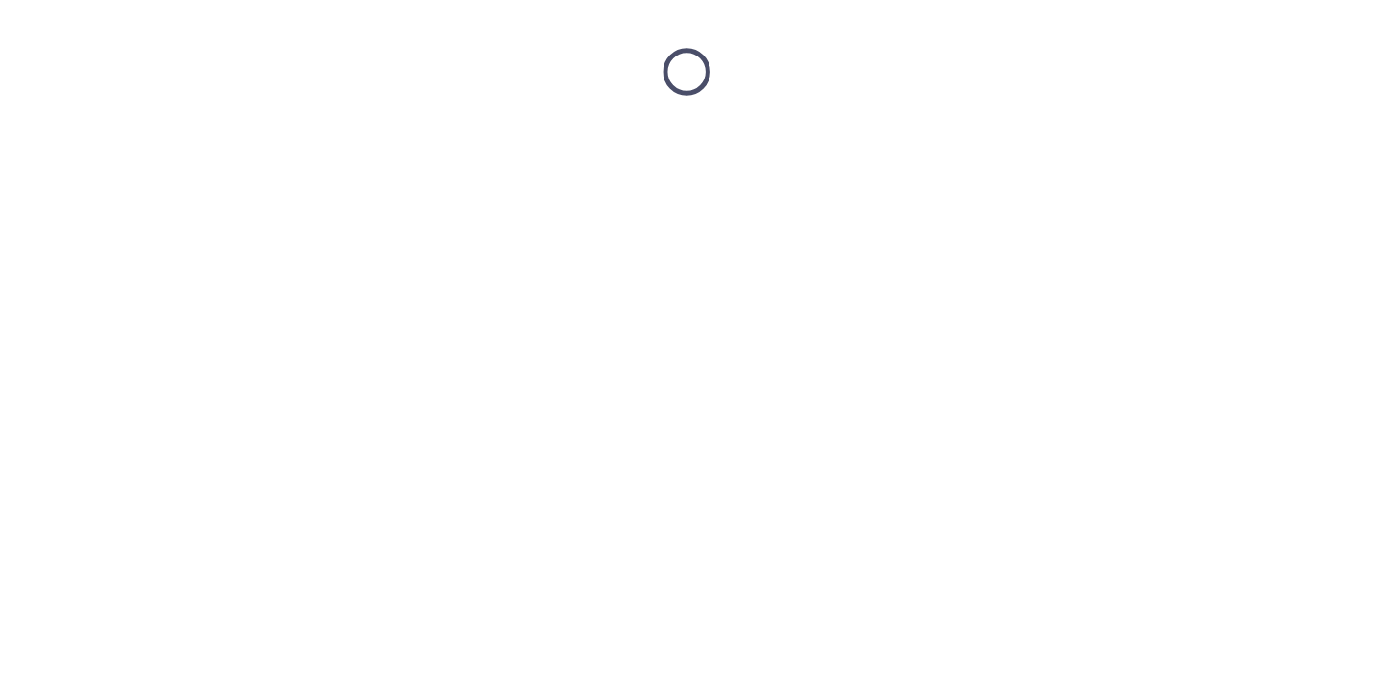
scroll to position [0, 0]
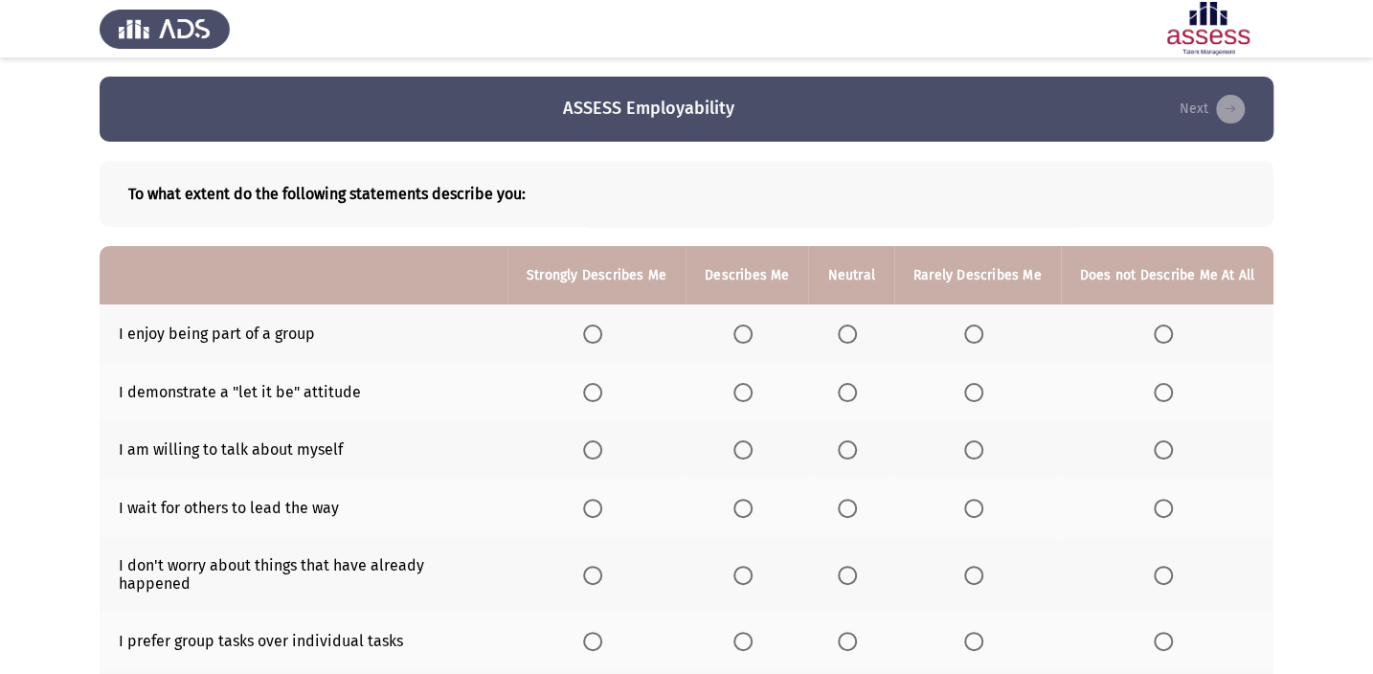
click at [602, 325] on span "Select an option" at bounding box center [592, 333] width 19 height 19
click at [602, 325] on input "Select an option" at bounding box center [592, 333] width 19 height 19
click at [852, 390] on span "Select an option" at bounding box center [847, 392] width 19 height 19
click at [852, 390] on input "Select an option" at bounding box center [847, 392] width 19 height 19
click at [973, 455] on span "Select an option" at bounding box center [973, 449] width 19 height 19
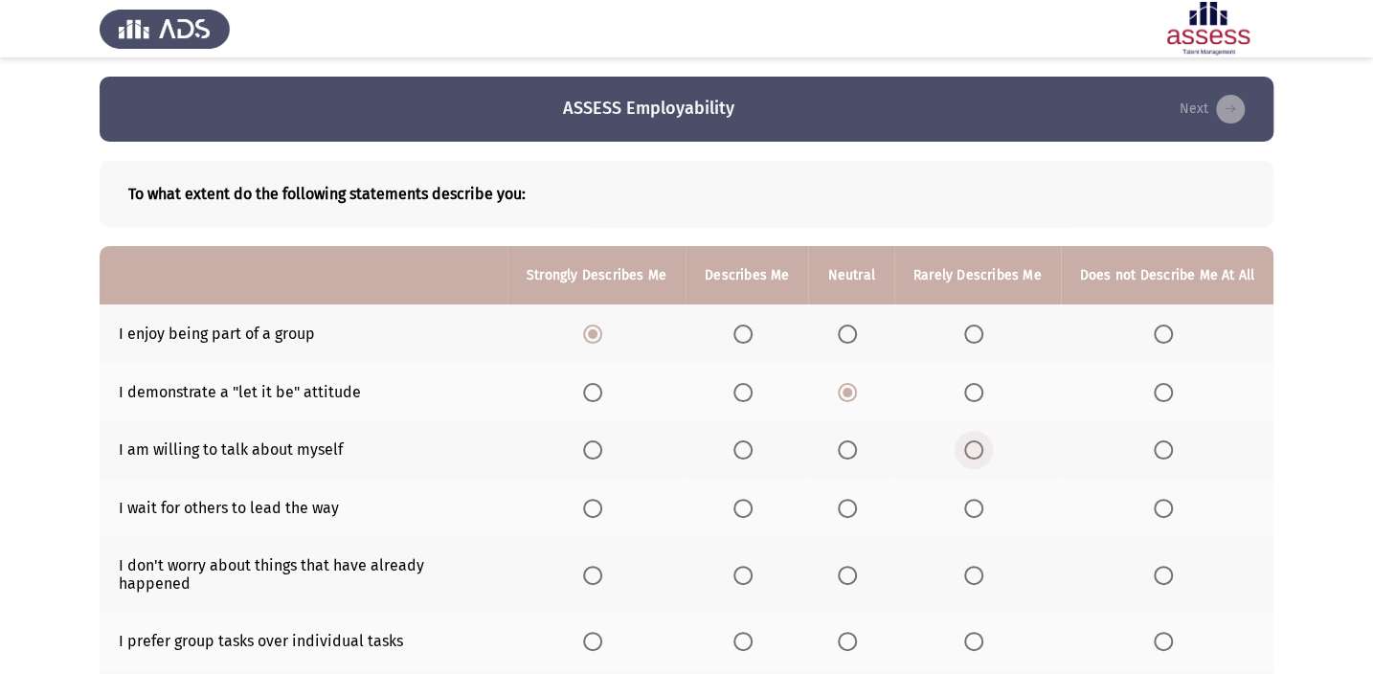
click at [973, 455] on input "Select an option" at bounding box center [973, 449] width 19 height 19
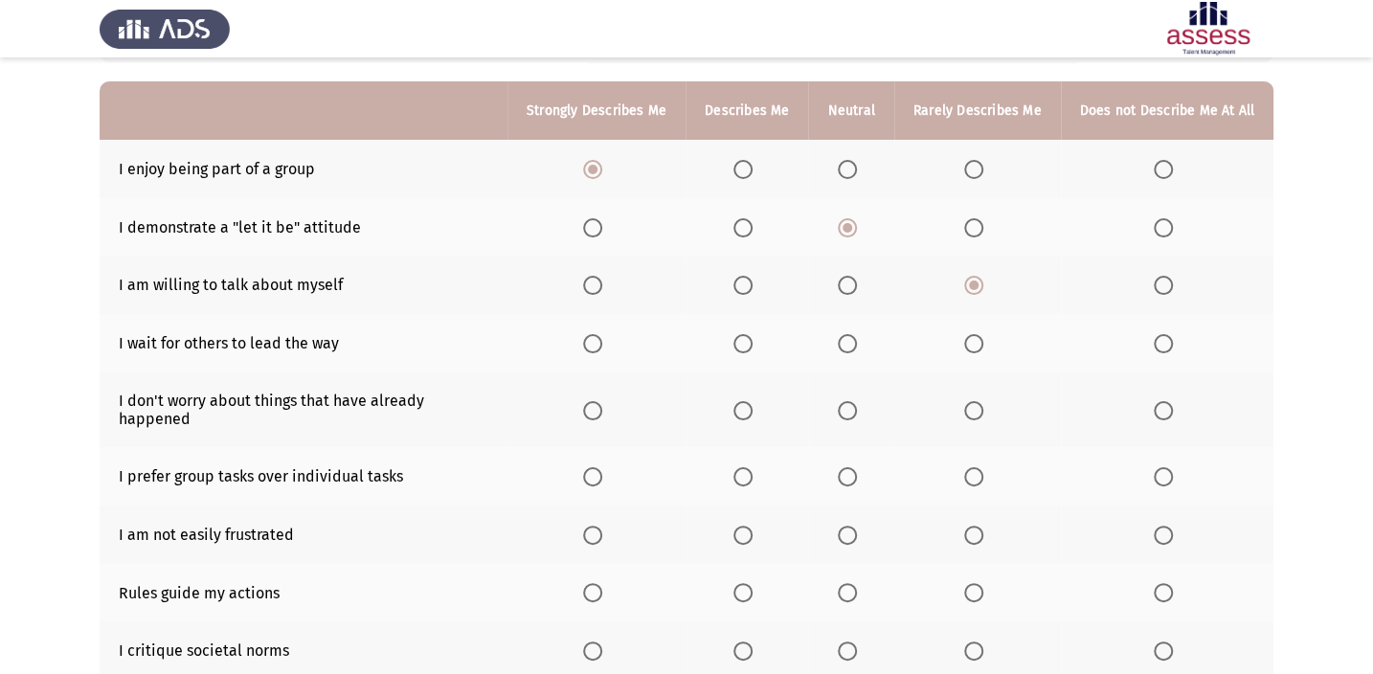
scroll to position [173, 0]
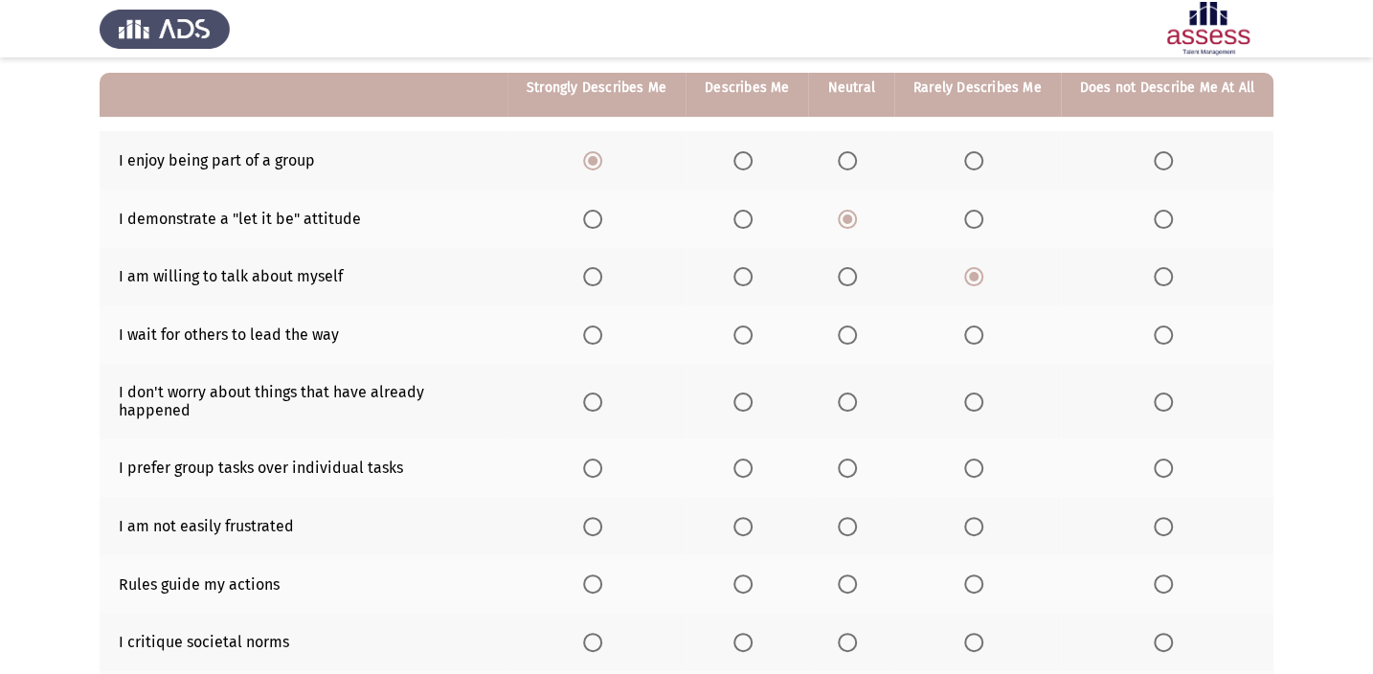
click at [851, 325] on span "Select an option" at bounding box center [847, 334] width 19 height 19
click at [851, 325] on input "Select an option" at bounding box center [847, 334] width 19 height 19
click at [596, 393] on span "Select an option" at bounding box center [592, 401] width 19 height 19
click at [596, 393] on input "Select an option" at bounding box center [592, 401] width 19 height 19
click at [852, 458] on span "Select an option" at bounding box center [847, 467] width 19 height 19
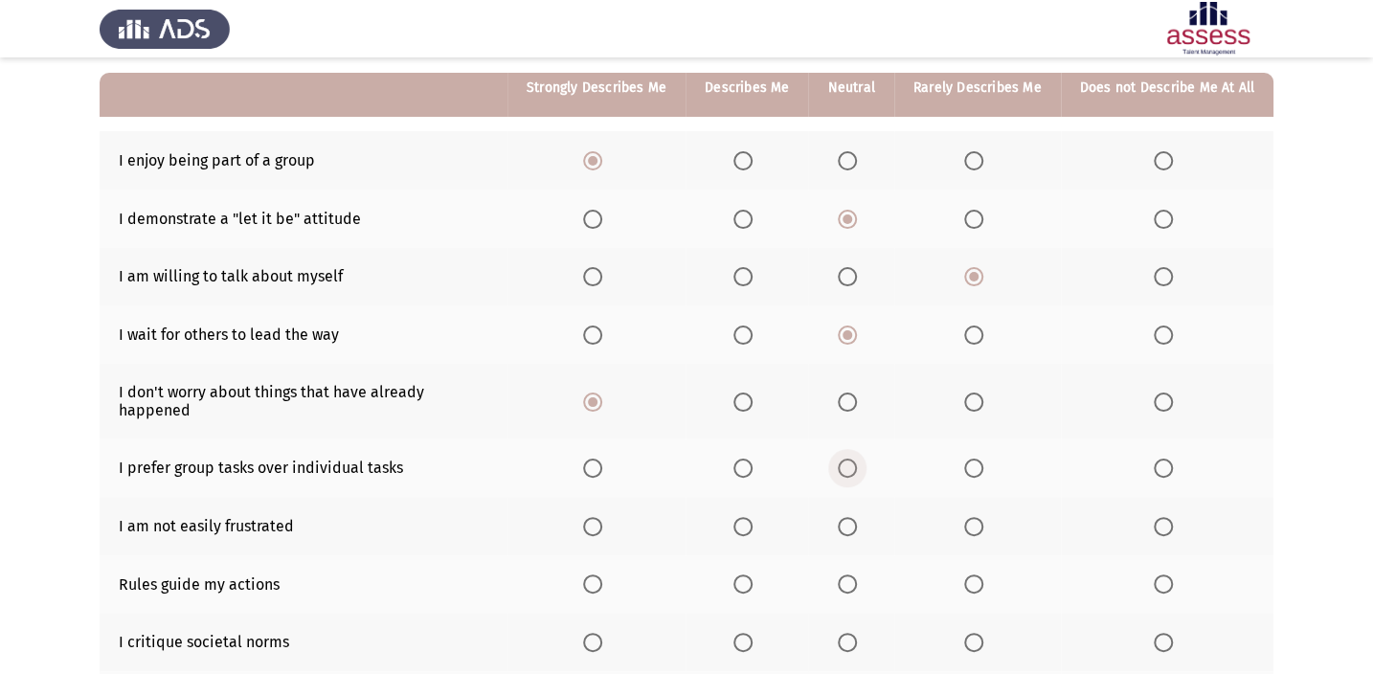
click at [852, 458] on input "Select an option" at bounding box center [847, 467] width 19 height 19
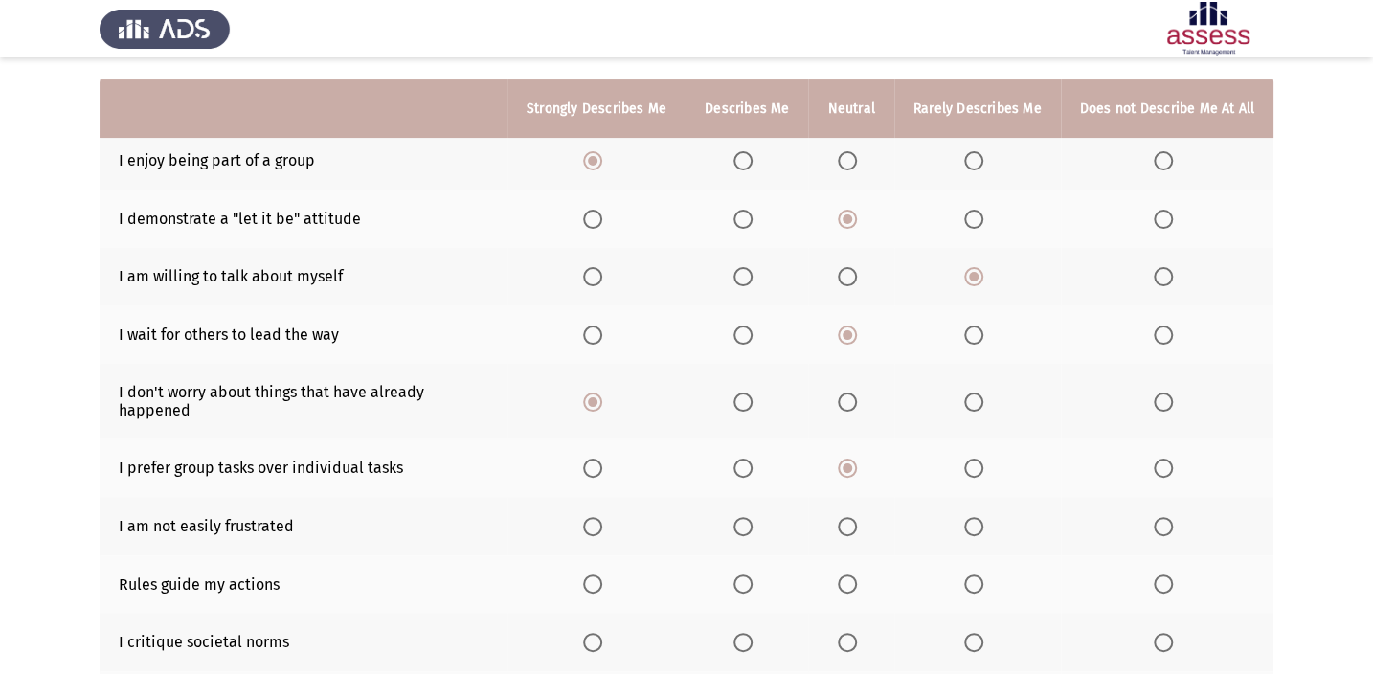
scroll to position [260, 0]
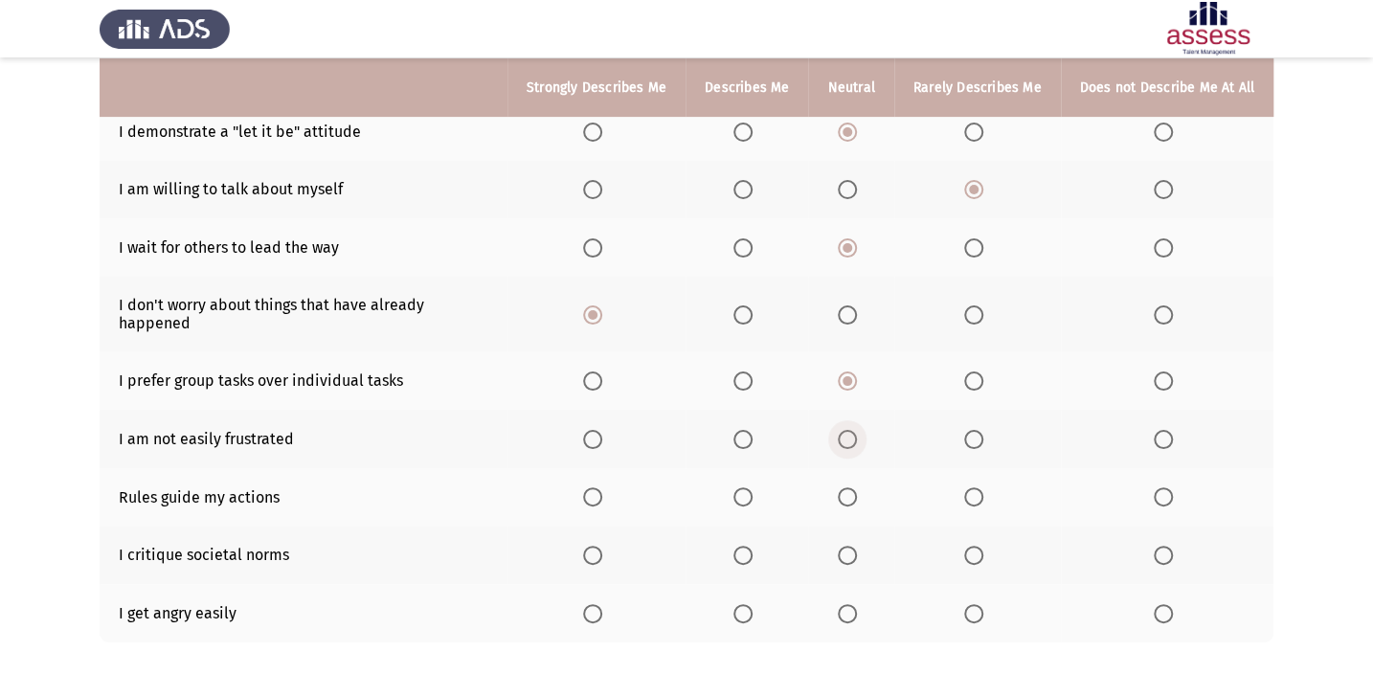
click at [849, 430] on span "Select an option" at bounding box center [847, 439] width 19 height 19
click at [849, 430] on input "Select an option" at bounding box center [847, 439] width 19 height 19
click at [752, 487] on span "Select an option" at bounding box center [742, 496] width 19 height 19
click at [752, 487] on input "Select an option" at bounding box center [742, 496] width 19 height 19
click at [847, 546] on span "Select an option" at bounding box center [847, 555] width 19 height 19
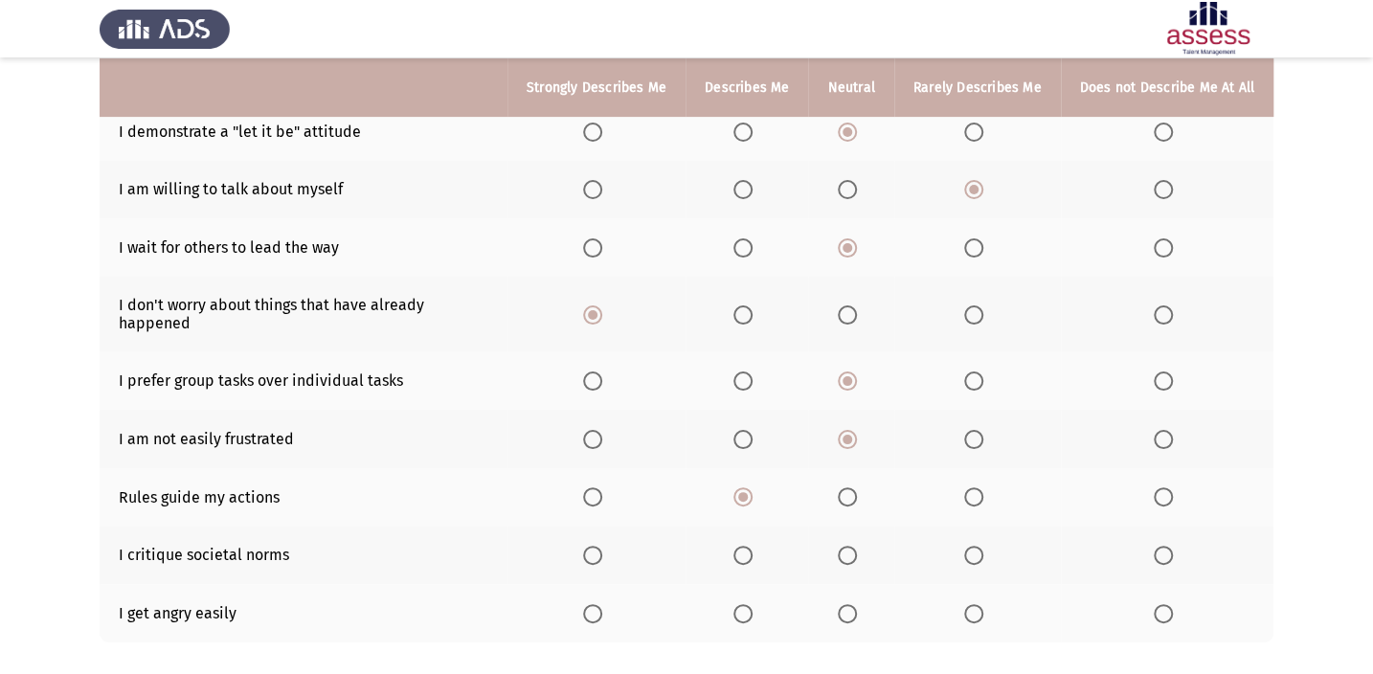
click at [847, 546] on input "Select an option" at bounding box center [847, 555] width 19 height 19
click at [971, 604] on span "Select an option" at bounding box center [973, 613] width 19 height 19
click at [971, 604] on input "Select an option" at bounding box center [973, 613] width 19 height 19
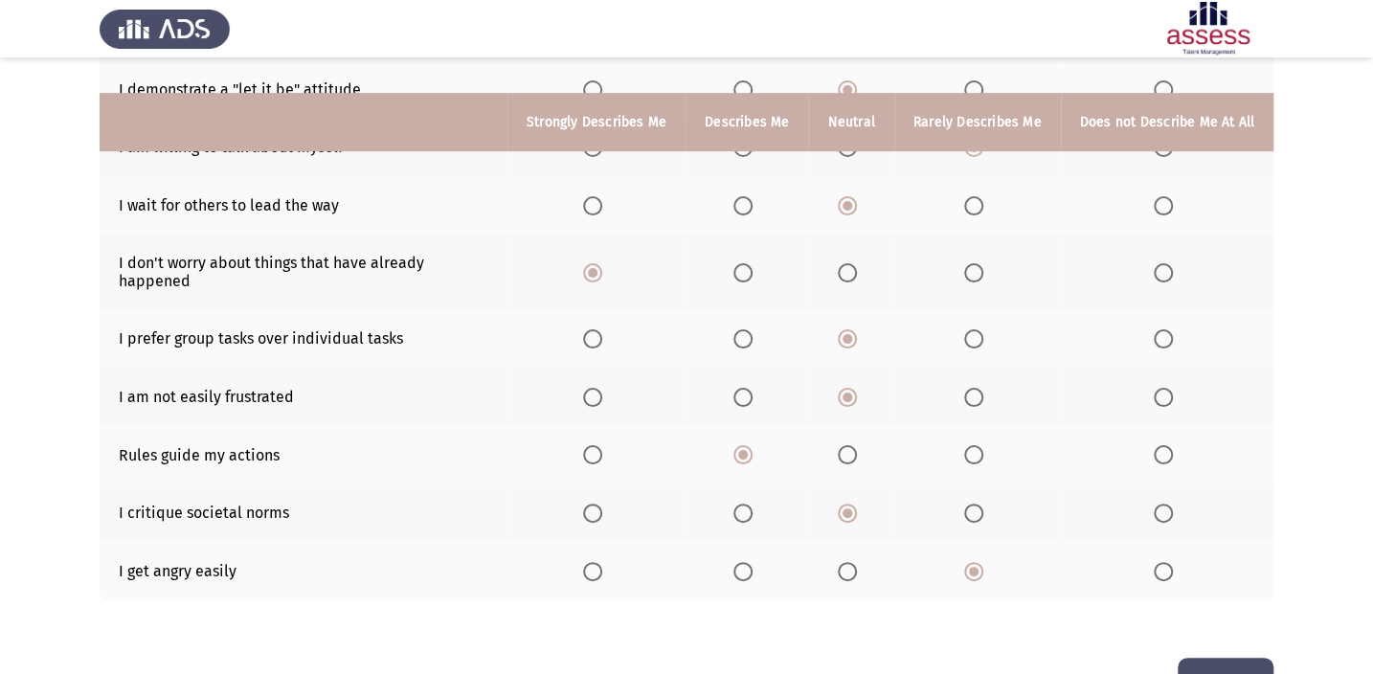
scroll to position [342, 0]
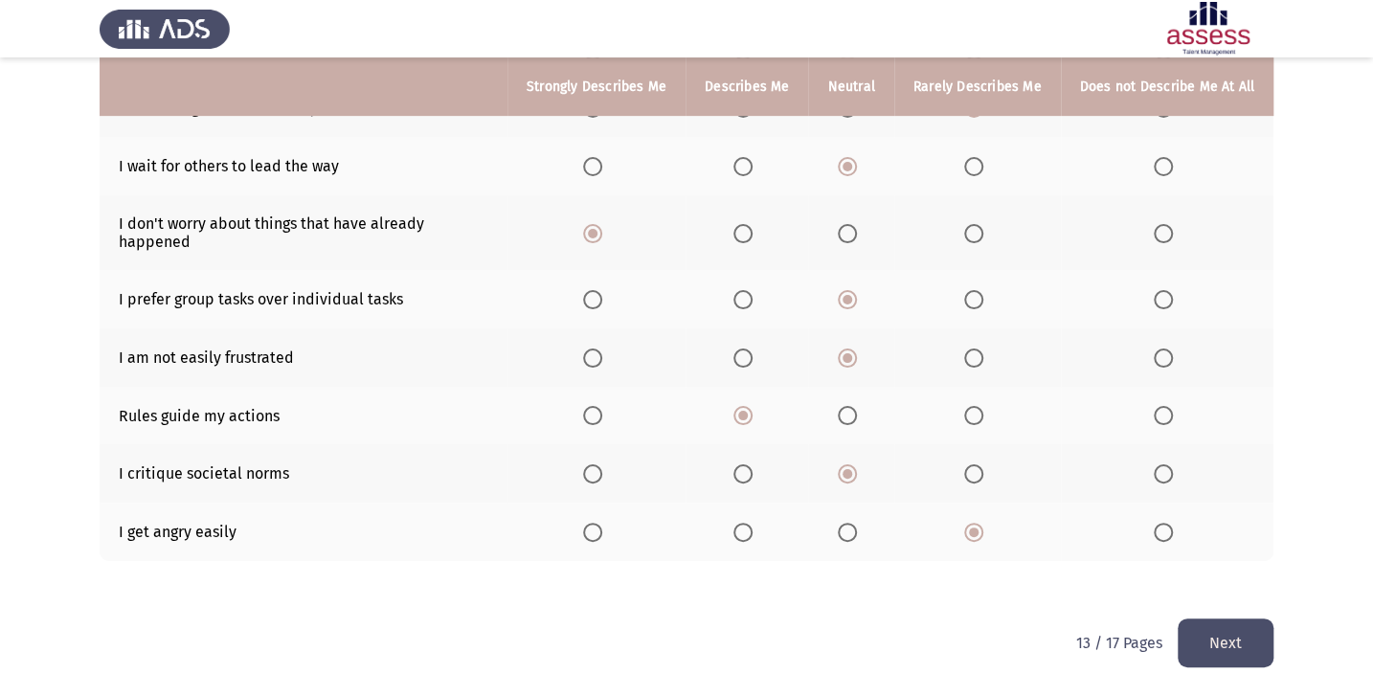
click at [1213, 618] on button "Next" at bounding box center [1225, 642] width 96 height 49
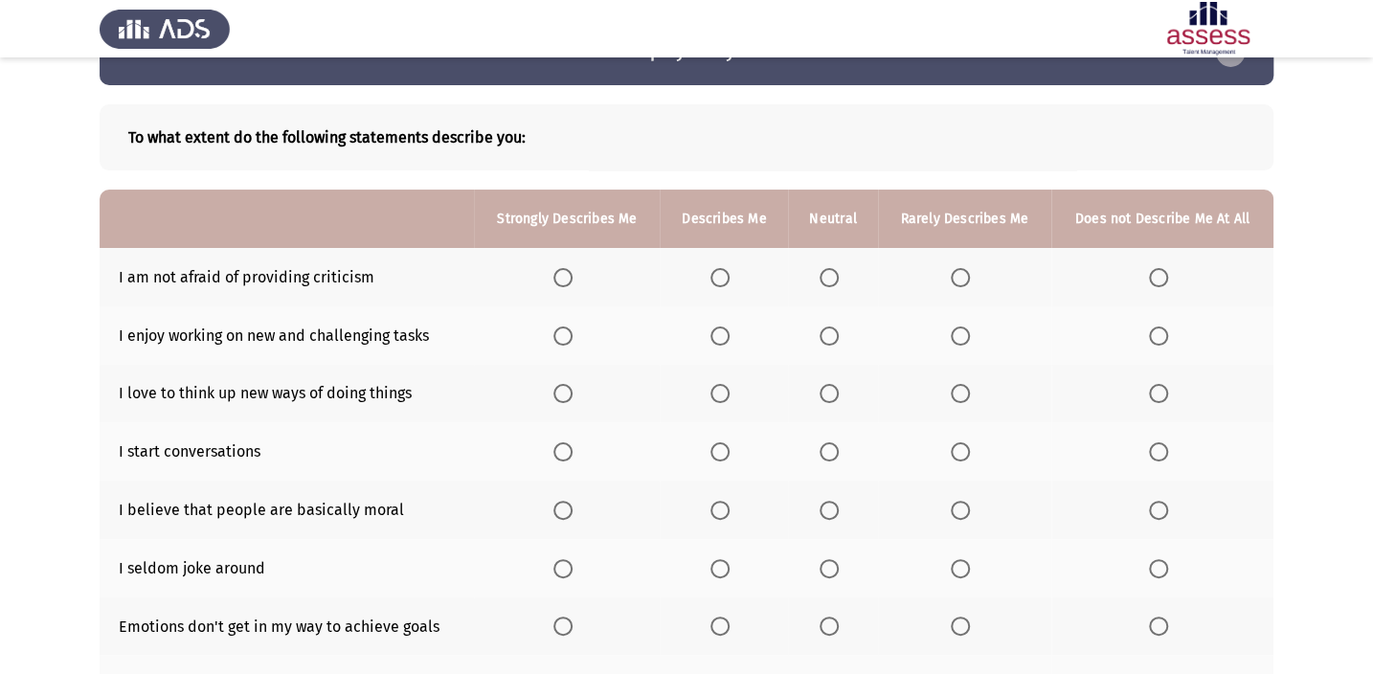
scroll to position [86, 0]
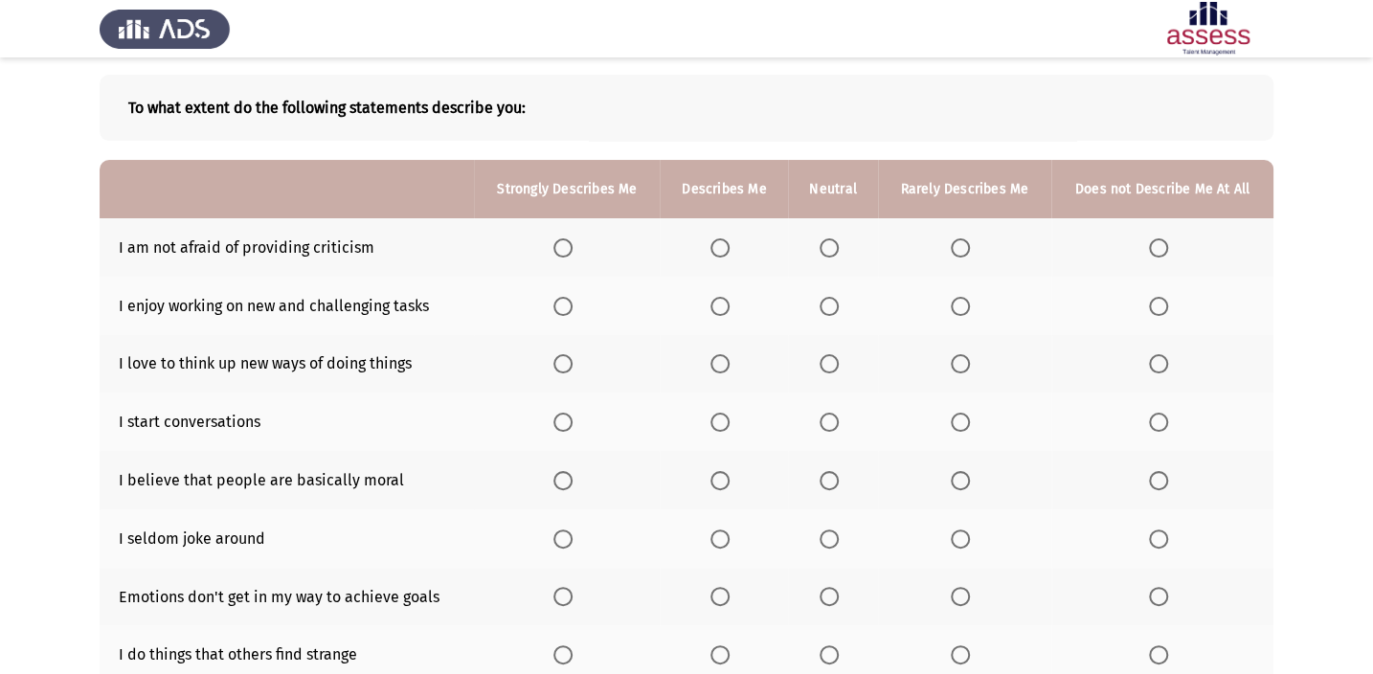
click at [822, 242] on span "Select an option" at bounding box center [828, 247] width 19 height 19
click at [822, 242] on input "Select an option" at bounding box center [828, 247] width 19 height 19
click at [724, 307] on span "Select an option" at bounding box center [719, 306] width 19 height 19
click at [724, 307] on input "Select an option" at bounding box center [719, 306] width 19 height 19
click at [572, 356] on span "Select an option" at bounding box center [562, 363] width 19 height 19
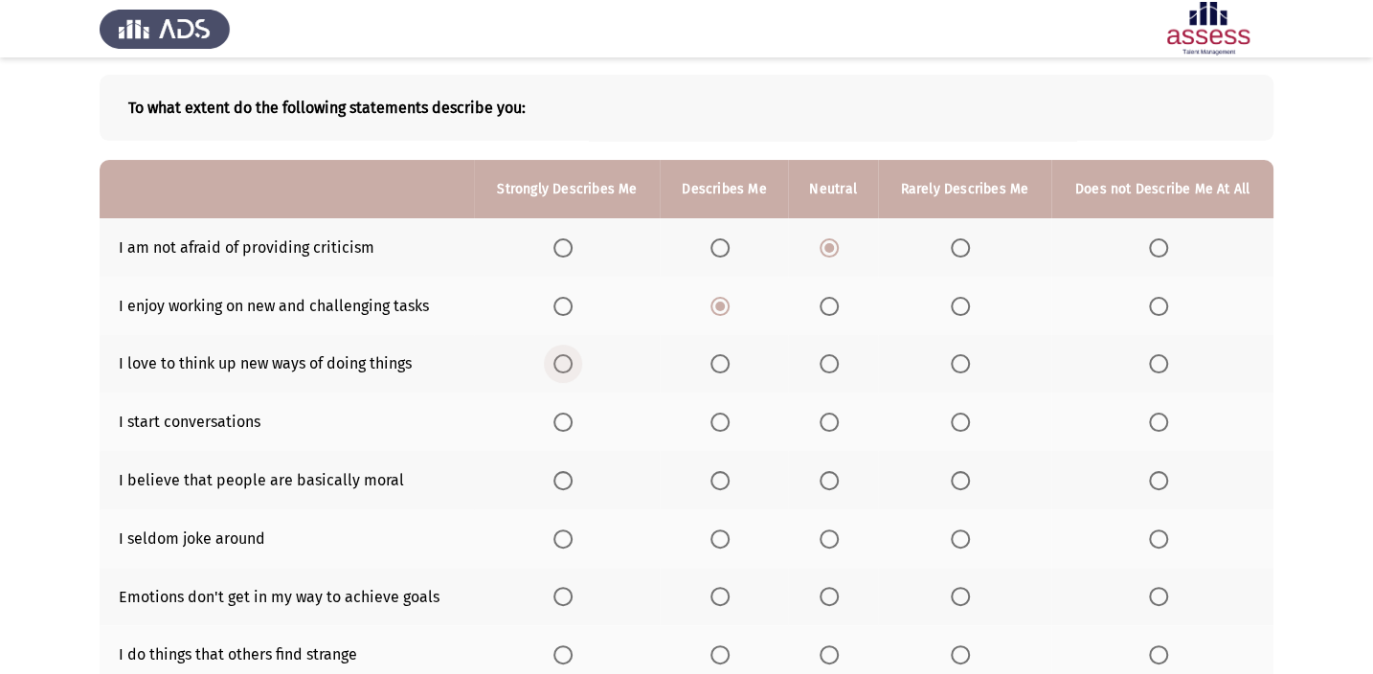
click at [572, 356] on input "Select an option" at bounding box center [562, 363] width 19 height 19
click at [567, 424] on span "Select an option" at bounding box center [562, 422] width 19 height 19
click at [567, 424] on input "Select an option" at bounding box center [562, 422] width 19 height 19
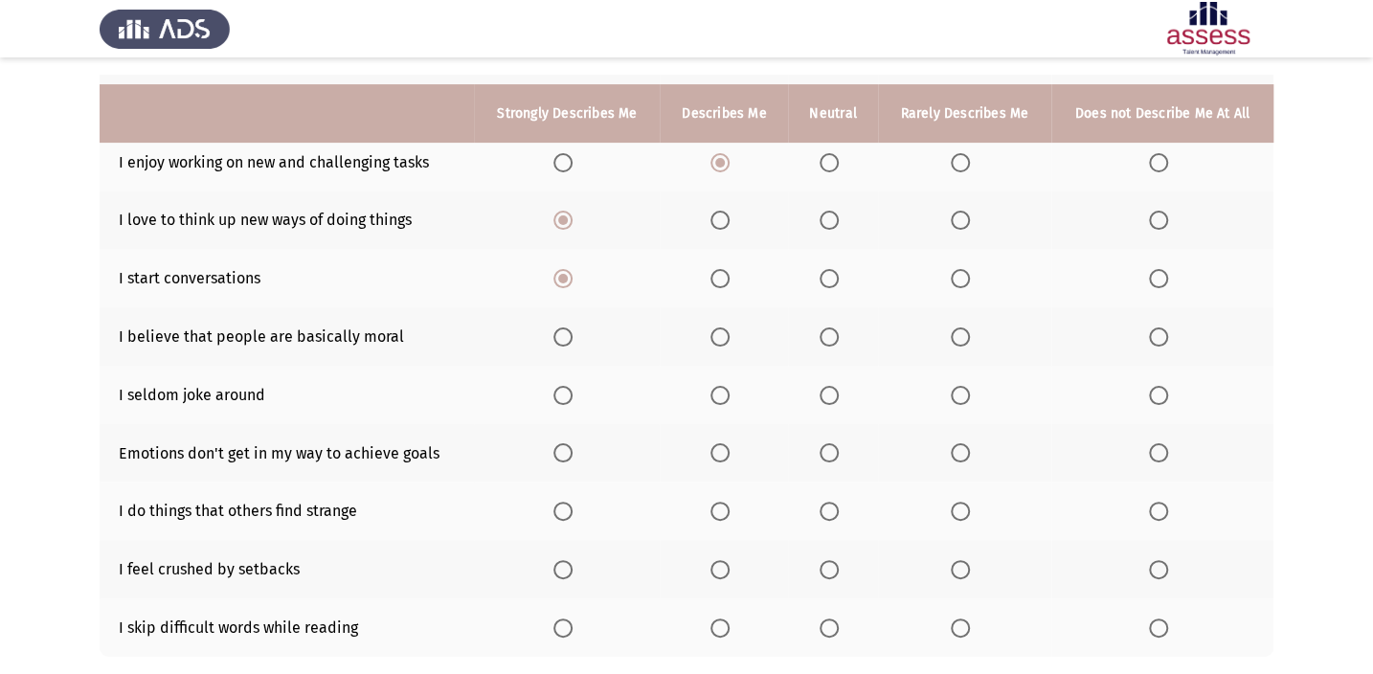
scroll to position [260, 0]
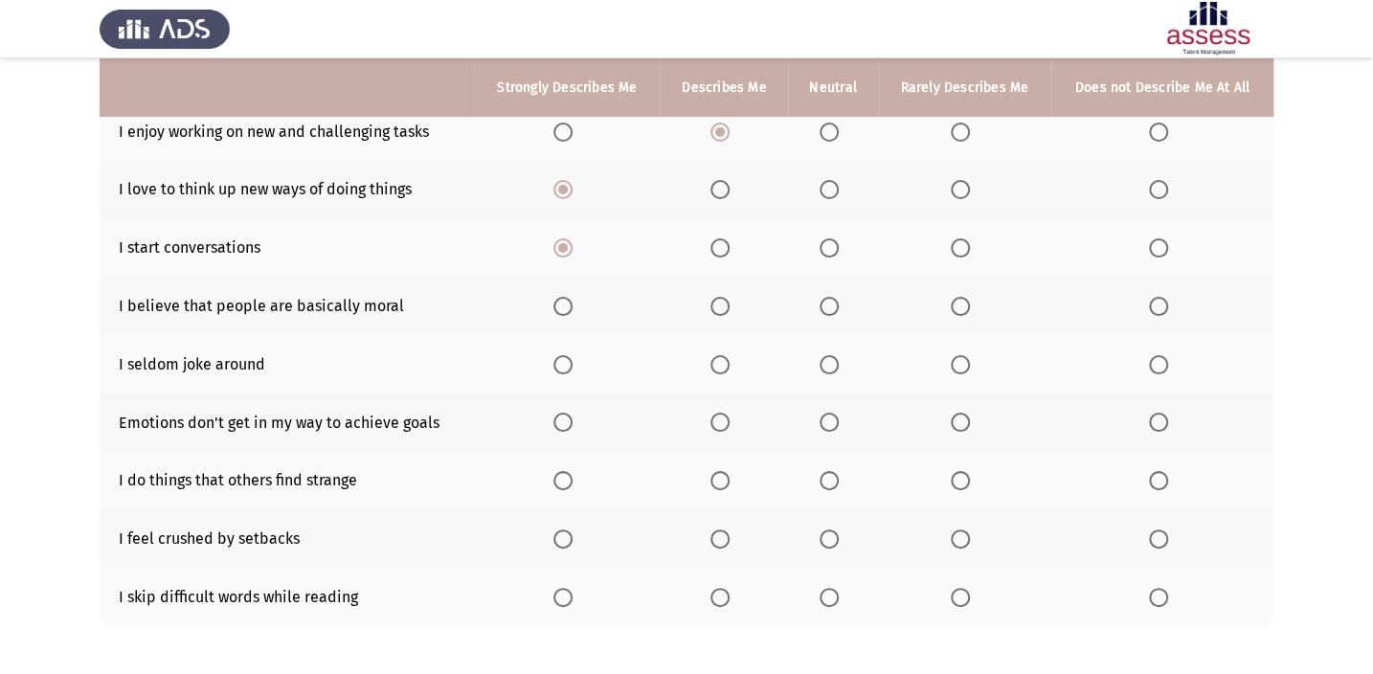
click at [820, 303] on span "Select an option" at bounding box center [828, 306] width 19 height 19
click at [820, 303] on input "Select an option" at bounding box center [828, 306] width 19 height 19
click at [835, 361] on span "Select an option" at bounding box center [828, 364] width 19 height 19
click at [835, 361] on input "Select an option" at bounding box center [828, 364] width 19 height 19
click at [821, 420] on span "Select an option" at bounding box center [828, 422] width 19 height 19
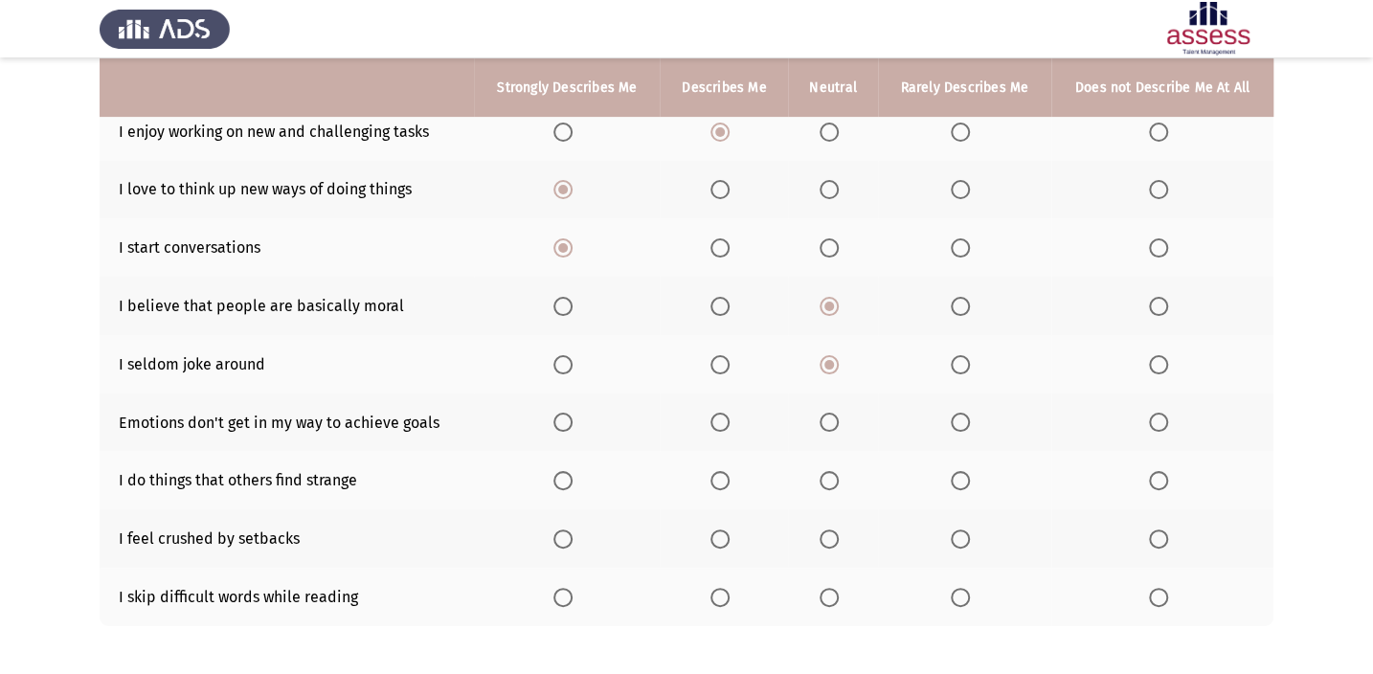
click at [821, 420] on input "Select an option" at bounding box center [828, 422] width 19 height 19
click at [557, 471] on span "Select an option" at bounding box center [562, 480] width 19 height 19
click at [557, 471] on input "Select an option" at bounding box center [562, 480] width 19 height 19
click at [842, 530] on label "Select an option" at bounding box center [832, 538] width 27 height 19
click at [839, 530] on input "Select an option" at bounding box center [828, 538] width 19 height 19
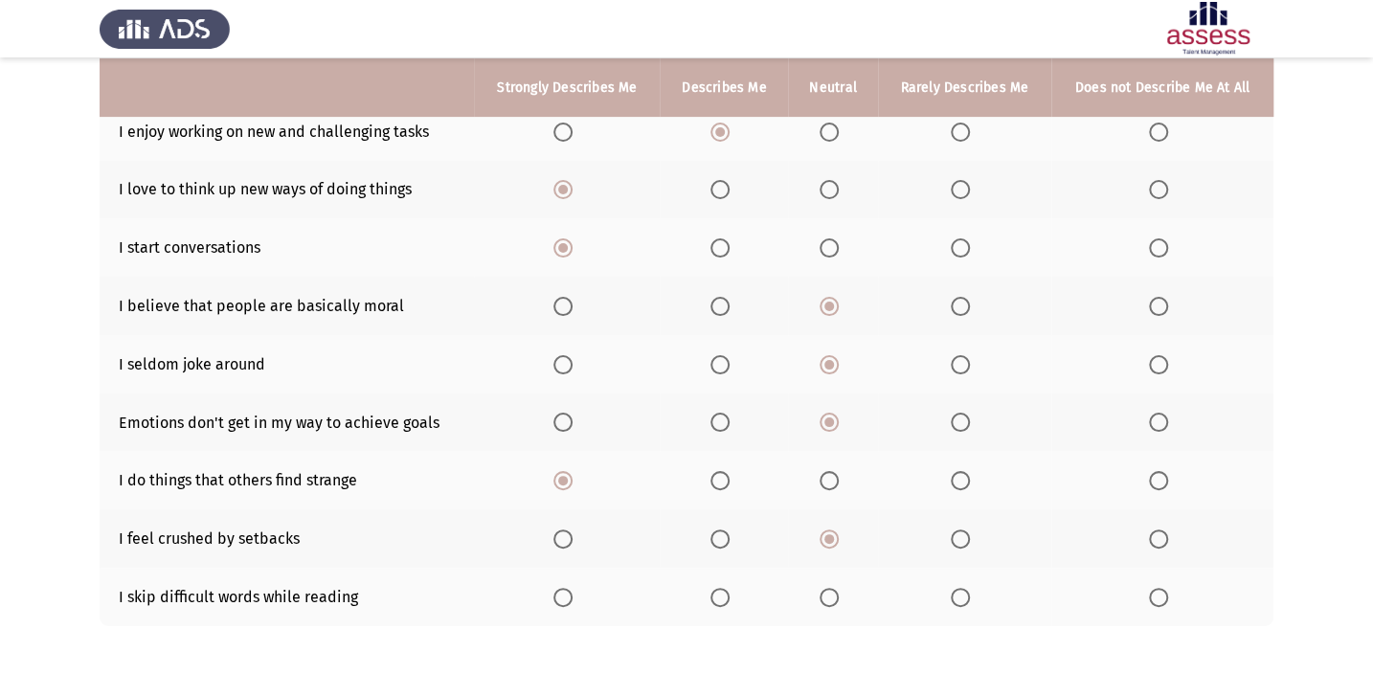
click at [724, 588] on span "Select an option" at bounding box center [719, 597] width 19 height 19
click at [724, 588] on input "Select an option" at bounding box center [719, 597] width 19 height 19
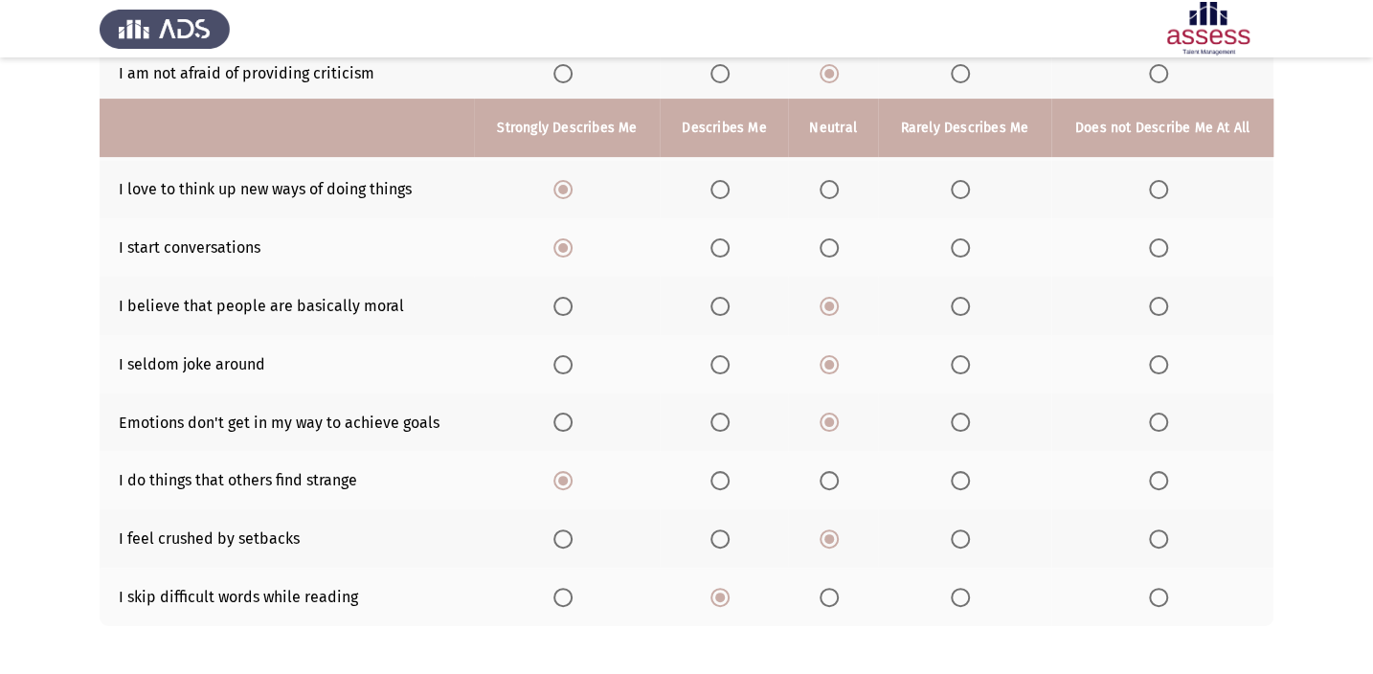
scroll to position [342, 0]
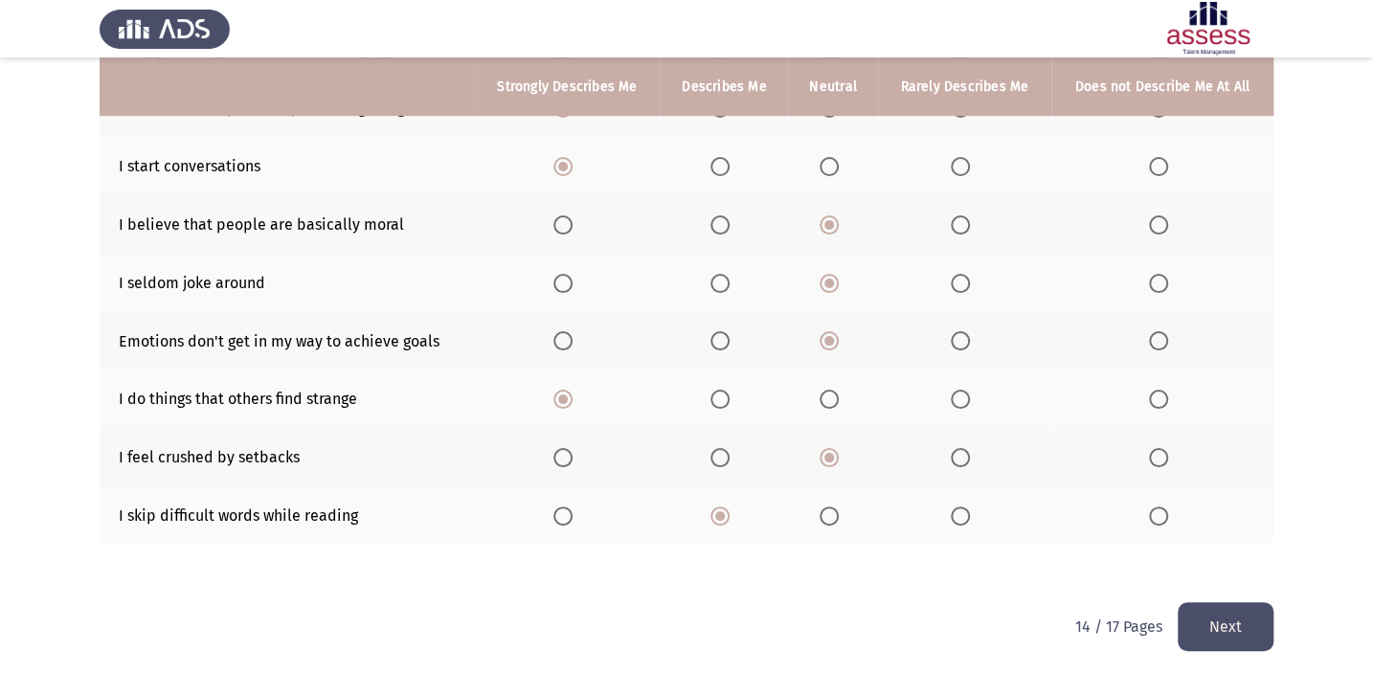
click at [1225, 618] on button "Next" at bounding box center [1225, 626] width 96 height 49
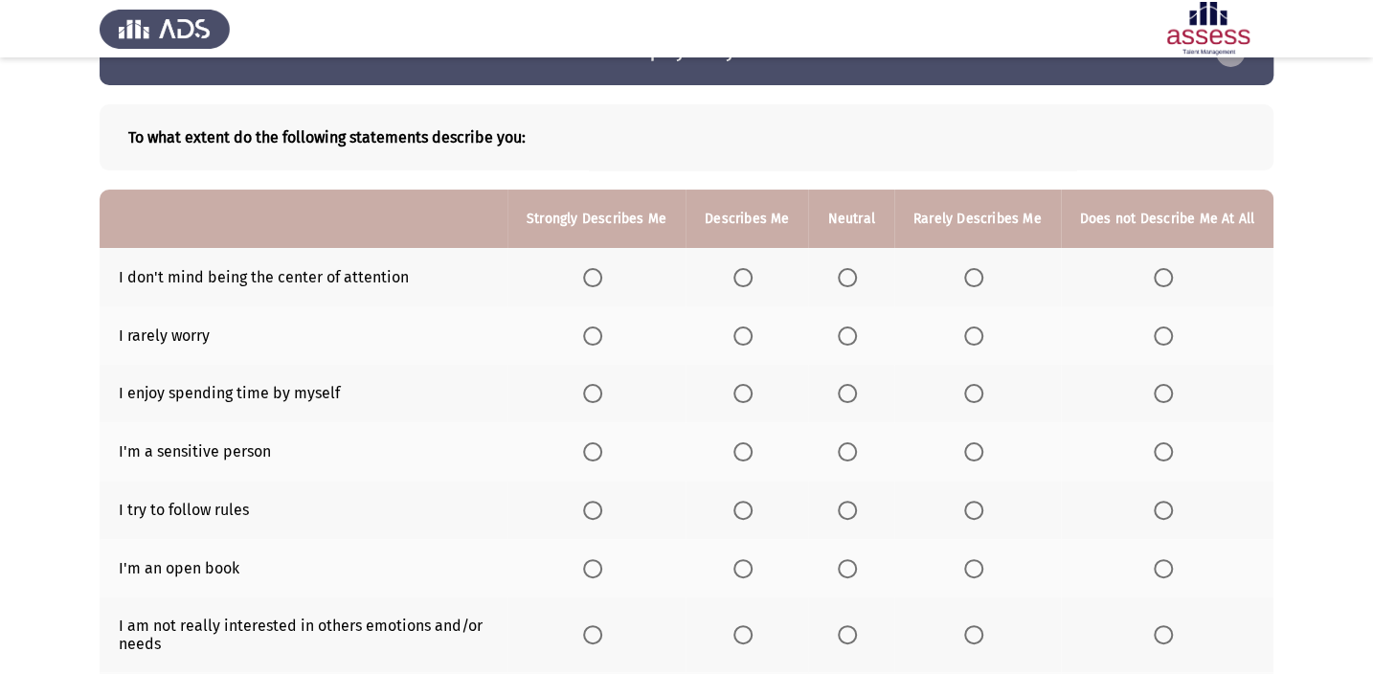
scroll to position [86, 0]
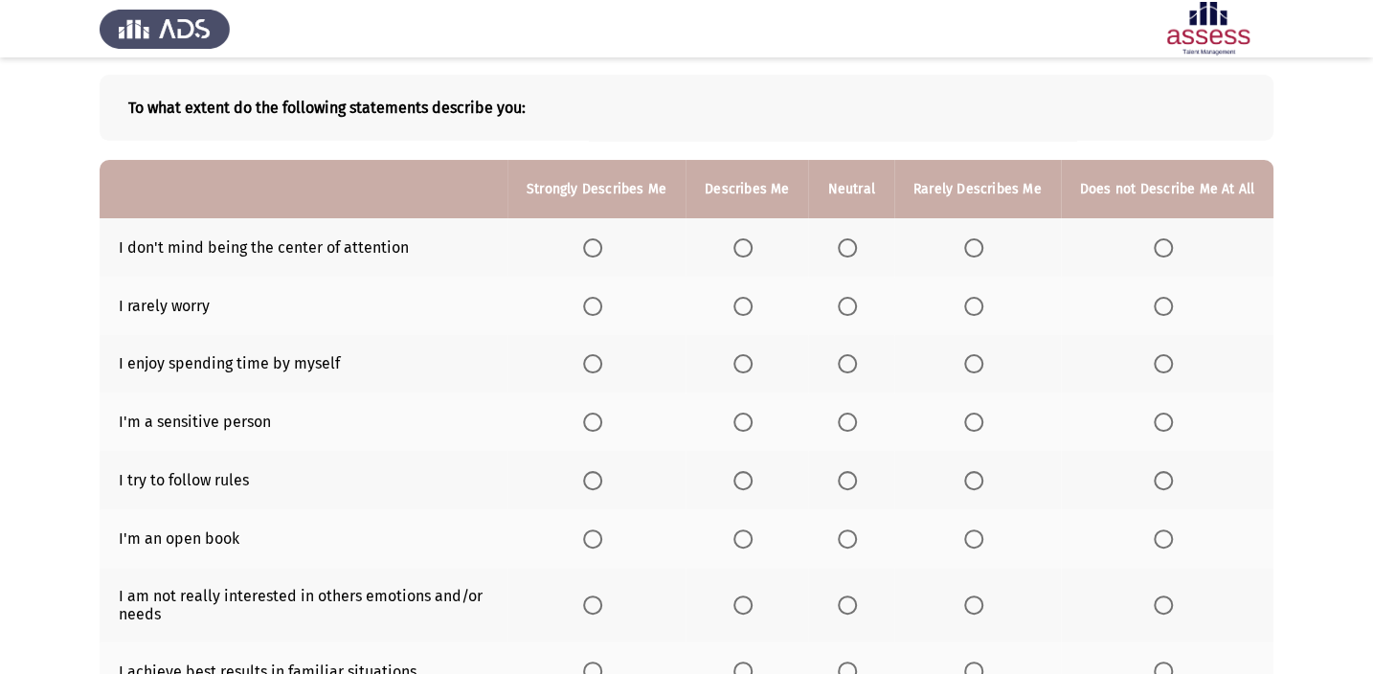
click at [602, 246] on span "Select an option" at bounding box center [592, 247] width 19 height 19
click at [602, 246] on input "Select an option" at bounding box center [592, 247] width 19 height 19
click at [741, 305] on span "Select an option" at bounding box center [742, 306] width 19 height 19
click at [741, 305] on input "Select an option" at bounding box center [742, 306] width 19 height 19
click at [752, 368] on span "Select an option" at bounding box center [742, 363] width 19 height 19
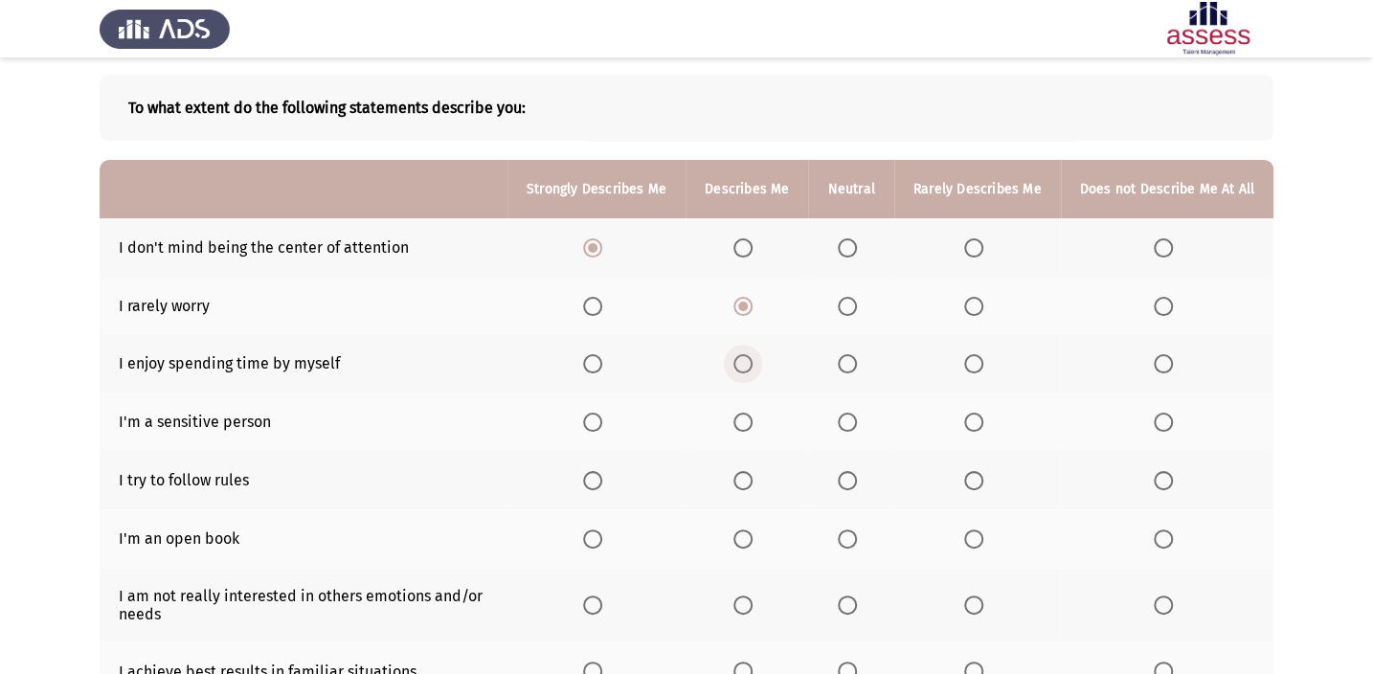
click at [752, 368] on input "Select an option" at bounding box center [742, 363] width 19 height 19
click at [747, 413] on span "Select an option" at bounding box center [742, 422] width 19 height 19
click at [747, 413] on input "Select an option" at bounding box center [742, 422] width 19 height 19
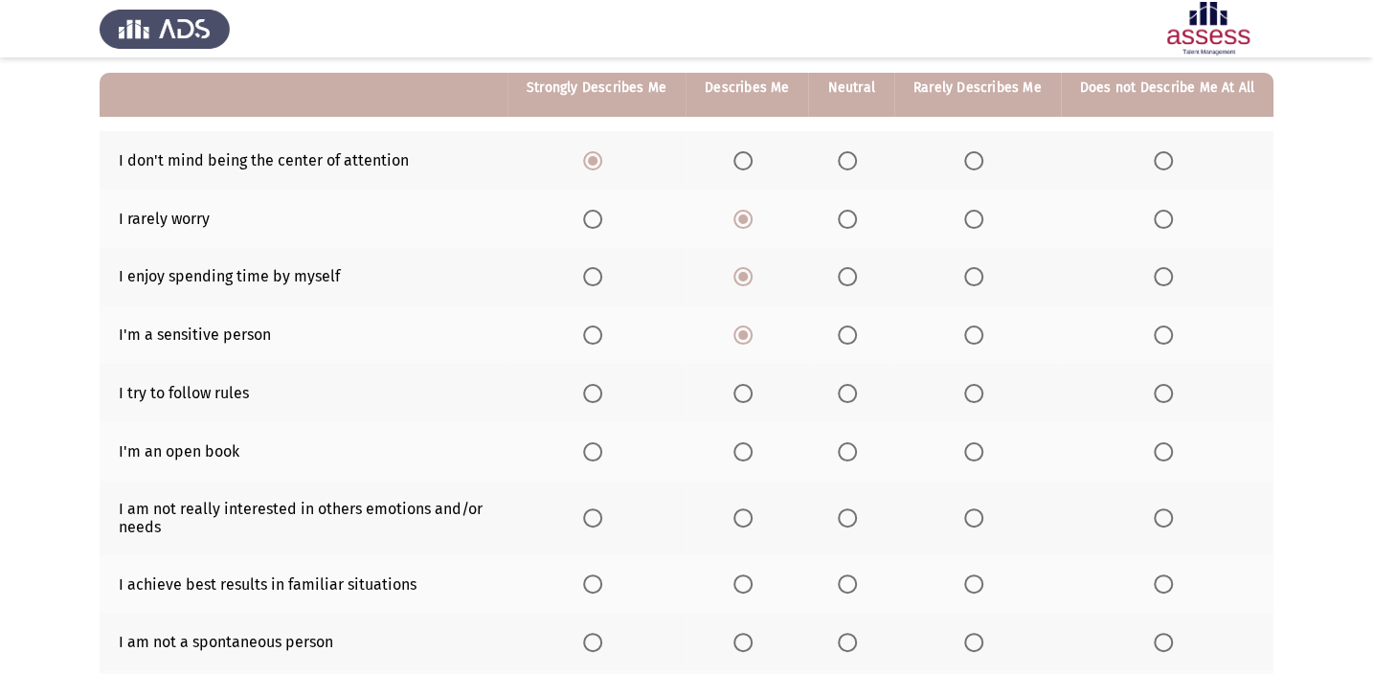
click at [602, 390] on span "Select an option" at bounding box center [592, 393] width 19 height 19
click at [602, 390] on input "Select an option" at bounding box center [592, 393] width 19 height 19
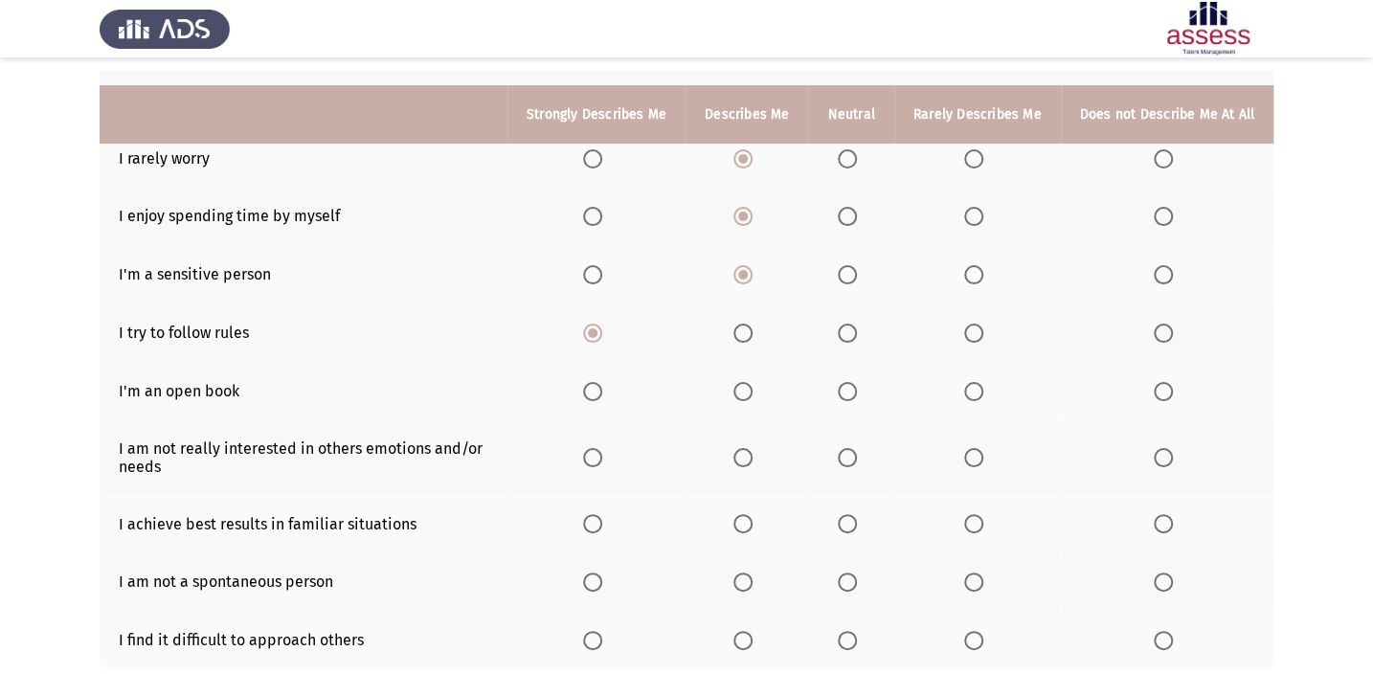
scroll to position [260, 0]
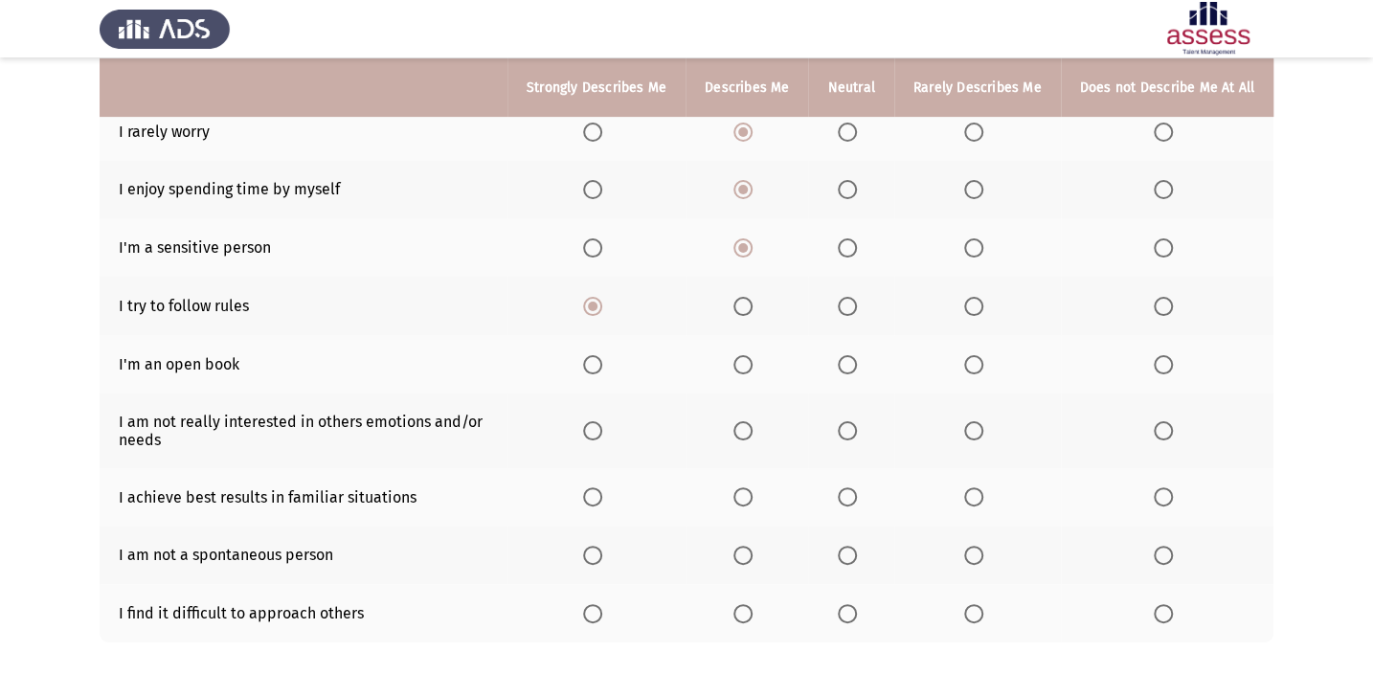
click at [978, 369] on span "Select an option" at bounding box center [973, 364] width 19 height 19
click at [978, 369] on input "Select an option" at bounding box center [973, 364] width 19 height 19
click at [850, 431] on span "Select an option" at bounding box center [847, 430] width 19 height 19
click at [850, 431] on input "Select an option" at bounding box center [847, 430] width 19 height 19
click at [760, 494] on label "Select an option" at bounding box center [746, 496] width 27 height 19
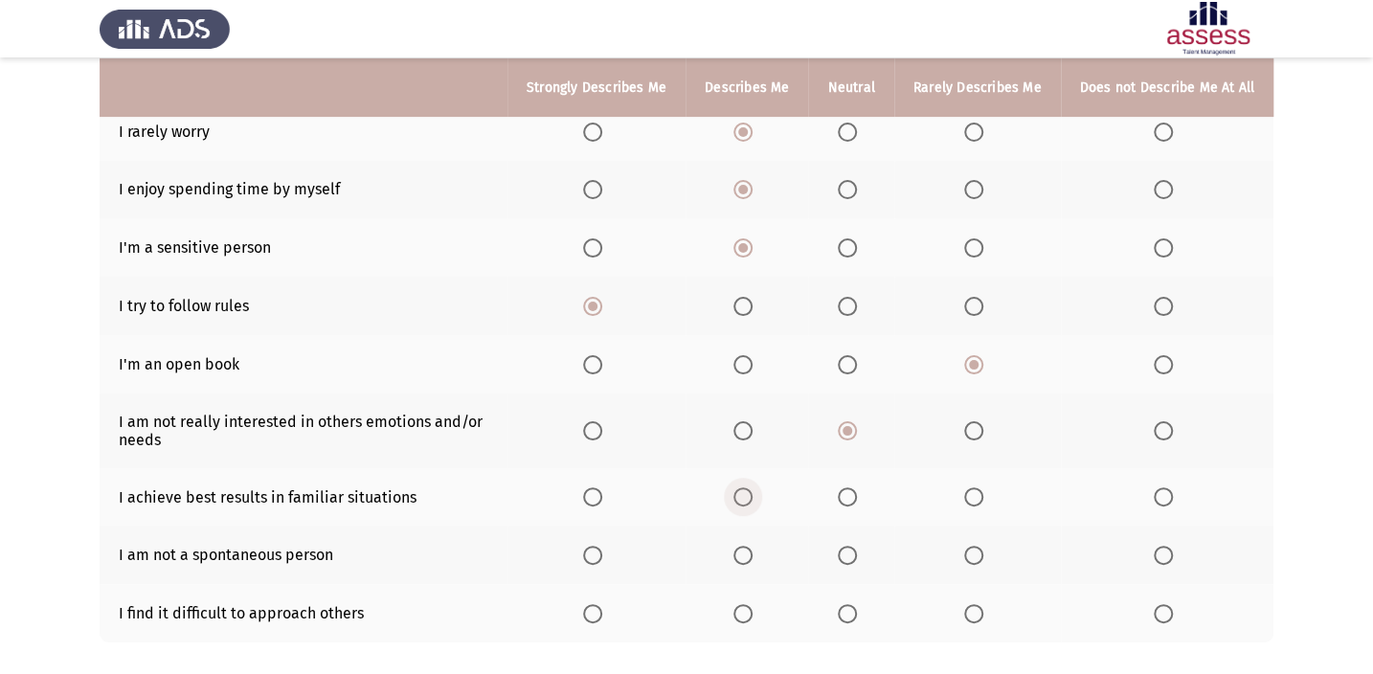
click at [752, 494] on input "Select an option" at bounding box center [742, 496] width 19 height 19
click at [857, 557] on span "Select an option" at bounding box center [847, 555] width 19 height 19
click at [857, 557] on input "Select an option" at bounding box center [847, 555] width 19 height 19
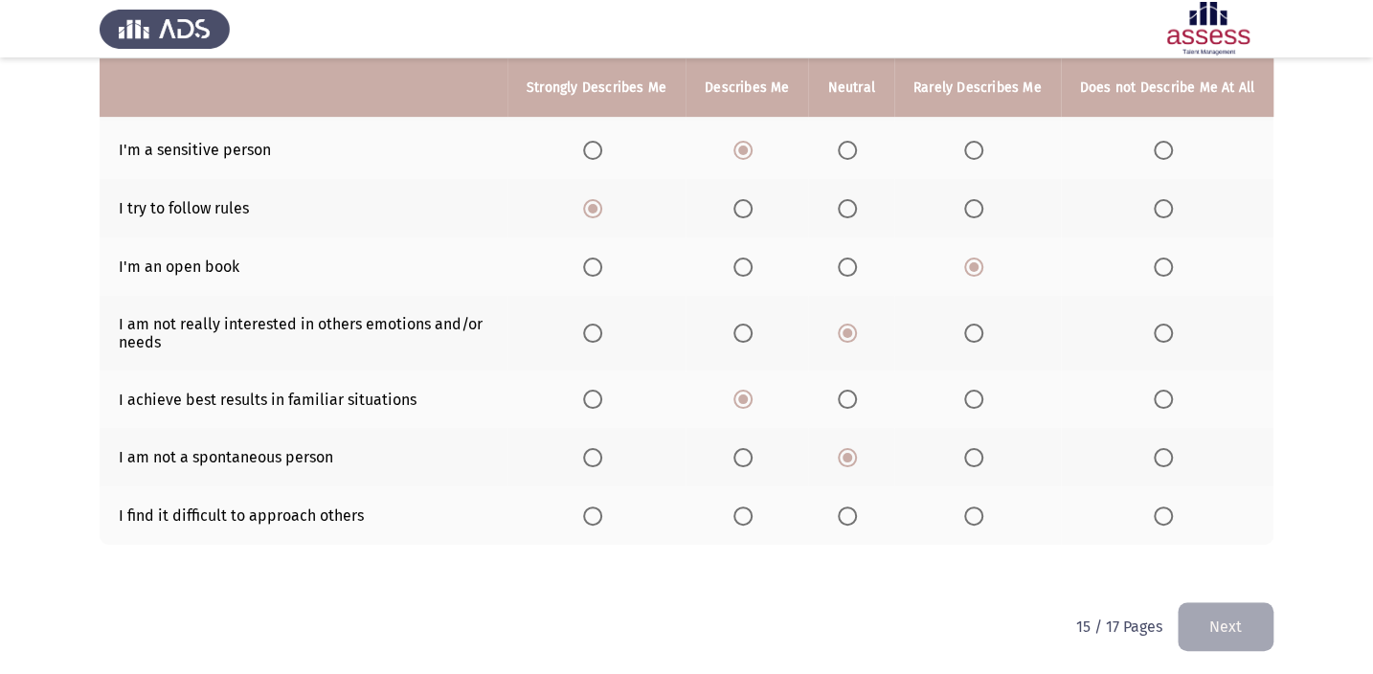
scroll to position [359, 0]
click at [966, 509] on span "Select an option" at bounding box center [973, 514] width 19 height 19
click at [966, 509] on input "Select an option" at bounding box center [973, 514] width 19 height 19
click at [1206, 622] on button "Next" at bounding box center [1225, 625] width 96 height 49
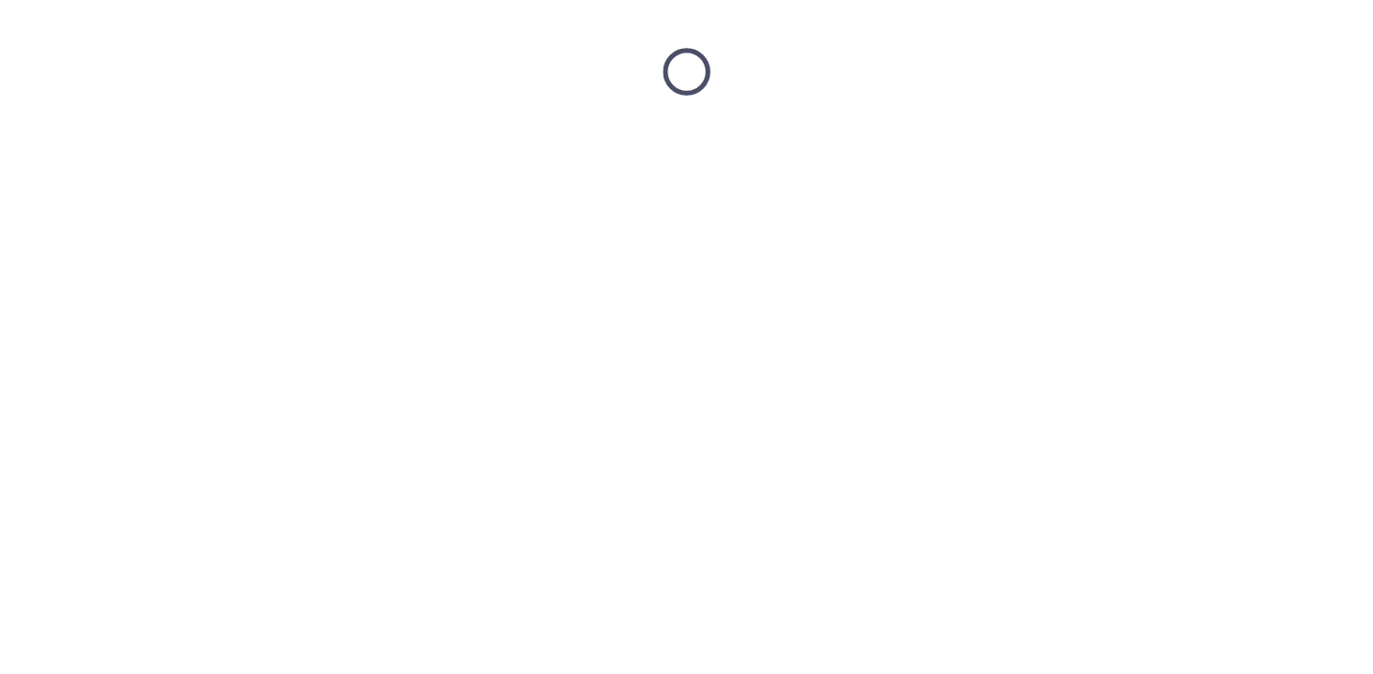
scroll to position [0, 0]
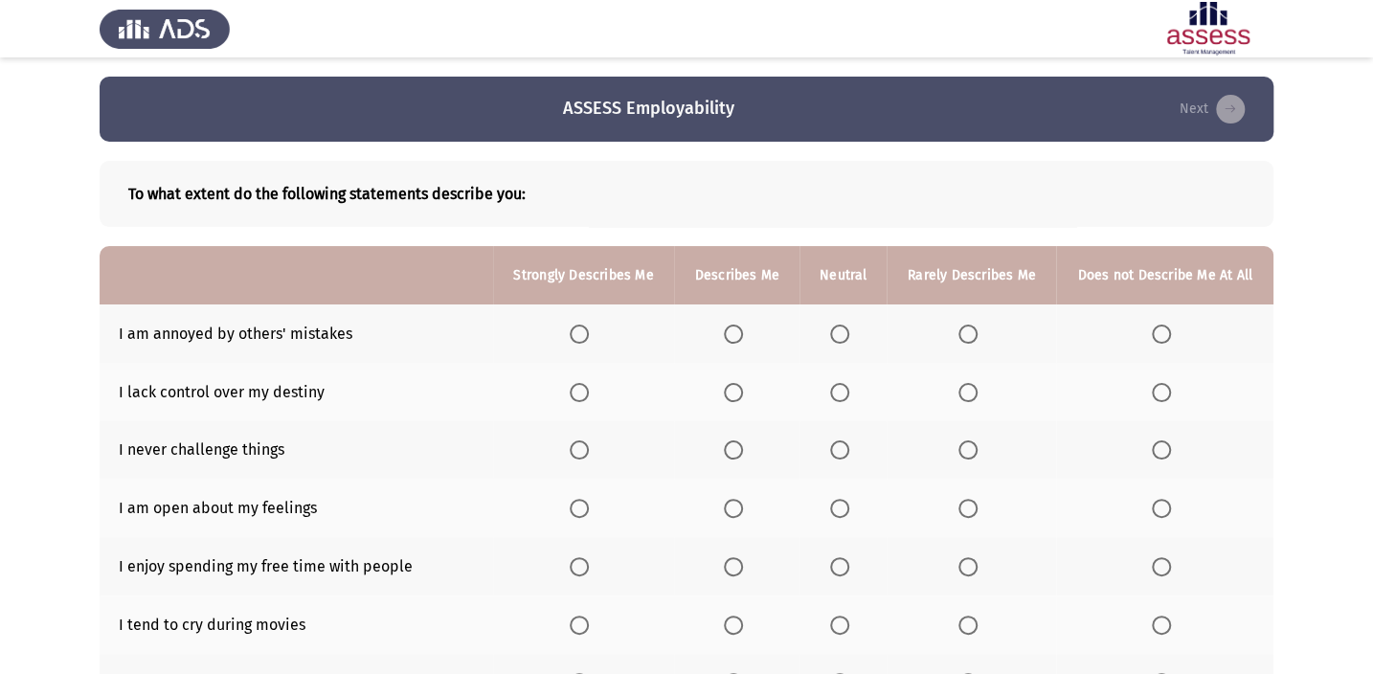
click at [726, 329] on span "Select an option" at bounding box center [733, 333] width 19 height 19
click at [726, 329] on input "Select an option" at bounding box center [733, 333] width 19 height 19
click at [839, 395] on span "Select an option" at bounding box center [839, 392] width 19 height 19
click at [839, 395] on input "Select an option" at bounding box center [839, 392] width 19 height 19
click at [972, 450] on span "Select an option" at bounding box center [967, 449] width 19 height 19
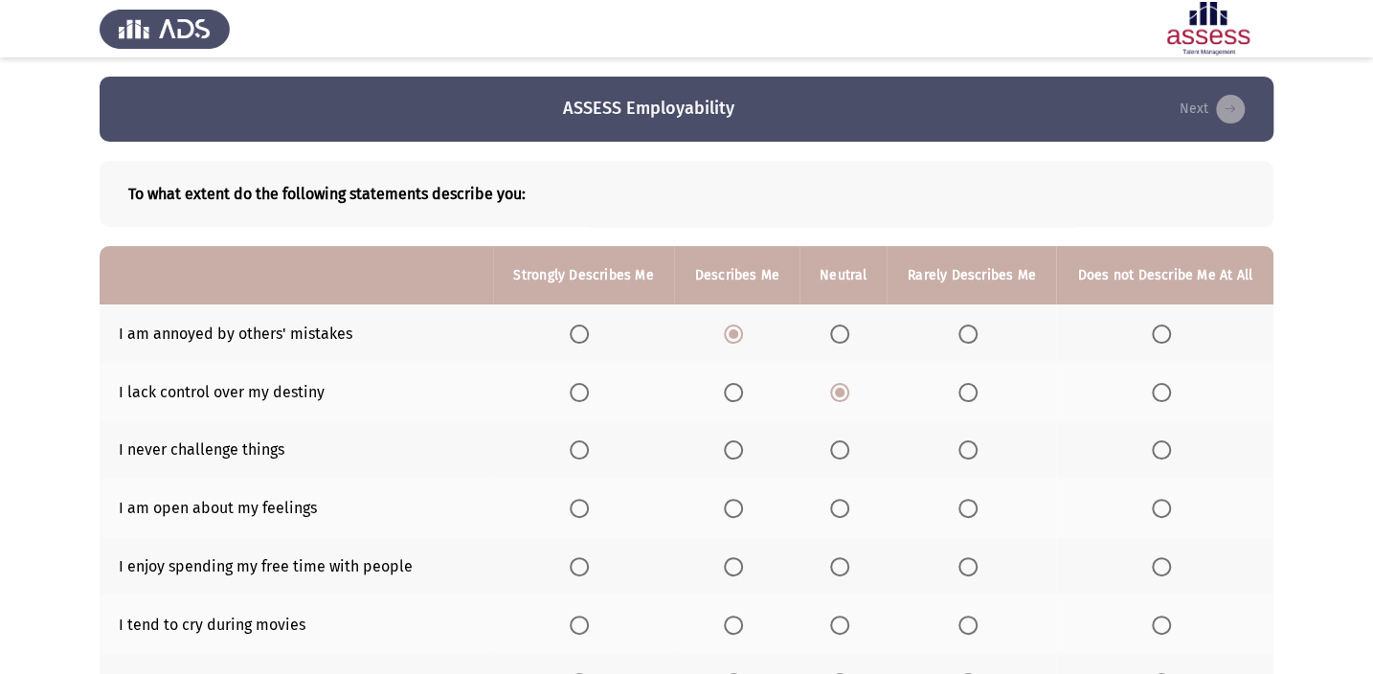
click at [972, 450] on input "Select an option" at bounding box center [967, 449] width 19 height 19
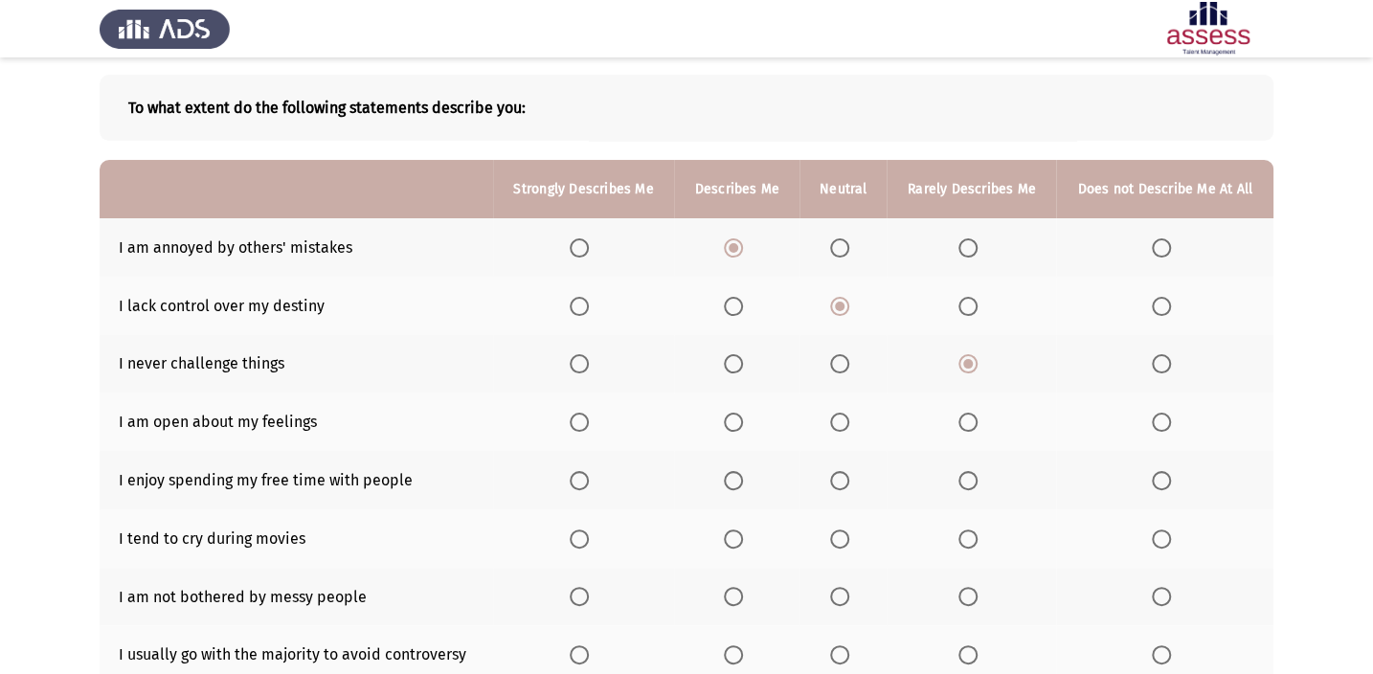
scroll to position [173, 0]
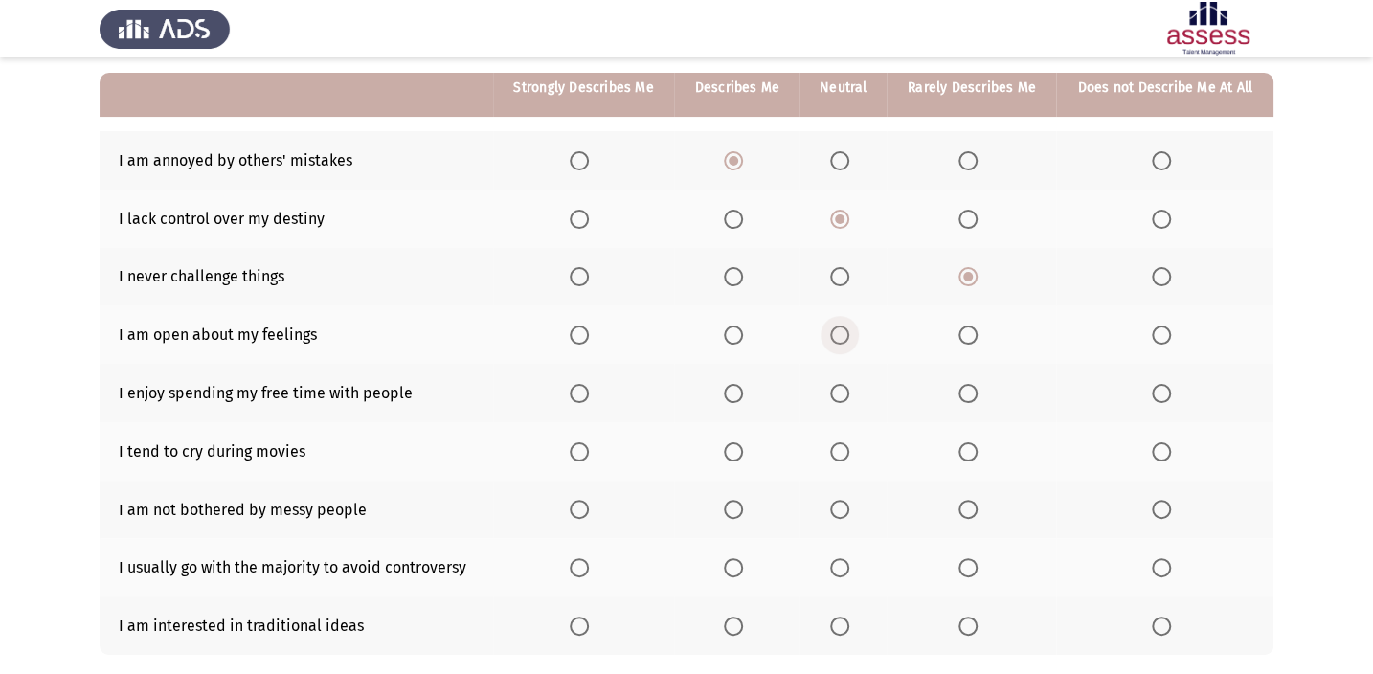
click at [839, 337] on span "Select an option" at bounding box center [839, 334] width 19 height 19
click at [839, 337] on input "Select an option" at bounding box center [839, 334] width 19 height 19
click at [579, 386] on span "Select an option" at bounding box center [579, 393] width 19 height 19
click at [579, 386] on input "Select an option" at bounding box center [579, 393] width 19 height 19
click at [747, 451] on label "Select an option" at bounding box center [737, 451] width 27 height 19
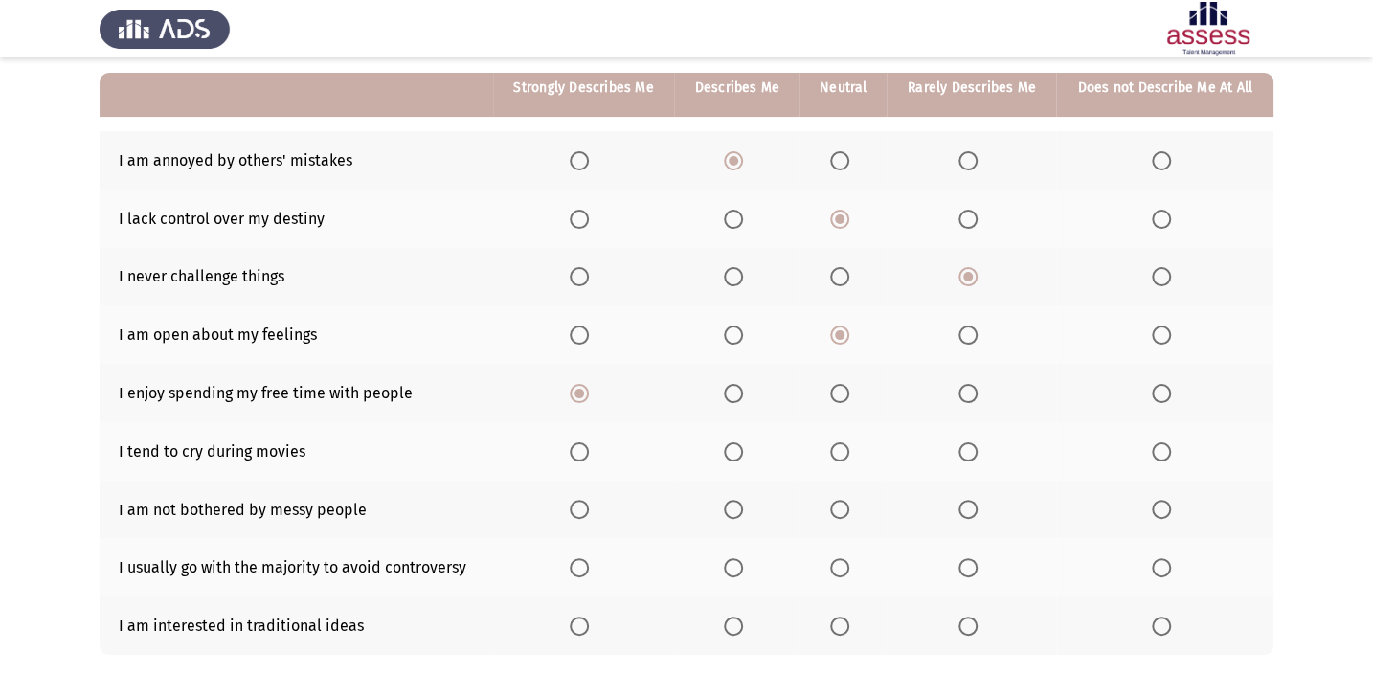
click at [743, 451] on input "Select an option" at bounding box center [733, 451] width 19 height 19
click at [971, 502] on span "Select an option" at bounding box center [967, 509] width 19 height 19
click at [971, 502] on input "Select an option" at bounding box center [967, 509] width 19 height 19
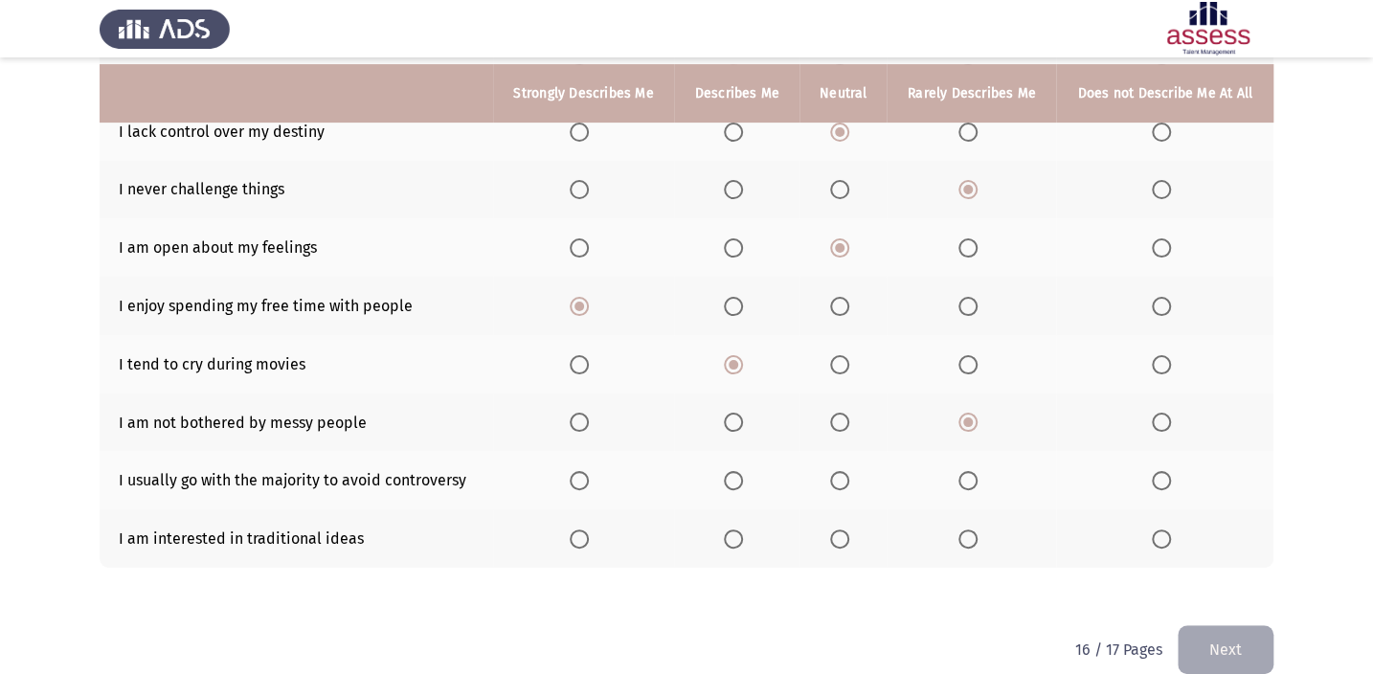
scroll to position [284, 0]
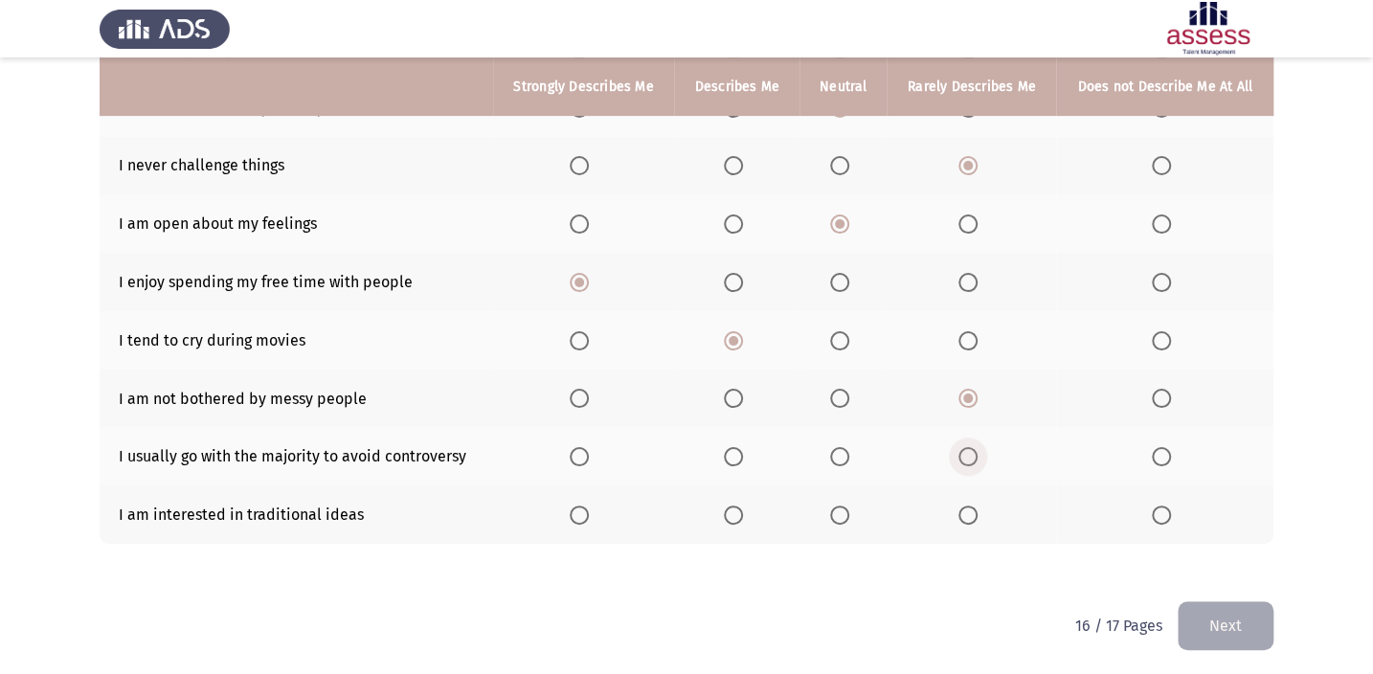
click at [973, 447] on span "Select an option" at bounding box center [967, 456] width 19 height 19
click at [973, 447] on input "Select an option" at bounding box center [967, 456] width 19 height 19
click at [847, 510] on span "Select an option" at bounding box center [839, 514] width 19 height 19
click at [847, 510] on input "Select an option" at bounding box center [839, 514] width 19 height 19
click at [1269, 607] on button "Next" at bounding box center [1225, 625] width 96 height 49
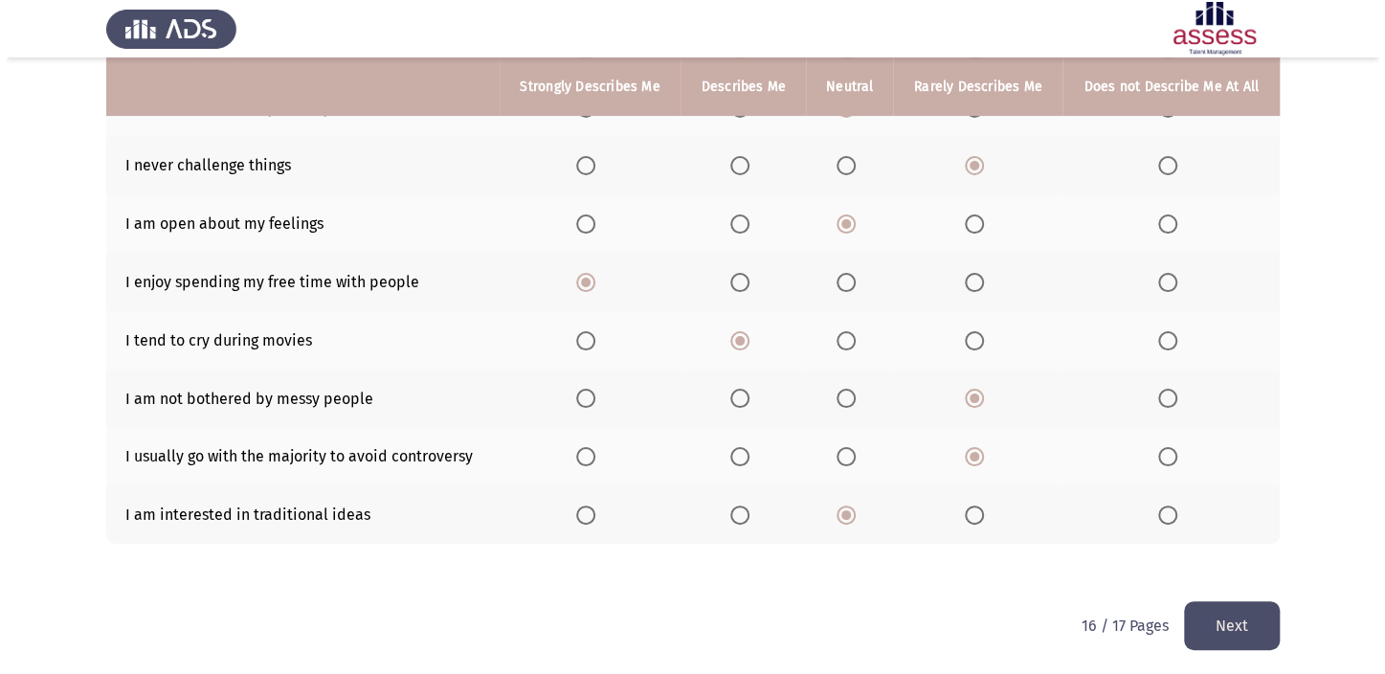
scroll to position [0, 0]
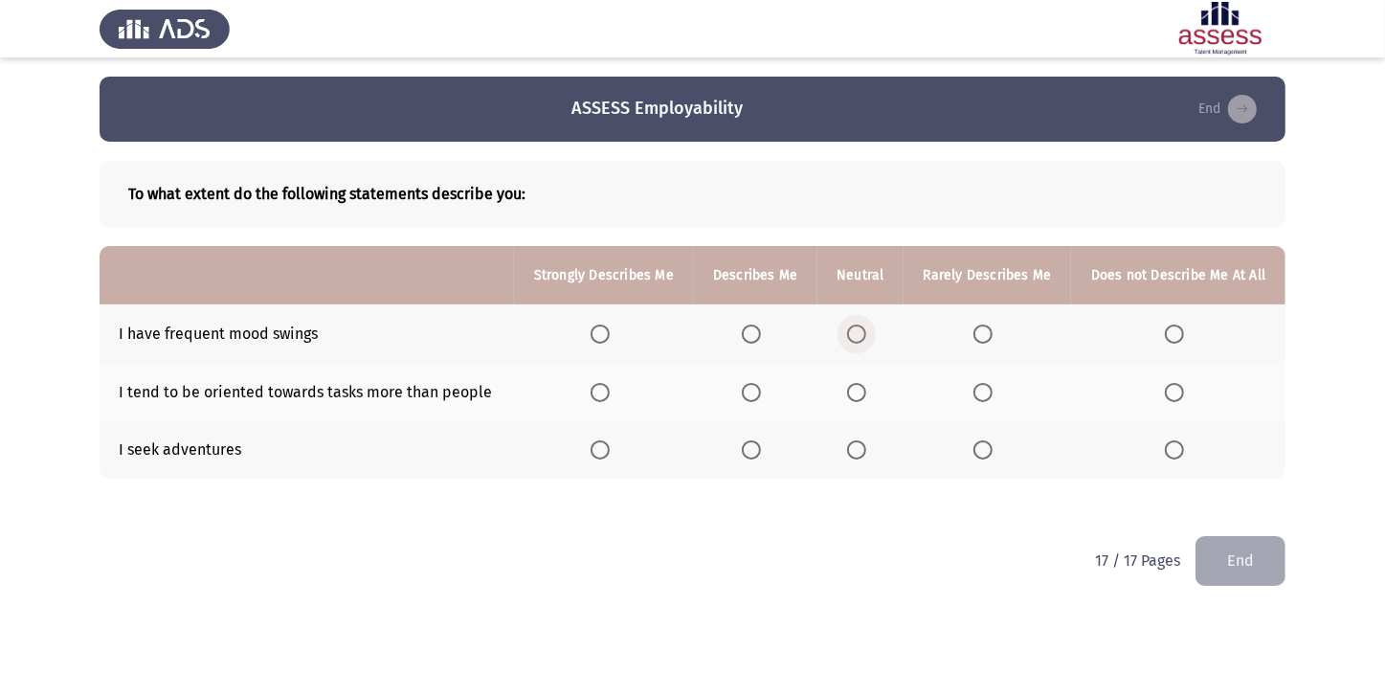
click at [848, 332] on span "Select an option" at bounding box center [856, 333] width 19 height 19
click at [848, 332] on input "Select an option" at bounding box center [856, 333] width 19 height 19
click at [856, 455] on span "Select an option" at bounding box center [856, 449] width 19 height 19
click at [856, 455] on input "Select an option" at bounding box center [856, 449] width 19 height 19
click at [861, 386] on span "Select an option" at bounding box center [856, 392] width 19 height 19
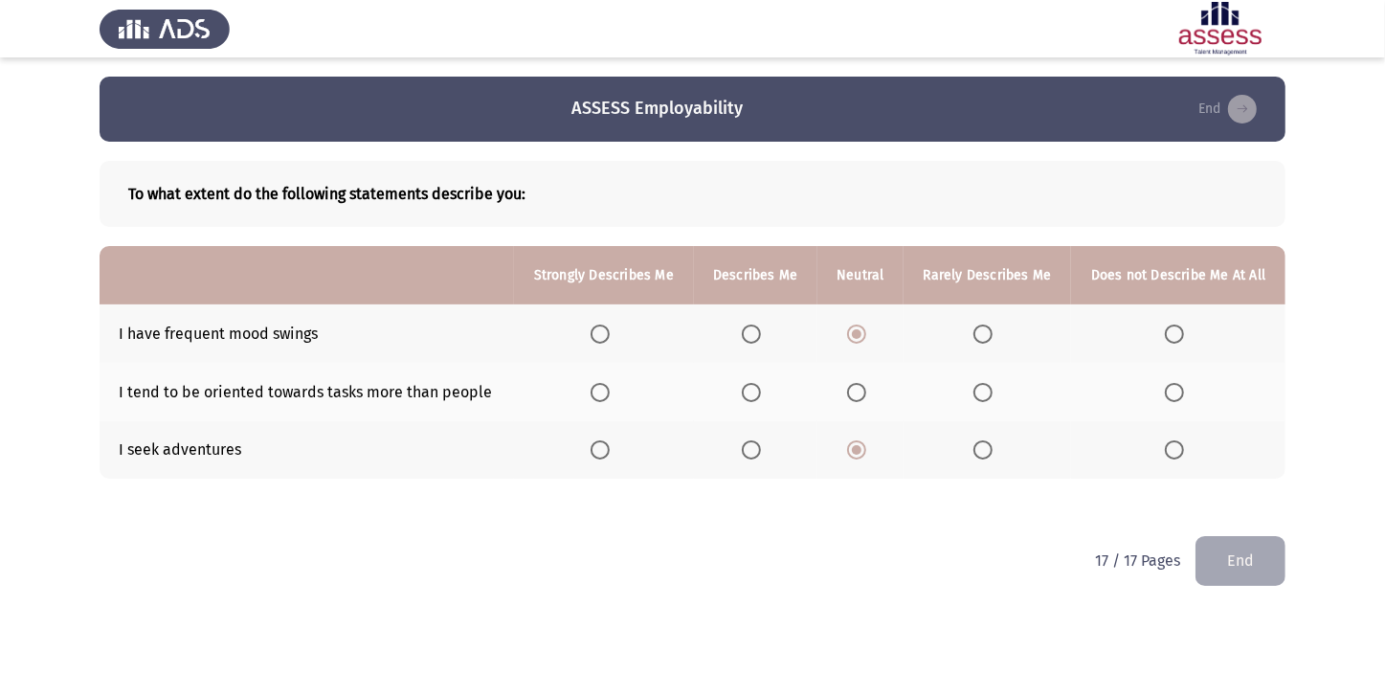
click at [861, 386] on input "Select an option" at bounding box center [856, 392] width 19 height 19
click at [1254, 571] on button "End" at bounding box center [1241, 560] width 90 height 49
